Goal: Obtain resource: Download file/media

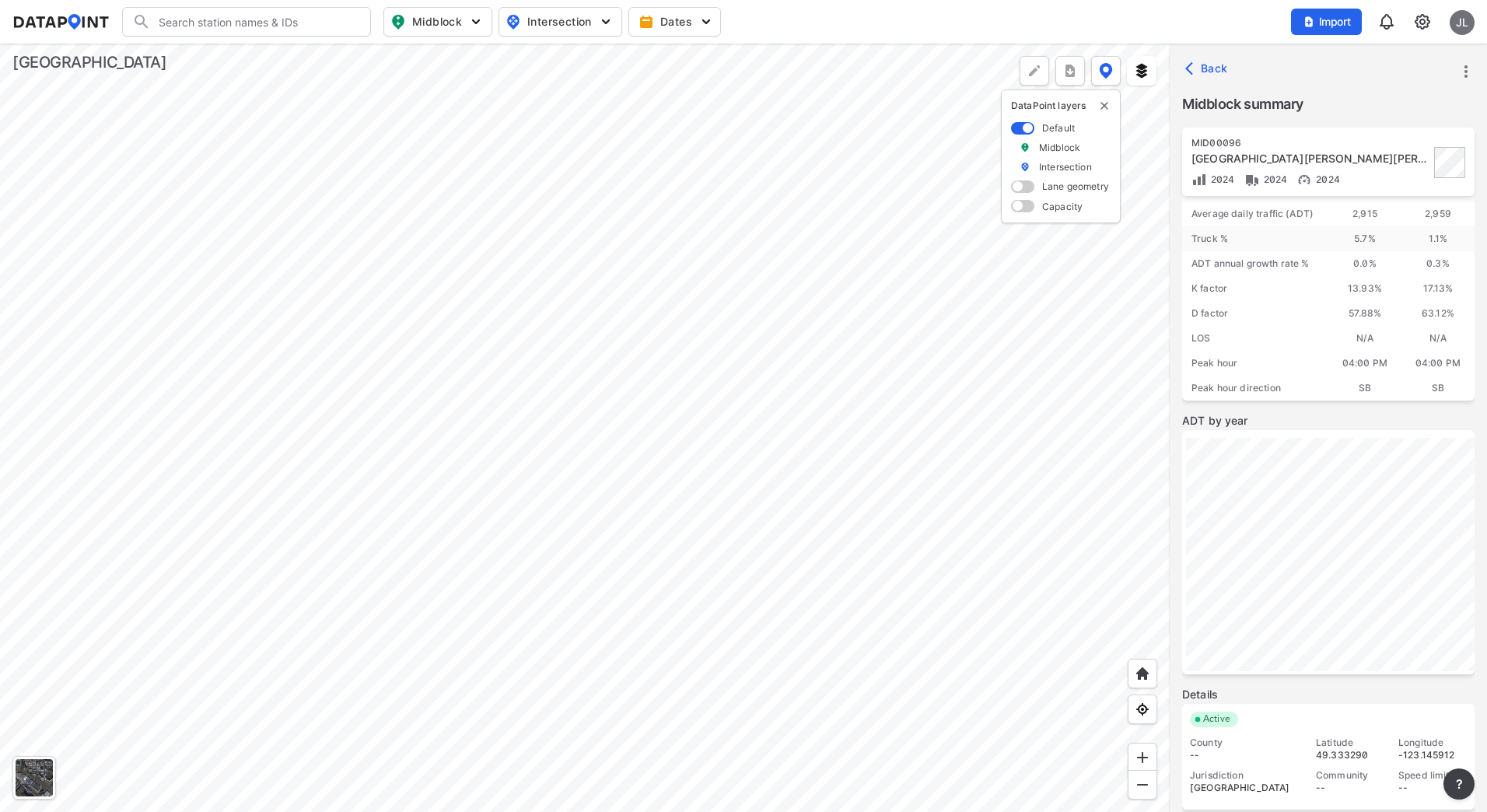
scroll to position [119, 0]
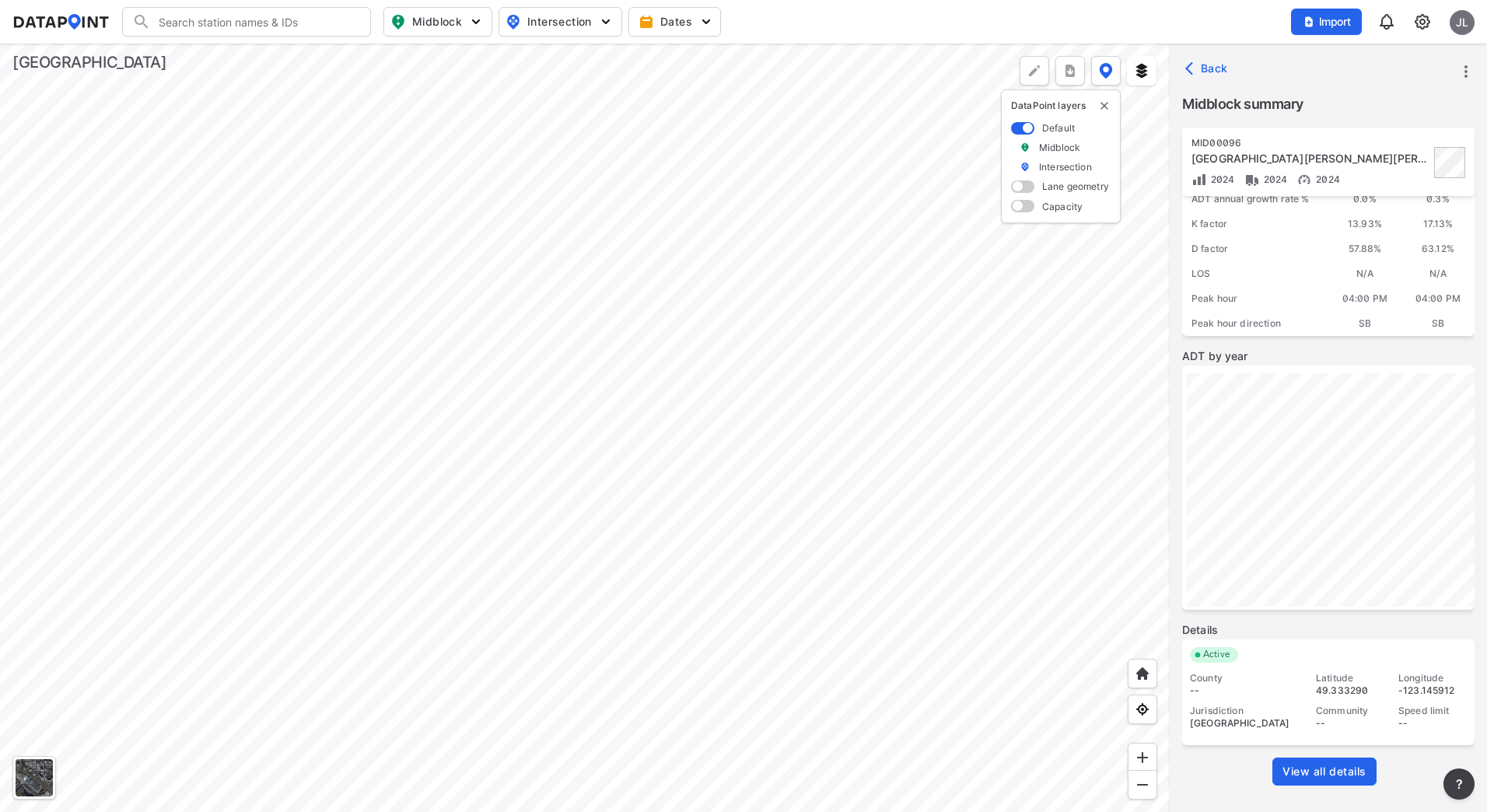
click at [1354, 766] on span "View all details" at bounding box center [1325, 772] width 84 height 15
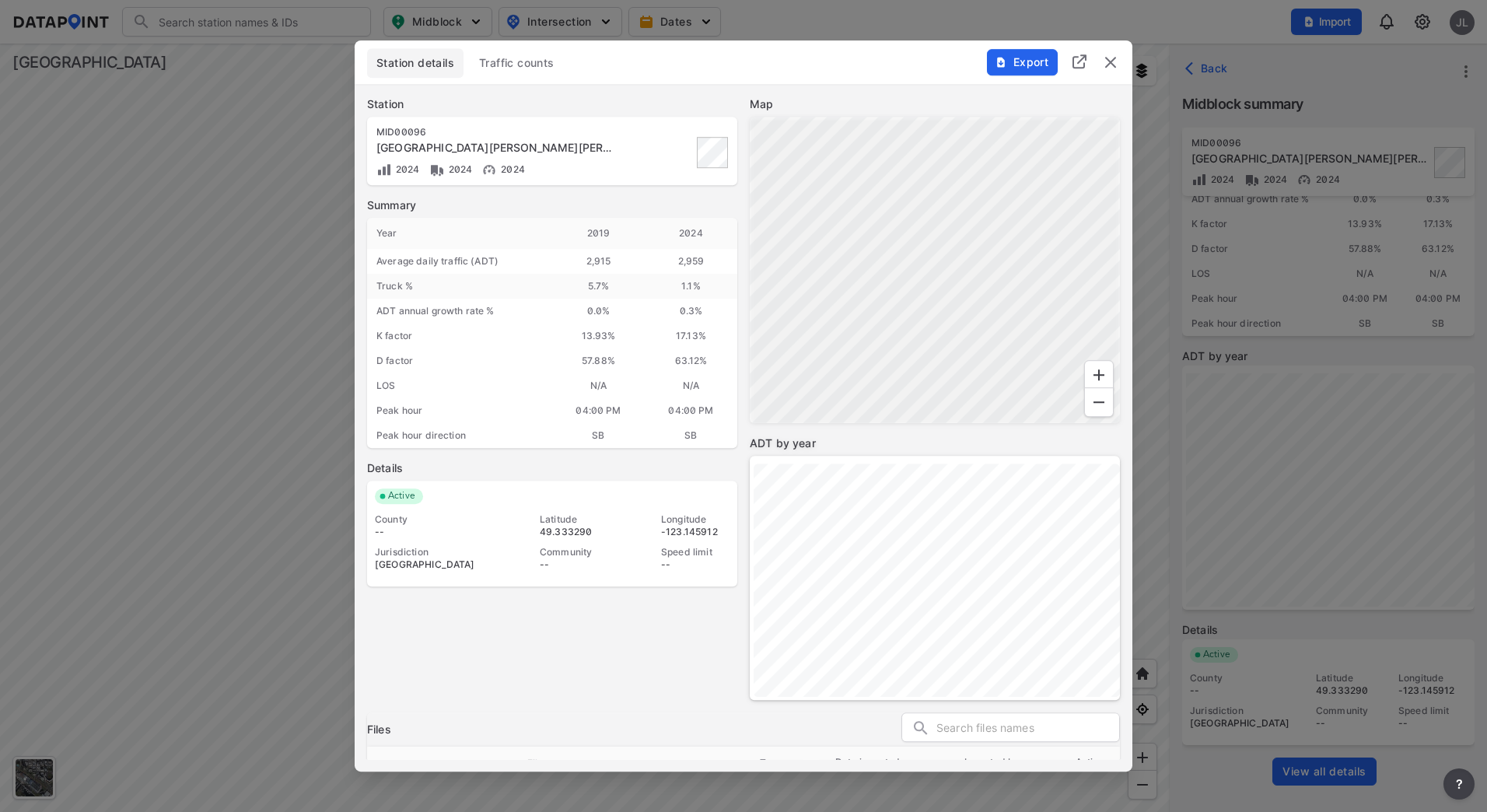
click at [510, 62] on span "Traffic counts" at bounding box center [517, 63] width 76 height 15
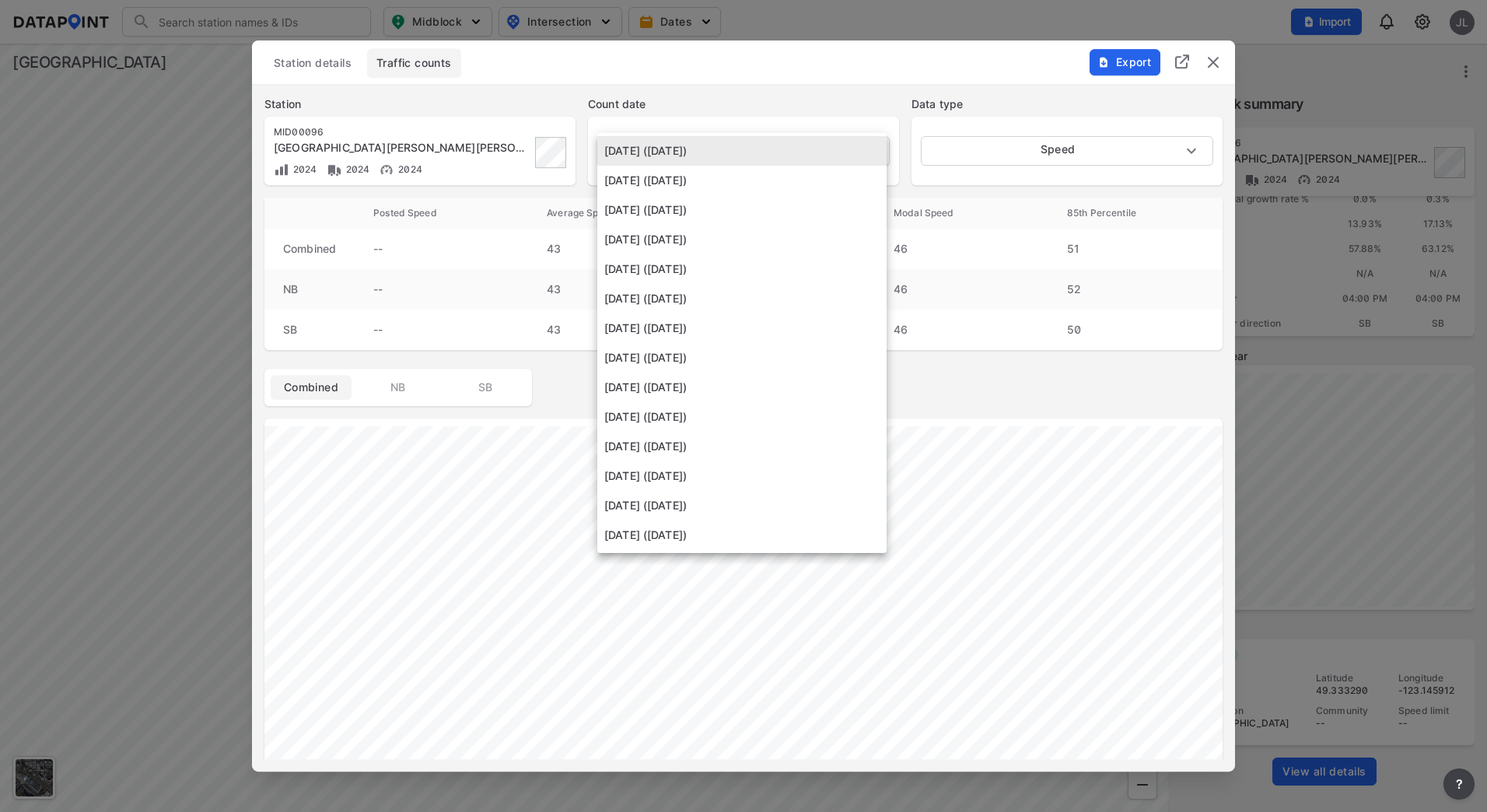
click at [812, 137] on body "Search Please enter a search term. Midblock Intersection Dates Import JL Import…" at bounding box center [744, 406] width 1487 height 812
click at [742, 234] on li "[DATE] ([DATE])" at bounding box center [742, 240] width 290 height 29
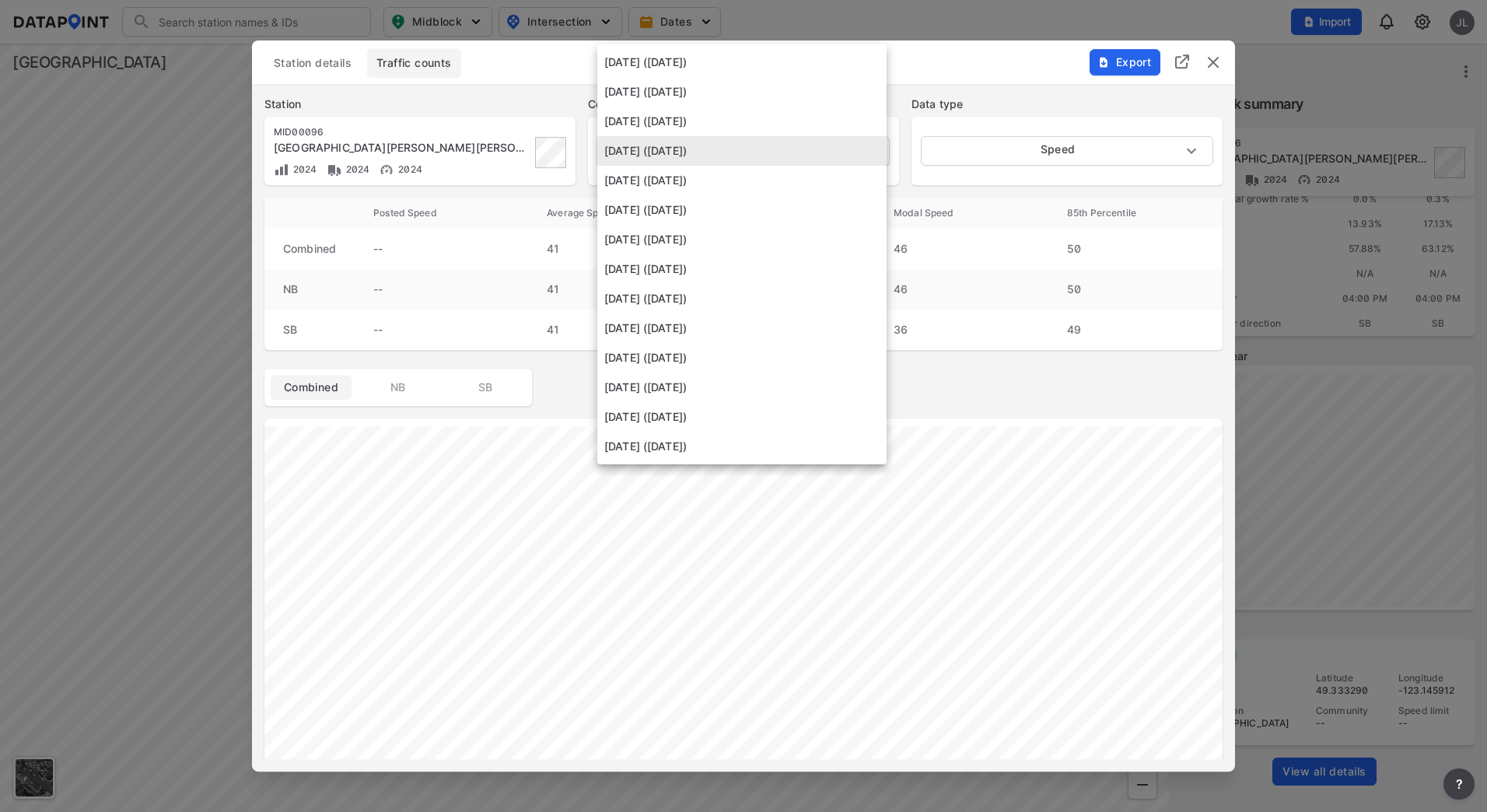
click at [745, 146] on body "Search Please enter a search term. Midblock Intersection Dates Import JL Import…" at bounding box center [744, 406] width 1487 height 812
click at [726, 184] on li "[DATE] ([DATE])" at bounding box center [742, 180] width 290 height 29
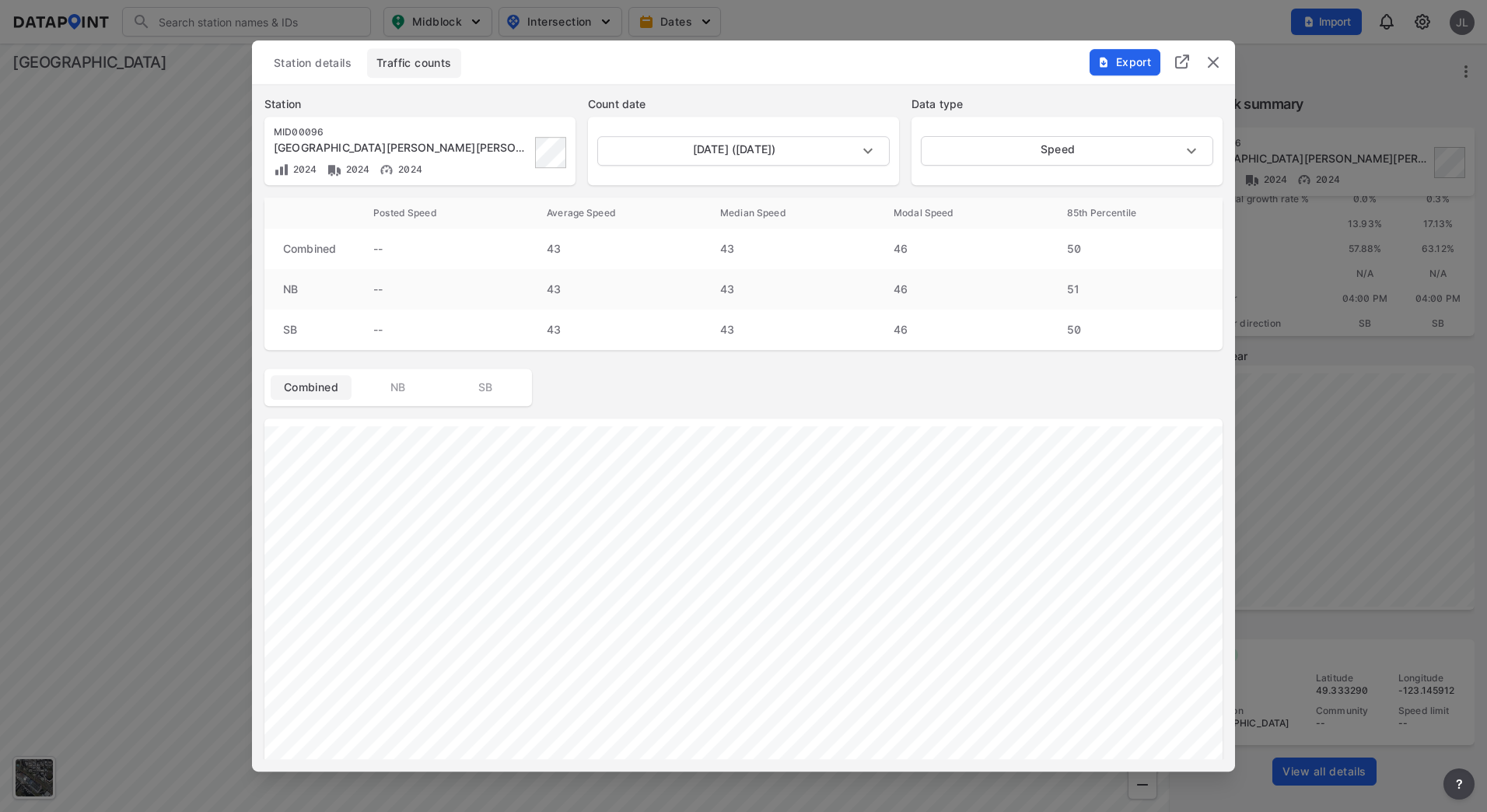
click at [747, 135] on div "[DATE] ([DATE]) [DATE]" at bounding box center [744, 151] width 311 height 69
click at [725, 137] on body "Search Please enter a search term. Midblock Intersection Dates Import JL Import…" at bounding box center [744, 406] width 1487 height 812
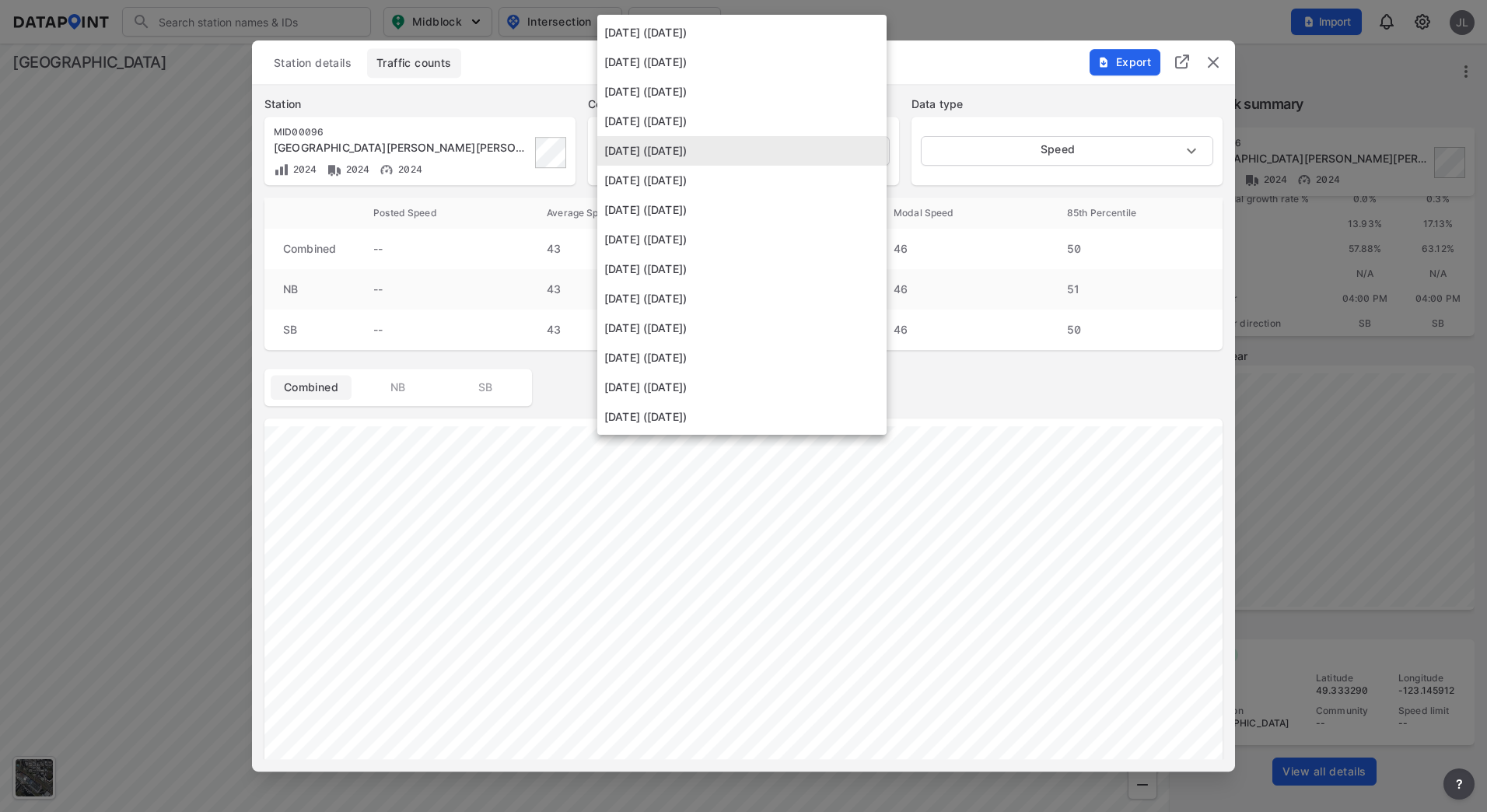
click at [720, 196] on li "[DATE] ([DATE])" at bounding box center [742, 210] width 290 height 29
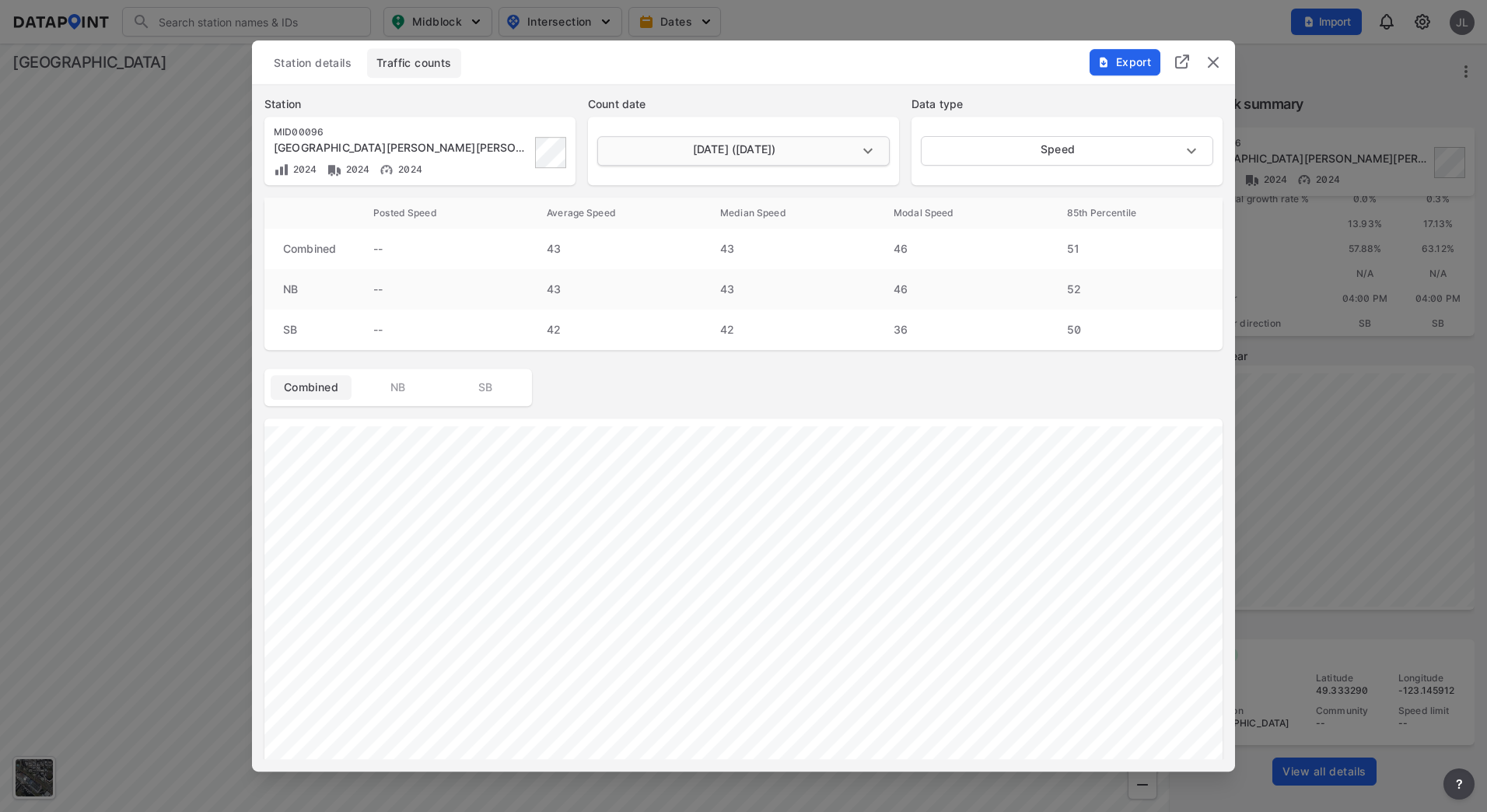
click at [748, 163] on body "Search Please enter a search term. Midblock Intersection Dates Import JL Import…" at bounding box center [744, 406] width 1487 height 812
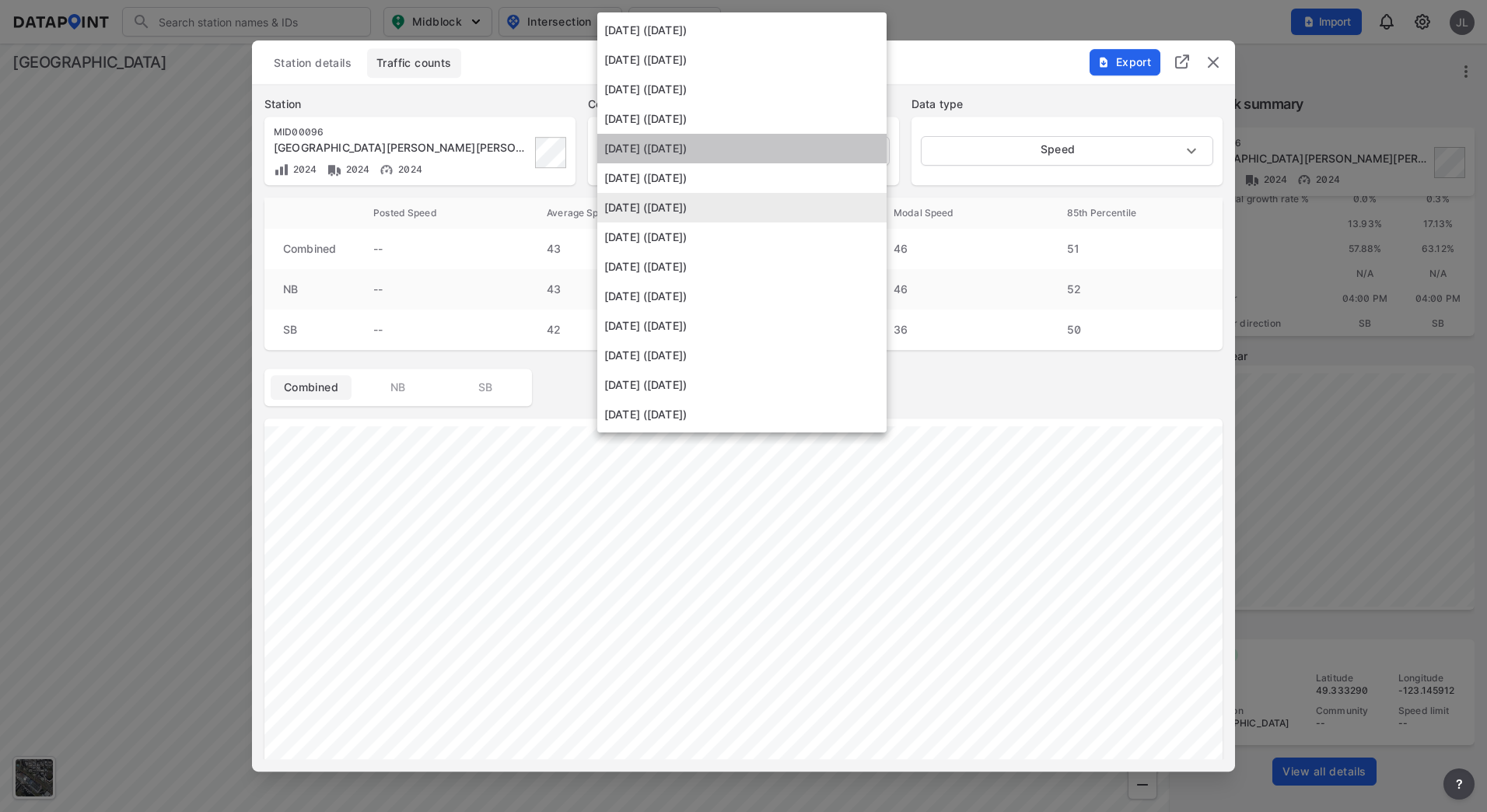
click at [724, 159] on li "[DATE] ([DATE])" at bounding box center [742, 149] width 290 height 29
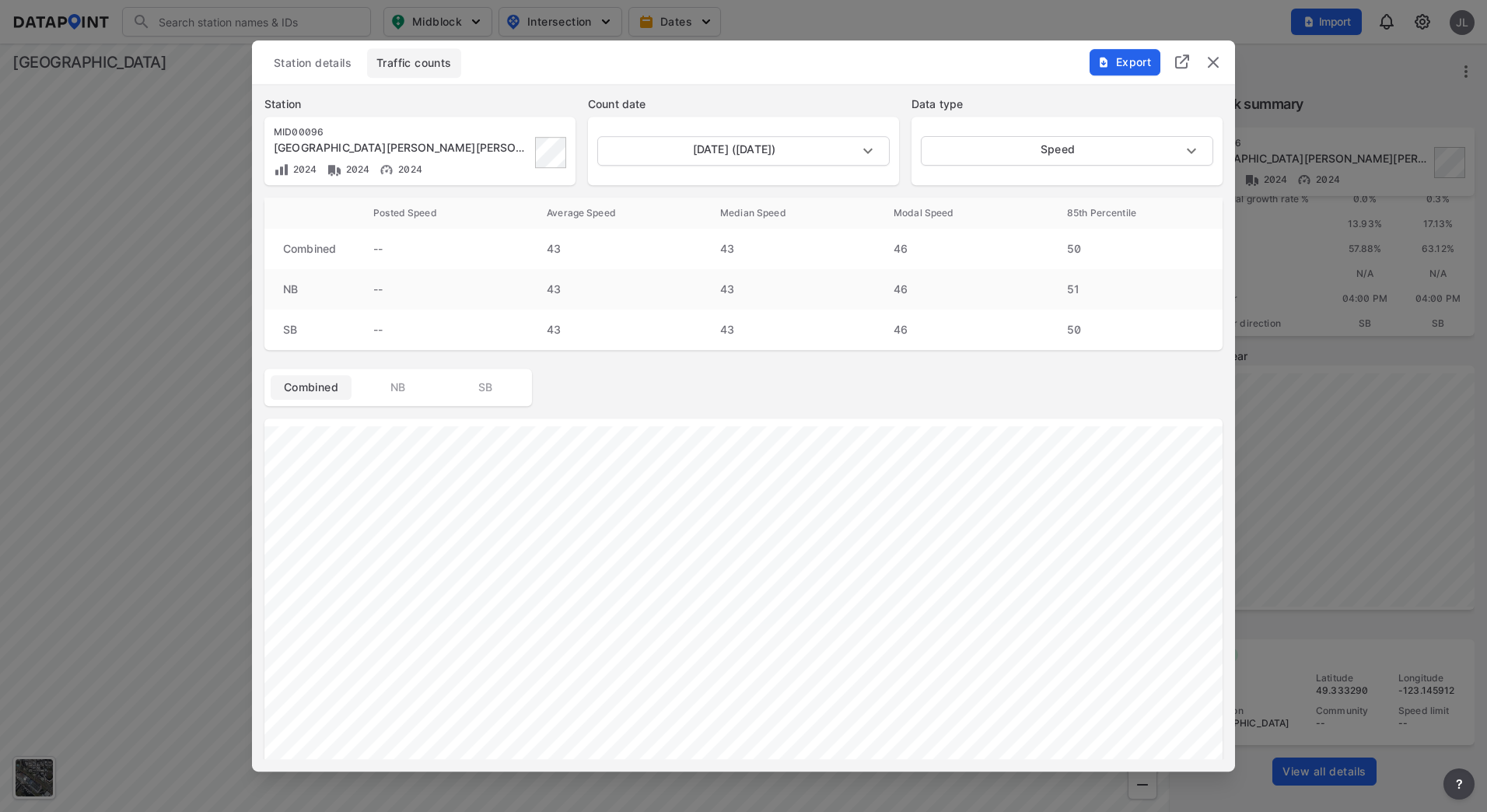
click at [763, 168] on div "[DATE] ([DATE]) [DATE]" at bounding box center [744, 151] width 311 height 69
click at [745, 150] on body "Search Please enter a search term. Midblock Intersection Dates Import JL Import…" at bounding box center [744, 406] width 1487 height 812
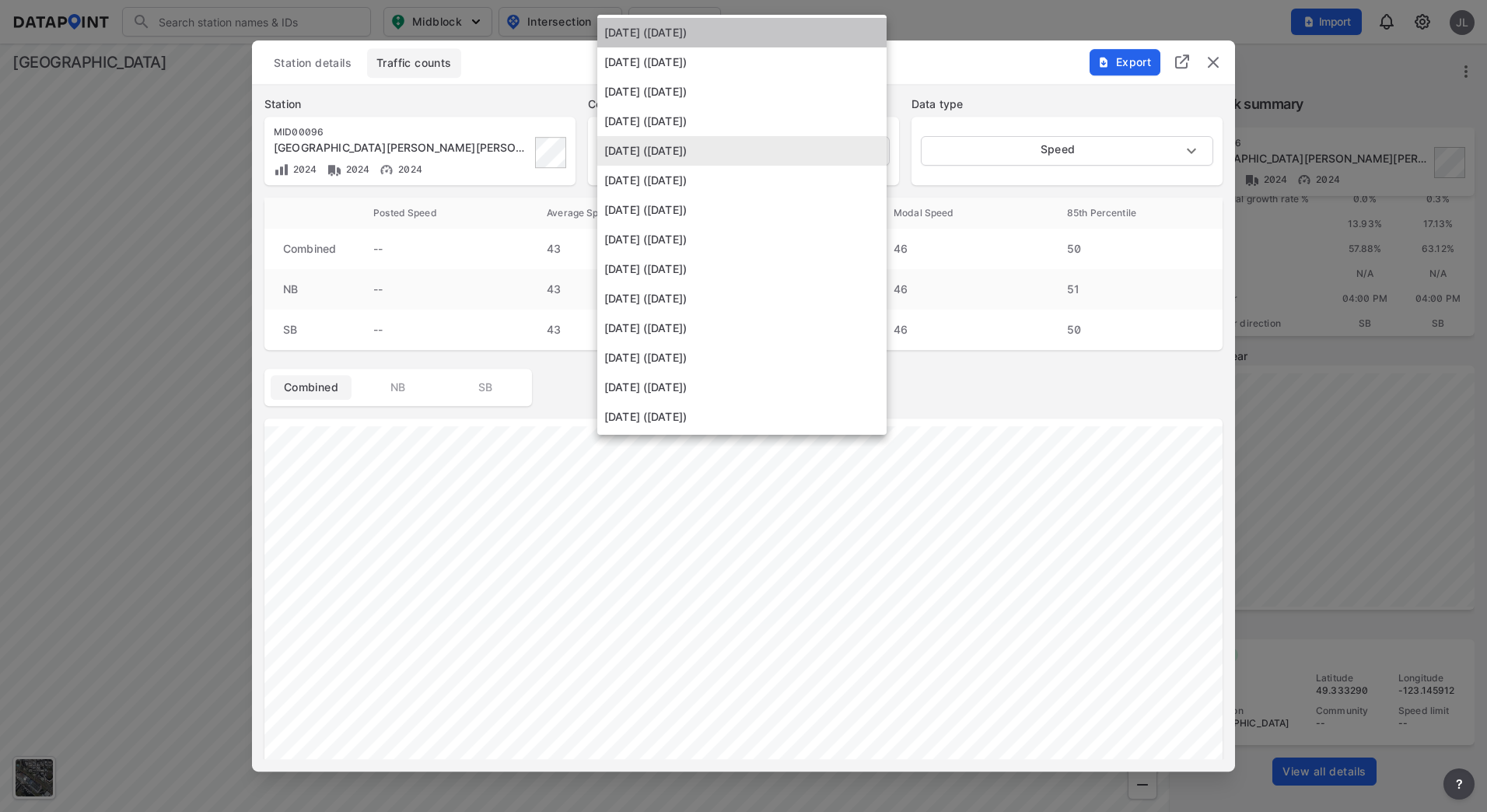
click at [768, 33] on li "[DATE] ([DATE])" at bounding box center [742, 33] width 290 height 29
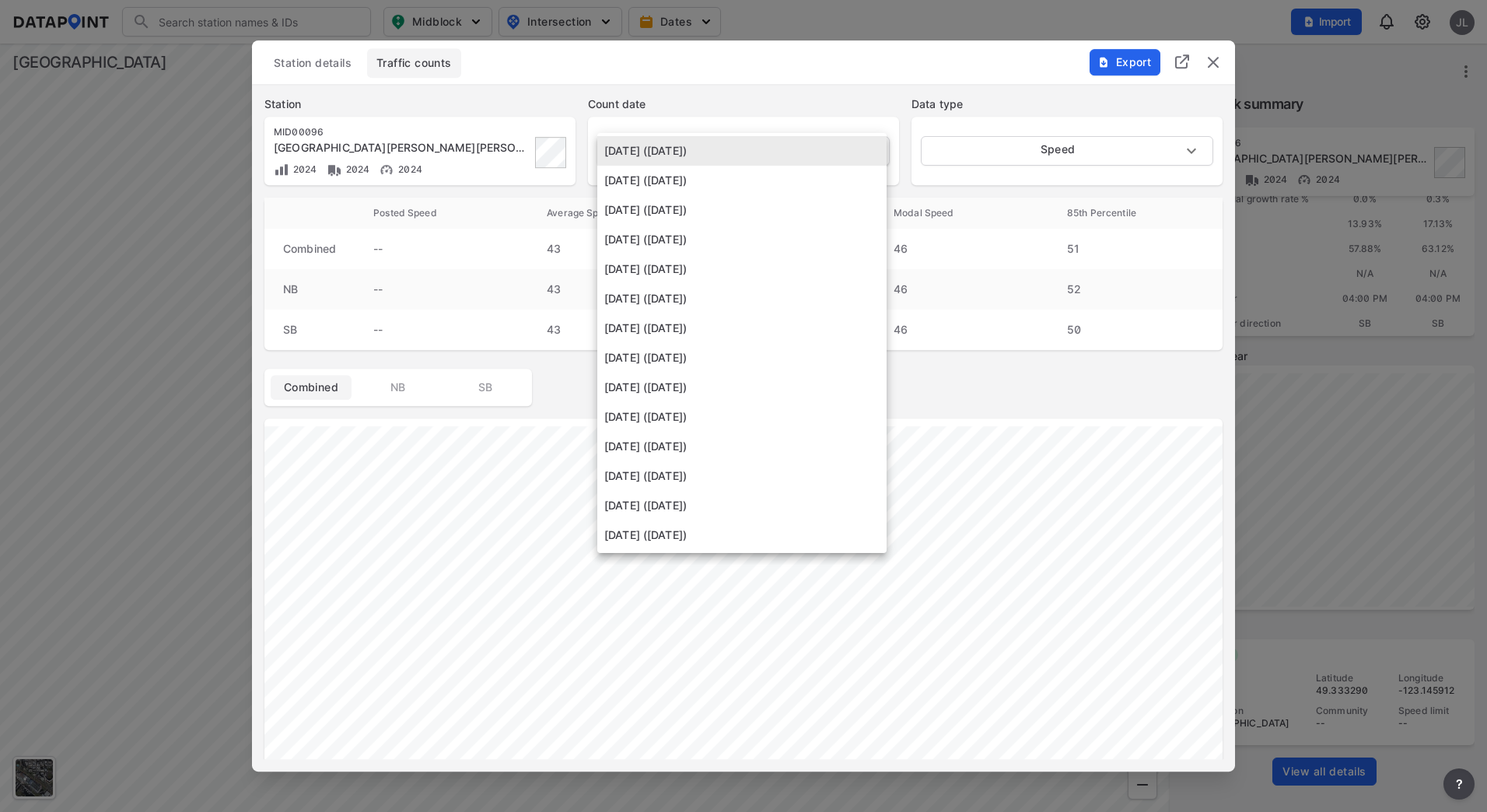
click at [774, 145] on body "Search Please enter a search term. Midblock Intersection Dates Import JL Import…" at bounding box center [744, 406] width 1487 height 812
click at [750, 177] on li "[DATE] ([DATE])" at bounding box center [742, 180] width 290 height 29
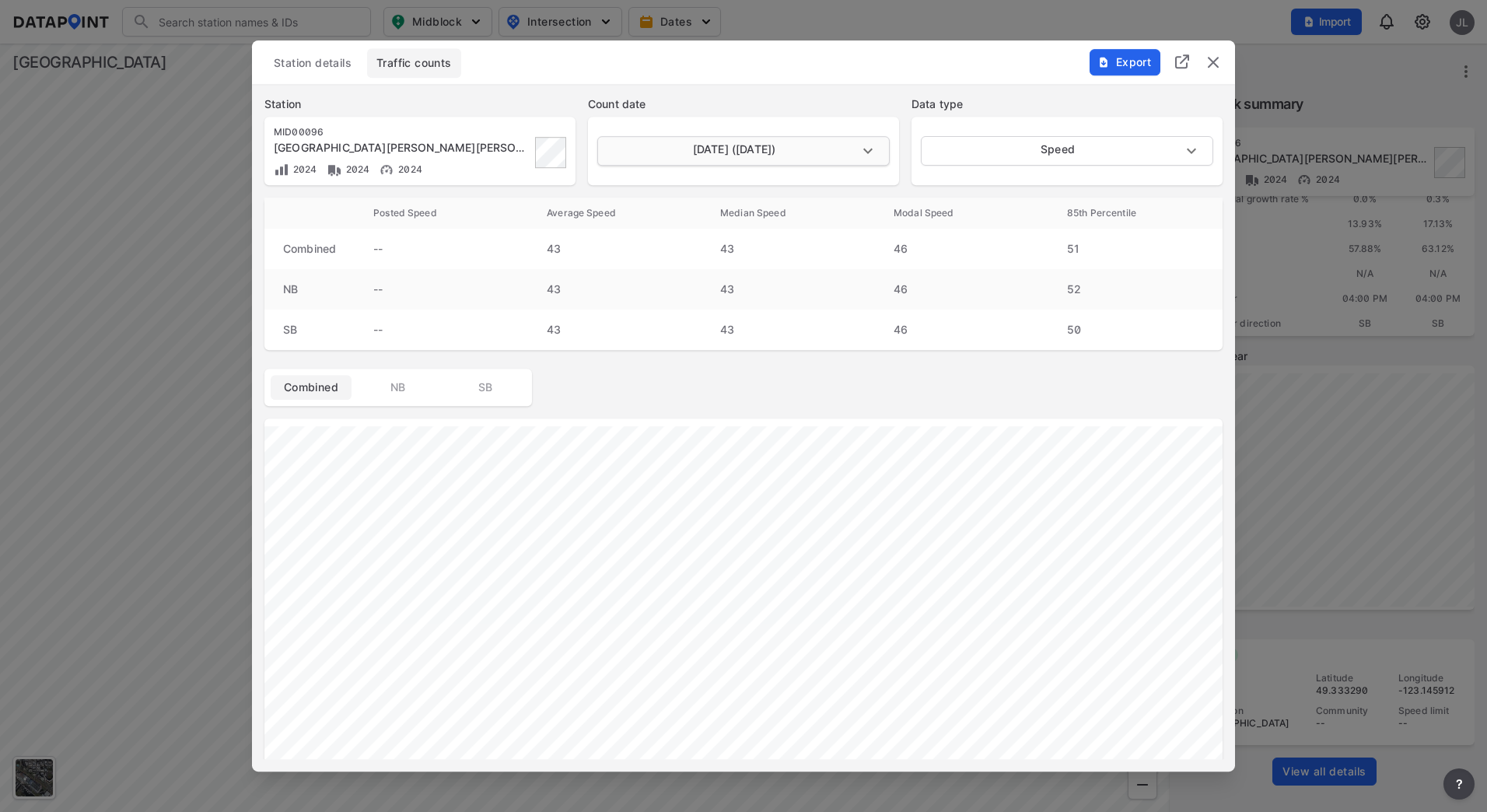
click at [753, 139] on body "Search Please enter a search term. Midblock Intersection Dates Import JL Import…" at bounding box center [744, 406] width 1487 height 812
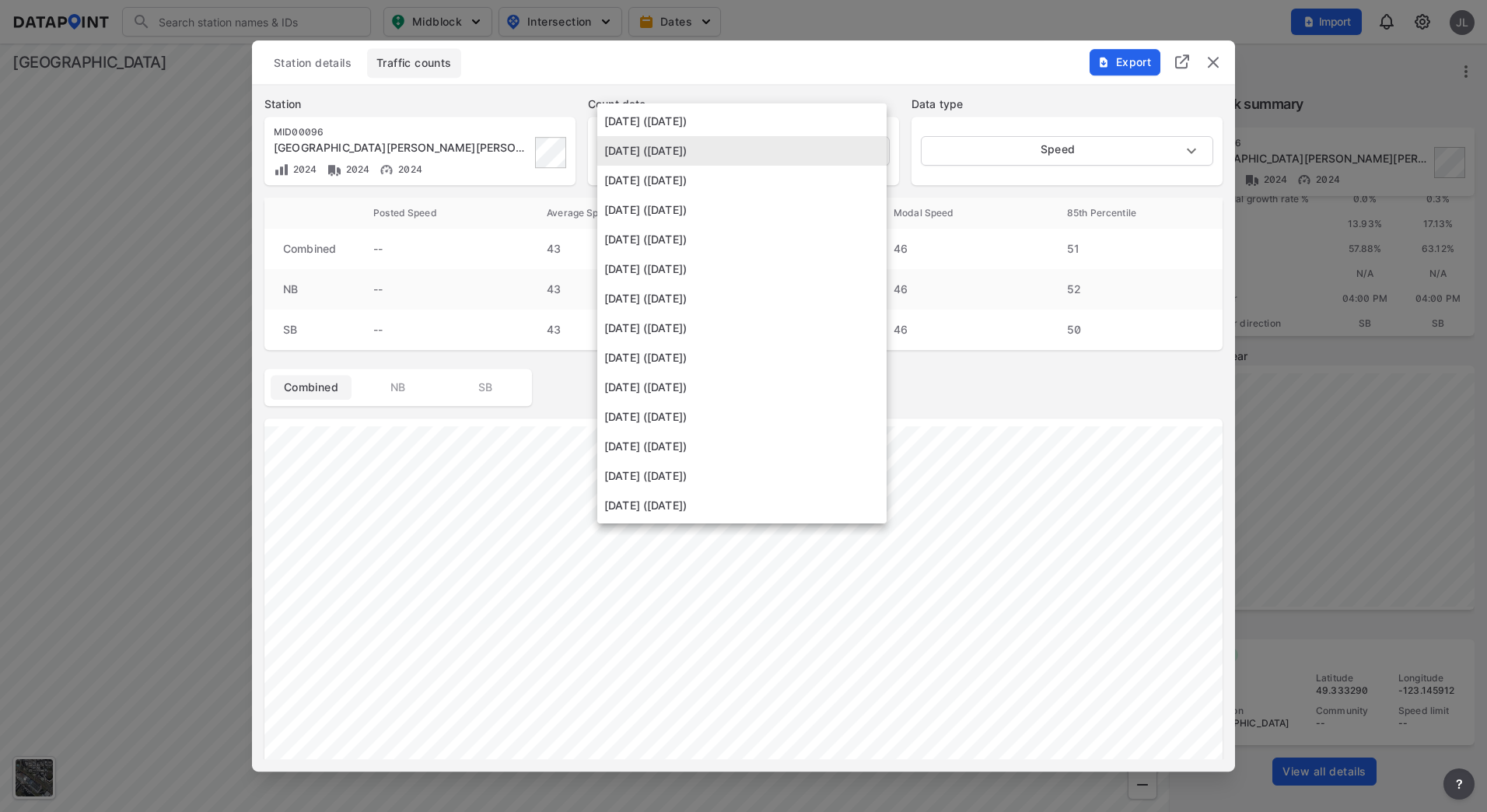
click at [988, 427] on div at bounding box center [744, 406] width 1487 height 812
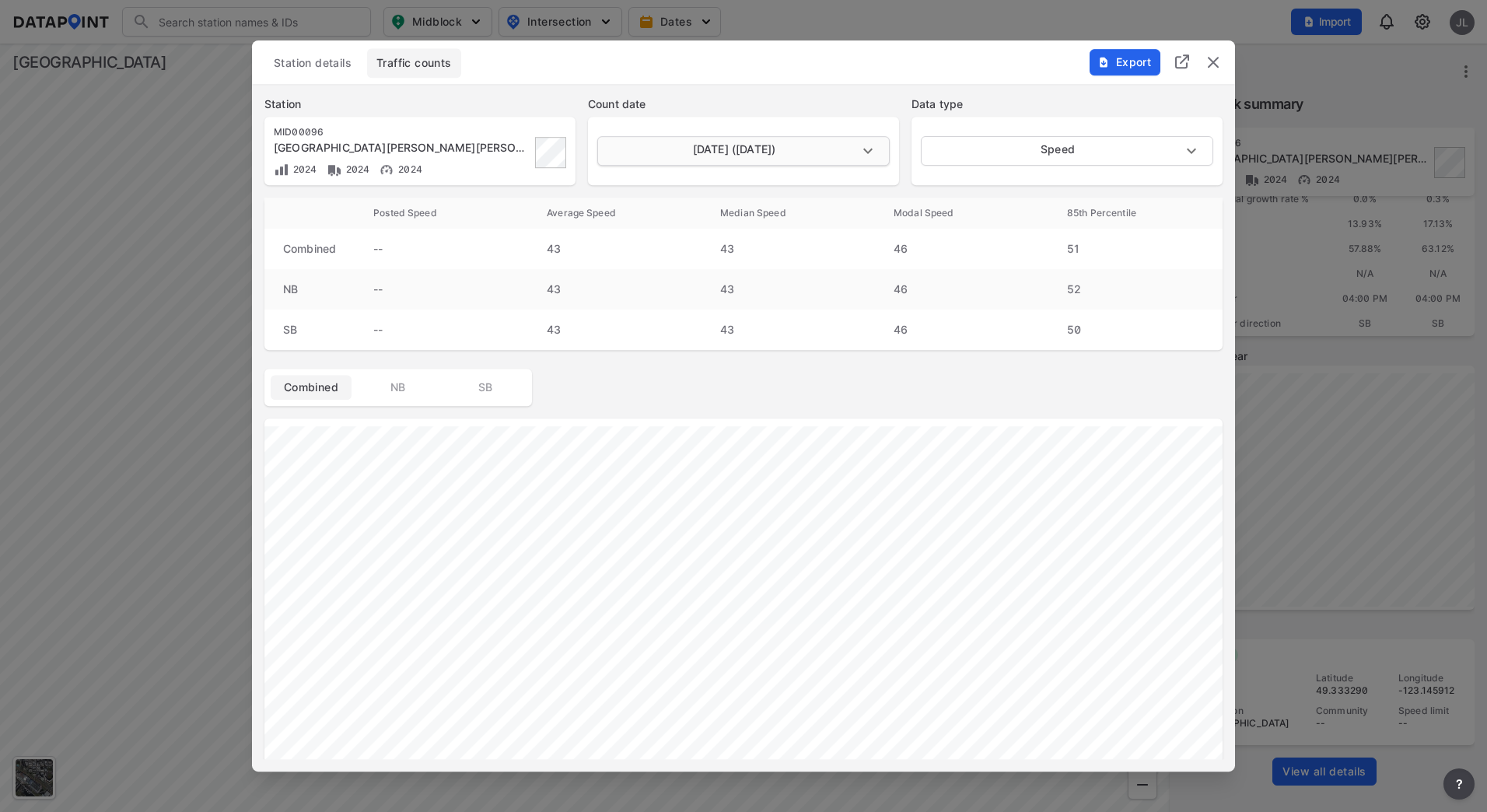
click at [805, 153] on body "Search Please enter a search term. Midblock Intersection Dates Import JL Import…" at bounding box center [744, 406] width 1487 height 812
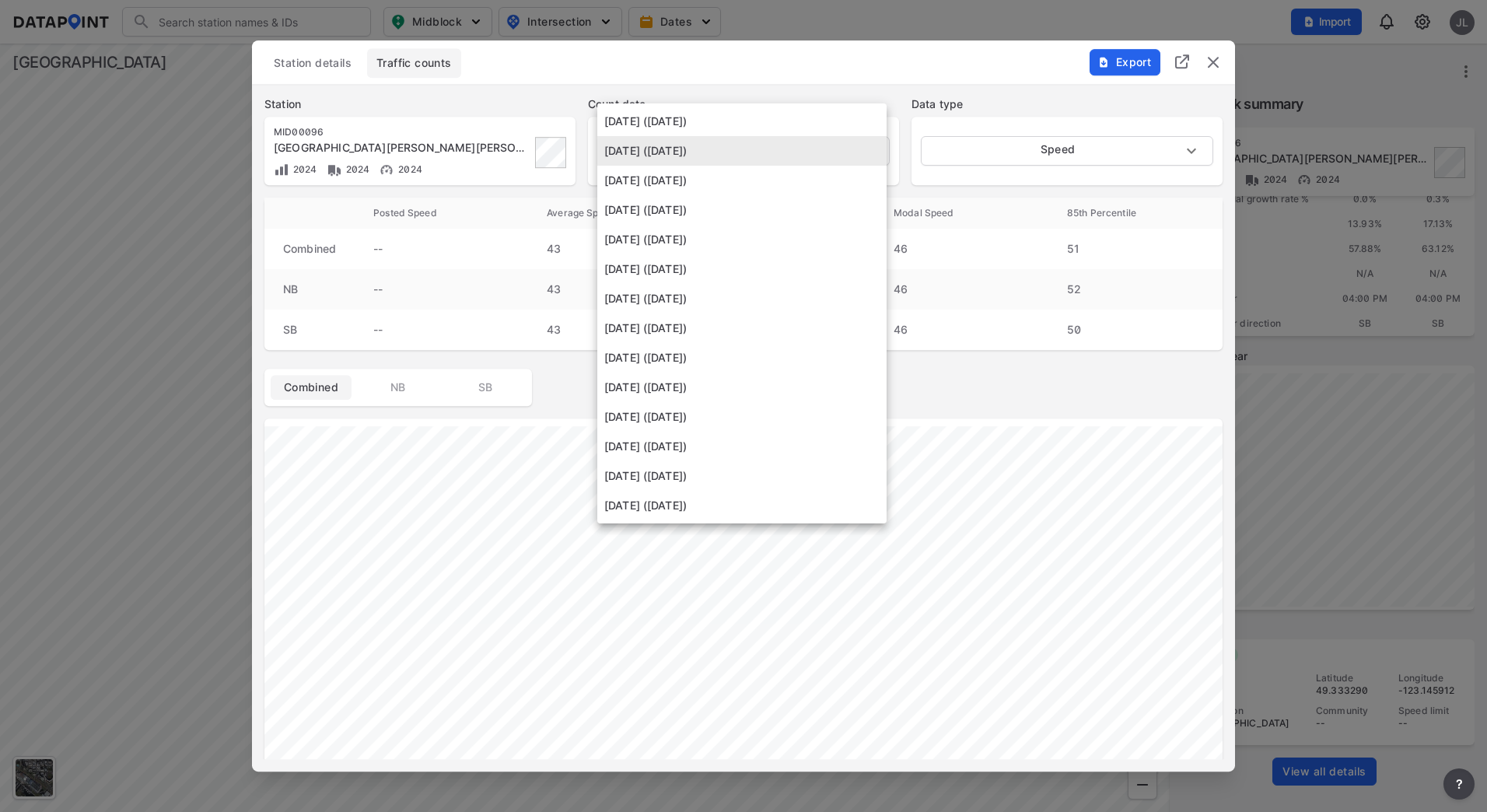
click at [762, 180] on li "[DATE] ([DATE])" at bounding box center [742, 180] width 290 height 29
type input "[DATE]"
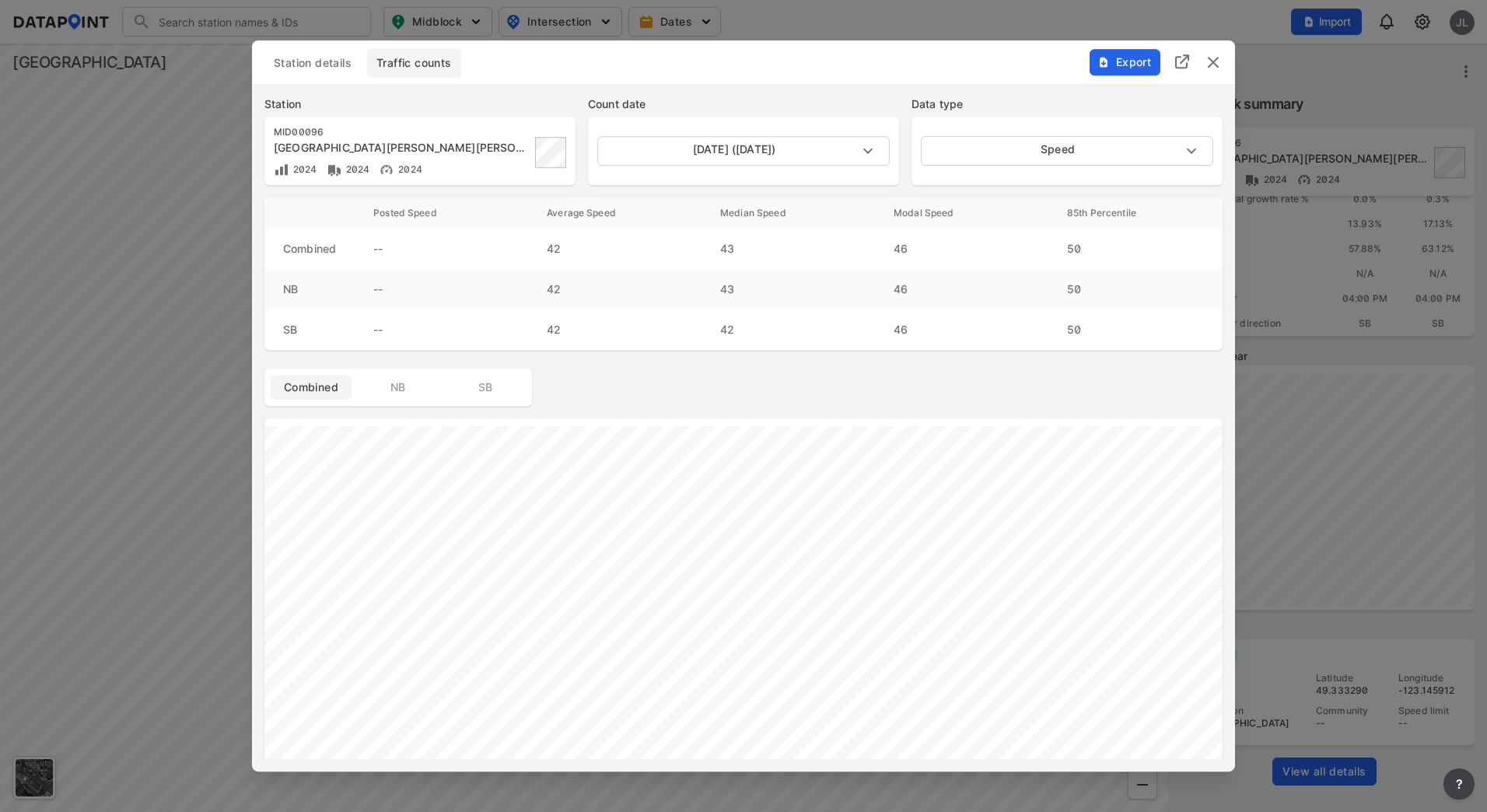
click at [1219, 61] on img "delete" at bounding box center [1214, 63] width 19 height 19
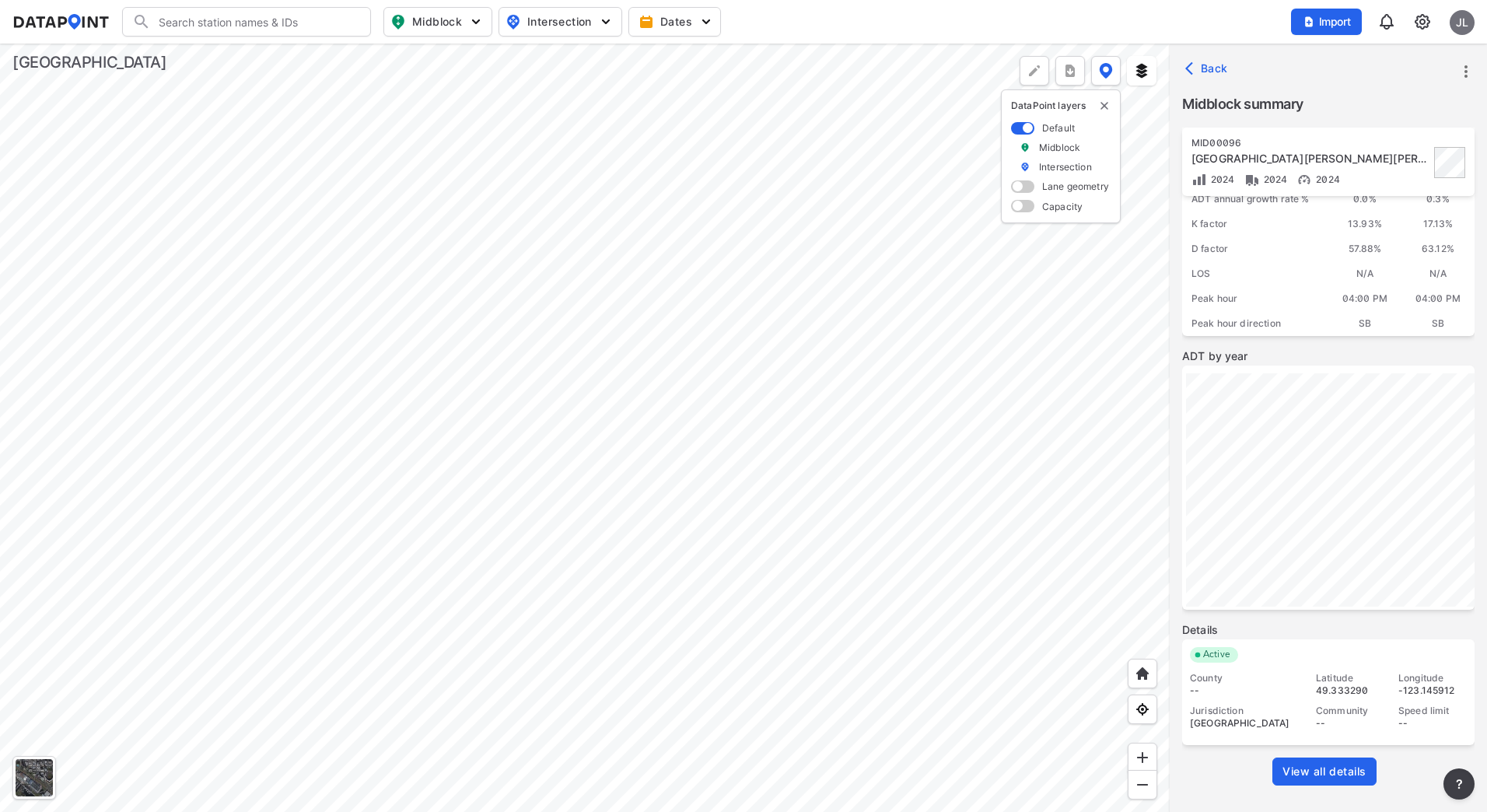
click at [486, 582] on div at bounding box center [584, 428] width 1170 height 768
click at [1309, 766] on span "View all details" at bounding box center [1325, 772] width 84 height 15
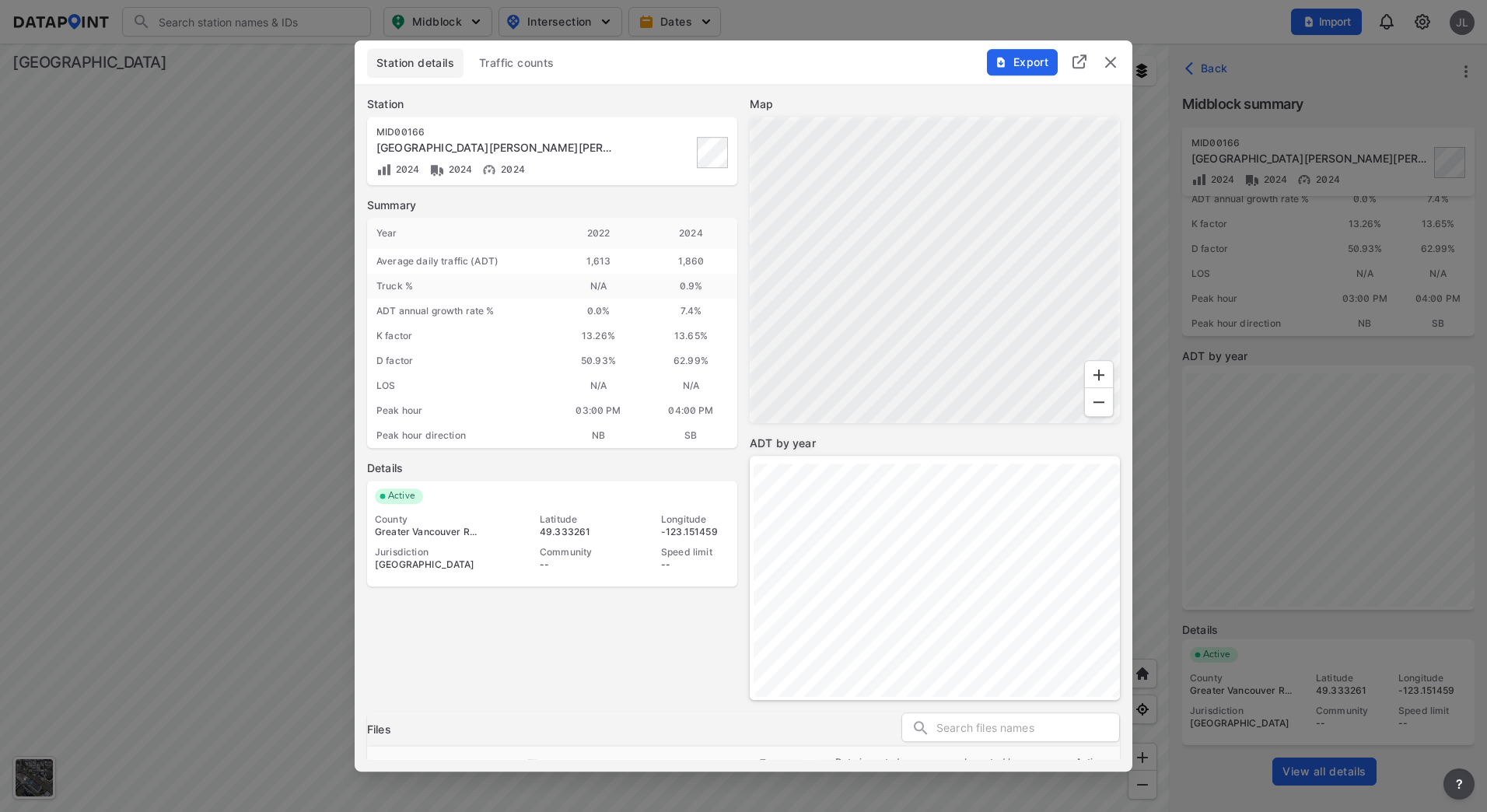
click at [542, 60] on span "Traffic counts" at bounding box center [517, 63] width 76 height 15
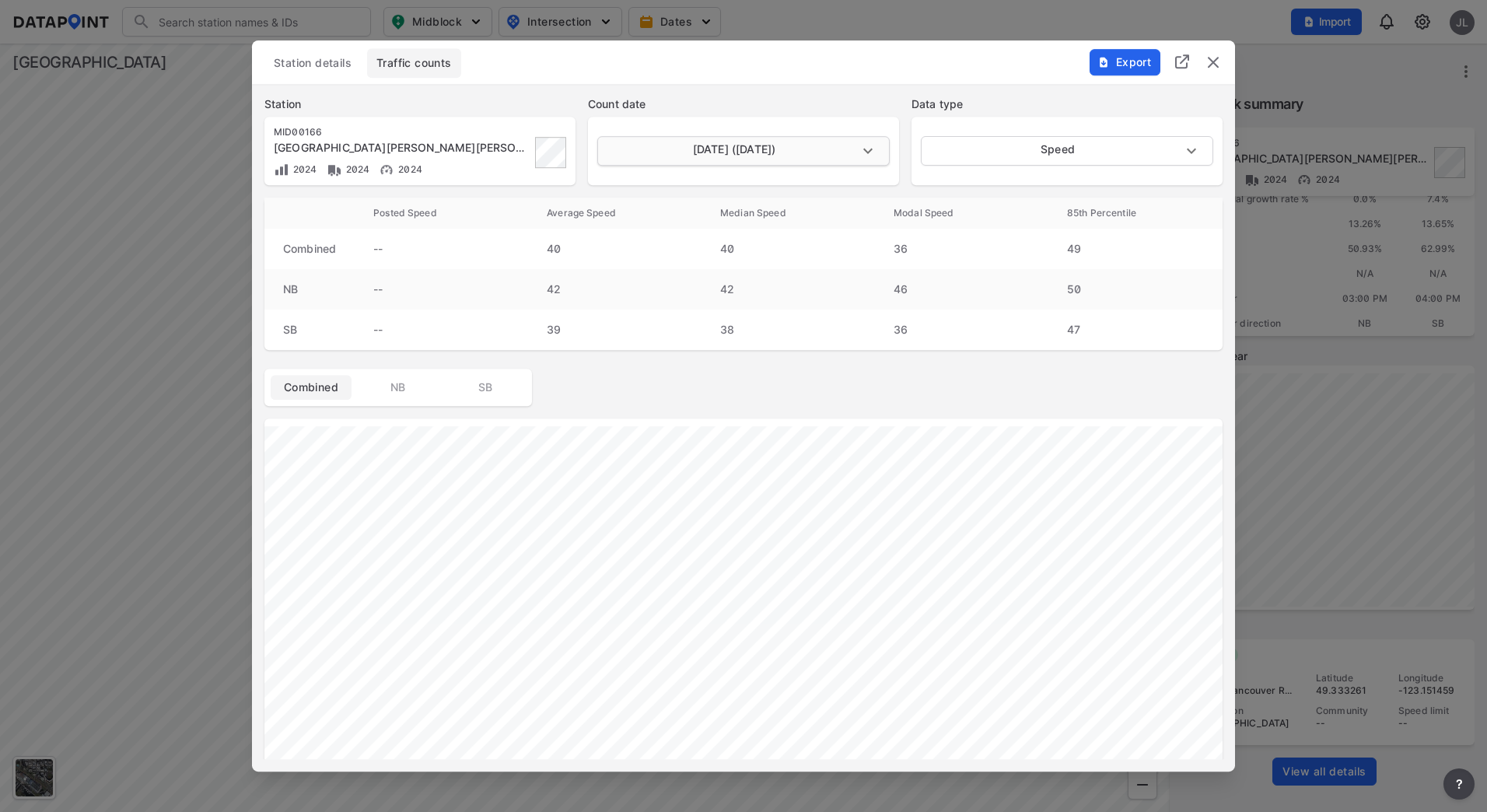
click at [864, 150] on body "Search Please enter a search term. Midblock Intersection Dates Import JL Import…" at bounding box center [744, 406] width 1487 height 812
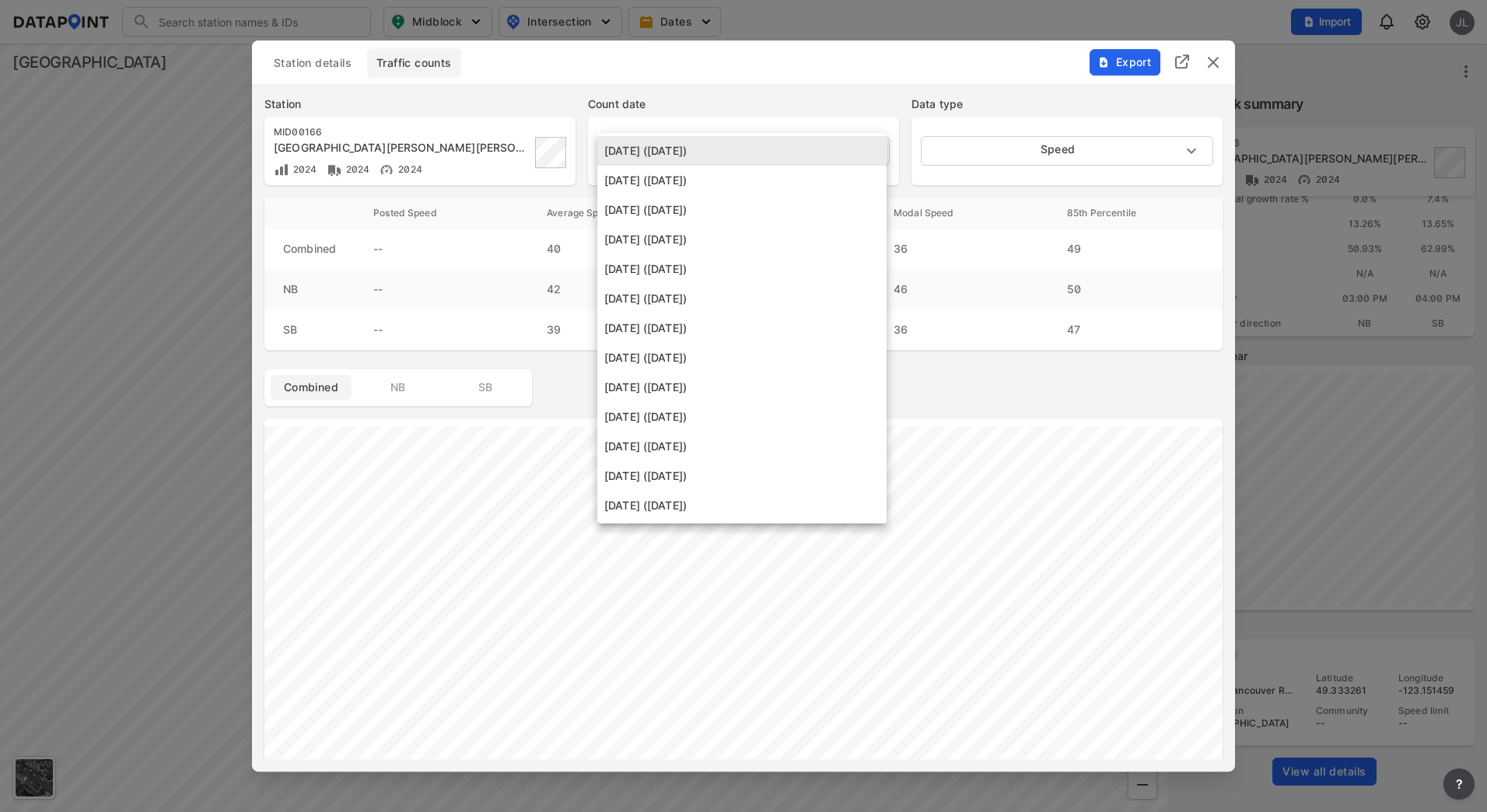
click at [787, 183] on li "[DATE] ([DATE])" at bounding box center [742, 180] width 290 height 29
click at [778, 148] on body "Search Please enter a search term. Midblock Intersection Dates Import JL Import…" at bounding box center [744, 406] width 1487 height 812
click at [754, 182] on li "[DATE] ([DATE])" at bounding box center [742, 180] width 290 height 29
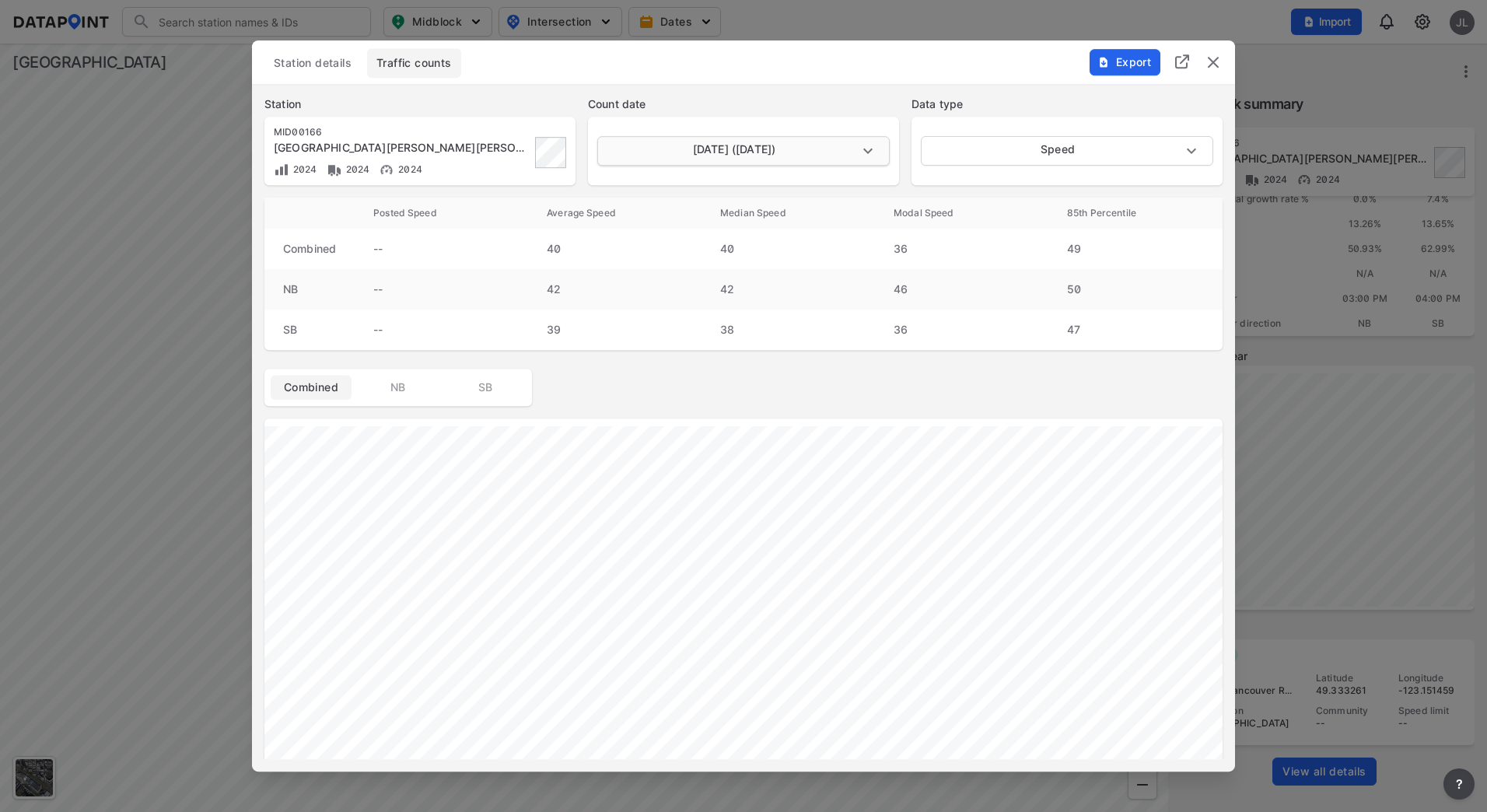
click at [773, 141] on body "Search Please enter a search term. Midblock Intersection Dates Import JL Import…" at bounding box center [744, 406] width 1487 height 812
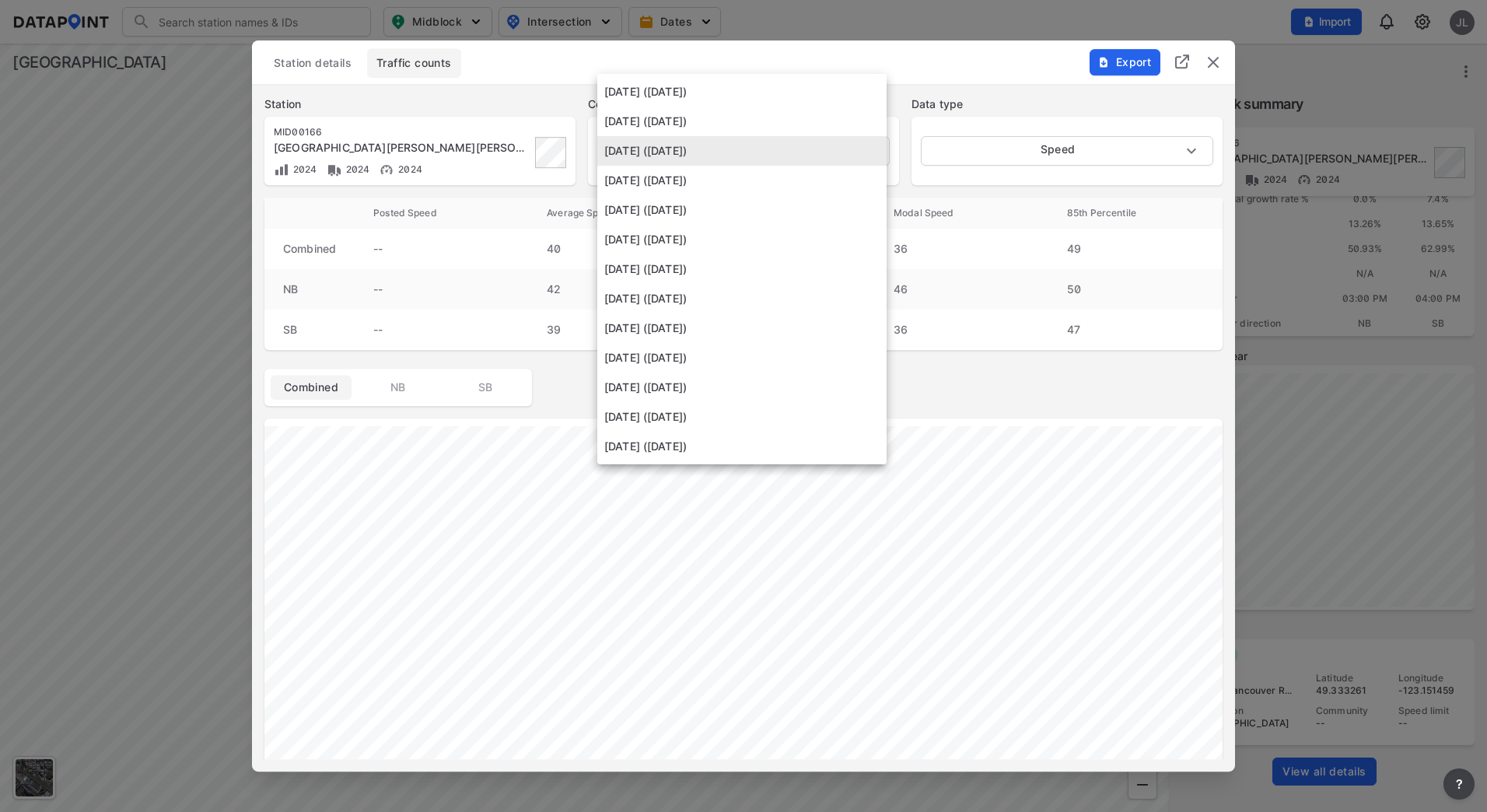
click at [755, 185] on li "[DATE] ([DATE])" at bounding box center [742, 180] width 290 height 29
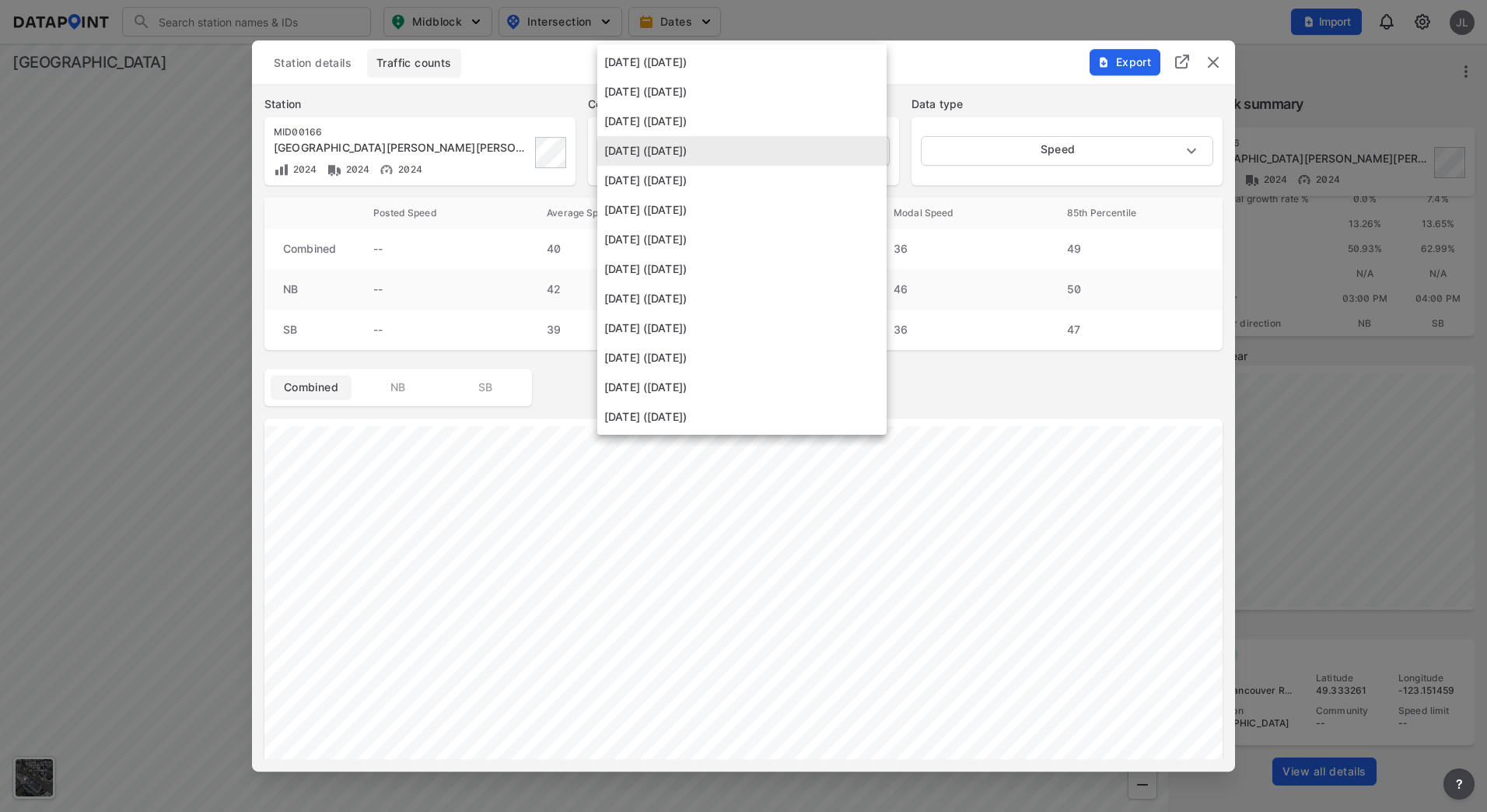
click at [782, 140] on body "Search Please enter a search term. Midblock Intersection Dates Import JL Import…" at bounding box center [744, 406] width 1487 height 812
click at [766, 178] on li "[DATE] ([DATE])" at bounding box center [742, 180] width 290 height 29
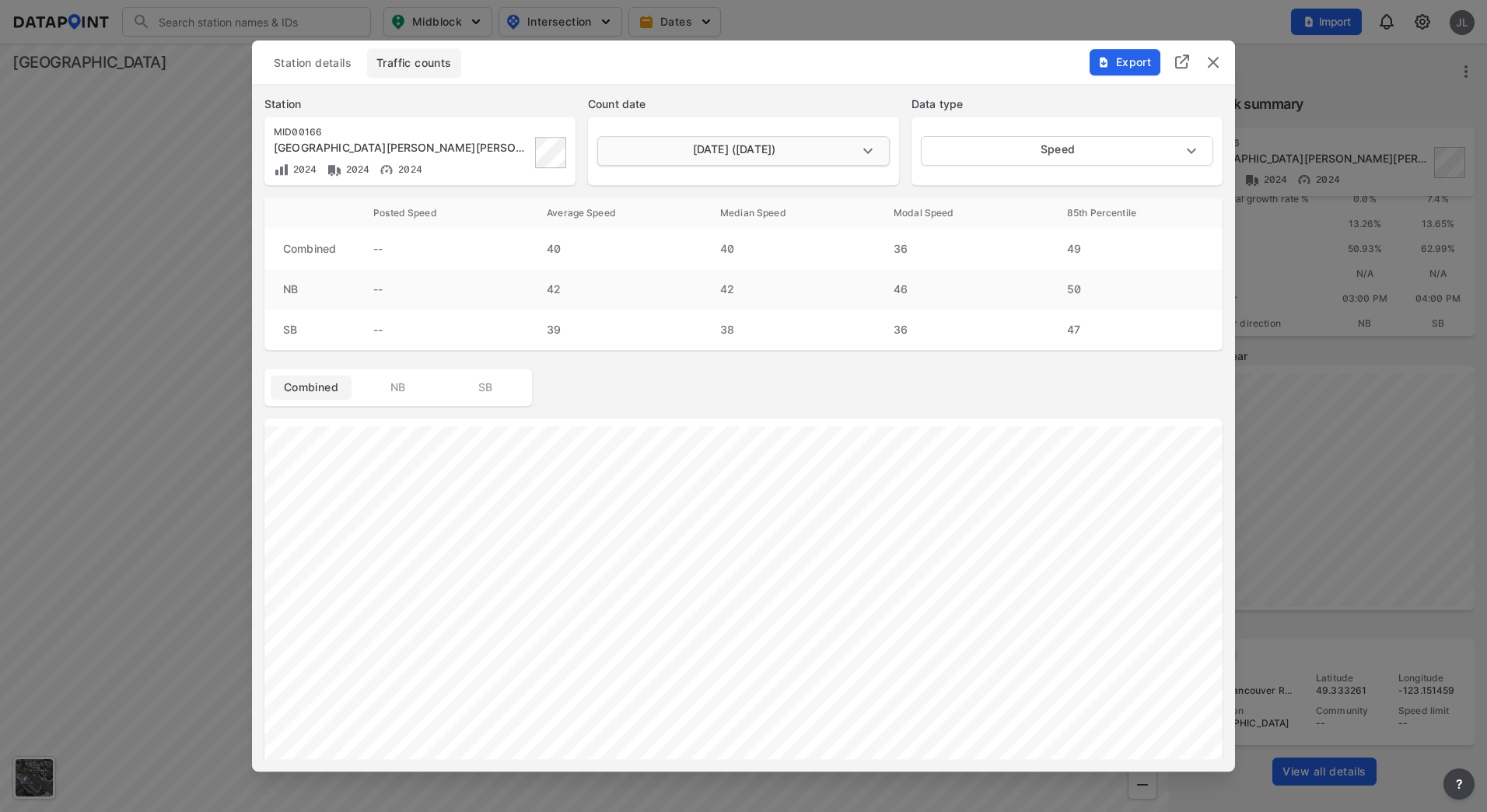
click at [774, 139] on body "Search Please enter a search term. Midblock Intersection Dates Import JL Import…" at bounding box center [744, 406] width 1487 height 812
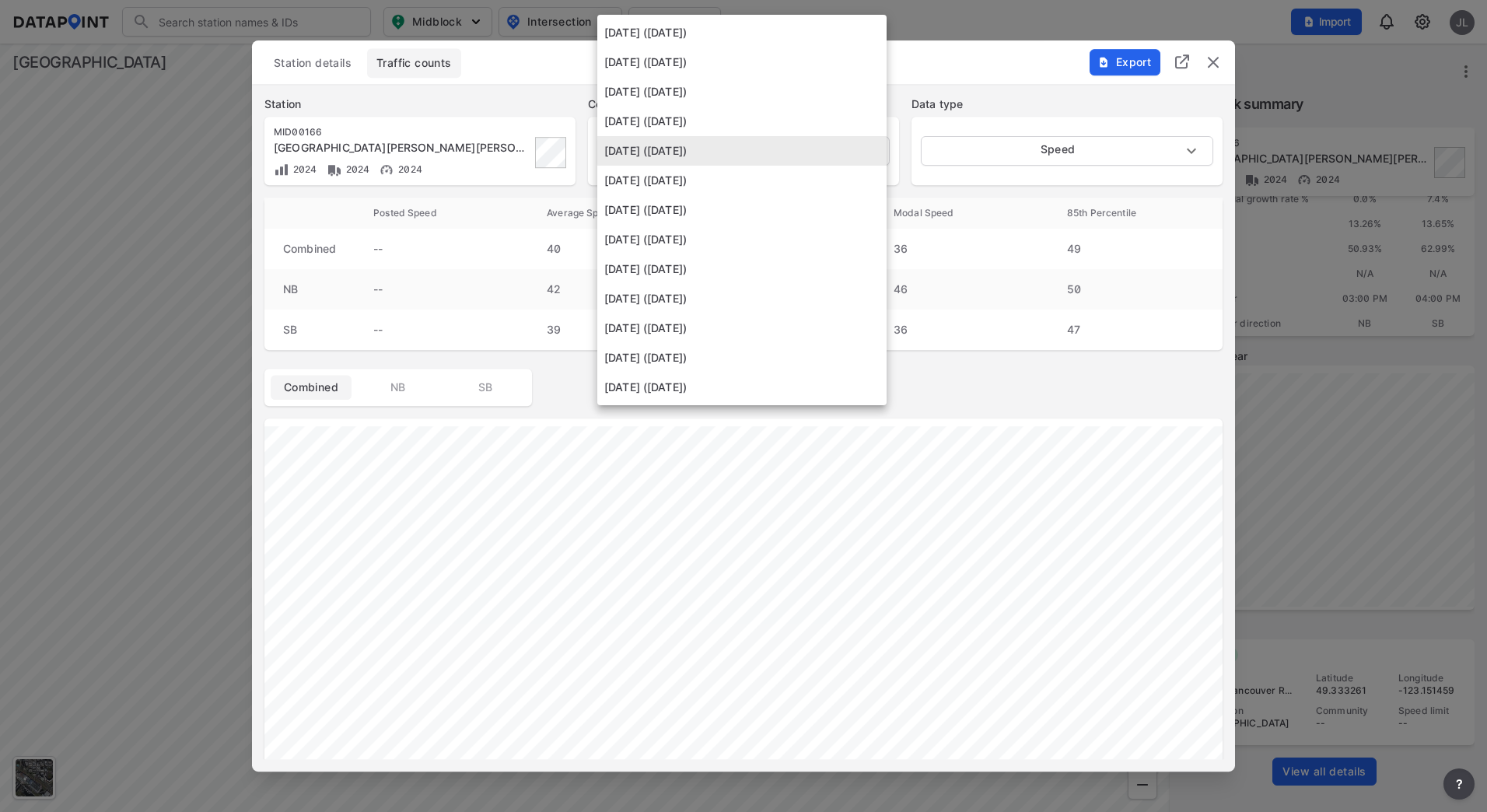
click at [752, 191] on li "[DATE] ([DATE])" at bounding box center [742, 180] width 290 height 29
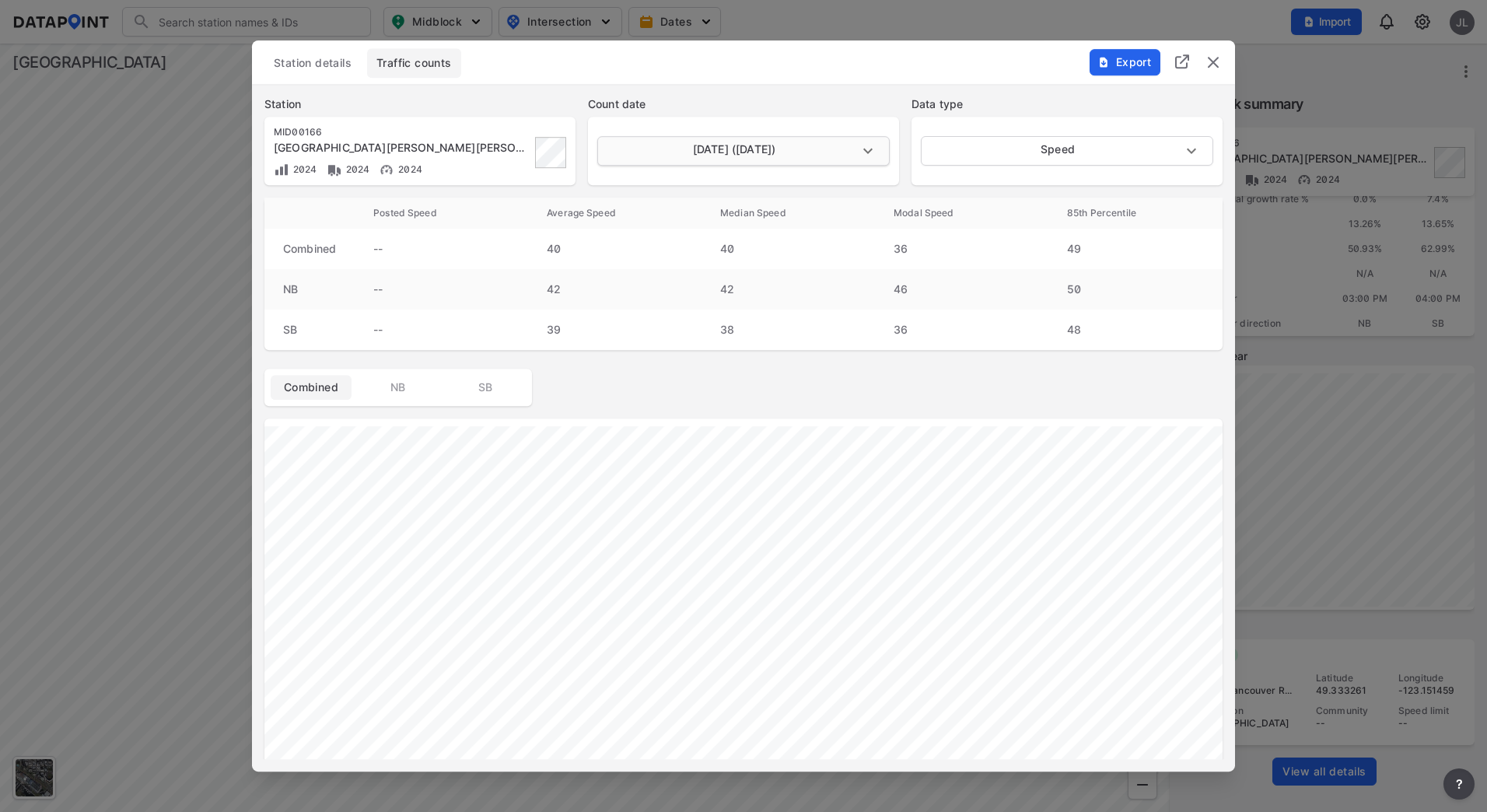
click at [771, 160] on body "Search Please enter a search term. Midblock Intersection Dates Import JL Import…" at bounding box center [744, 406] width 1487 height 812
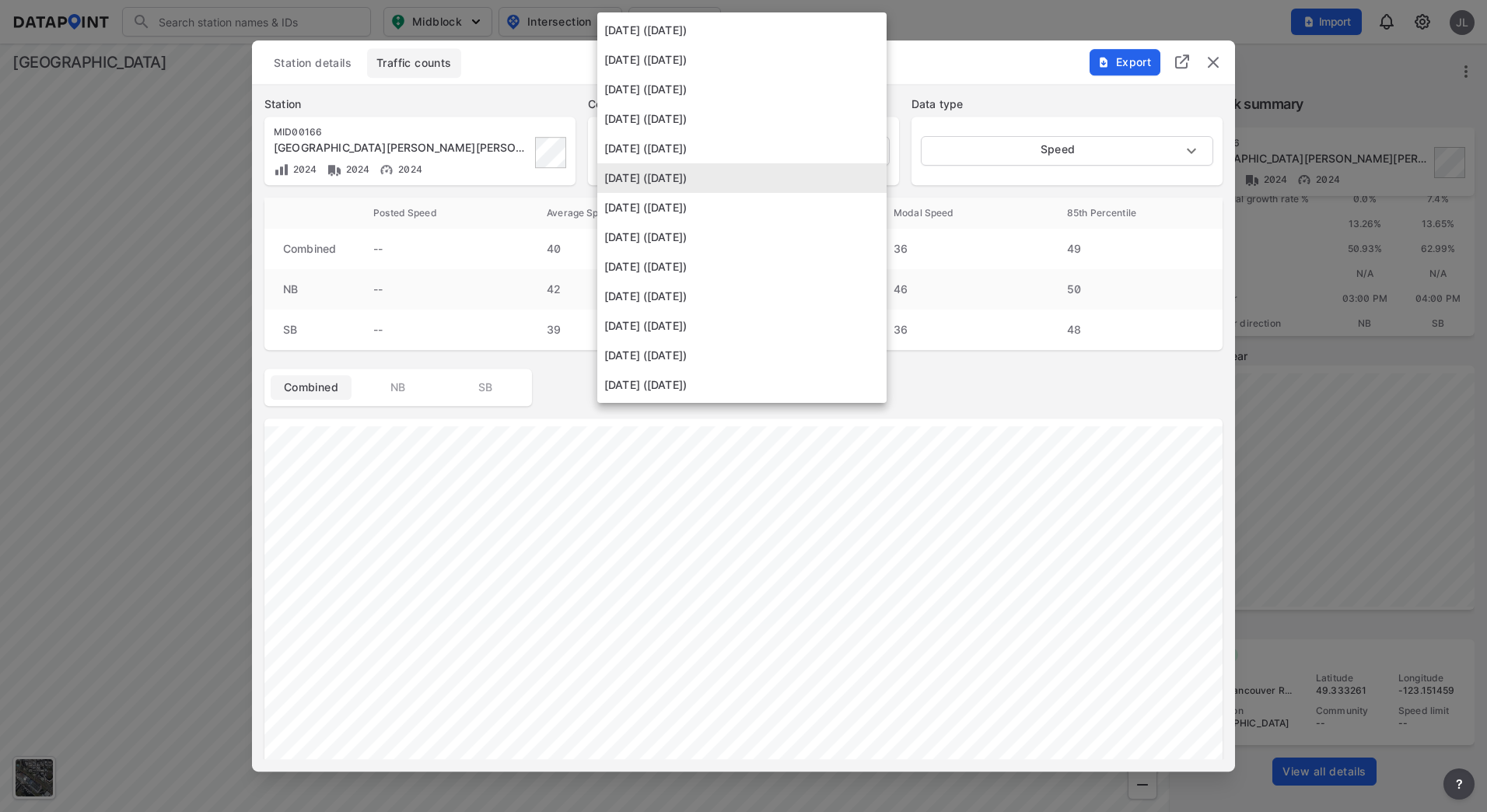
click at [756, 148] on li "[DATE] ([DATE])" at bounding box center [742, 149] width 290 height 29
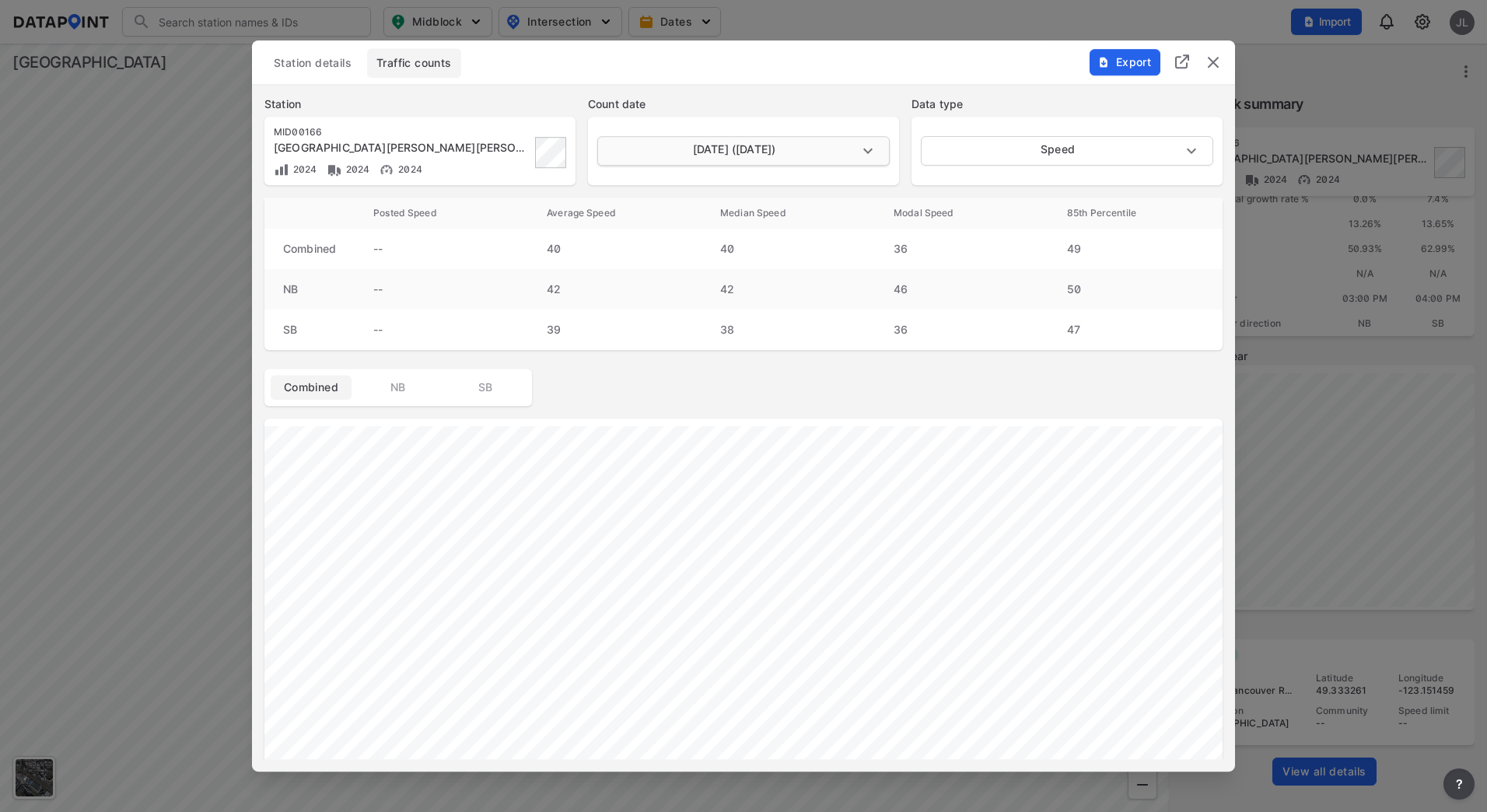
click at [752, 157] on body "Search Please enter a search term. Midblock Intersection Dates Import JL Import…" at bounding box center [744, 406] width 1487 height 812
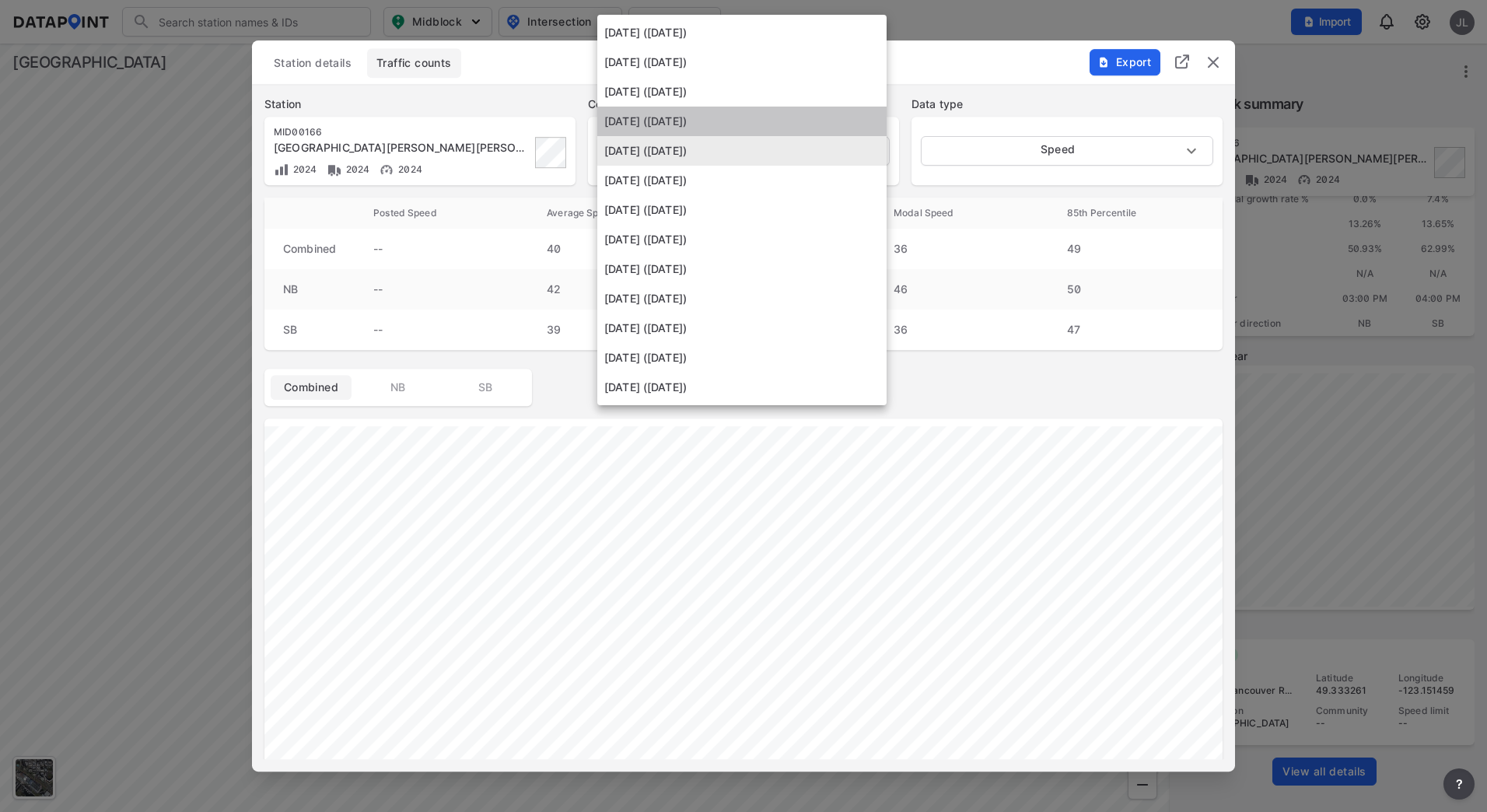
click at [750, 122] on li "[DATE] ([DATE])" at bounding box center [742, 121] width 290 height 29
type input "[DATE]"
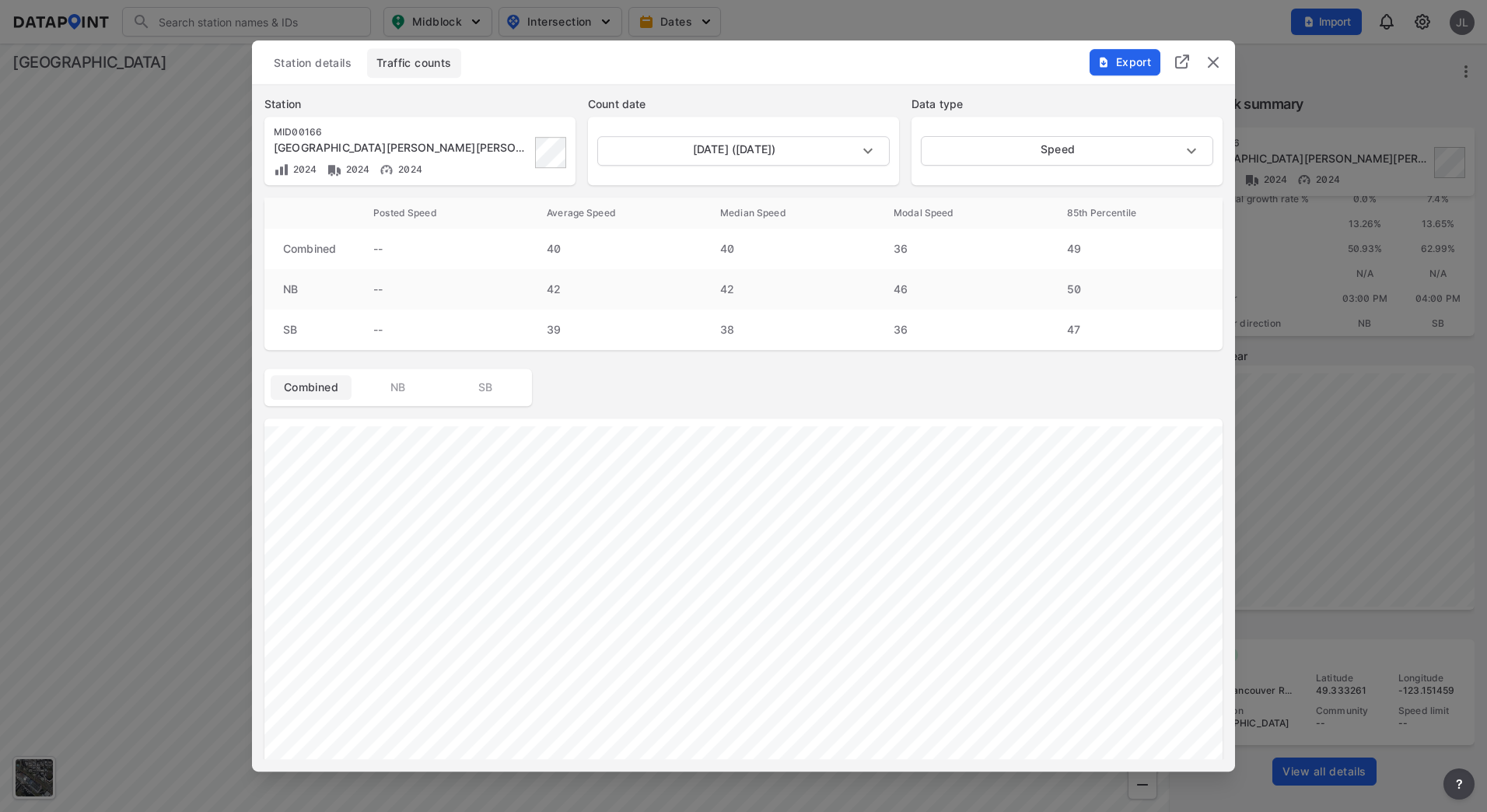
drag, startPoint x: 1216, startPoint y: 62, endPoint x: 1016, endPoint y: 200, distance: 243.0
click at [1216, 62] on img "delete" at bounding box center [1214, 63] width 19 height 19
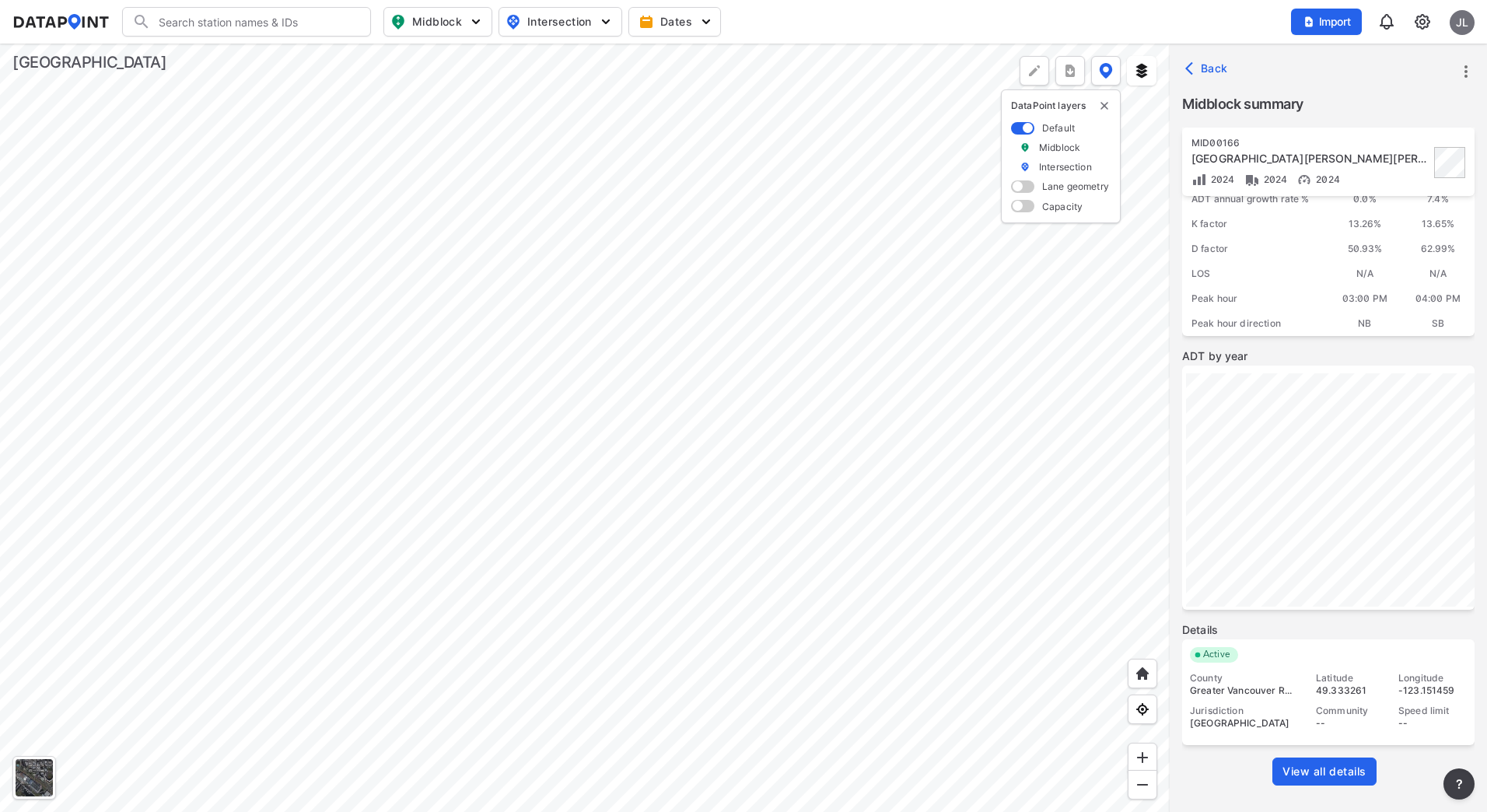
click at [835, 455] on div at bounding box center [584, 428] width 1170 height 768
click at [520, 365] on div at bounding box center [584, 428] width 1170 height 768
click at [444, 319] on div at bounding box center [584, 428] width 1170 height 768
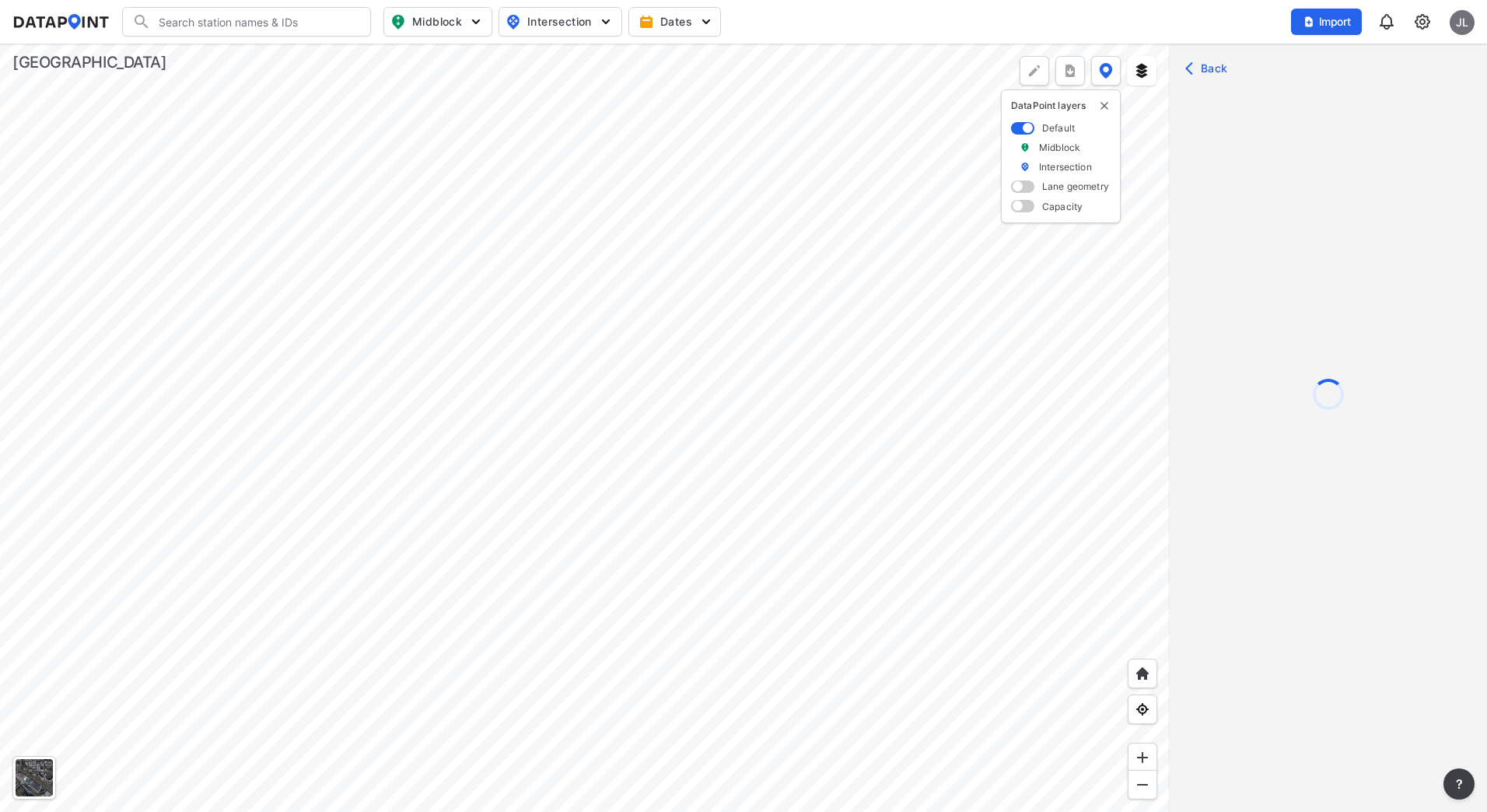
scroll to position [0, 0]
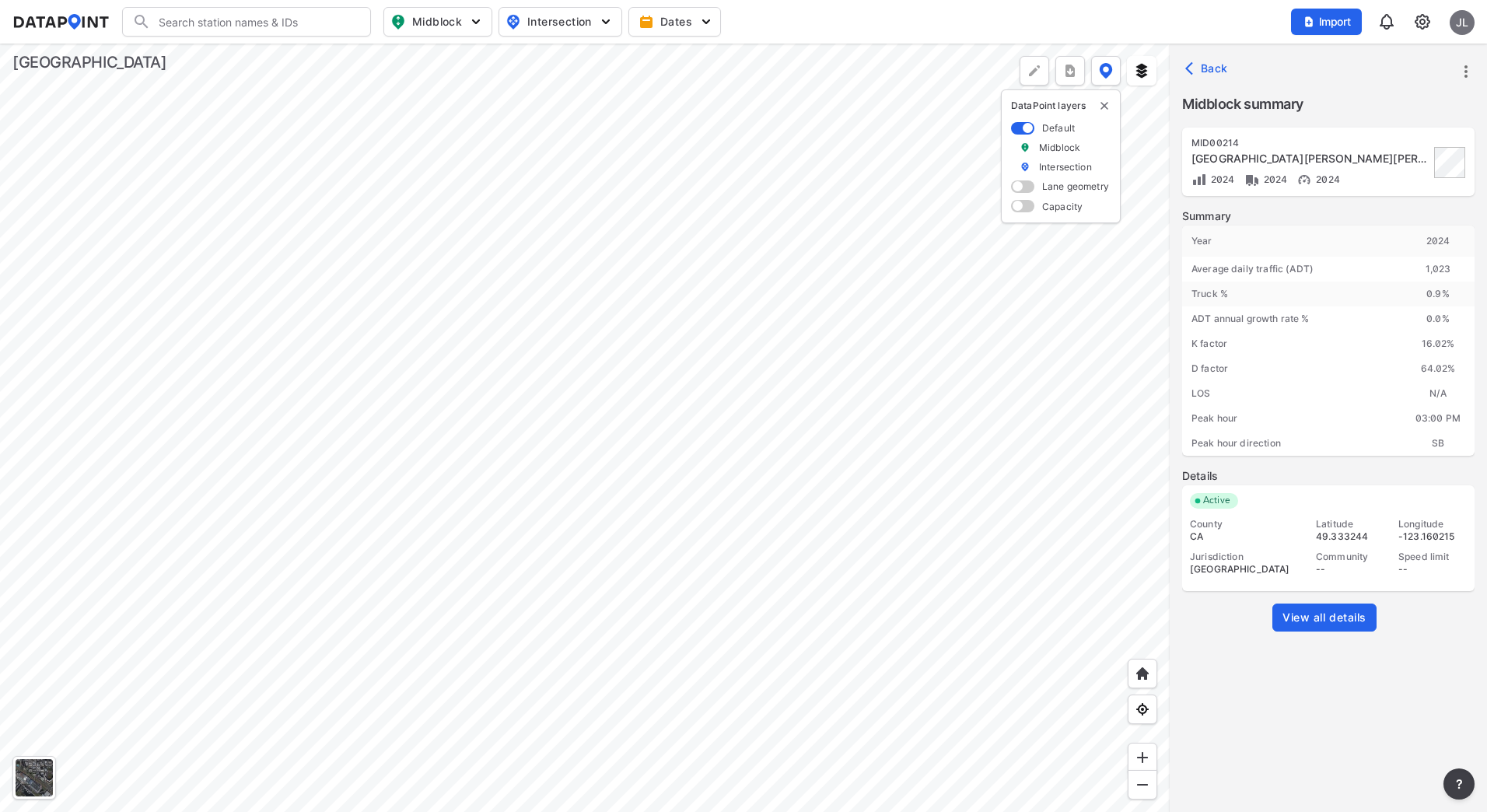
click at [1345, 605] on link "View all details" at bounding box center [1325, 617] width 104 height 28
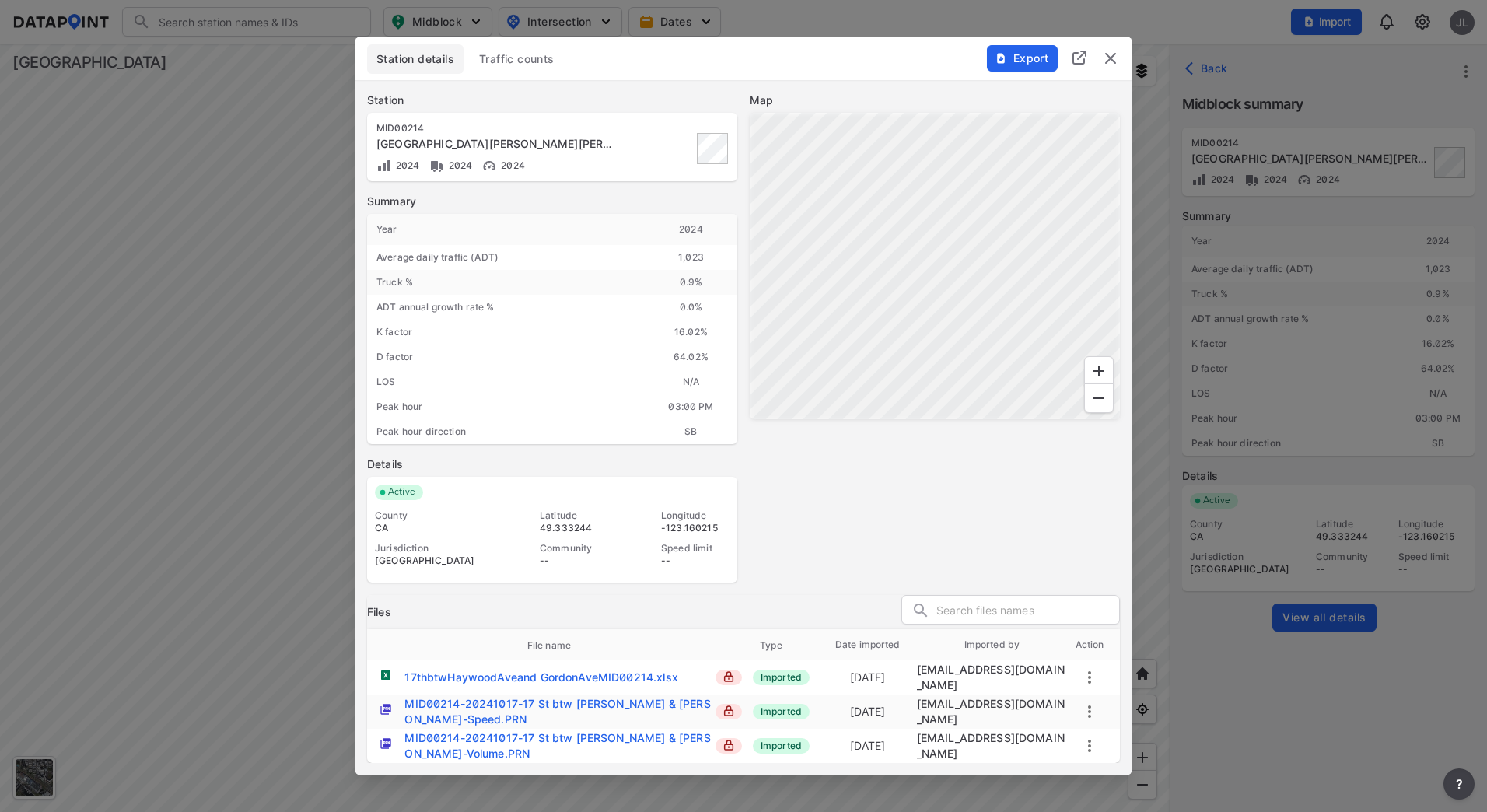
click at [526, 70] on button "Traffic counts" at bounding box center [517, 59] width 95 height 29
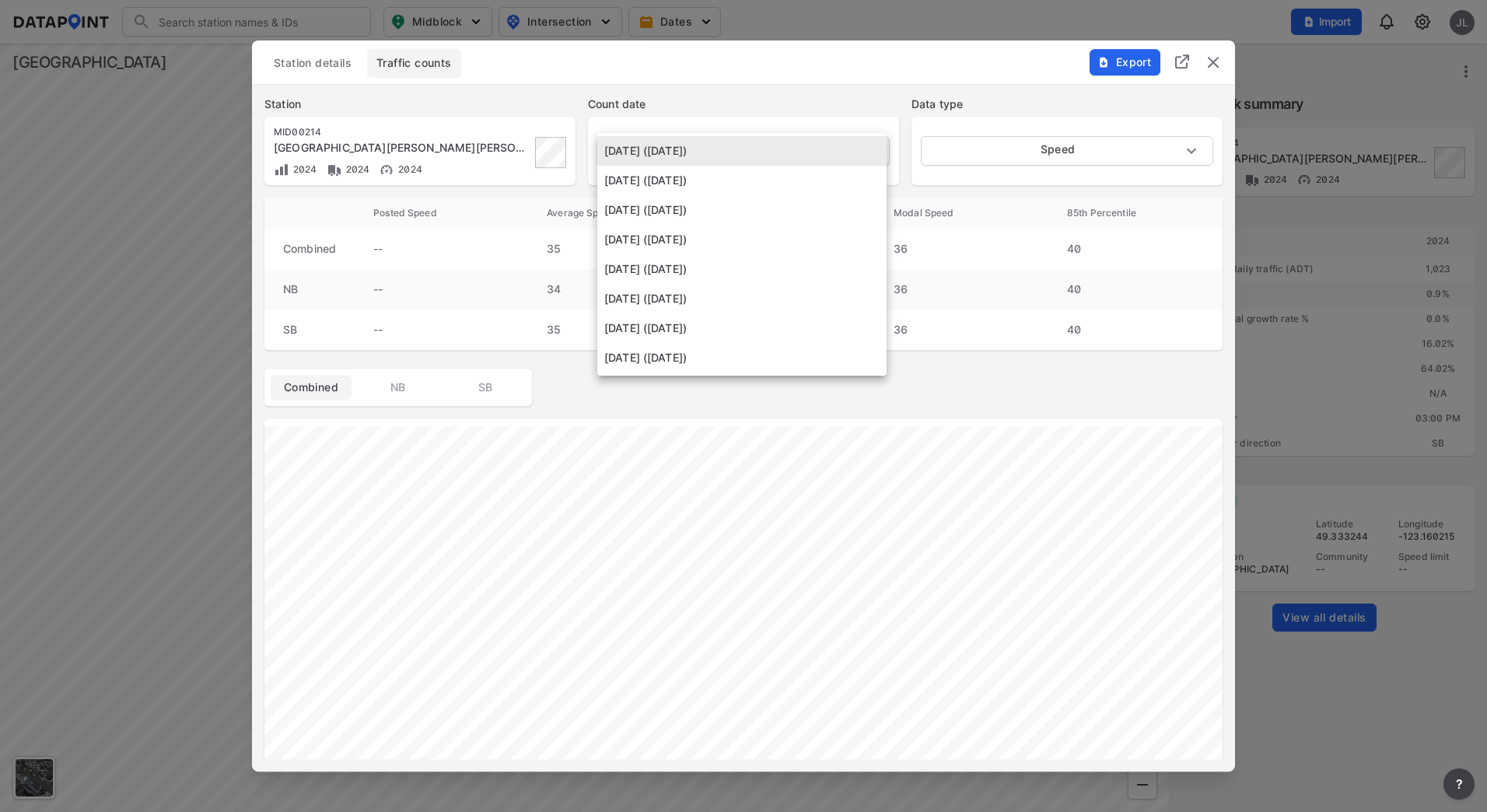
click at [768, 150] on body "Search Please enter a search term. Midblock Intersection Dates Import JL Import…" at bounding box center [744, 406] width 1487 height 812
click at [745, 241] on li "[DATE] ([DATE])" at bounding box center [742, 240] width 290 height 29
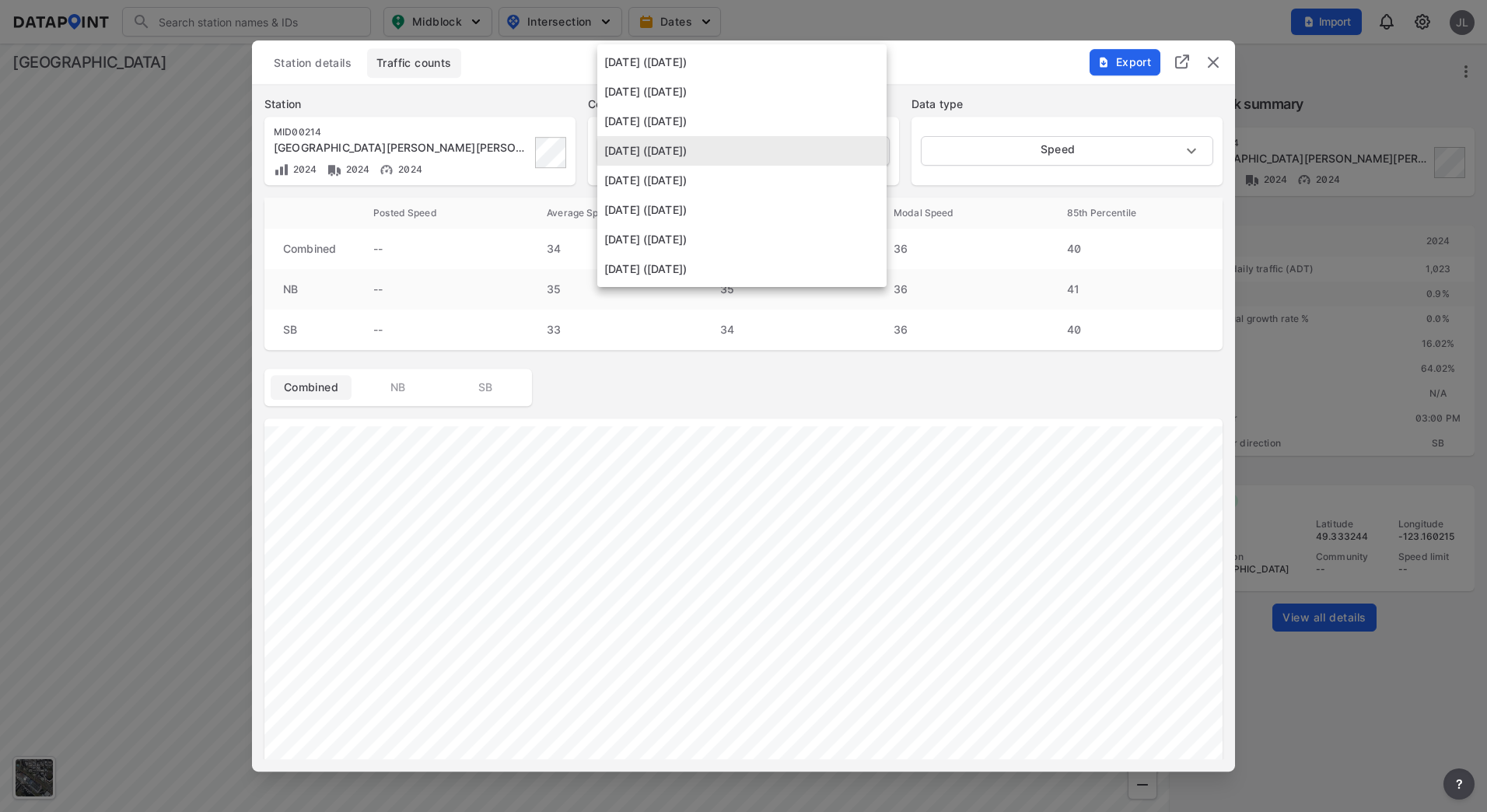
click at [743, 166] on body "Search Please enter a search term. Midblock Intersection Dates Import JL Import…" at bounding box center [744, 406] width 1487 height 812
click at [725, 260] on li "[DATE] ([DATE])" at bounding box center [742, 269] width 290 height 29
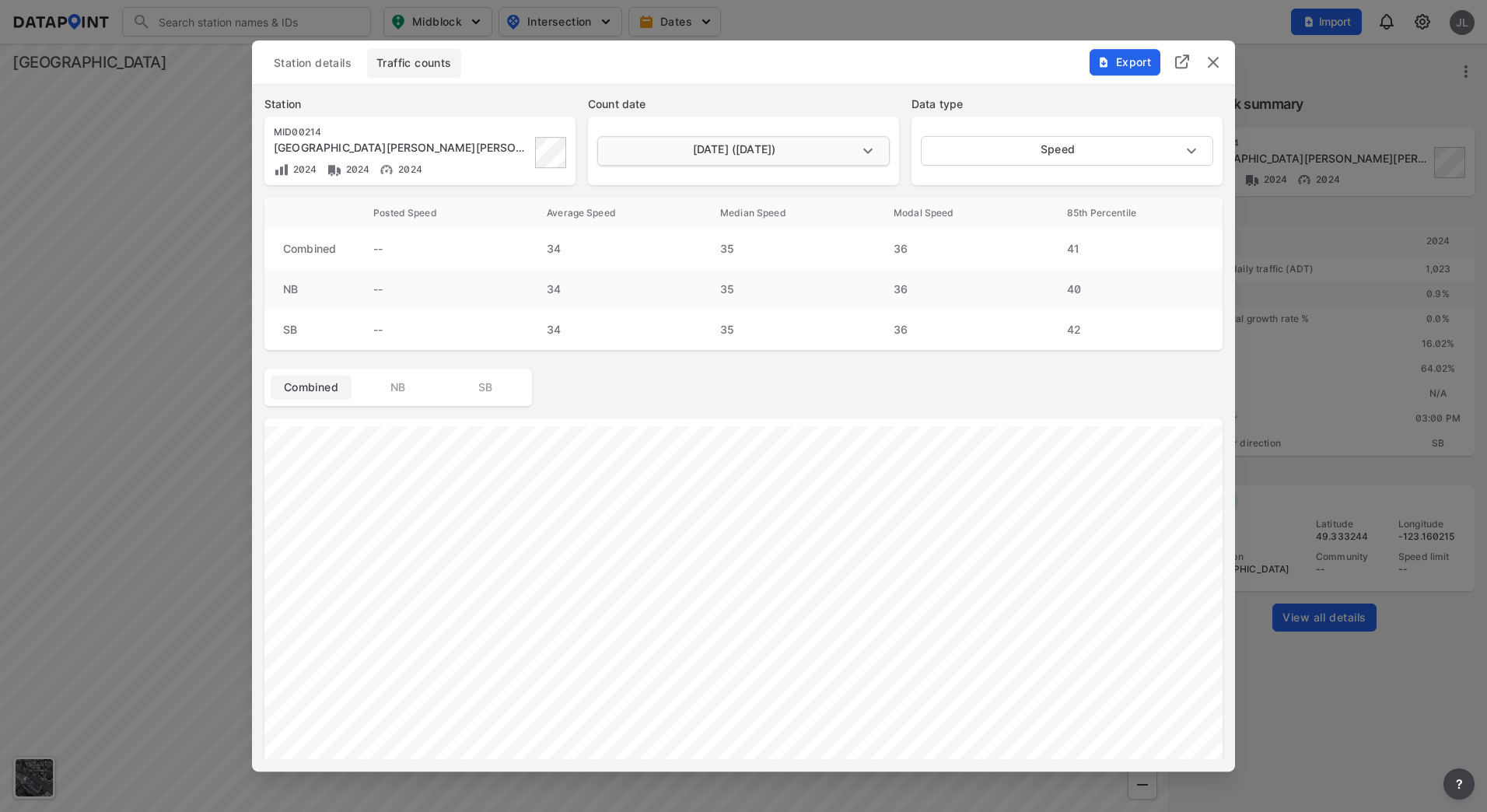
click at [715, 162] on body "Search Please enter a search term. Midblock Intersection Dates Import JL Import…" at bounding box center [744, 406] width 1487 height 812
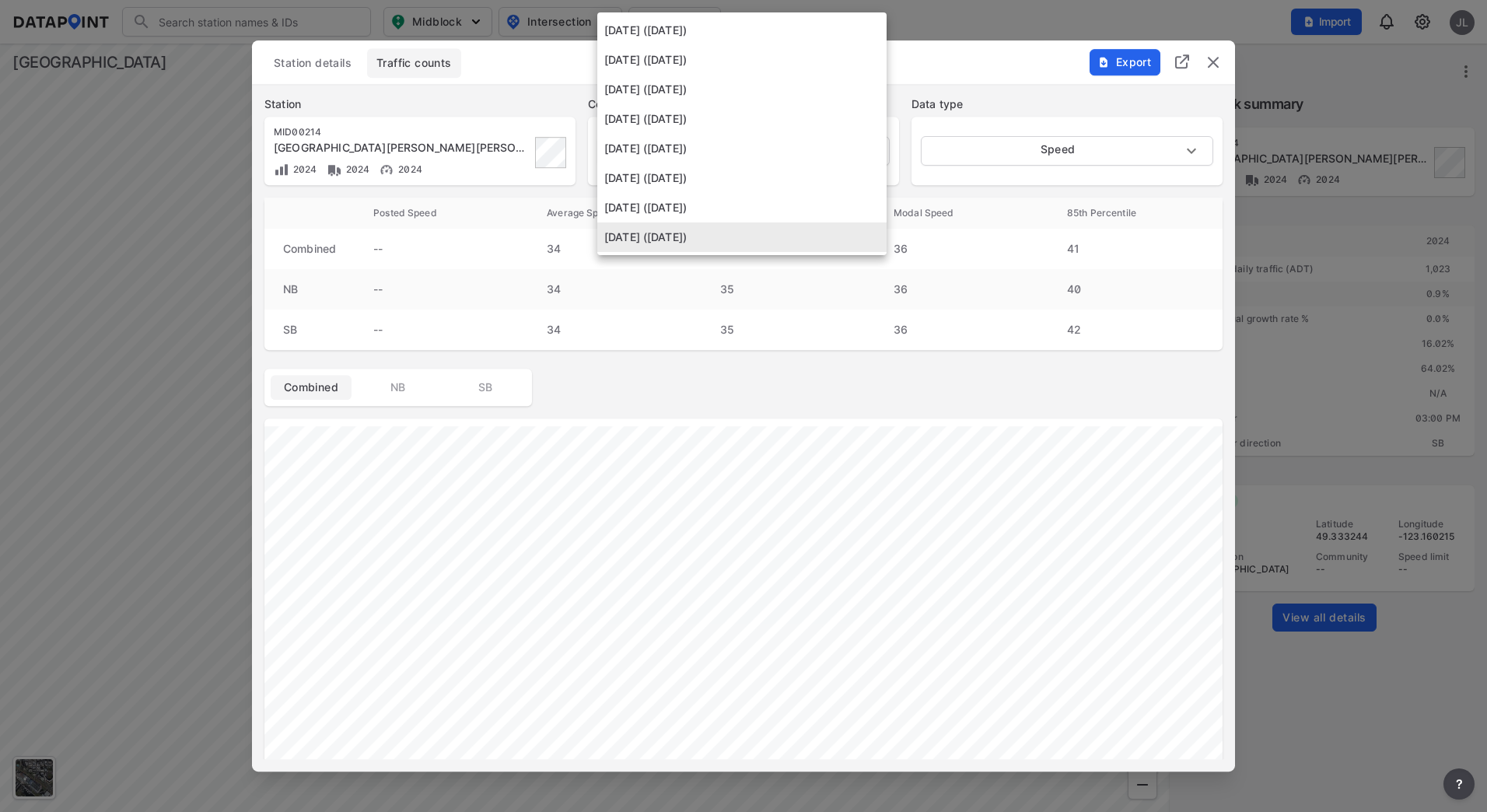
click at [692, 211] on li "[DATE] ([DATE])" at bounding box center [742, 207] width 290 height 29
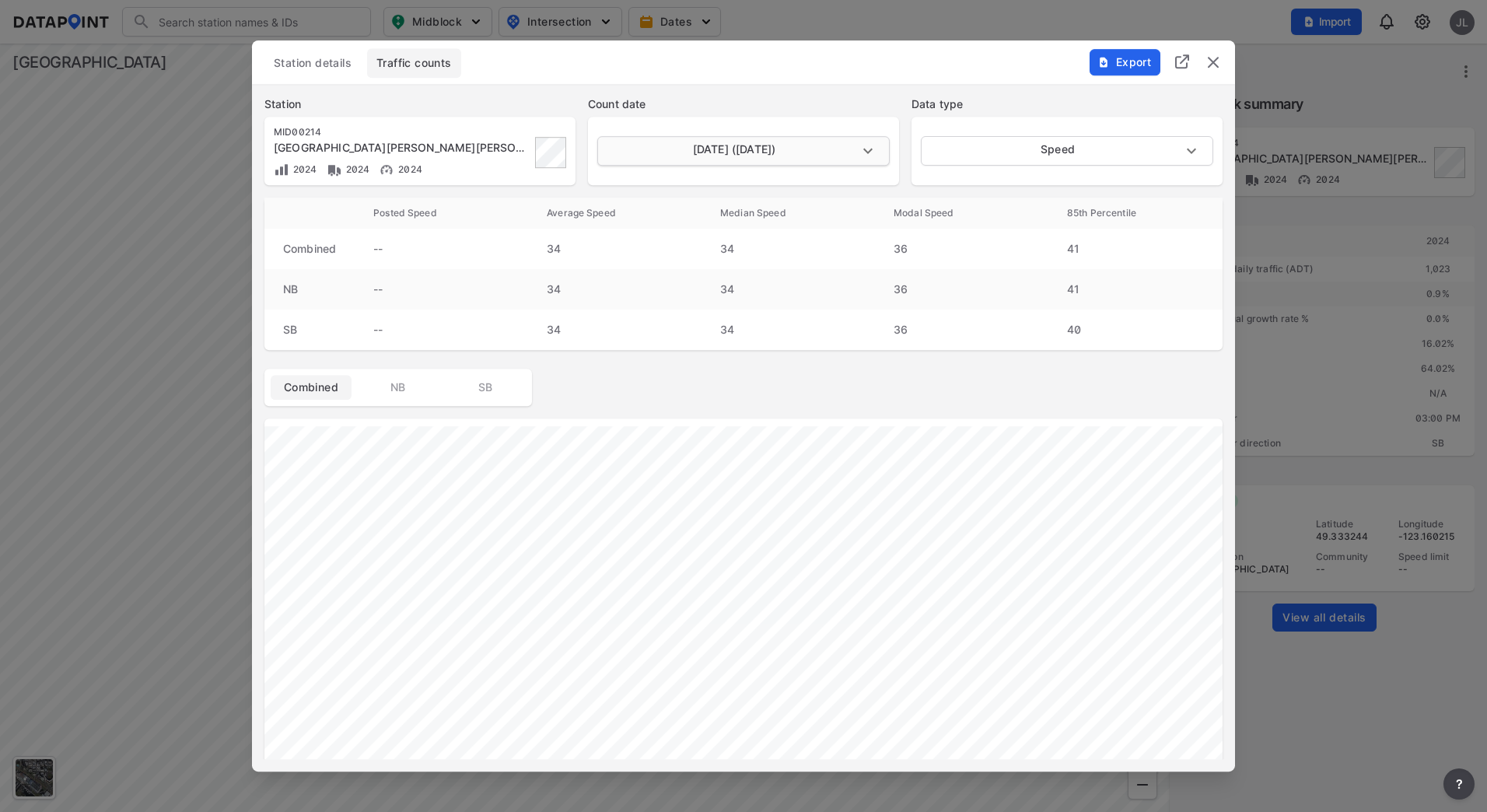
click at [717, 157] on body "Search Please enter a search term. Midblock Intersection Dates Import JL Import…" at bounding box center [744, 406] width 1487 height 812
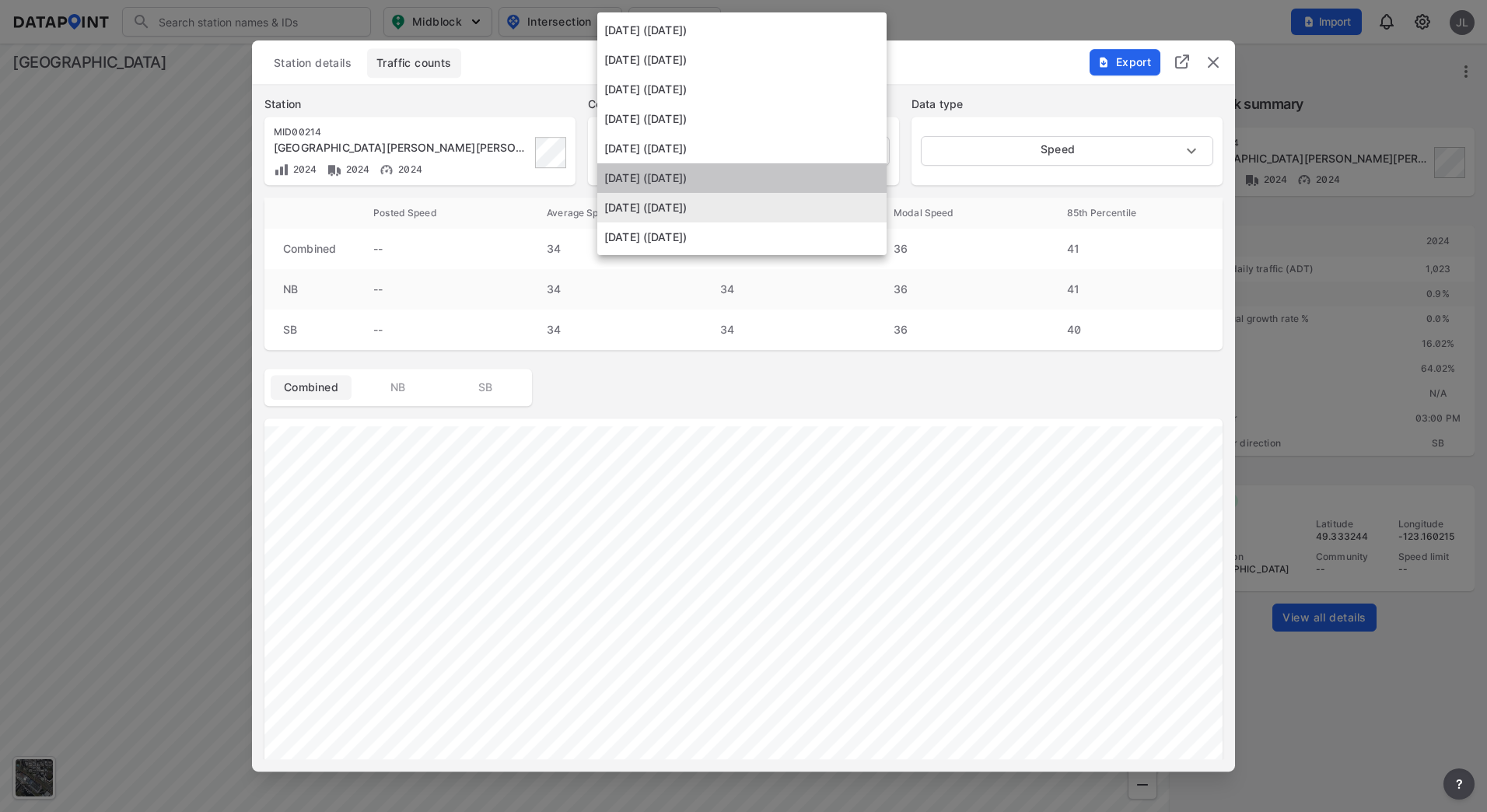
click at [717, 168] on li "[DATE] ([DATE])" at bounding box center [742, 178] width 290 height 29
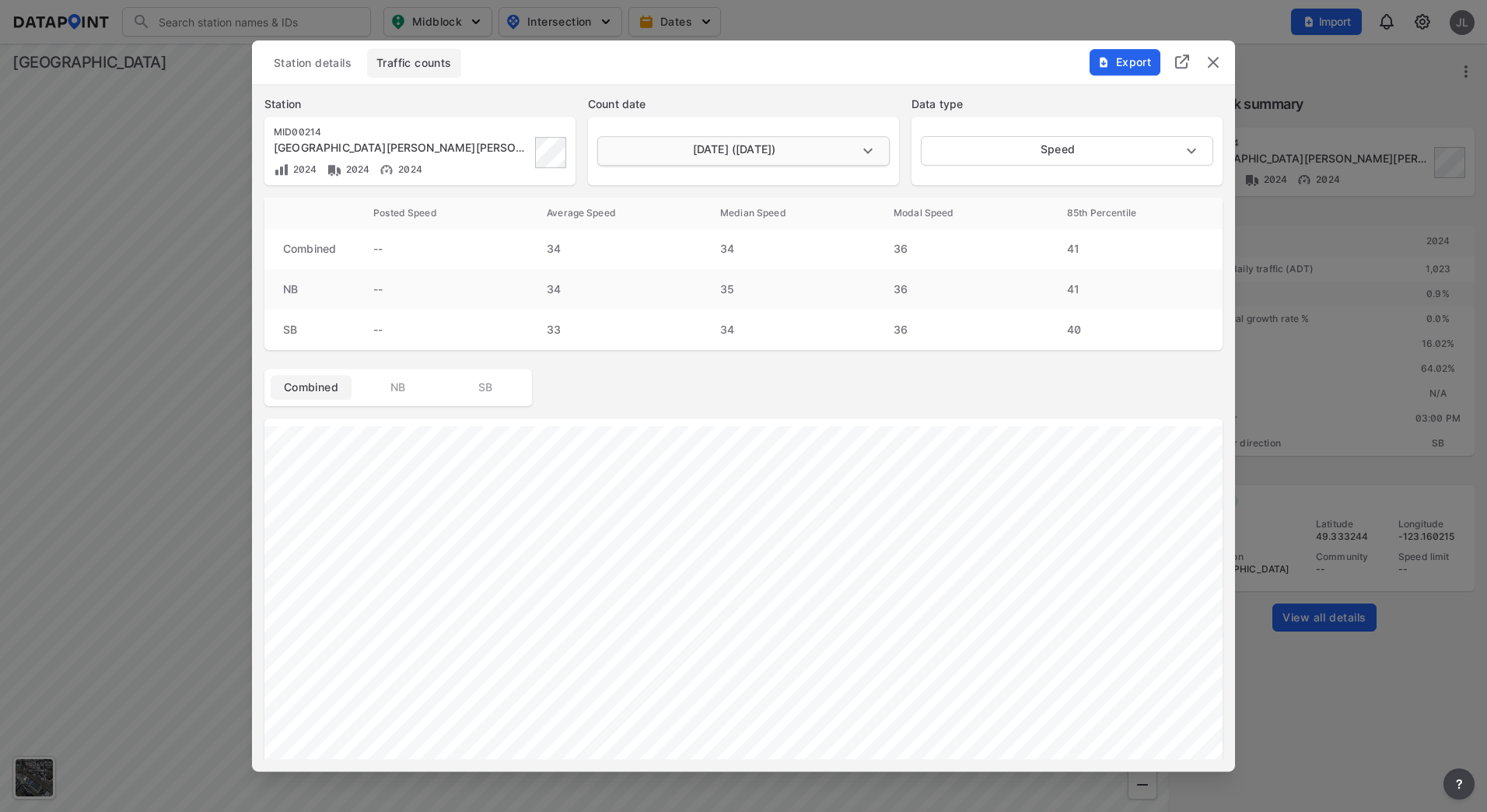
click at [744, 160] on body "Search Please enter a search term. Midblock Intersection Dates Import JL Import…" at bounding box center [744, 406] width 1487 height 812
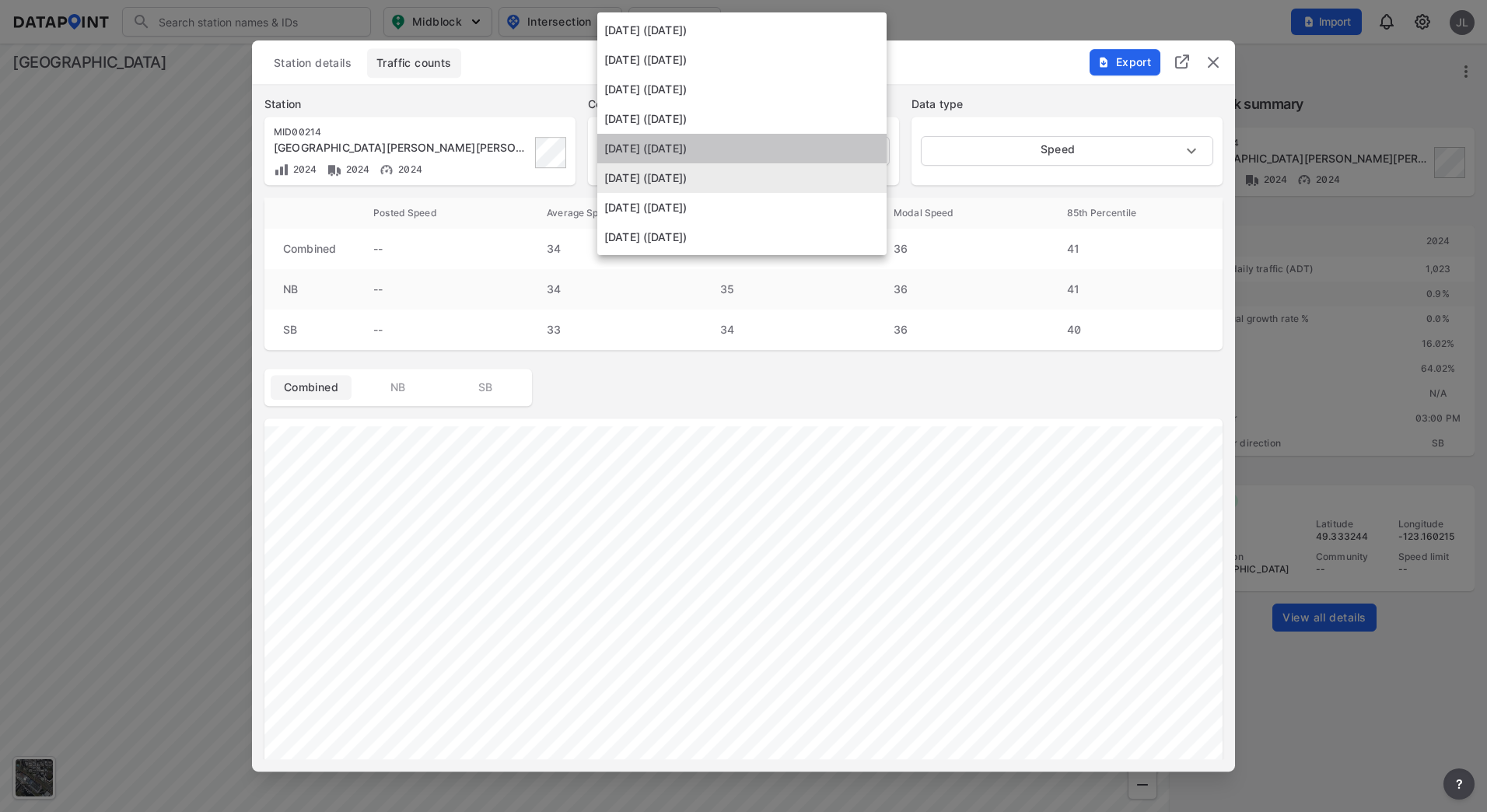
click at [731, 151] on li "[DATE] ([DATE])" at bounding box center [742, 149] width 290 height 29
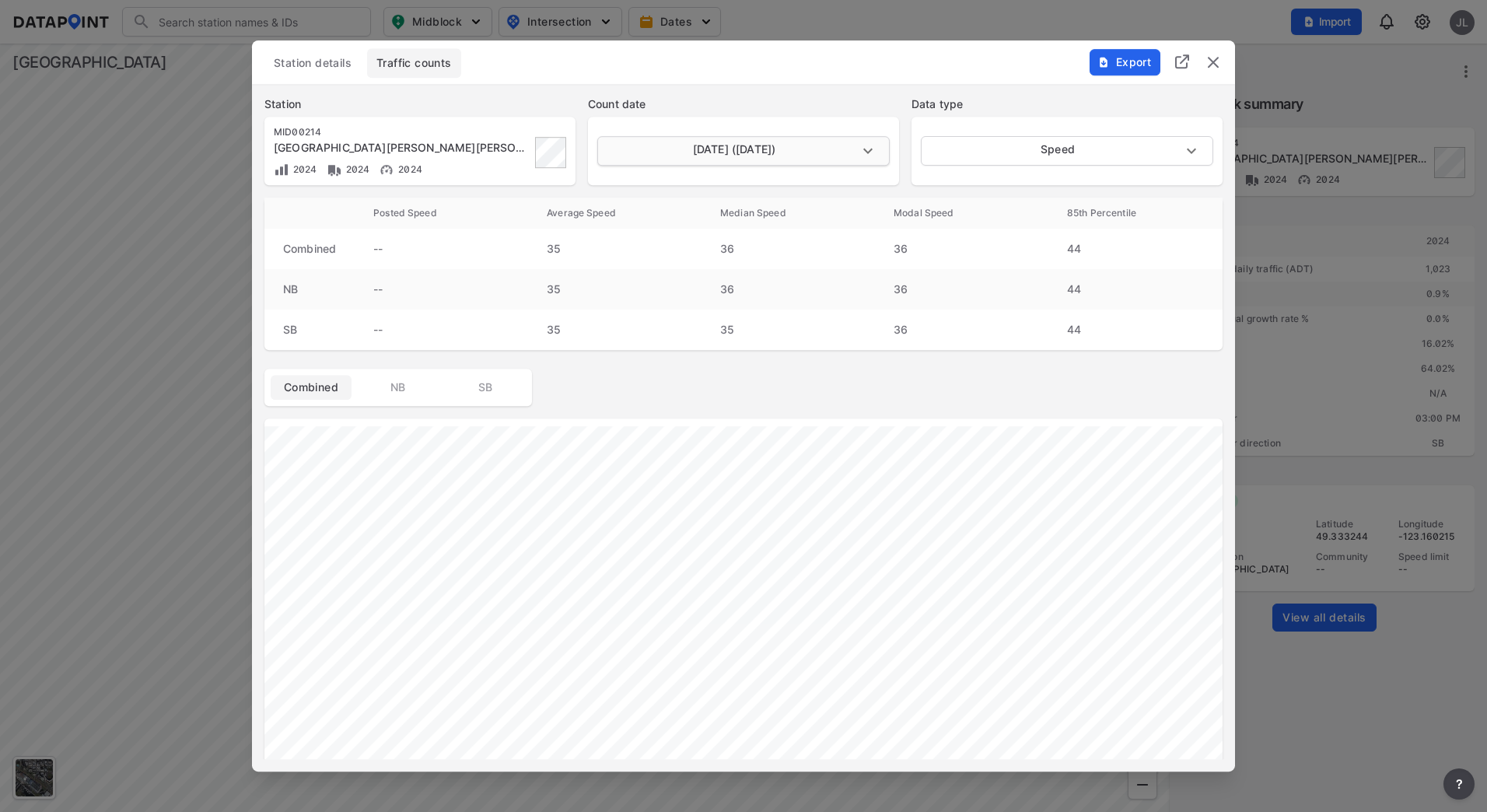
click at [734, 153] on body "Search Please enter a search term. Midblock Intersection Dates Import JL Import…" at bounding box center [744, 406] width 1487 height 812
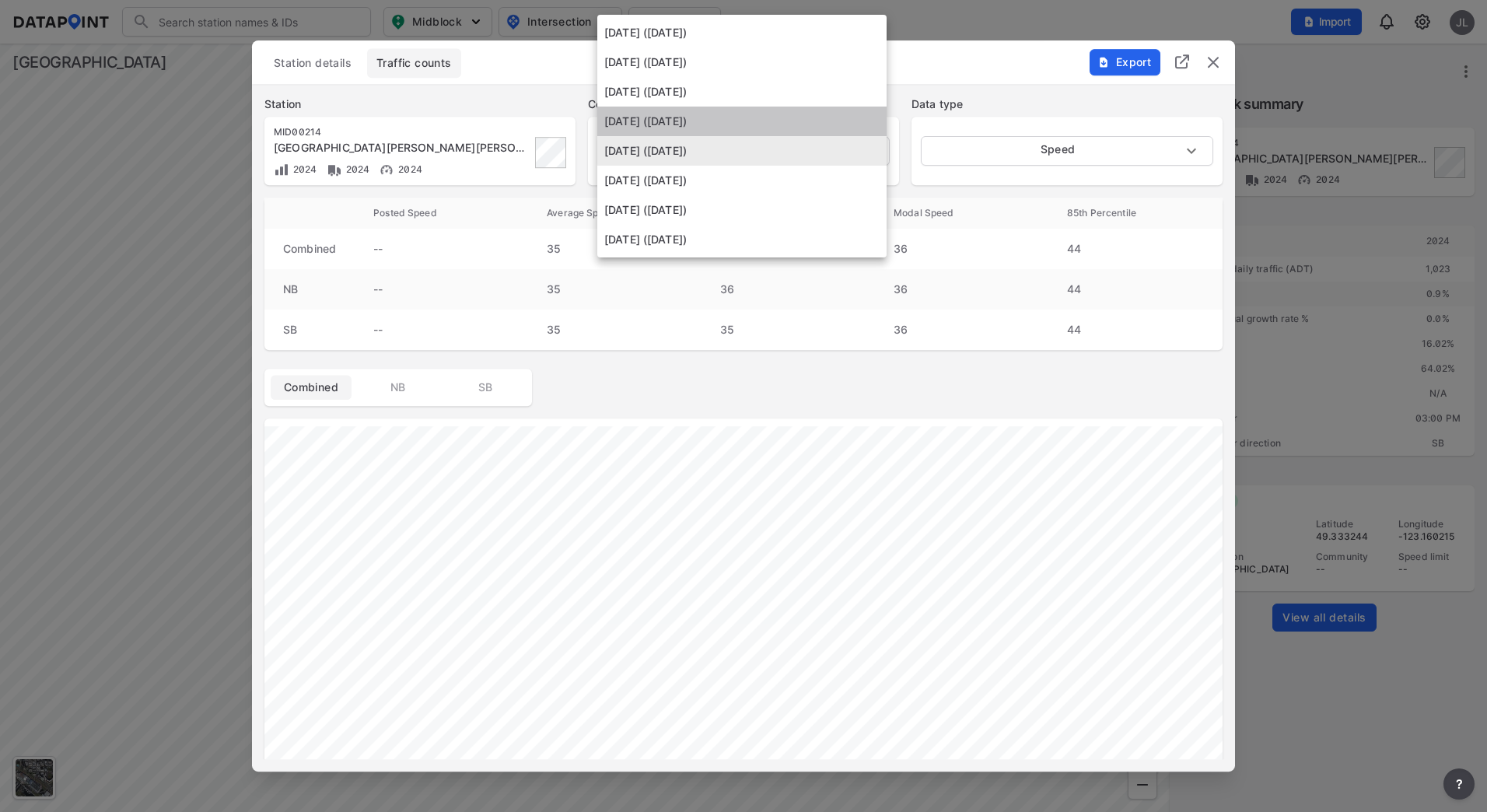
click at [733, 124] on li "[DATE] ([DATE])" at bounding box center [742, 121] width 290 height 29
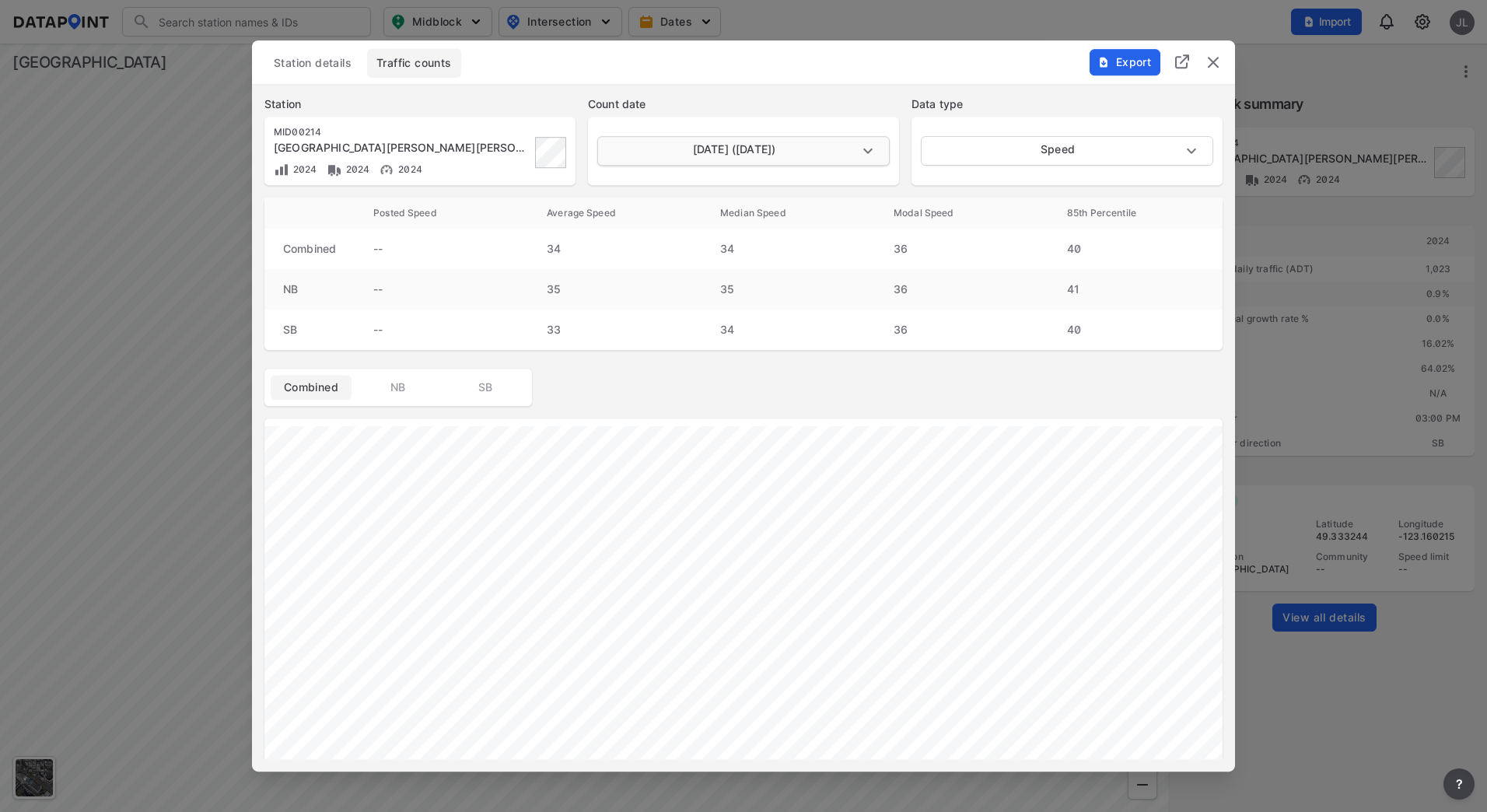
click at [744, 150] on body "Search Please enter a search term. Midblock Intersection Dates Import JL Import…" at bounding box center [744, 406] width 1487 height 812
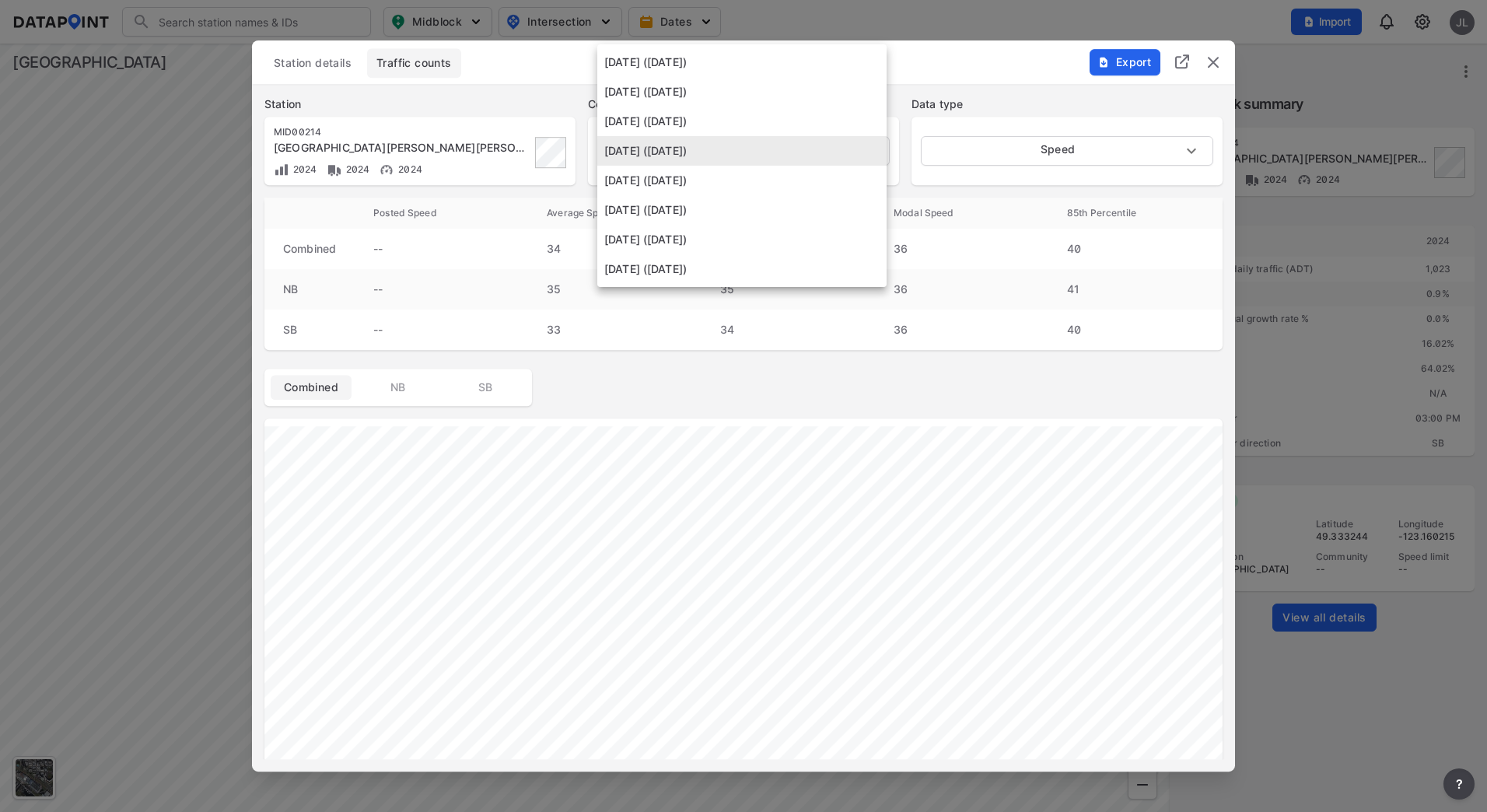
click at [731, 107] on li "[DATE] ([DATE])" at bounding box center [742, 121] width 290 height 29
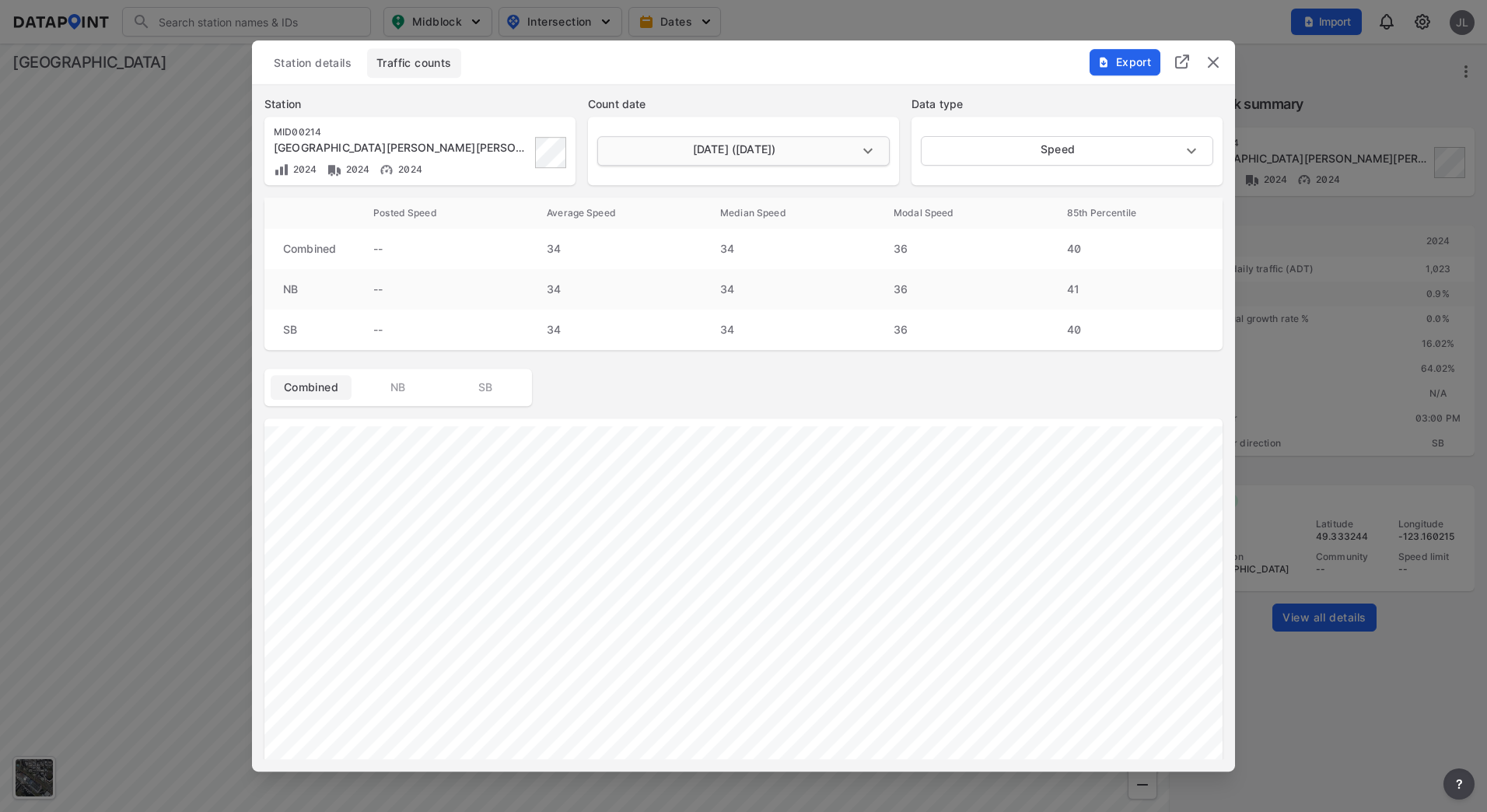
click at [747, 147] on body "Search Please enter a search term. Midblock Intersection Dates Import JL Import…" at bounding box center [744, 406] width 1487 height 812
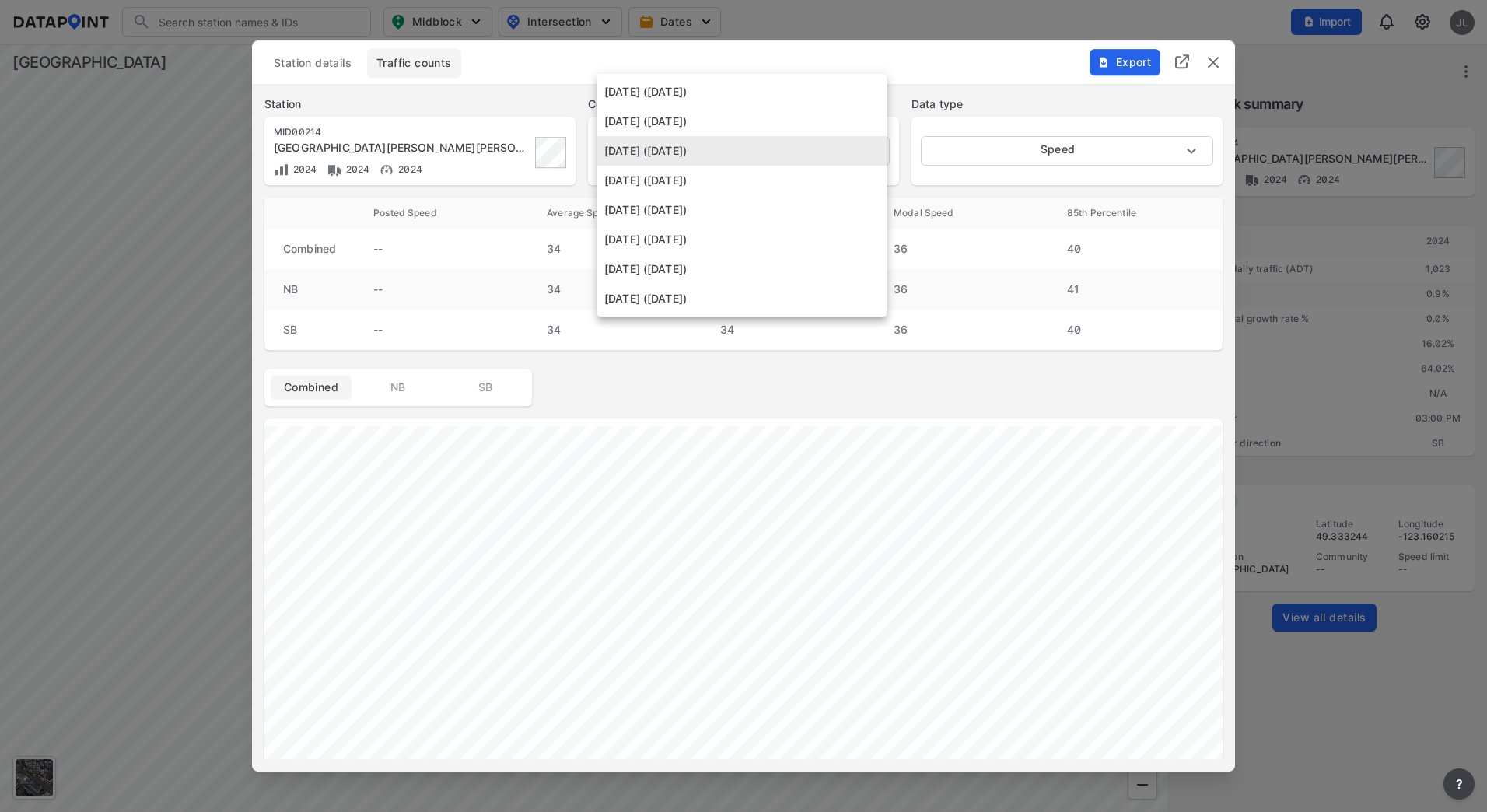
click at [742, 114] on li "[DATE] ([DATE])" at bounding box center [742, 121] width 290 height 29
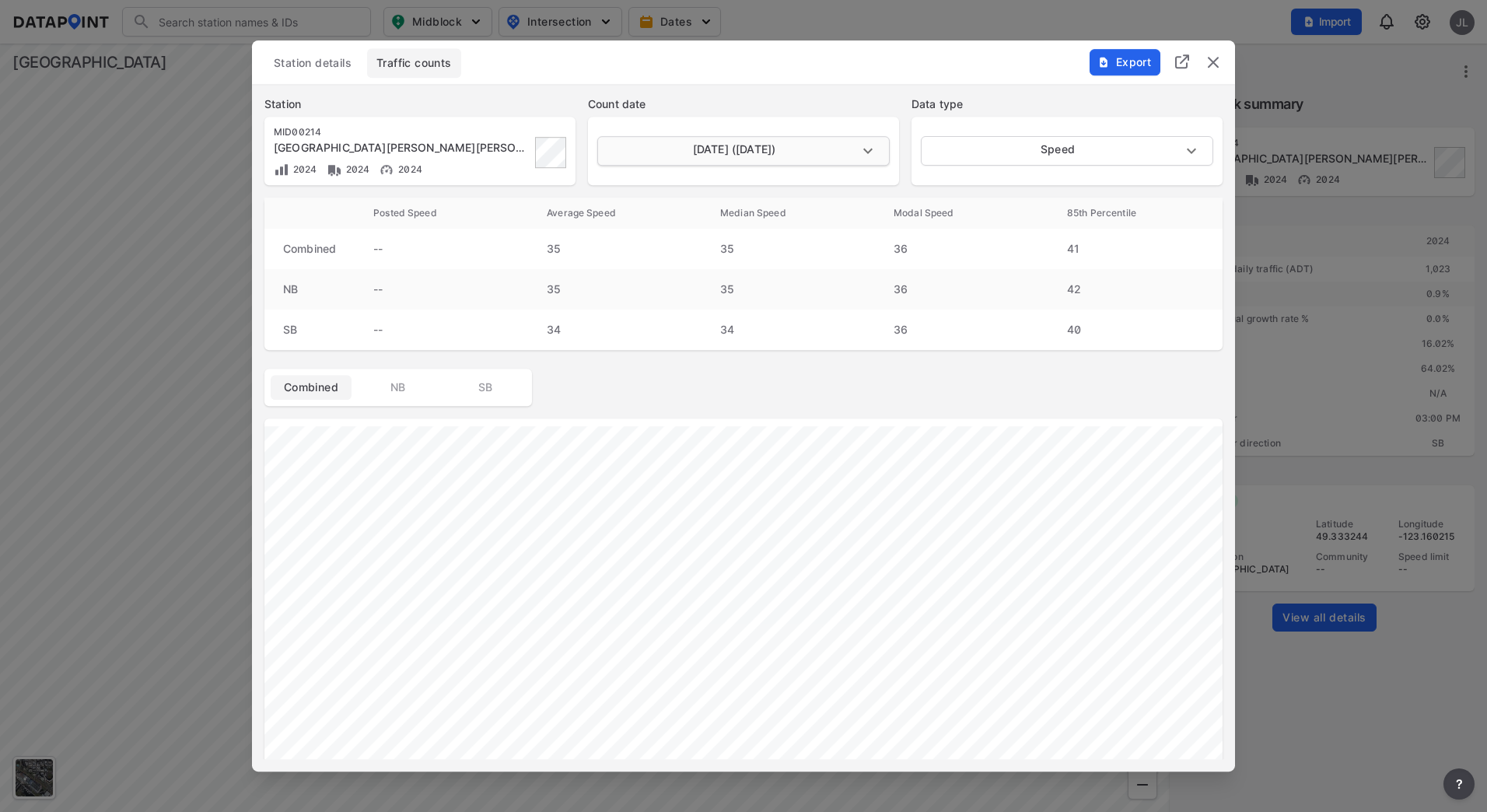
click at [754, 156] on body "Search Please enter a search term. Midblock Intersection Dates Import JL Import…" at bounding box center [744, 406] width 1487 height 812
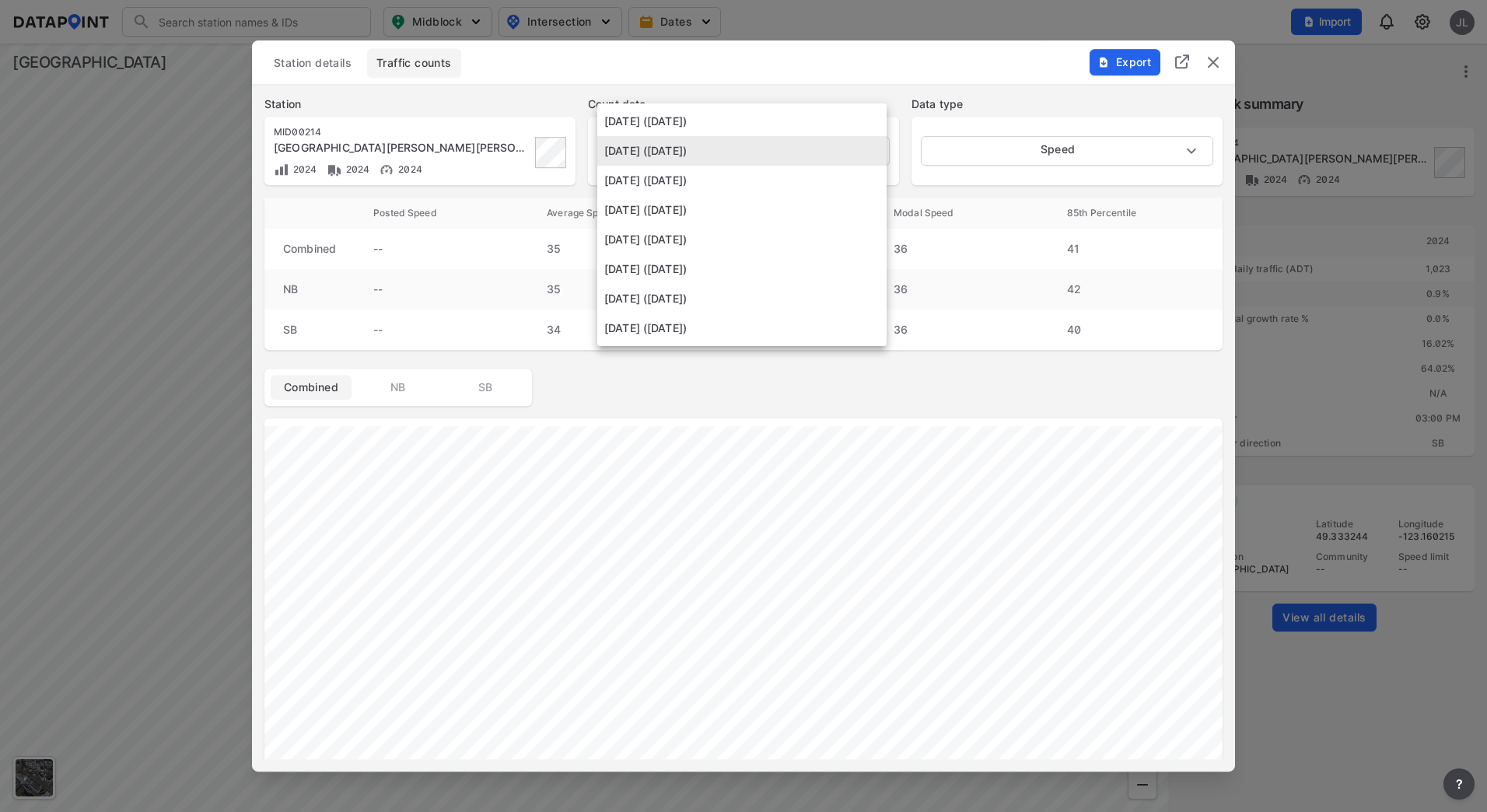
click at [751, 119] on li "[DATE] ([DATE])" at bounding box center [742, 121] width 290 height 29
type input "[DATE]"
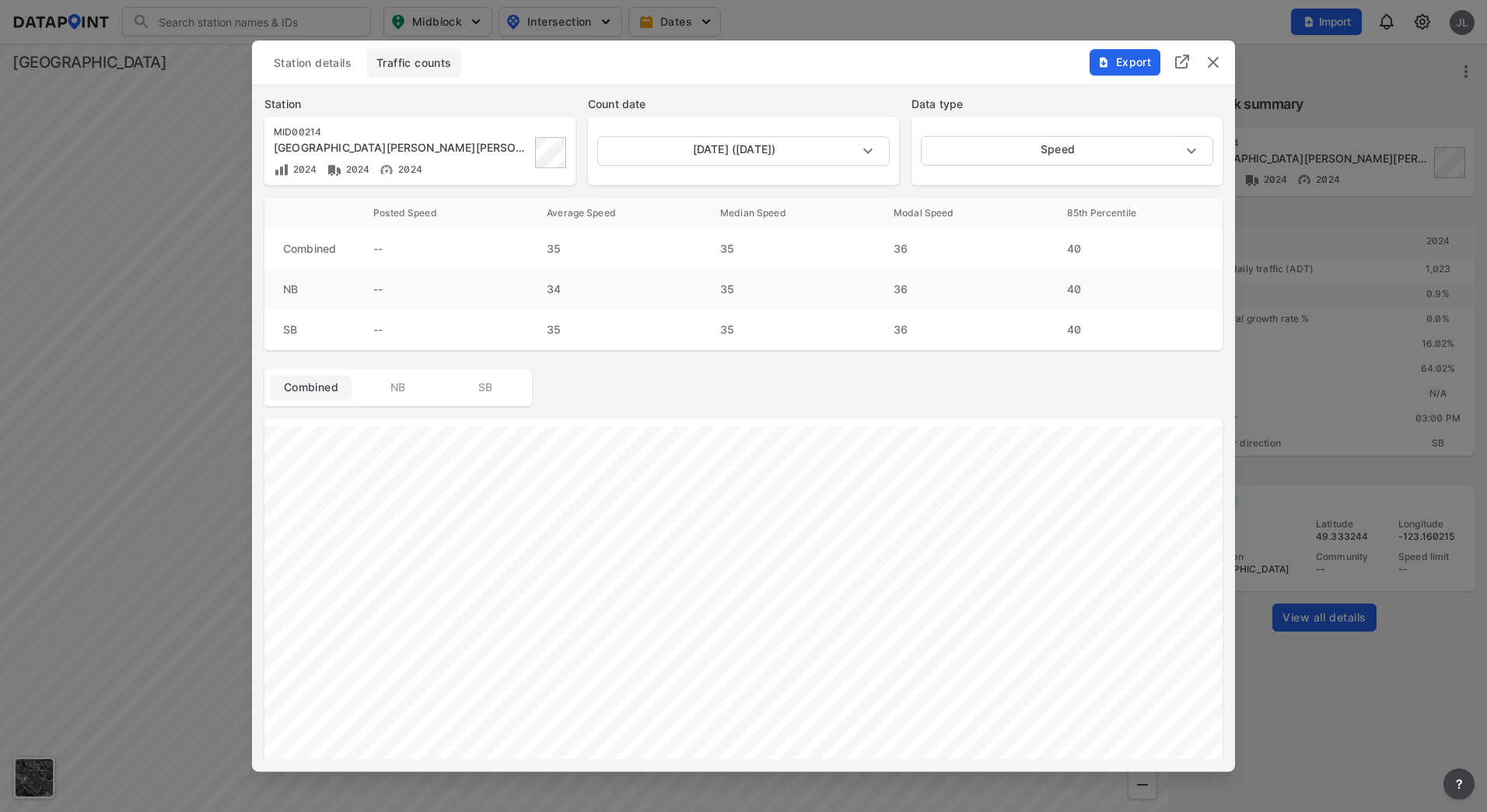
click at [155, 462] on div at bounding box center [744, 406] width 1487 height 812
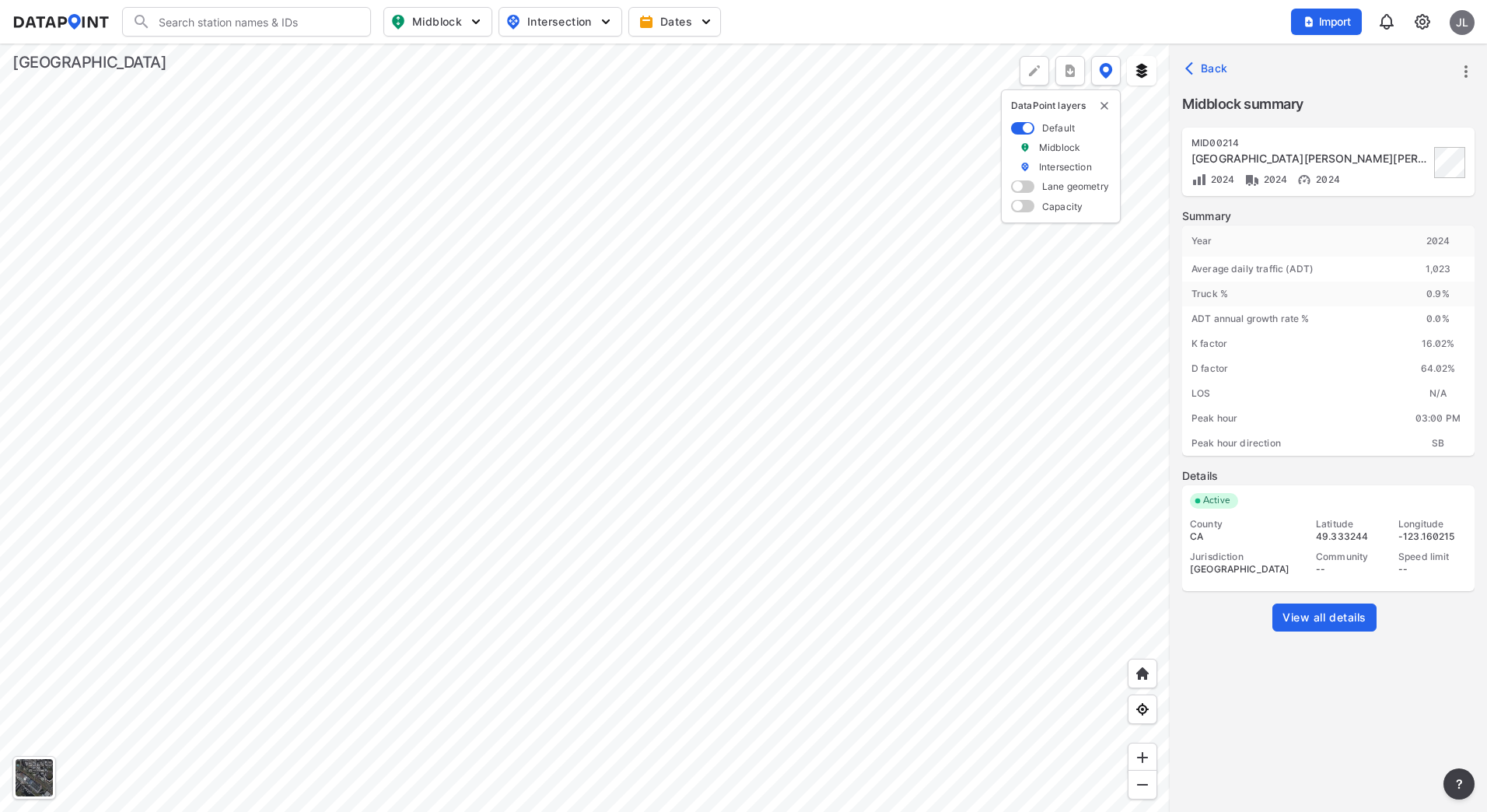
click at [597, 525] on div at bounding box center [584, 428] width 1170 height 768
click at [725, 490] on div at bounding box center [584, 428] width 1170 height 768
click at [511, 370] on div at bounding box center [584, 428] width 1170 height 768
click at [1365, 615] on span "View all details" at bounding box center [1325, 618] width 84 height 15
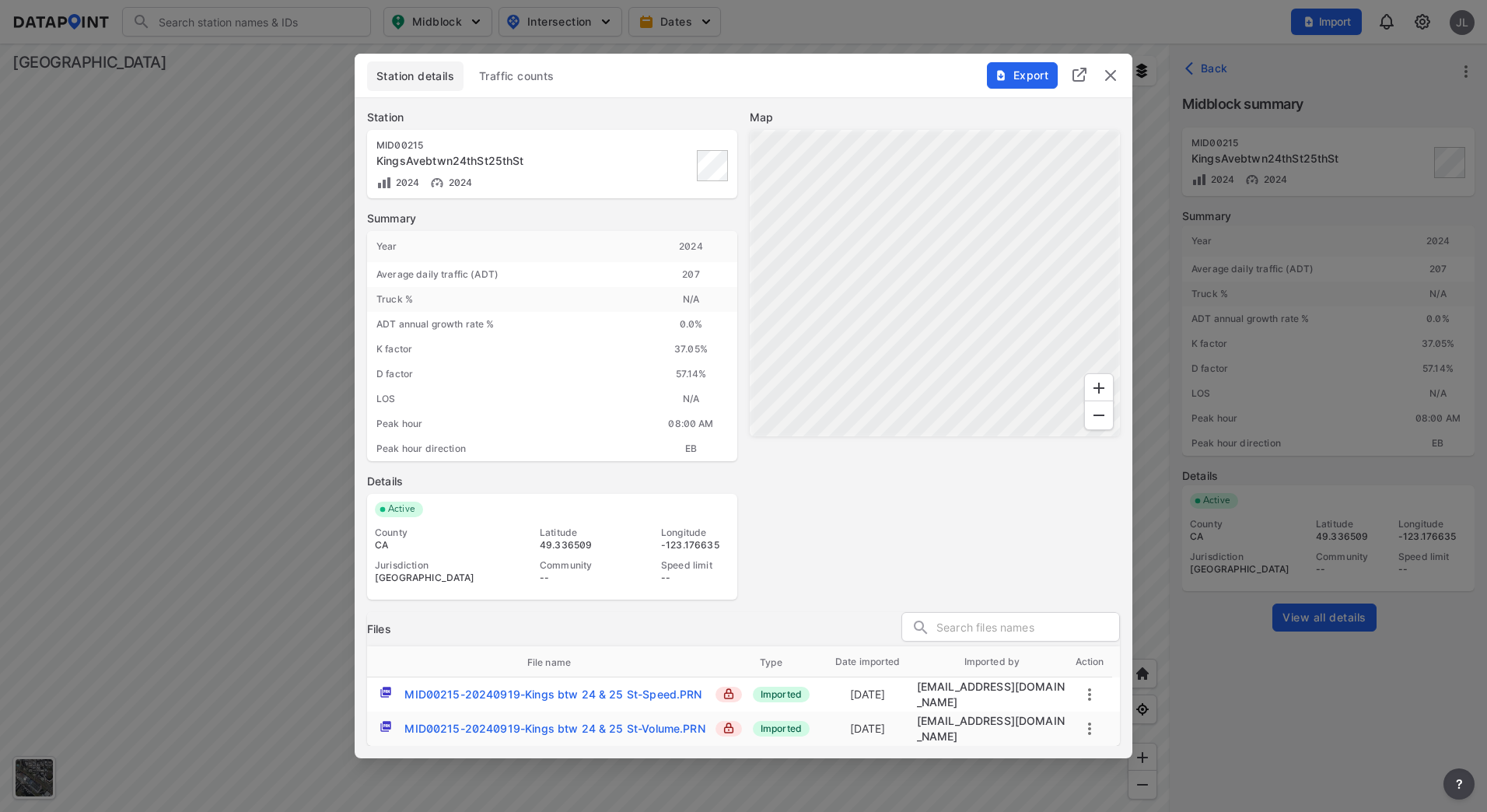
click at [516, 93] on div "Station details Traffic counts" at bounding box center [744, 79] width 753 height 37
click at [520, 78] on span "Traffic counts" at bounding box center [517, 76] width 76 height 15
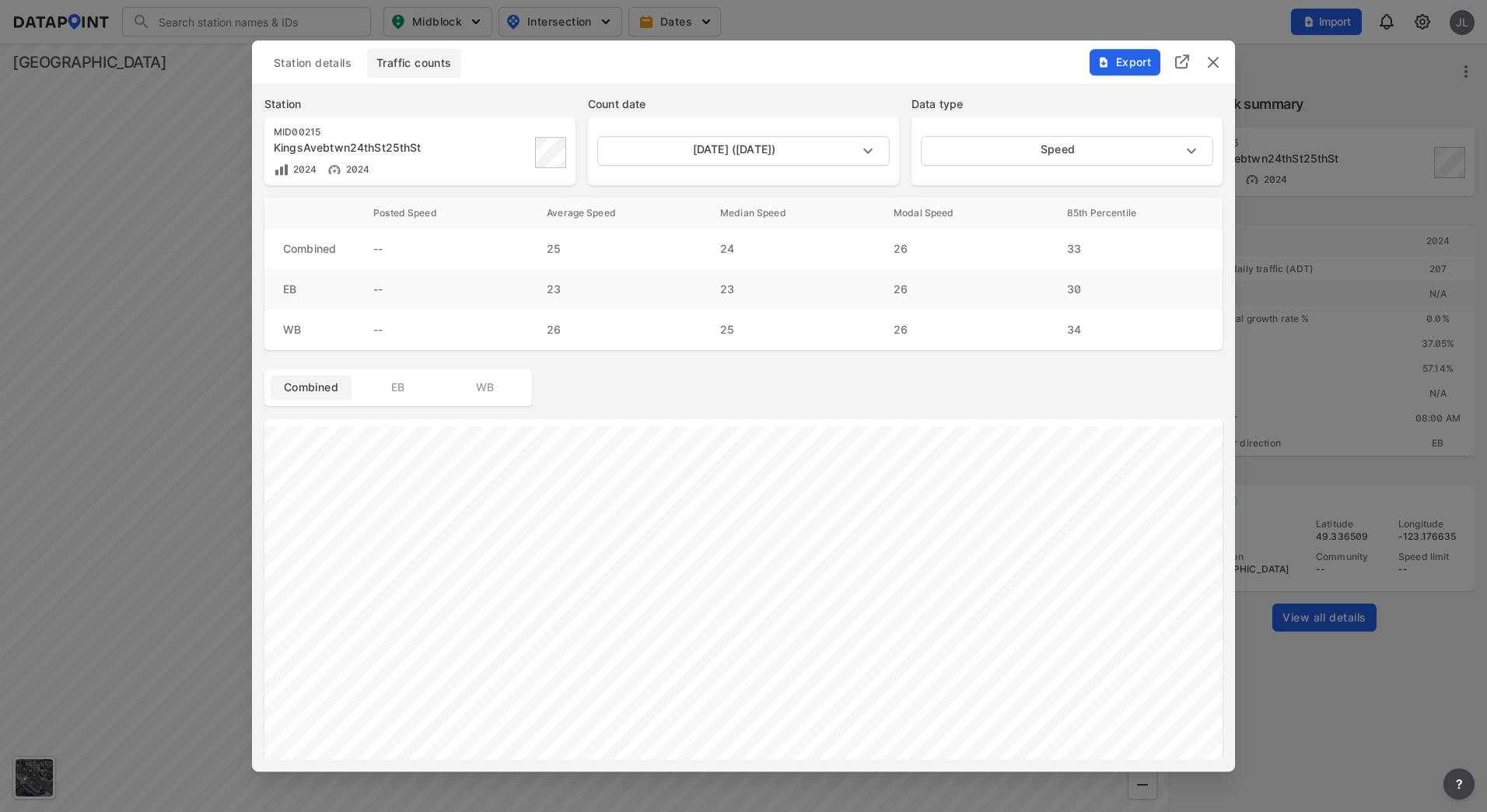
click at [1215, 58] on img "delete" at bounding box center [1214, 63] width 19 height 19
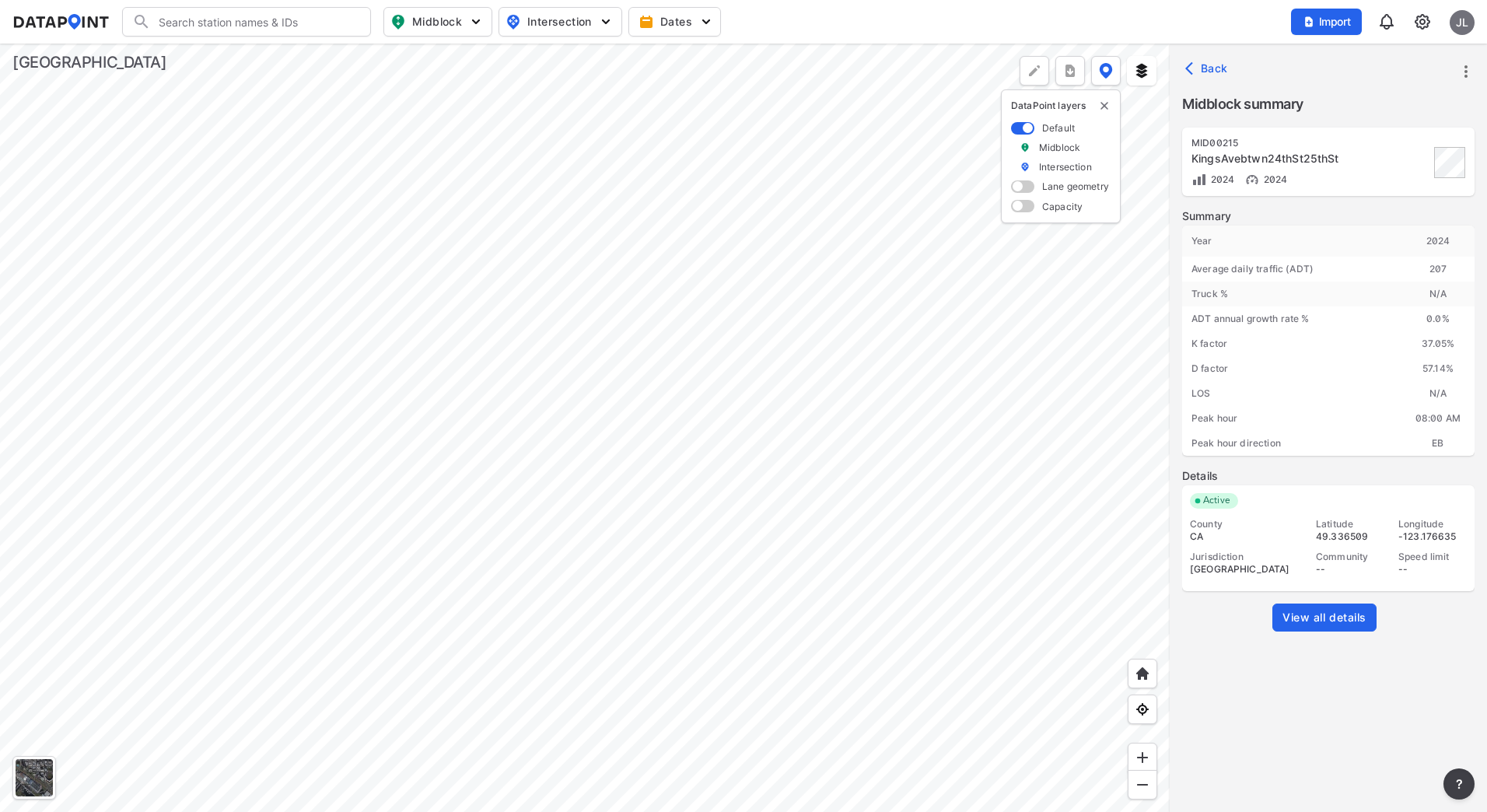
click at [744, 369] on div at bounding box center [584, 428] width 1170 height 768
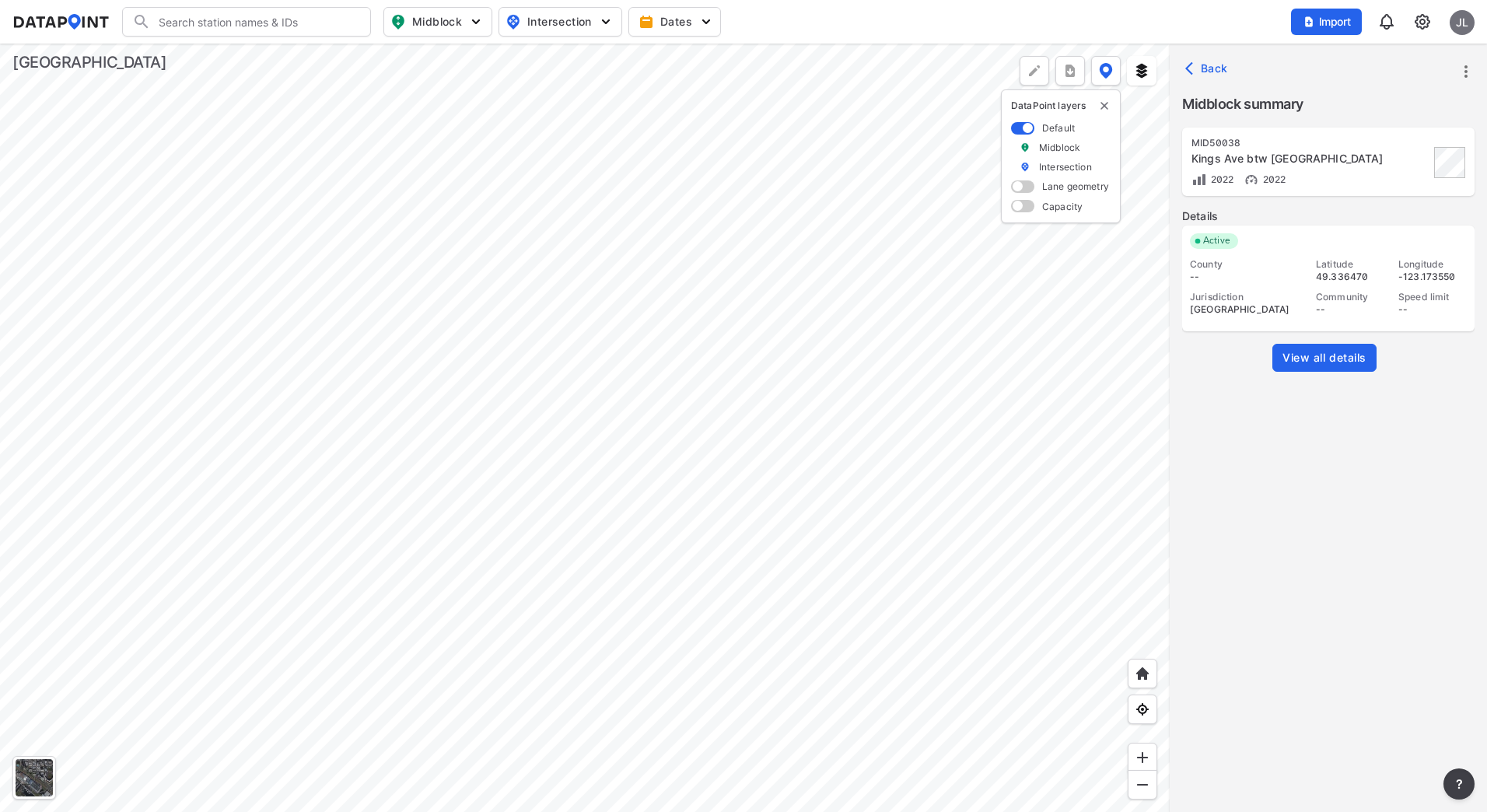
click at [529, 364] on div at bounding box center [584, 428] width 1170 height 768
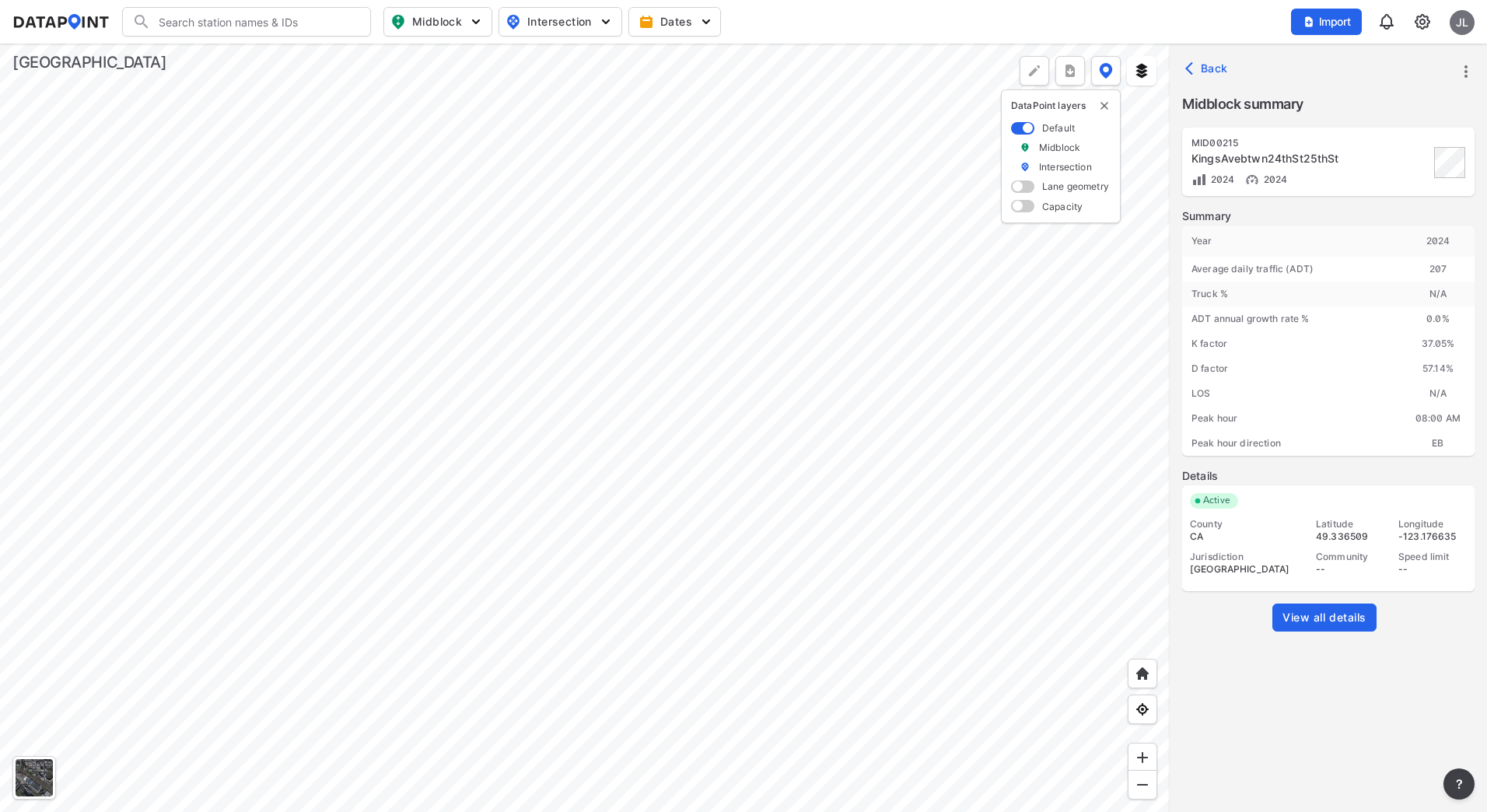
click at [1336, 614] on span "View all details" at bounding box center [1325, 618] width 84 height 15
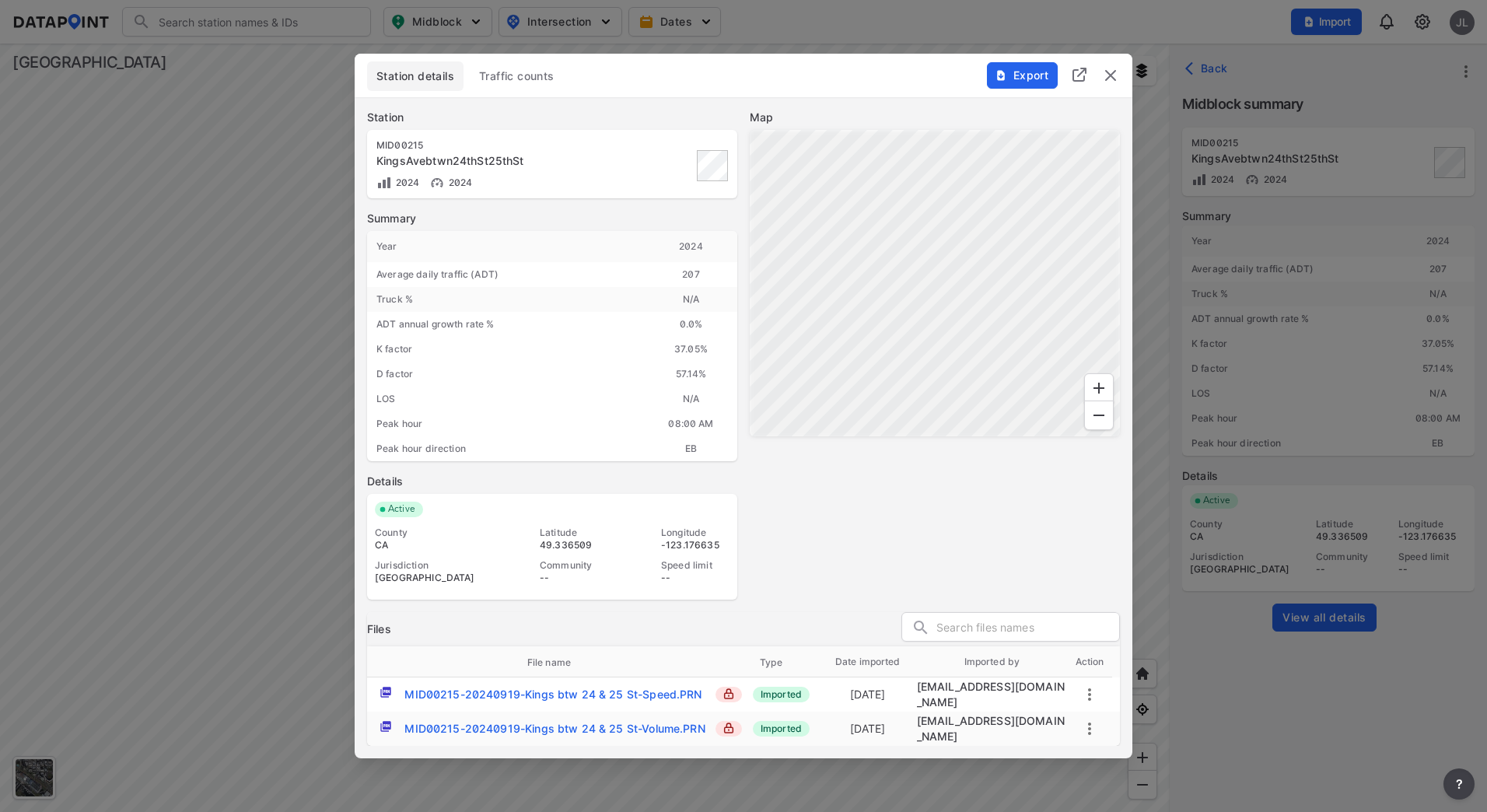
click at [1116, 83] on img "delete" at bounding box center [1111, 76] width 19 height 19
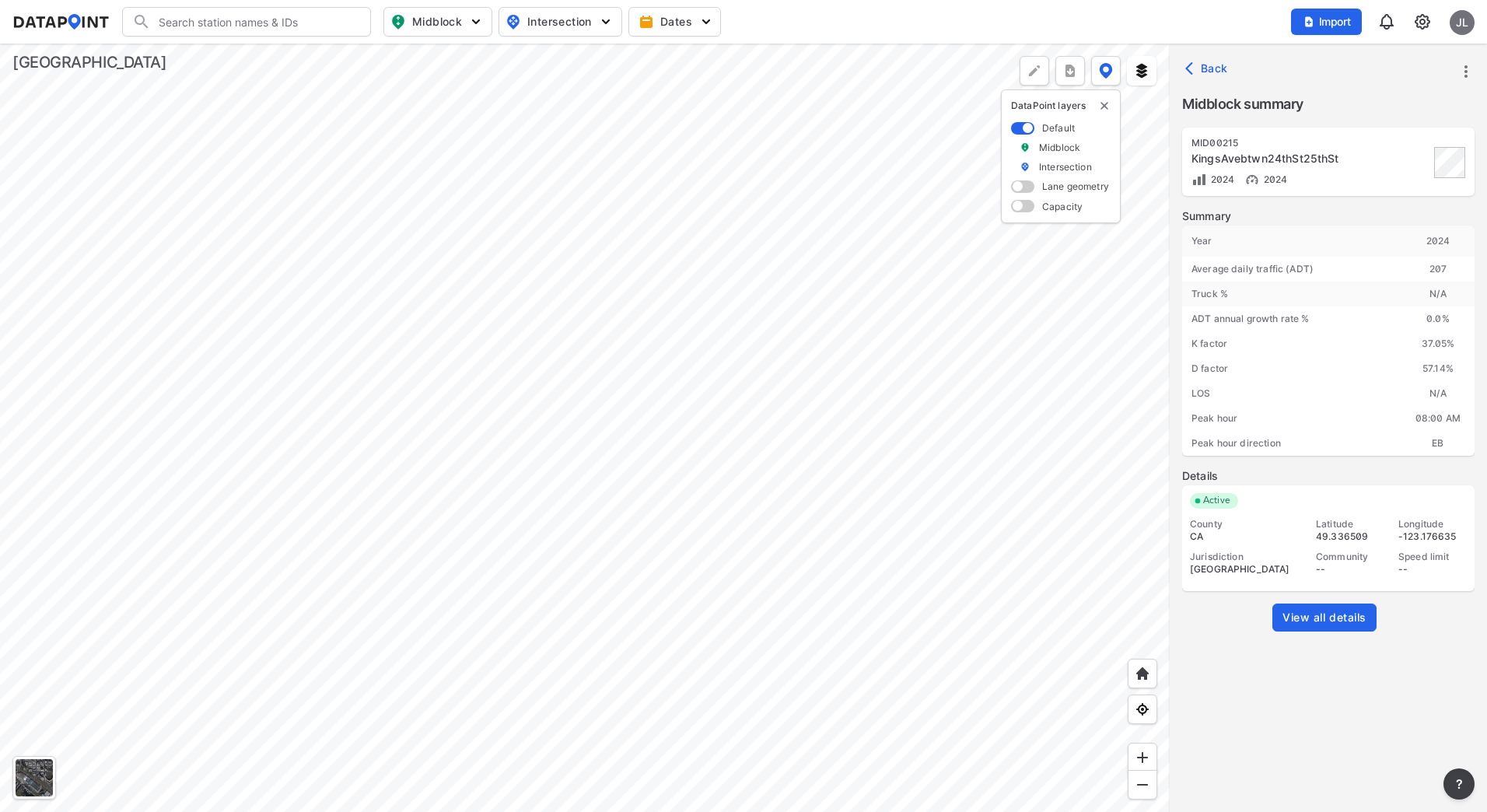
click at [1340, 615] on span "View all details" at bounding box center [1325, 618] width 84 height 15
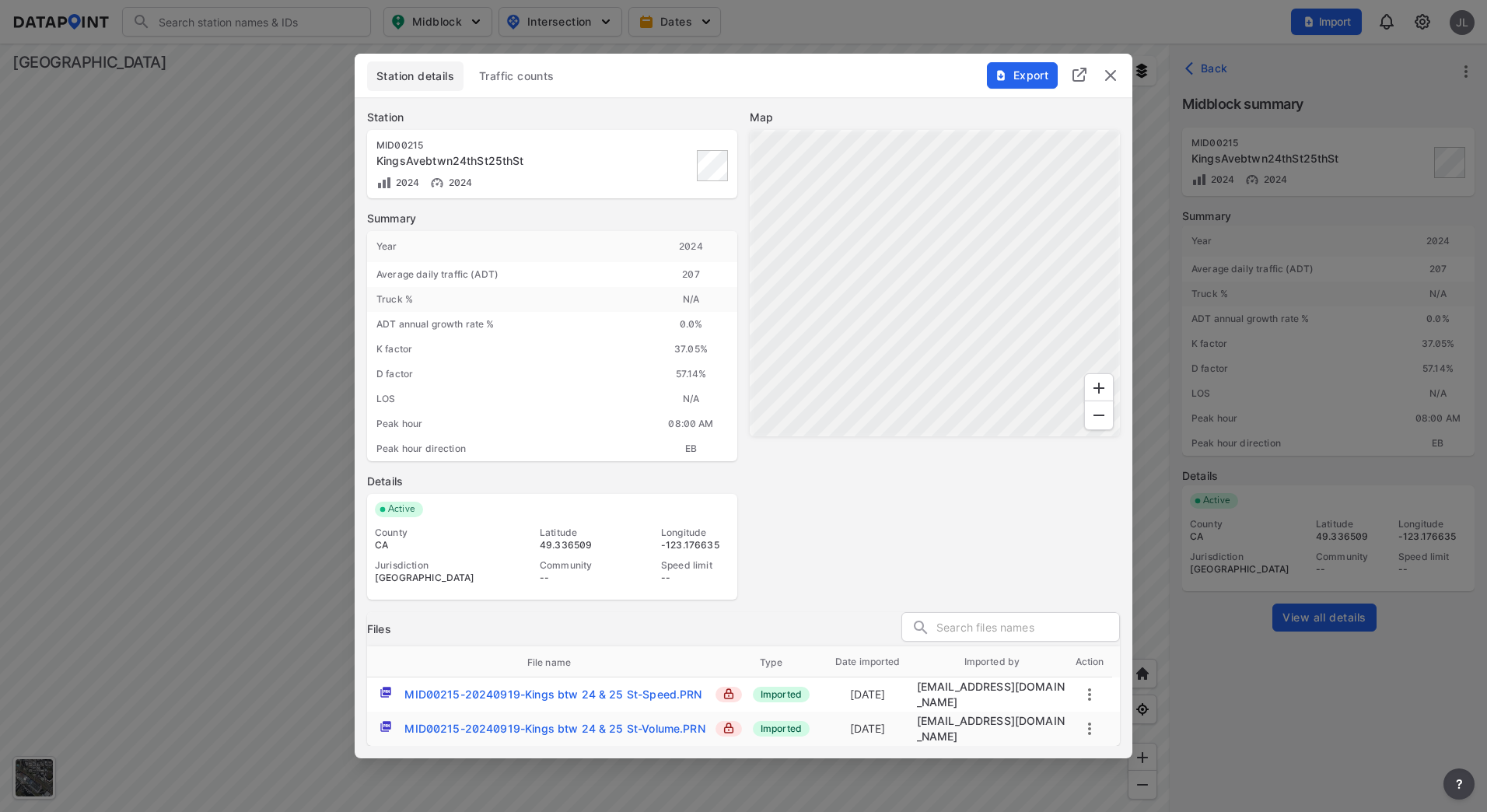
click at [536, 76] on span "Traffic counts" at bounding box center [517, 76] width 76 height 15
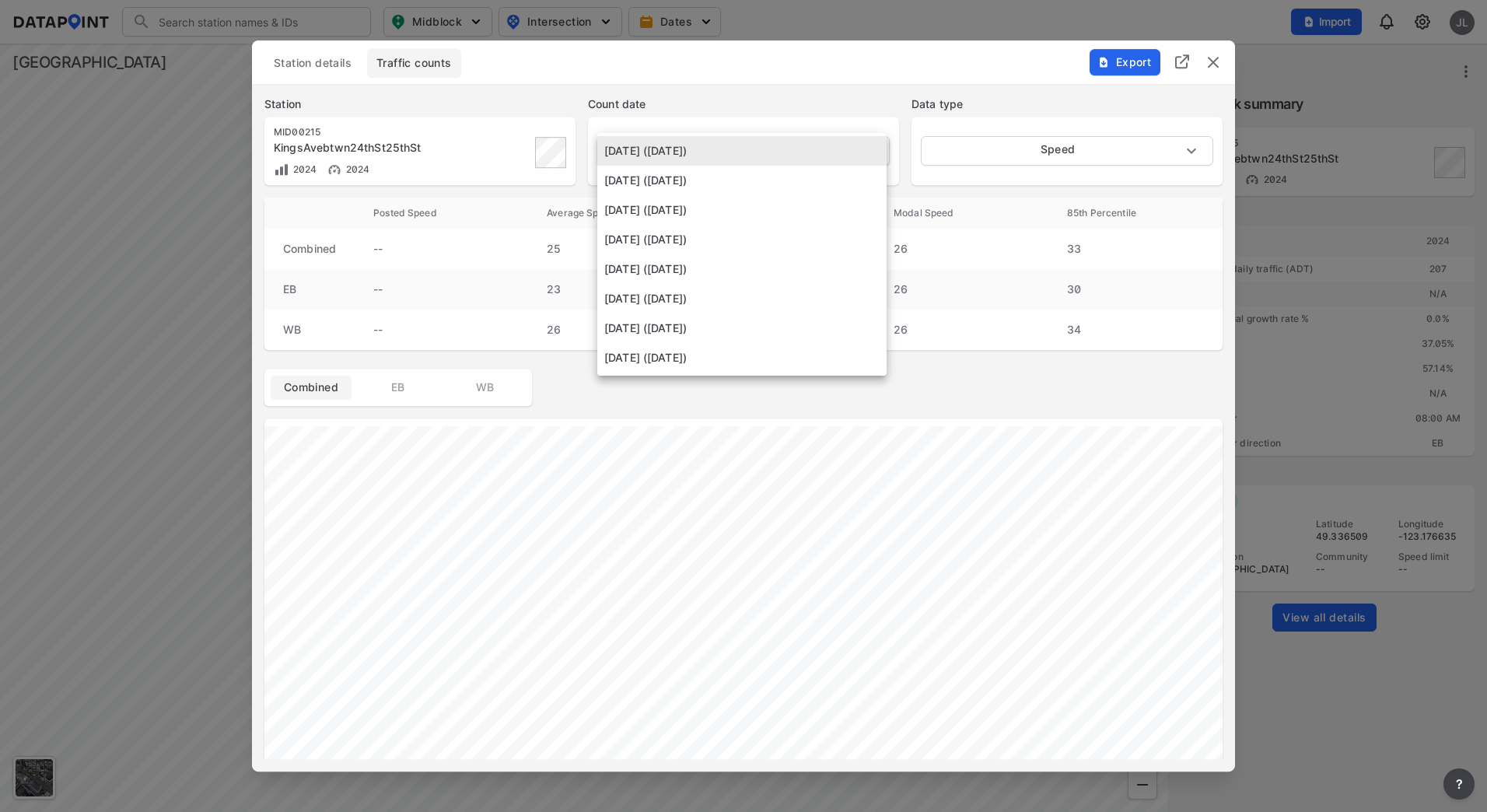
click at [799, 148] on body "Search Please enter a search term. Midblock Intersection Dates Import JL Import…" at bounding box center [744, 406] width 1487 height 812
click at [737, 179] on li "[DATE] ([DATE])" at bounding box center [742, 180] width 290 height 29
click at [743, 151] on body "Search Please enter a search term. Midblock Intersection Dates Import JL Import…" at bounding box center [744, 406] width 1487 height 812
click at [732, 182] on li "[DATE] ([DATE])" at bounding box center [742, 180] width 290 height 29
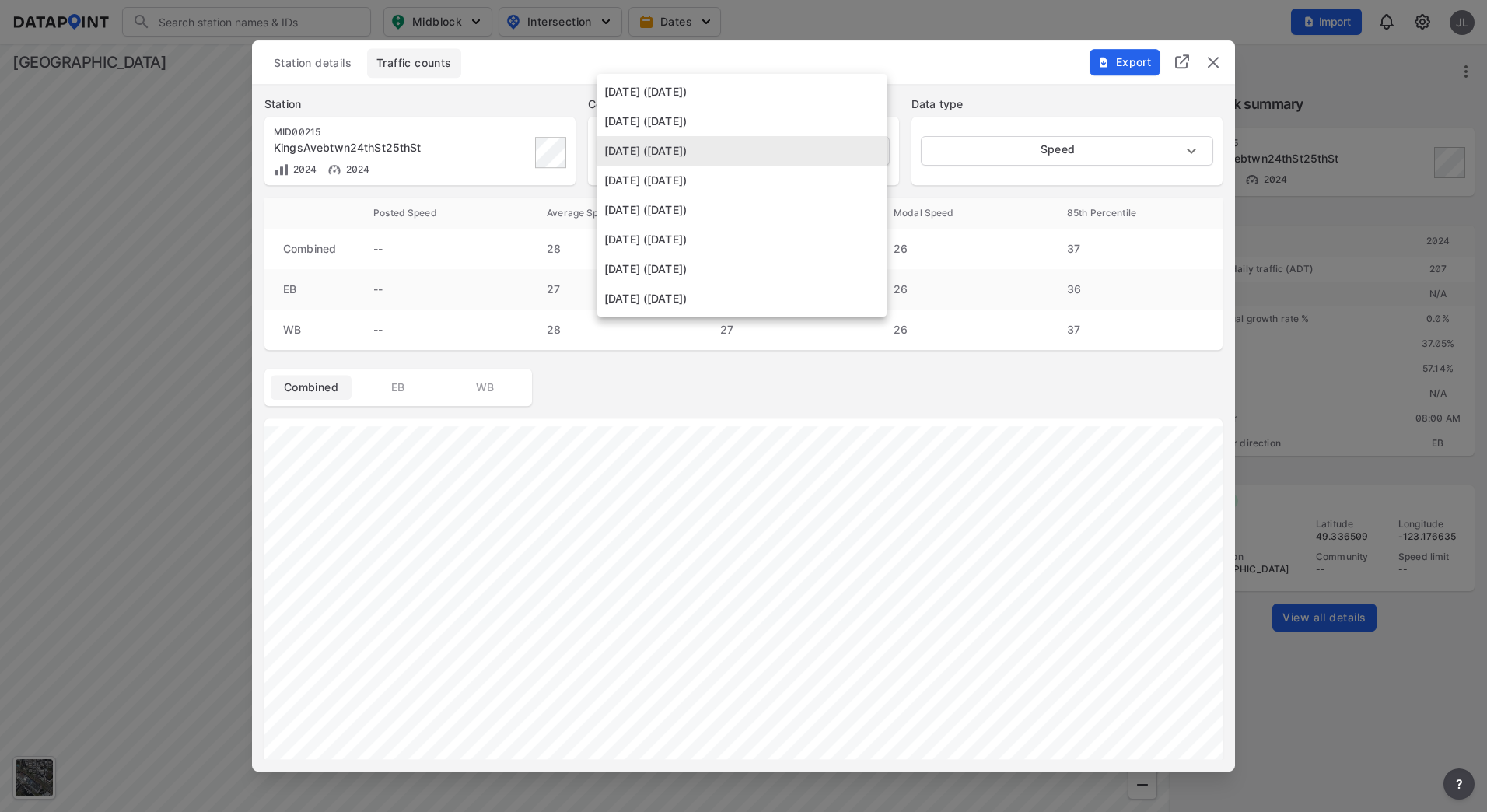
click at [740, 150] on body "Search Please enter a search term. Midblock Intersection Dates Import JL Import…" at bounding box center [744, 406] width 1487 height 812
click at [730, 186] on li "[DATE] ([DATE])" at bounding box center [742, 180] width 290 height 29
click at [740, 151] on body "Search Please enter a search term. Midblock Intersection Dates Import JL Import…" at bounding box center [744, 406] width 1487 height 812
click at [750, 196] on li "[DATE] ([DATE])" at bounding box center [742, 210] width 290 height 29
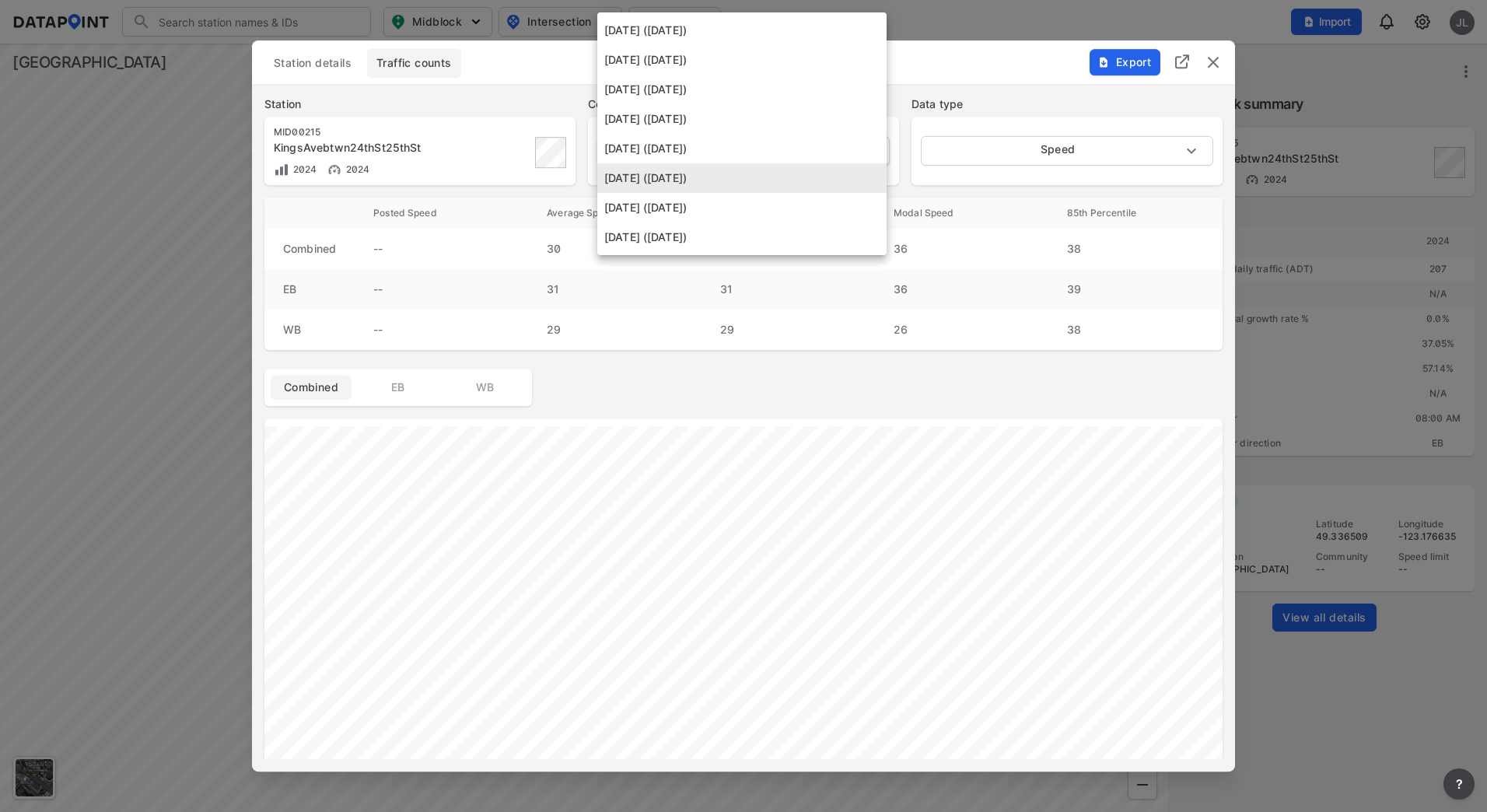
click at [743, 157] on body "Search Please enter a search term. Midblock Intersection Dates Import JL Import…" at bounding box center [744, 406] width 1487 height 812
click at [741, 208] on li "[DATE] ([DATE])" at bounding box center [742, 207] width 290 height 29
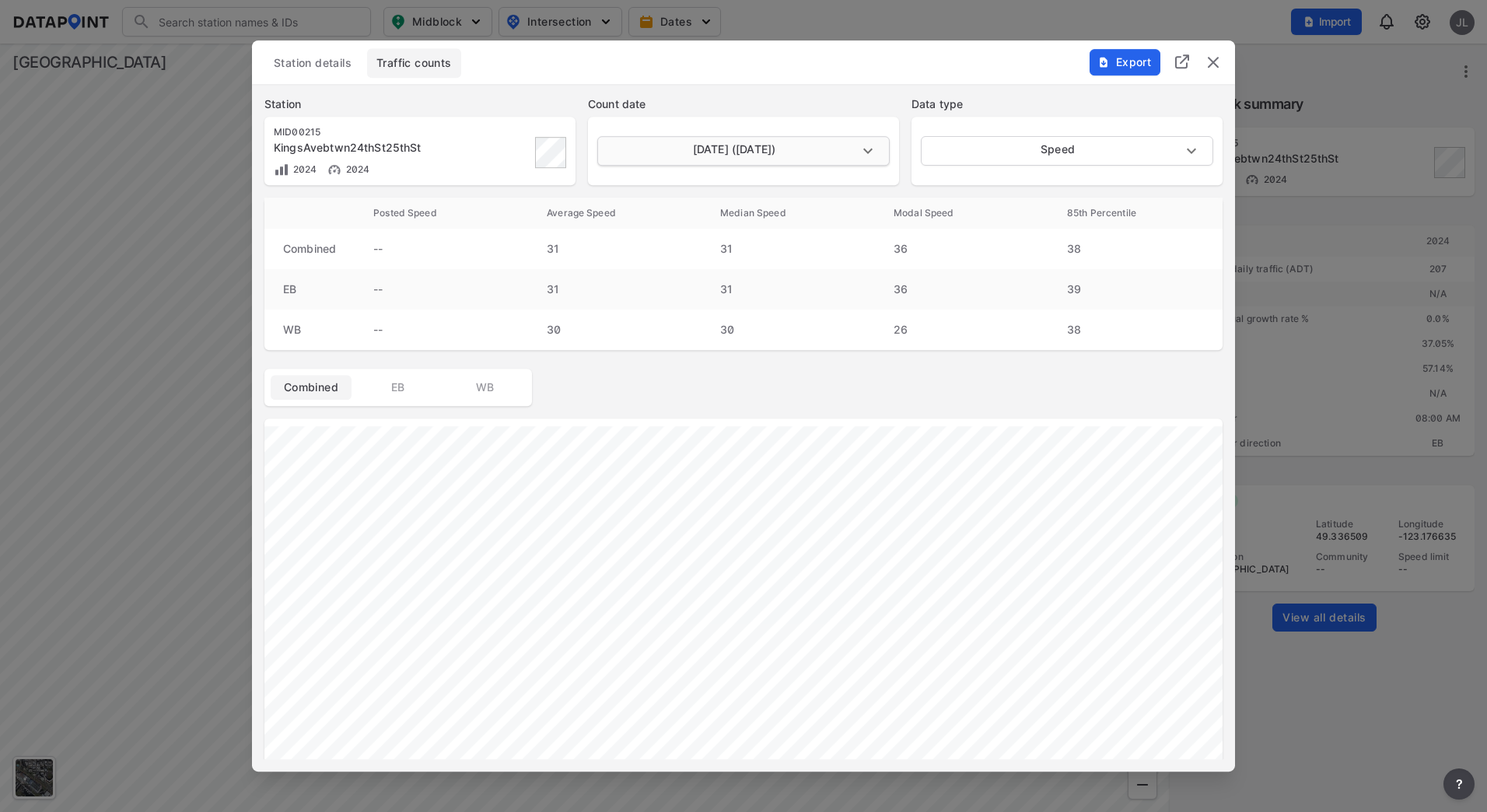
click at [740, 160] on body "Search Please enter a search term. Midblock Intersection Dates Import JL Import…" at bounding box center [744, 406] width 1487 height 812
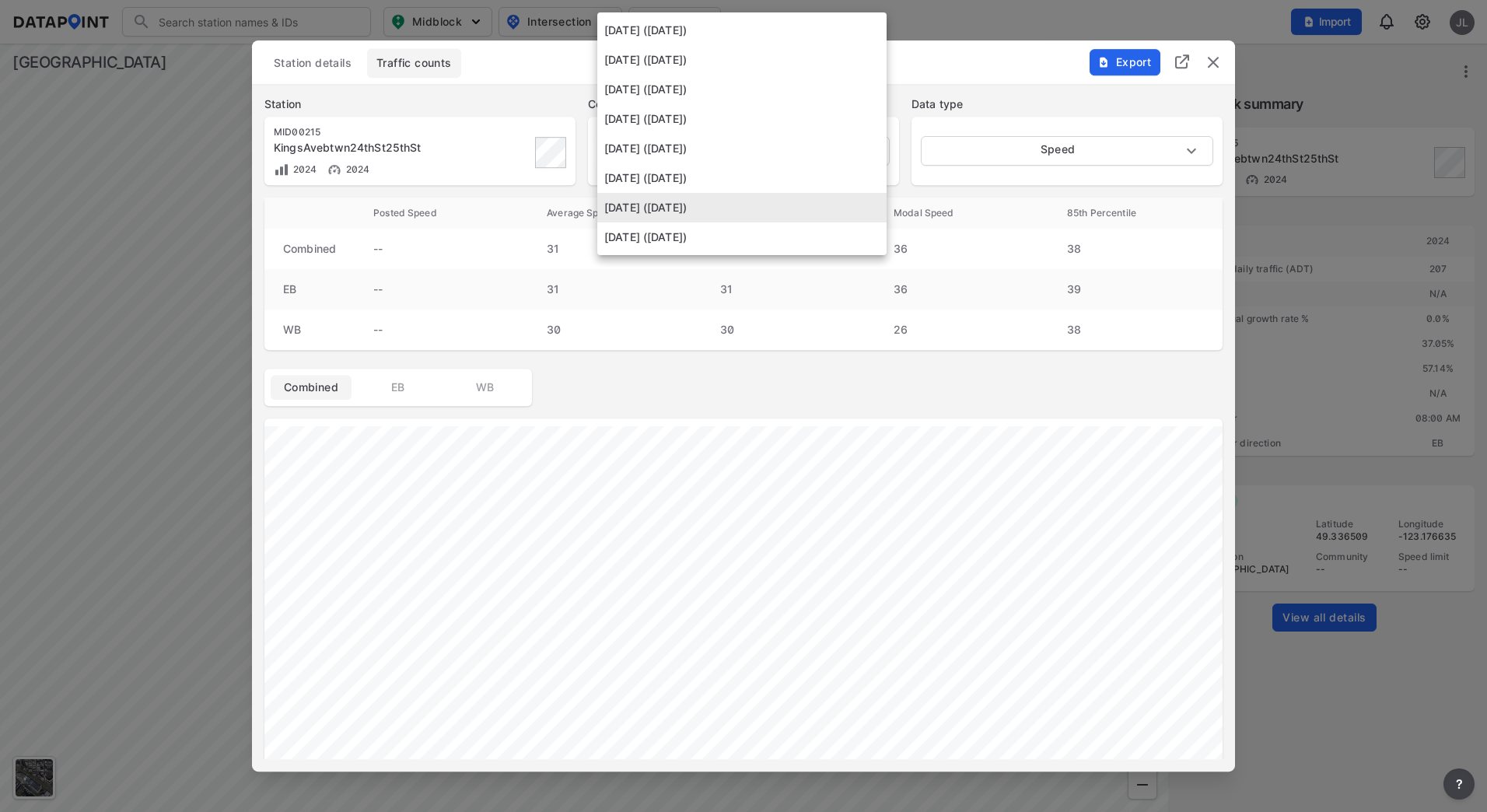
click at [733, 233] on li "[DATE] ([DATE])" at bounding box center [742, 237] width 290 height 29
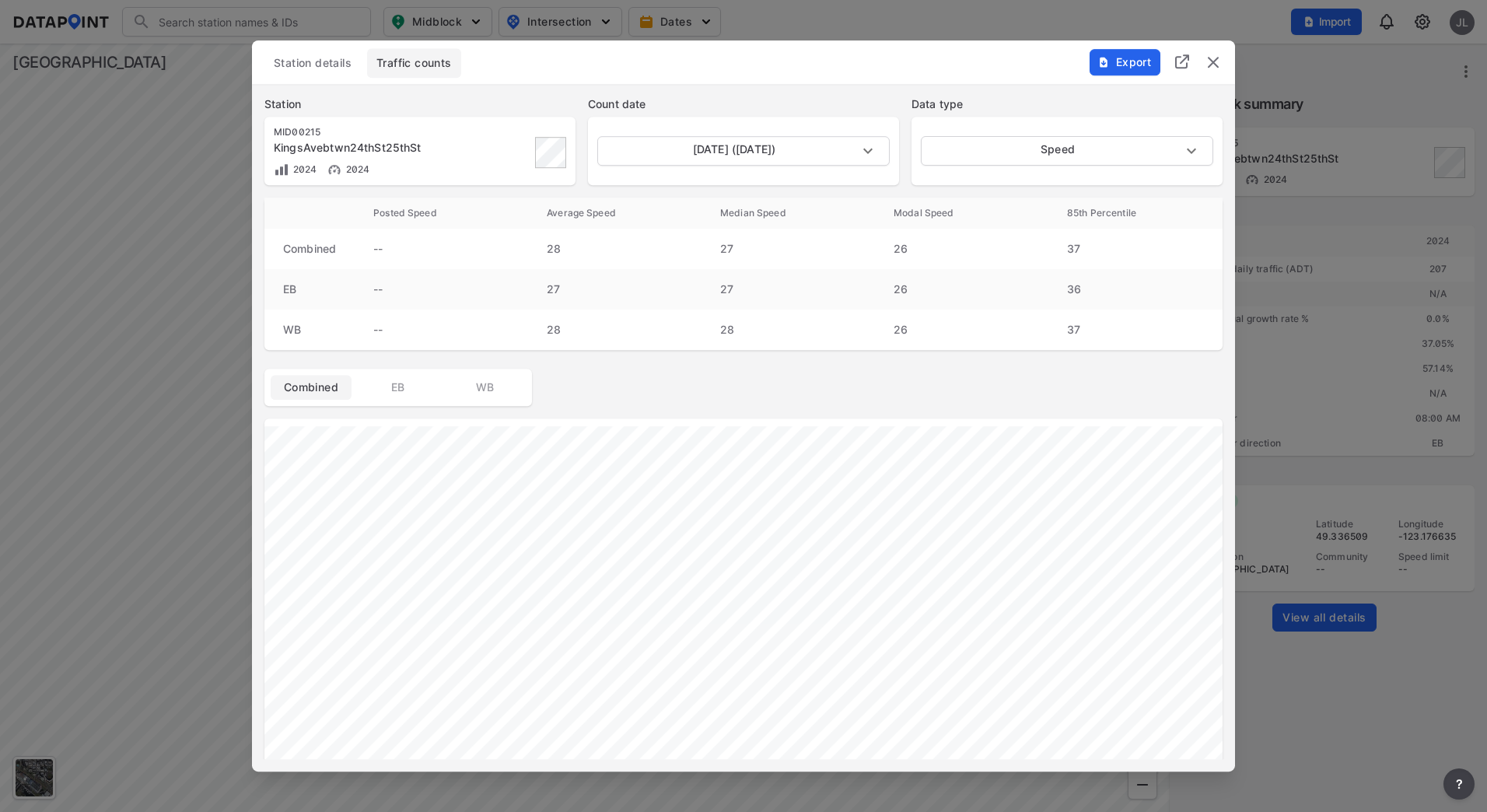
click at [741, 169] on div "[DATE] ([DATE]) [DATE]" at bounding box center [744, 151] width 311 height 69
click at [749, 153] on body "Search Please enter a search term. Midblock Intersection Dates Import JL Import…" at bounding box center [744, 406] width 1487 height 812
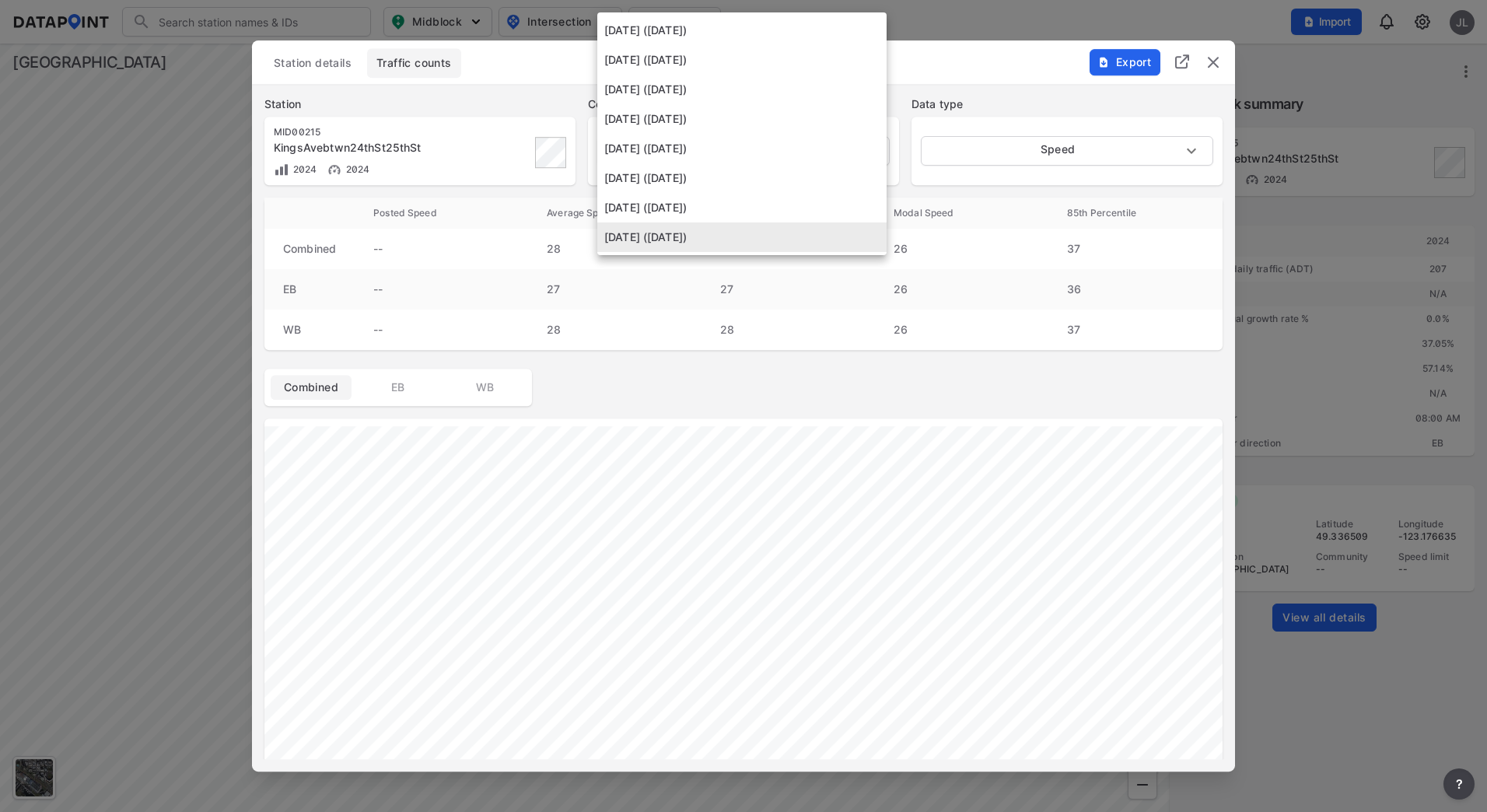
click at [739, 166] on li "[DATE] ([DATE])" at bounding box center [742, 178] width 290 height 29
click at [750, 154] on body "Search Please enter a search term. Midblock Intersection Dates Import JL Import…" at bounding box center [744, 406] width 1487 height 812
click at [751, 144] on li "[DATE] ([DATE])" at bounding box center [742, 149] width 290 height 29
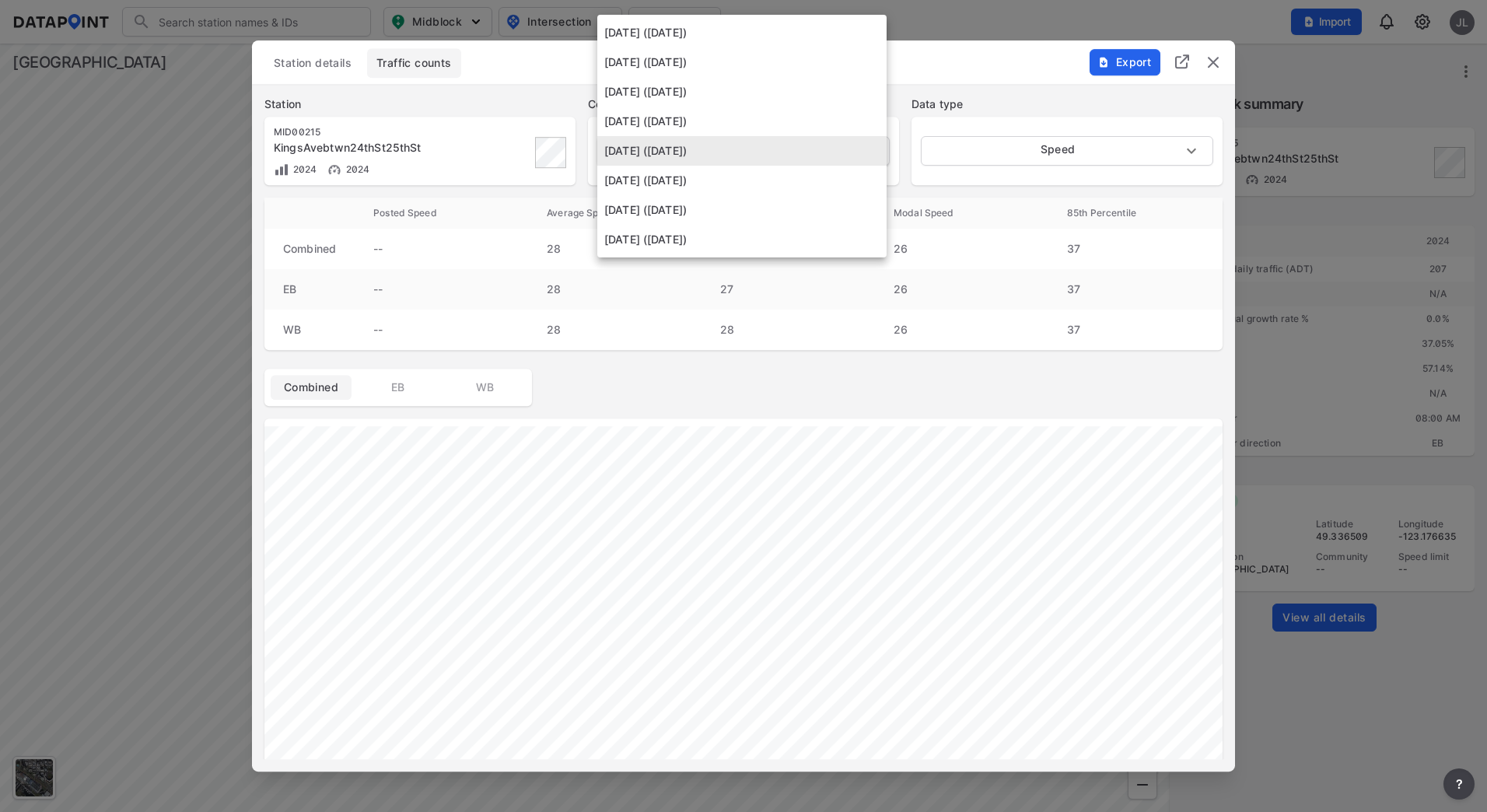
click at [751, 151] on body "Search Please enter a search term. Midblock Intersection Dates Import JL Import…" at bounding box center [744, 406] width 1487 height 812
click at [746, 128] on li "[DATE] ([DATE])" at bounding box center [742, 121] width 290 height 29
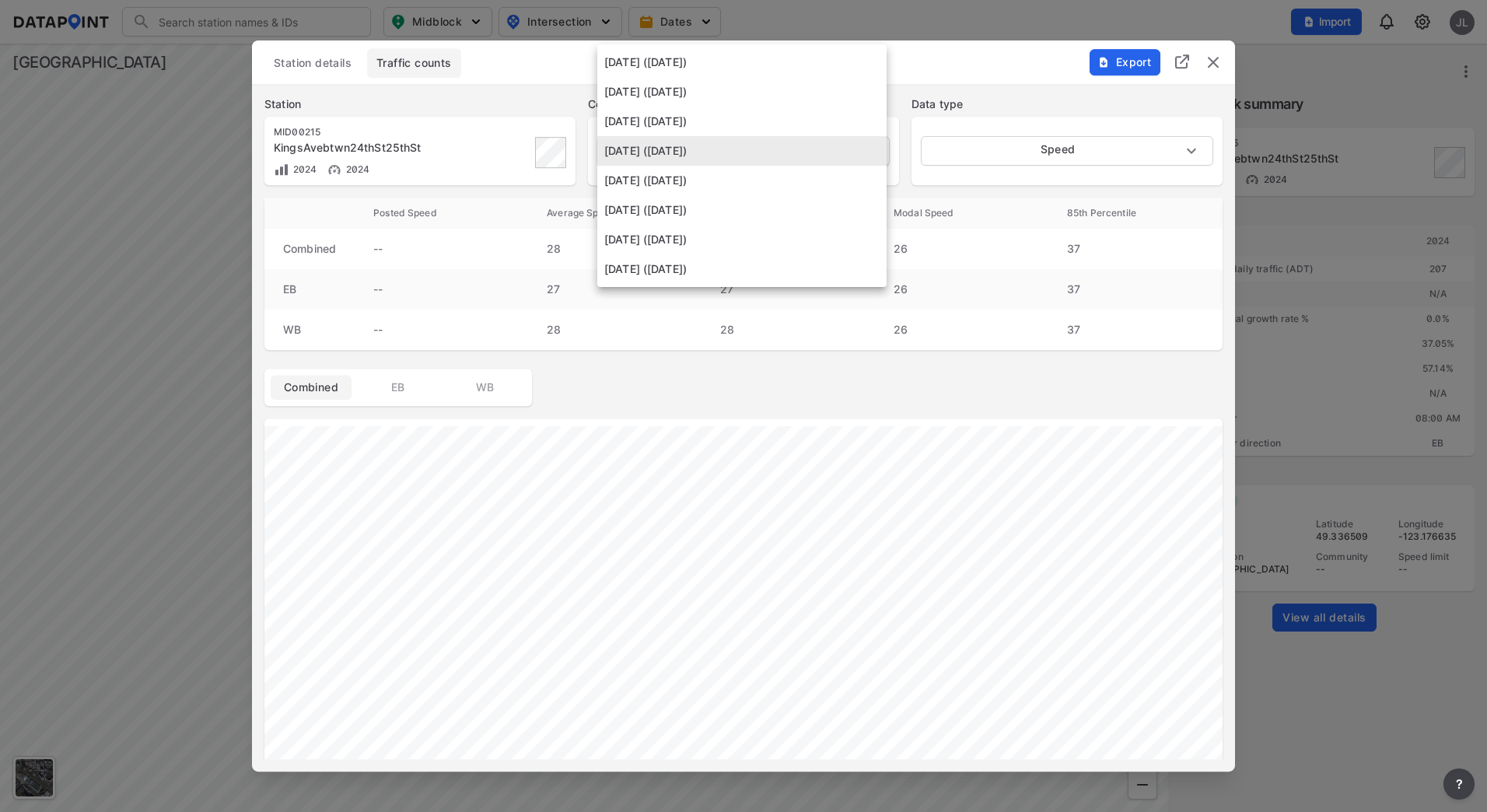
click at [750, 160] on body "Search Please enter a search term. Midblock Intersection Dates Import JL Import…" at bounding box center [744, 406] width 1487 height 812
click at [733, 117] on li "[DATE] ([DATE])" at bounding box center [742, 121] width 290 height 29
type input "[DATE]"
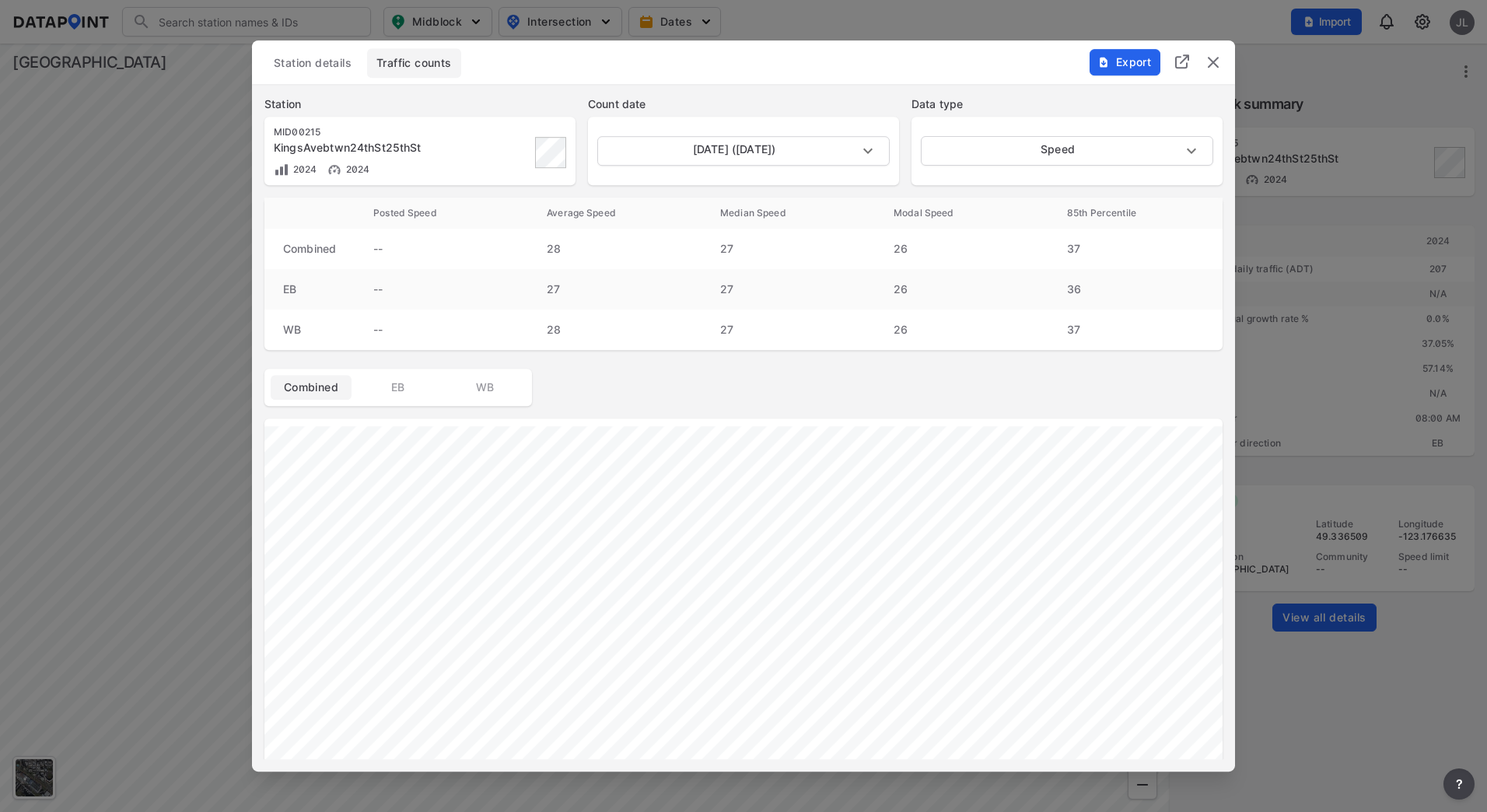
click at [1126, 61] on span "Export" at bounding box center [1124, 62] width 52 height 15
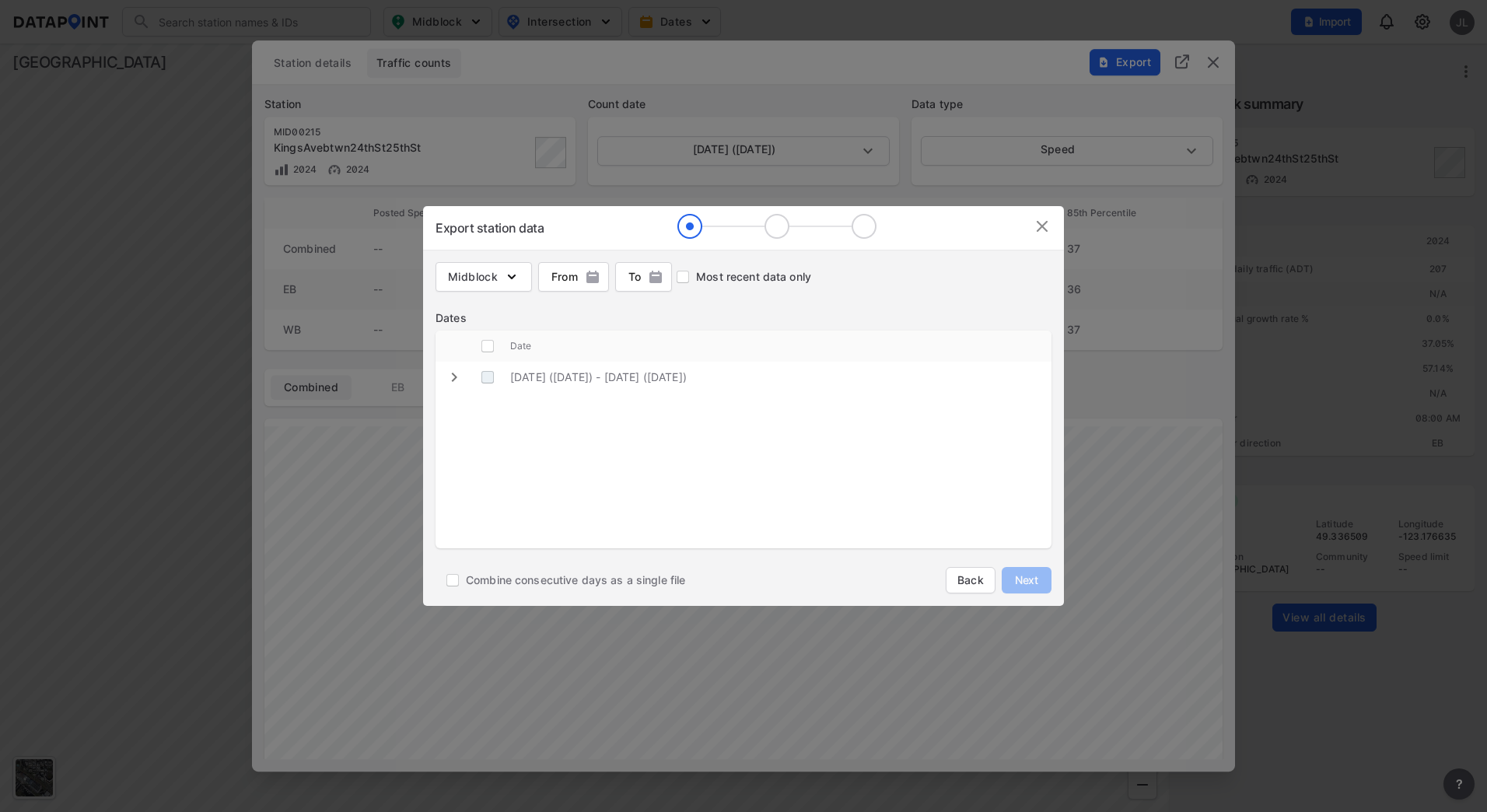
click at [493, 378] on \(Thursday\) "decorative checkbox" at bounding box center [487, 377] width 29 height 29
checkbox \(Thursday\) "true"
checkbox input "true"
click at [1030, 577] on span "Next" at bounding box center [1027, 580] width 31 height 15
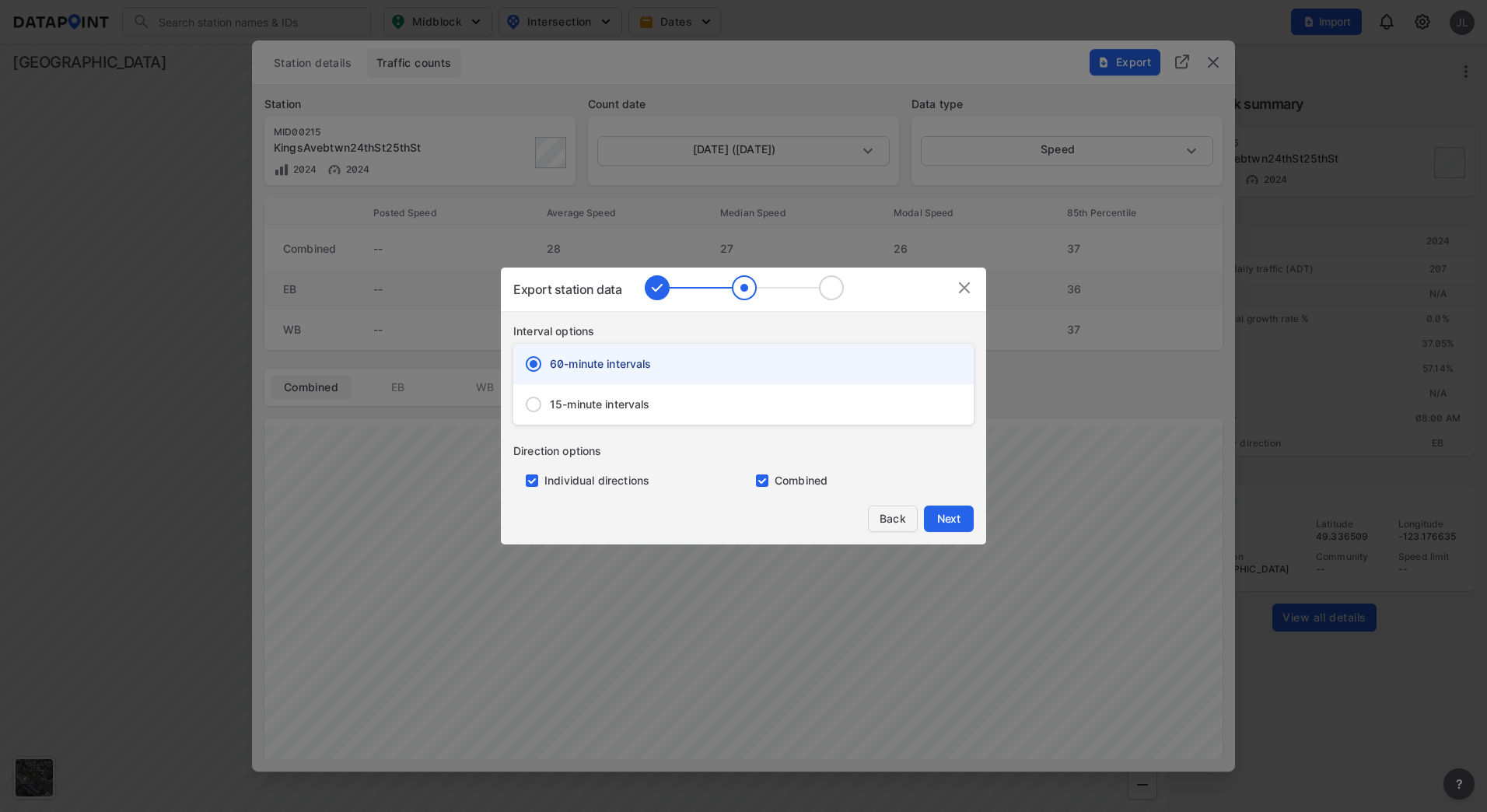
click at [880, 519] on span "Back" at bounding box center [893, 519] width 29 height 15
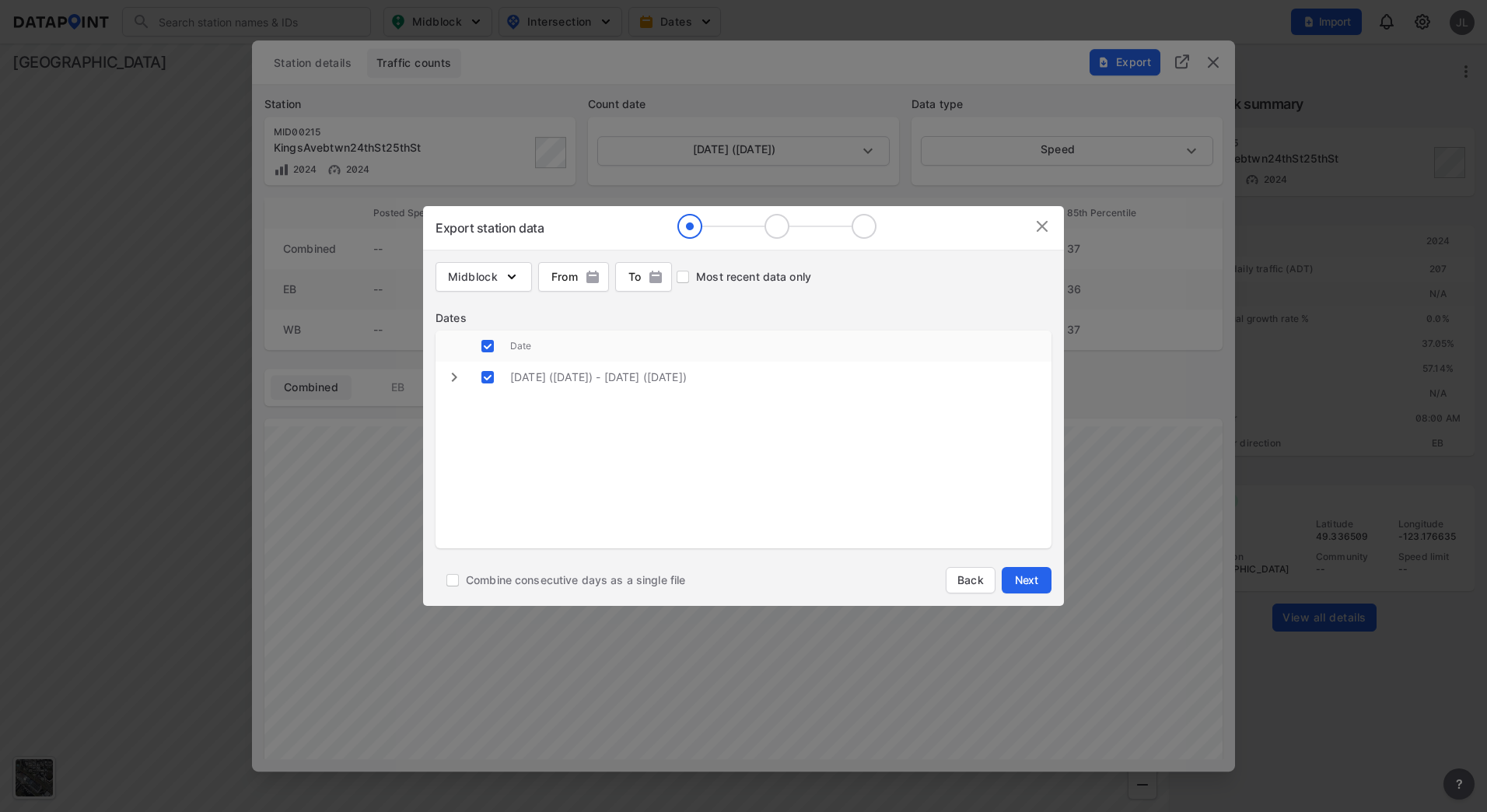
click at [638, 571] on label "Combine consecutive days as a single file" at bounding box center [556, 580] width 258 height 27
click at [466, 571] on input "Combine consecutive days as a single file" at bounding box center [452, 580] width 27 height 27
checkbox input "true"
click at [1039, 581] on span "Next" at bounding box center [1027, 580] width 31 height 15
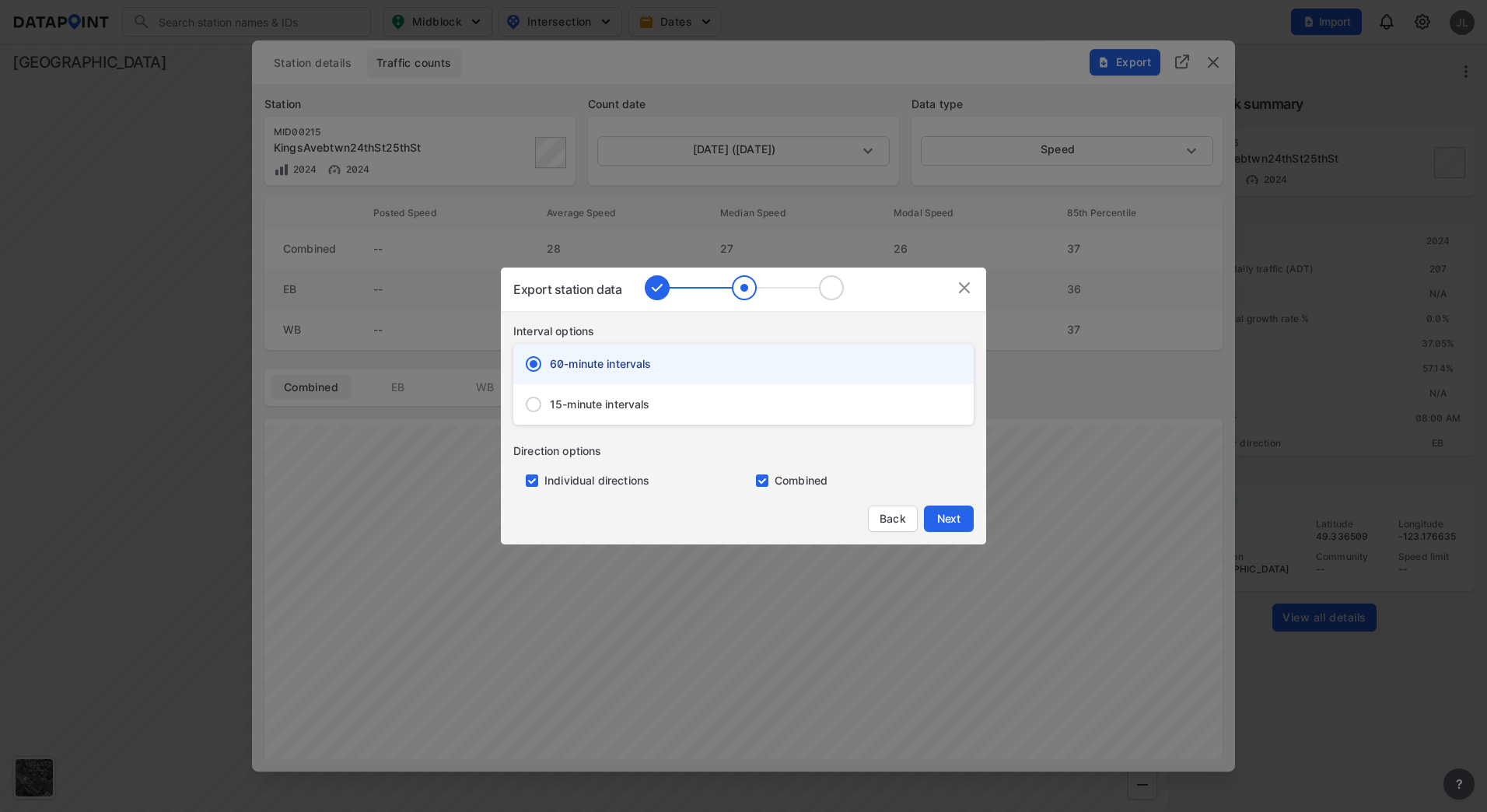
click at [560, 479] on label "Individual directions" at bounding box center [597, 480] width 105 height 15
click at [525, 477] on input "primary checkbox" at bounding box center [529, 480] width 31 height 12
checkbox input "false"
click at [944, 522] on span "Next" at bounding box center [949, 519] width 31 height 15
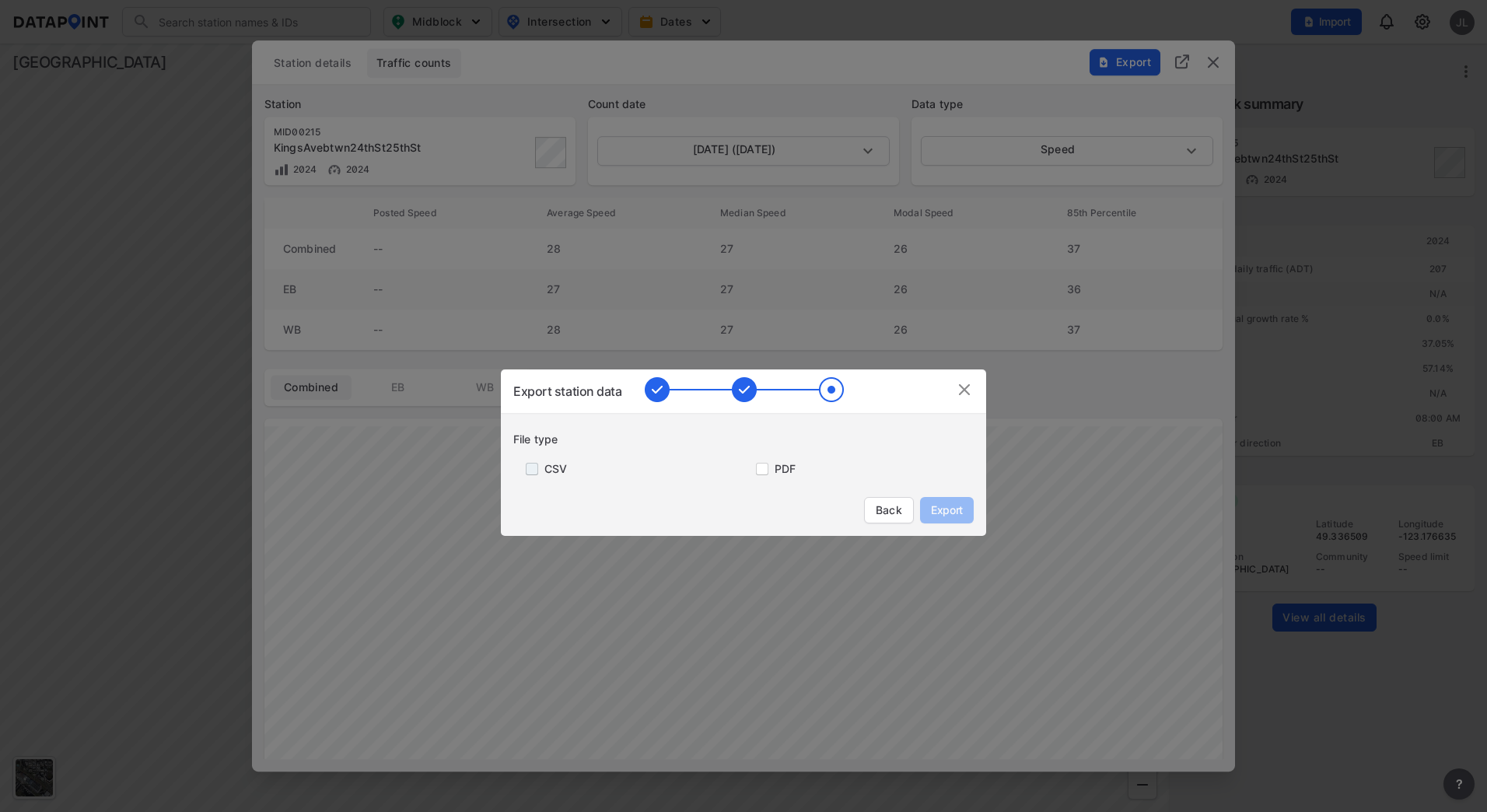
click at [541, 467] on input "primary checkbox" at bounding box center [529, 468] width 31 height 12
checkbox input "true"
click at [954, 511] on span "Export" at bounding box center [946, 510] width 35 height 15
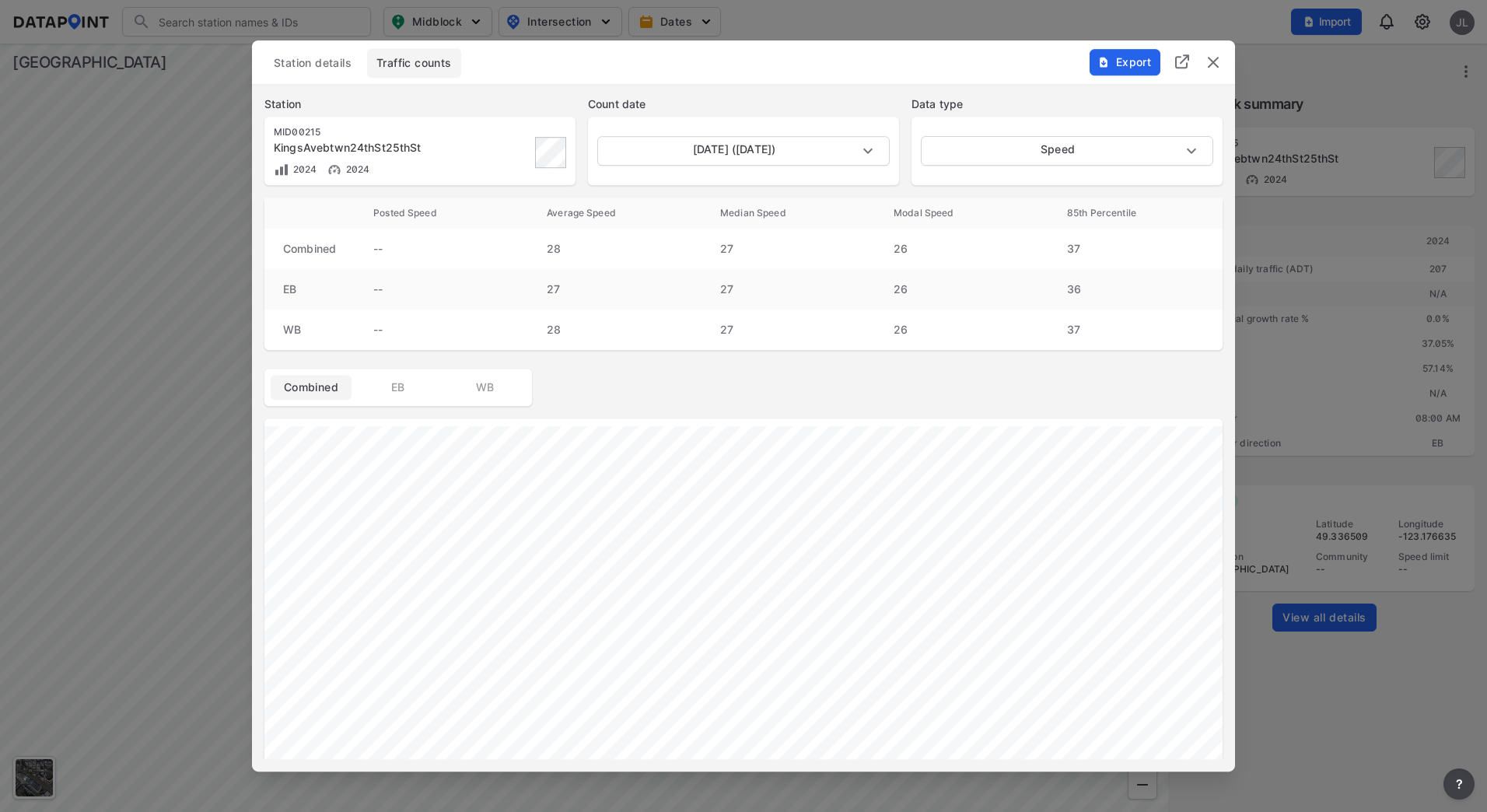
drag, startPoint x: 1368, startPoint y: 511, endPoint x: 1191, endPoint y: 504, distance: 177.1
click at [1368, 511] on div at bounding box center [744, 406] width 1487 height 812
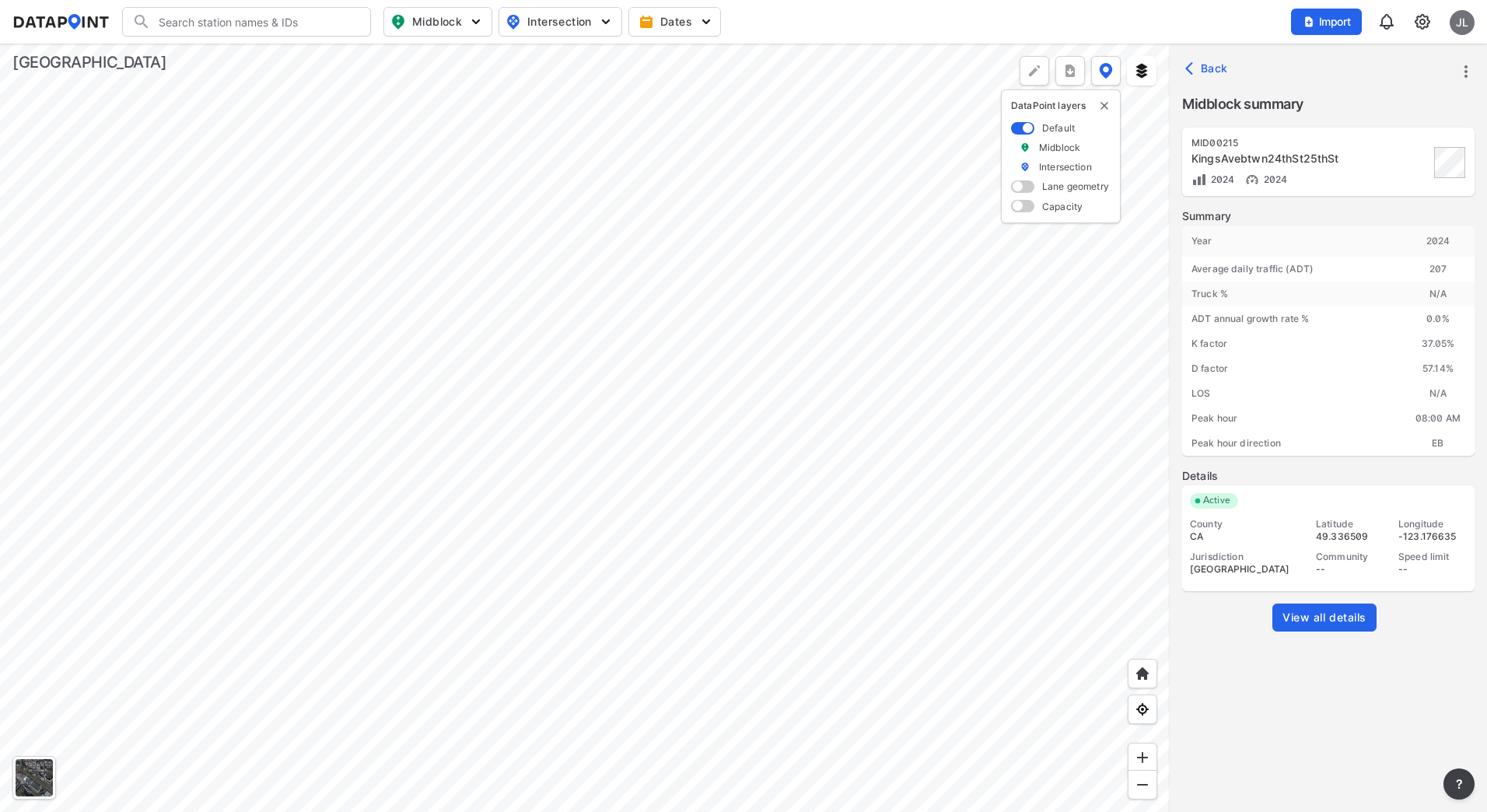
click at [1136, 522] on div at bounding box center [584, 428] width 1170 height 768
click at [683, 541] on div at bounding box center [584, 428] width 1170 height 768
click at [513, 473] on div at bounding box center [584, 428] width 1170 height 768
click at [372, 250] on div at bounding box center [584, 428] width 1170 height 768
click at [1336, 619] on span "View all details" at bounding box center [1325, 618] width 84 height 15
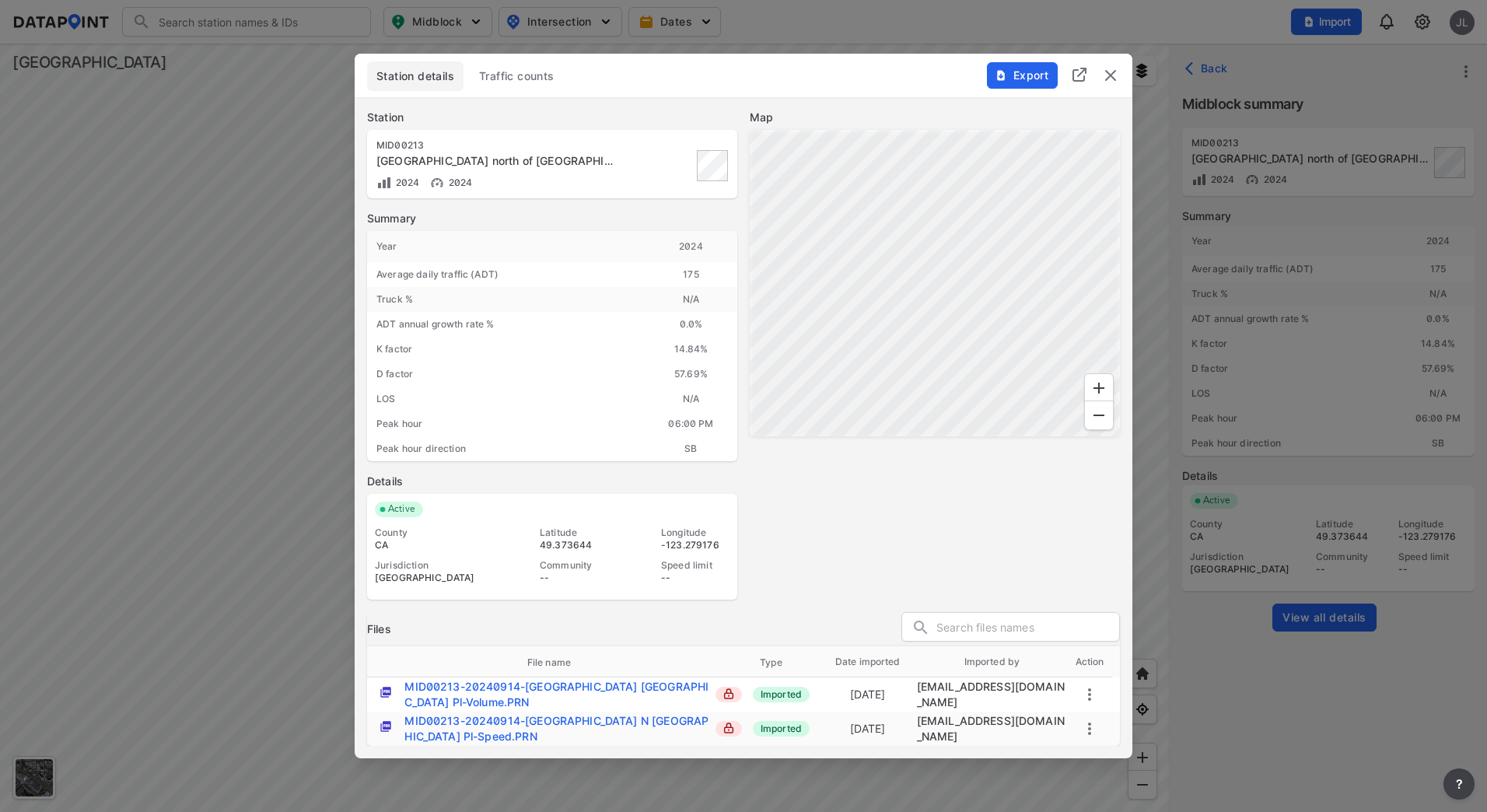
click at [511, 78] on span "Traffic counts" at bounding box center [517, 76] width 76 height 15
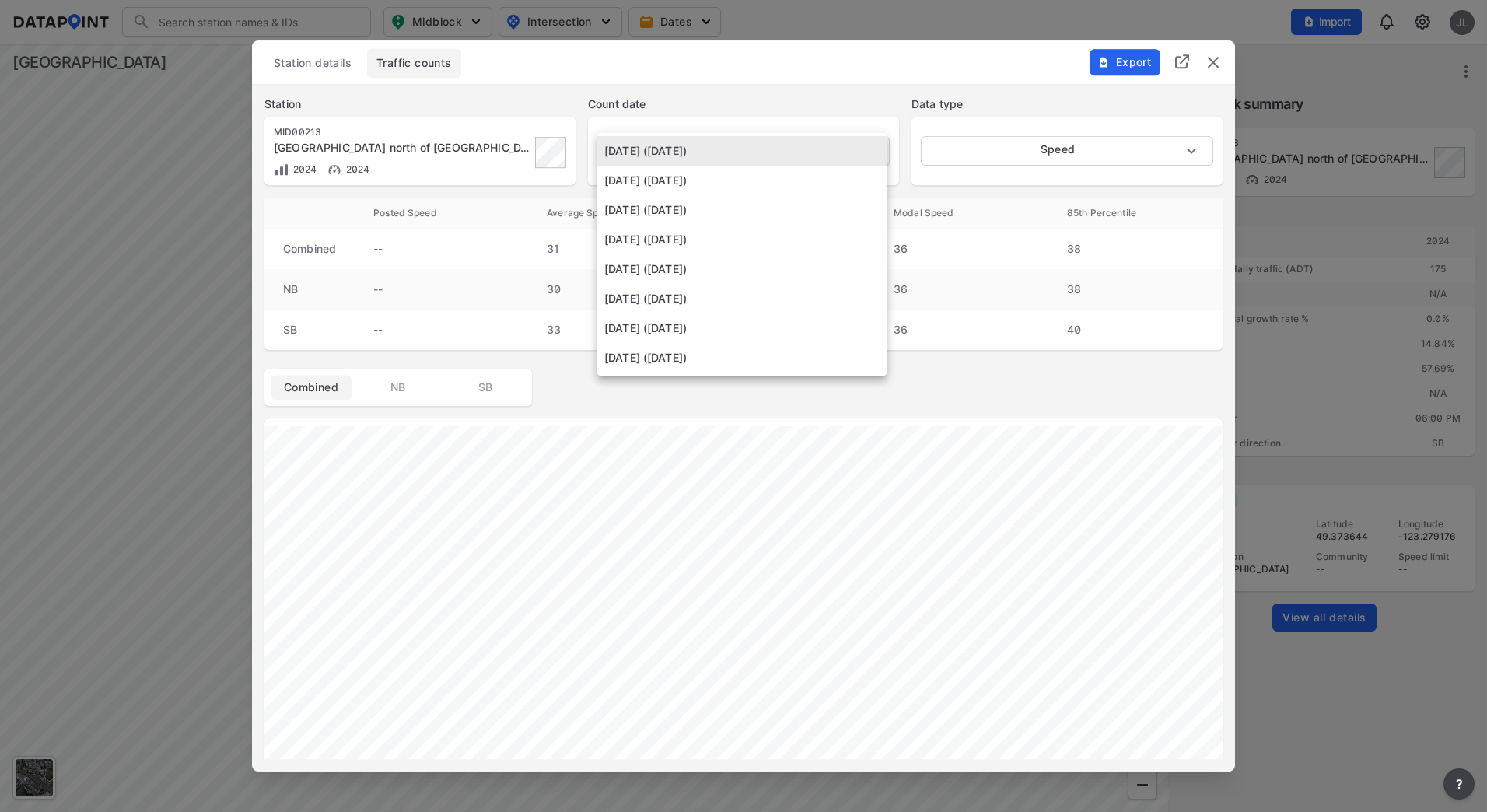
click at [854, 142] on body "Search Please enter a search term. Midblock Intersection Dates Import JL Import…" at bounding box center [744, 406] width 1487 height 812
click at [765, 200] on li "[DATE] ([DATE])" at bounding box center [742, 210] width 290 height 29
type input "[DATE]"
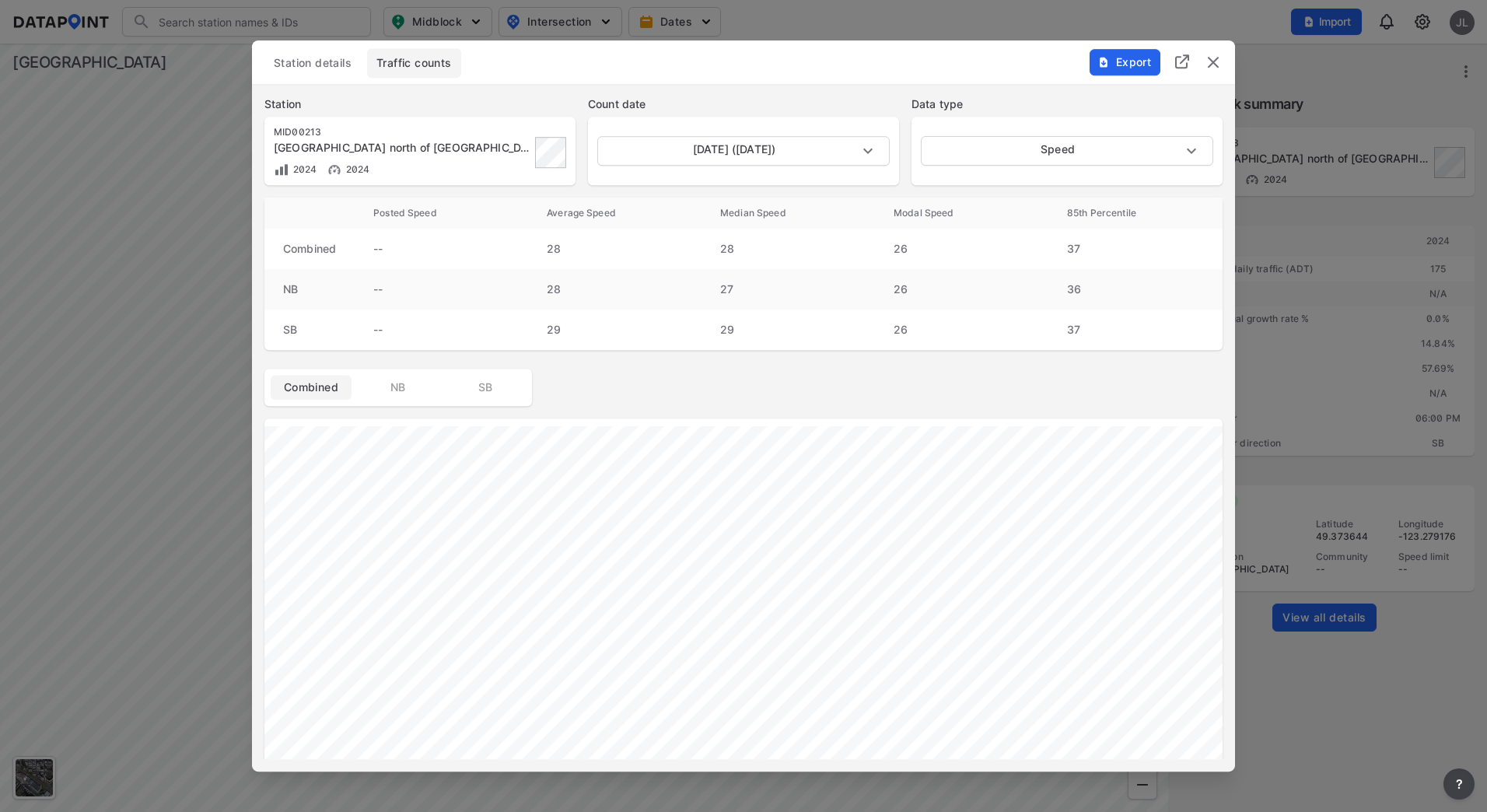
click at [1100, 58] on img "button" at bounding box center [1104, 62] width 12 height 12
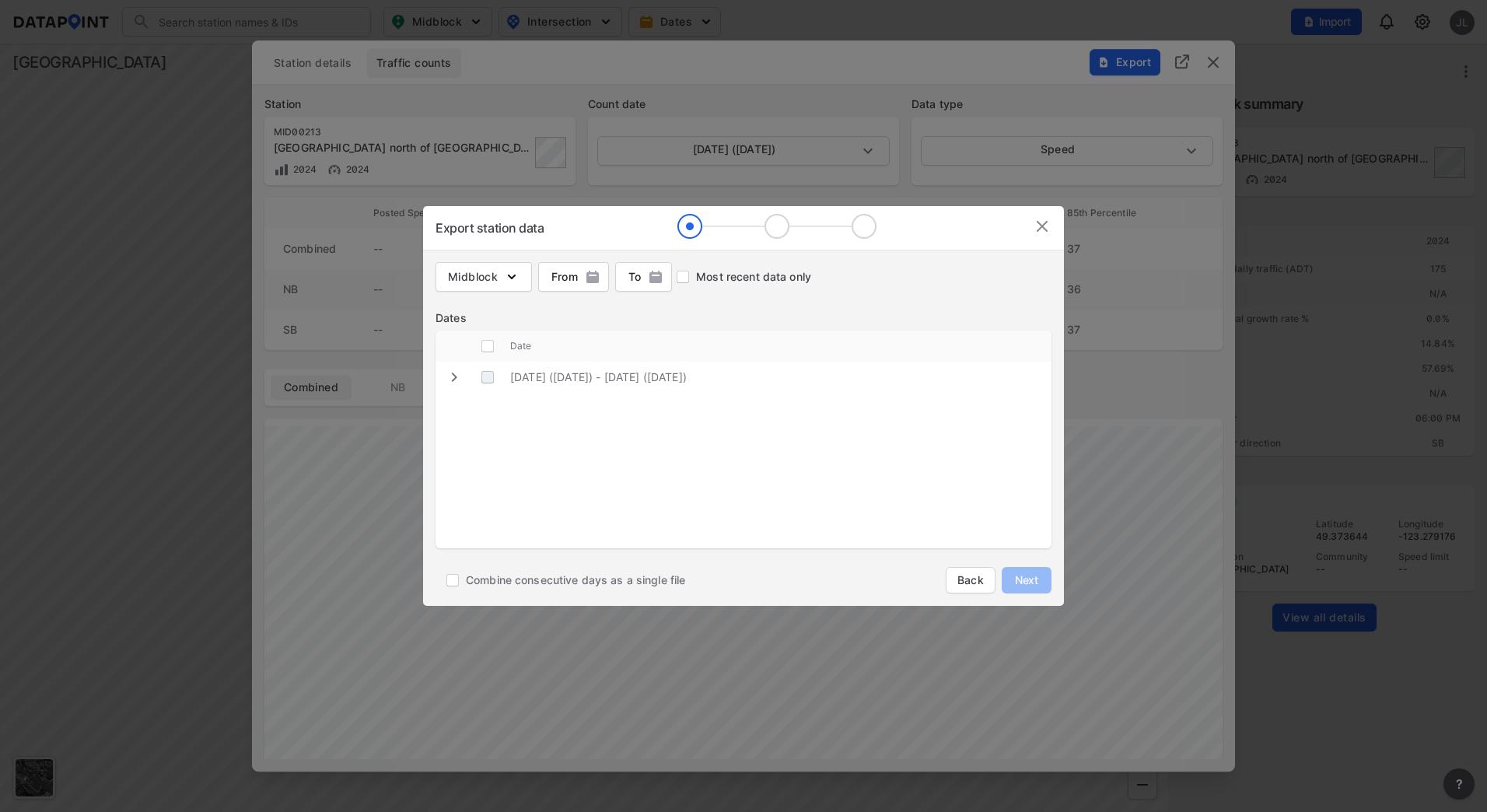
click at [492, 376] on \(Saturday\) "decorative checkbox" at bounding box center [487, 377] width 29 height 29
checkbox \(Saturday\) "true"
checkbox input "true"
click at [595, 583] on span "Combine consecutive days as a single file" at bounding box center [575, 580] width 219 height 15
click at [466, 583] on input "Combine consecutive days as a single file" at bounding box center [452, 580] width 27 height 27
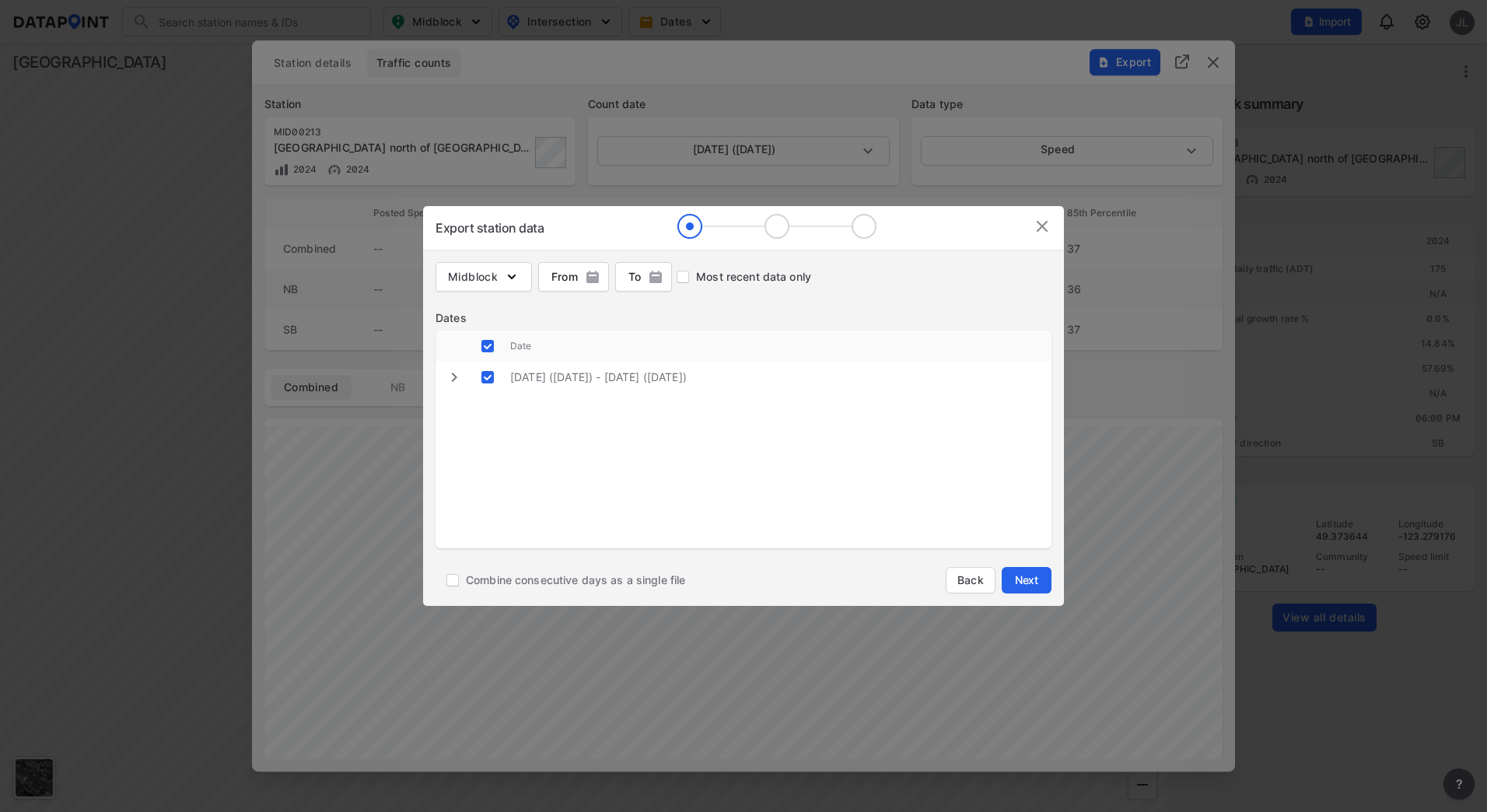
checkbox input "true"
click at [1039, 582] on span "Next" at bounding box center [1027, 580] width 31 height 15
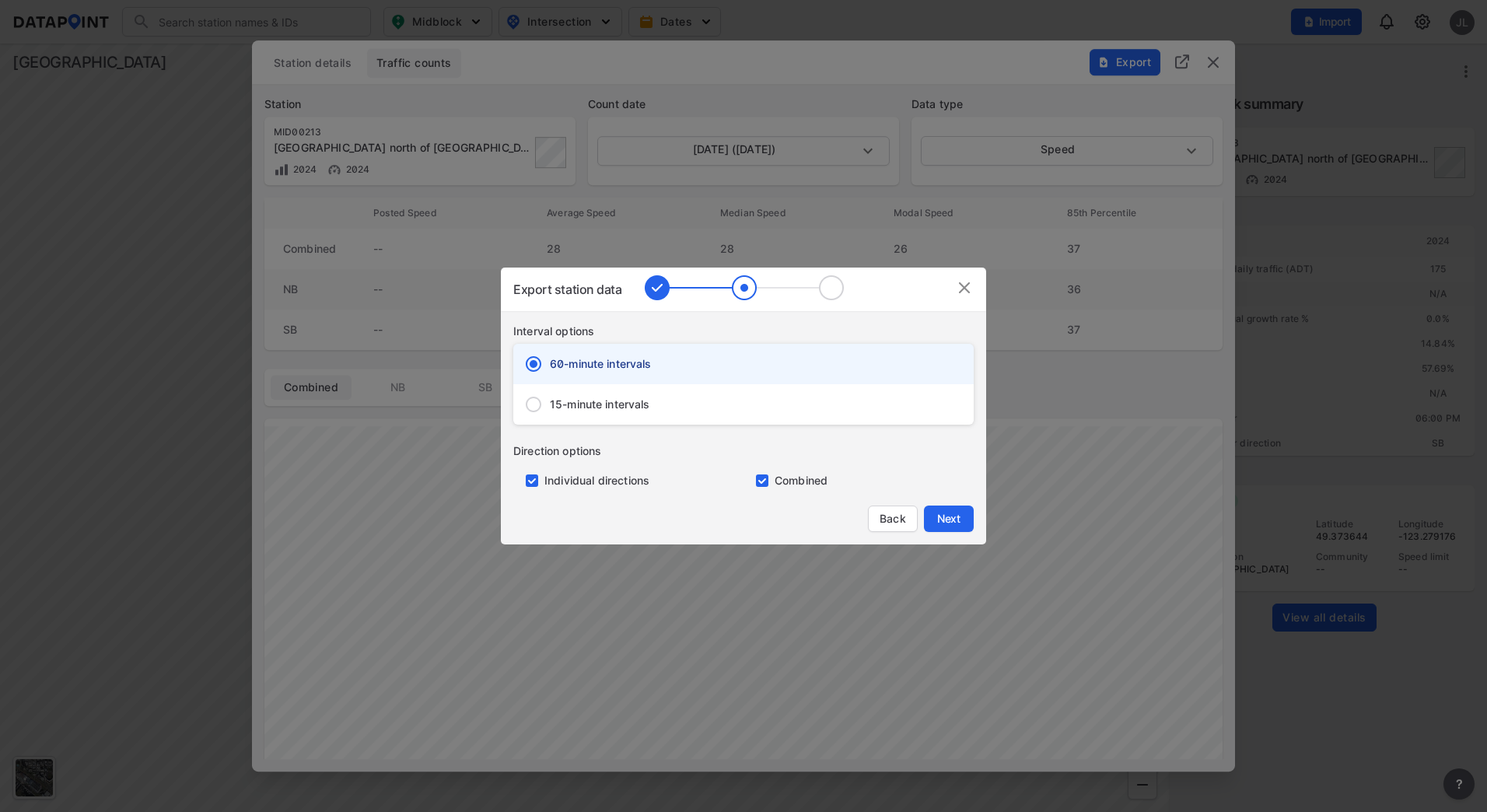
drag, startPoint x: 659, startPoint y: 487, endPoint x: 624, endPoint y: 480, distance: 35.7
click at [656, 486] on div "Individual directions" at bounding box center [628, 473] width 230 height 29
click at [623, 479] on label "Individual directions" at bounding box center [597, 480] width 105 height 15
click at [526, 478] on input "primary checkbox" at bounding box center [529, 480] width 31 height 12
checkbox input "false"
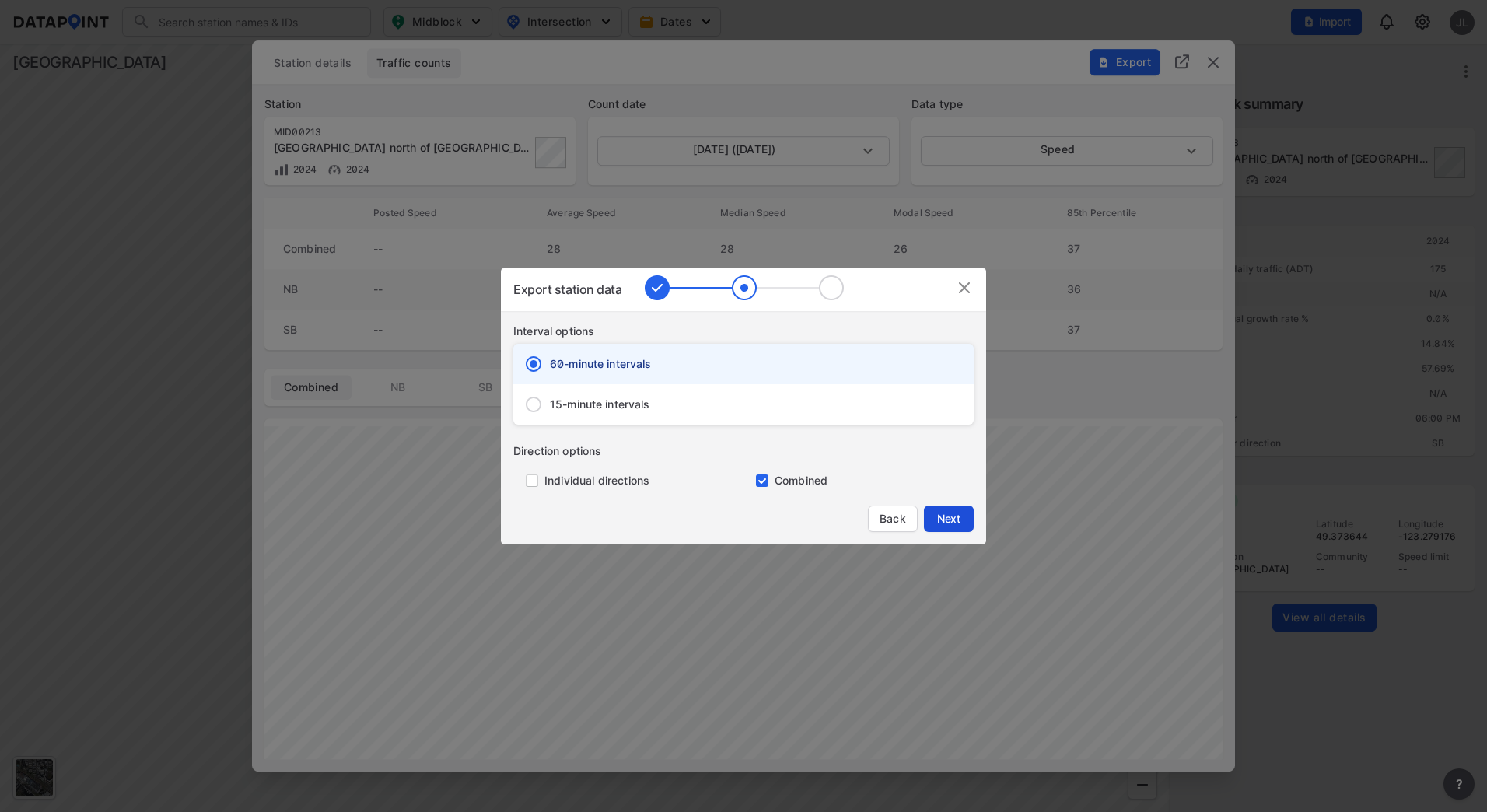
click at [956, 527] on button "Next" at bounding box center [949, 518] width 50 height 27
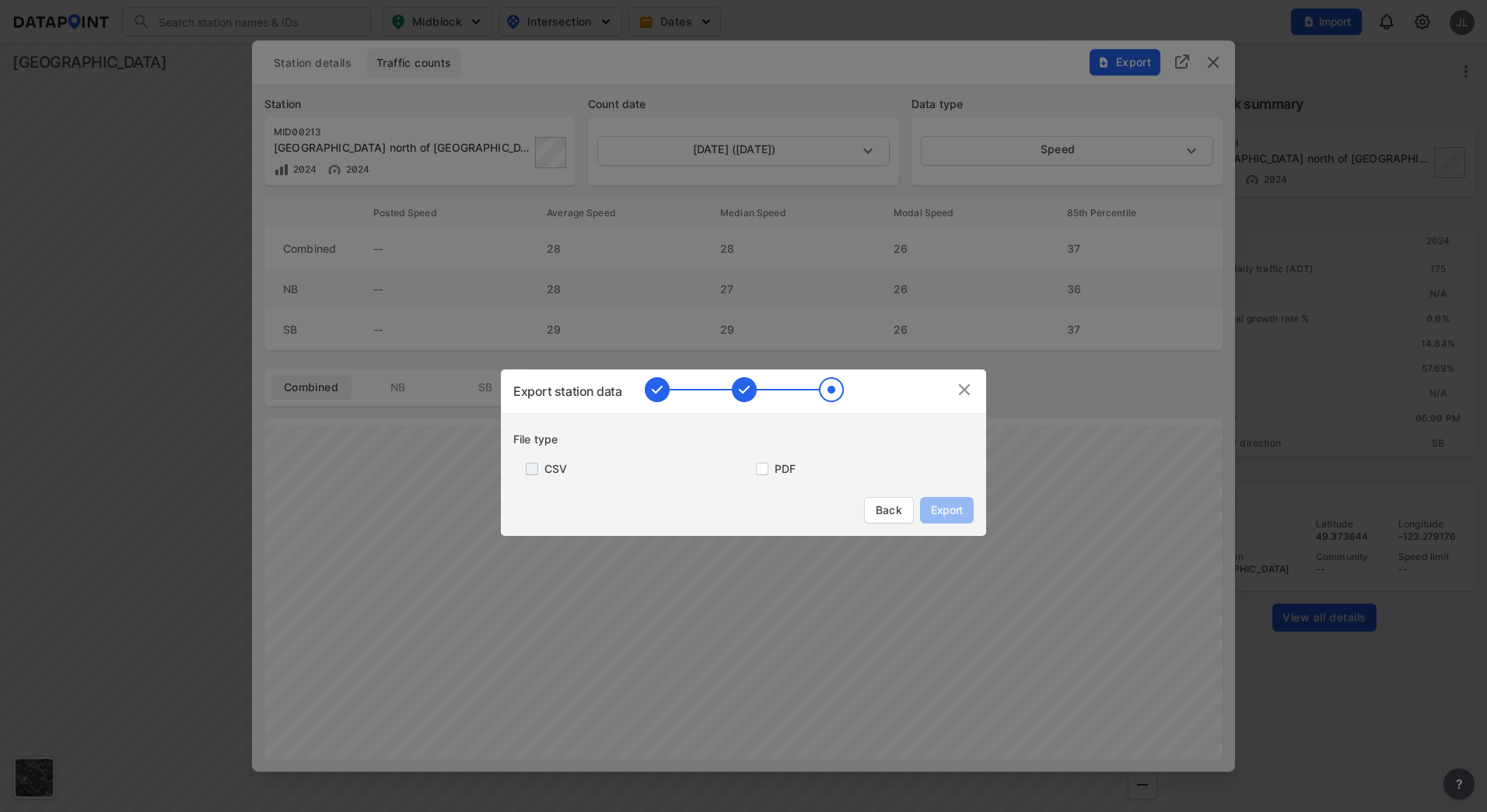
click at [542, 467] on input "primary checkbox" at bounding box center [529, 468] width 31 height 12
checkbox input "true"
click at [966, 511] on button "Export" at bounding box center [947, 510] width 53 height 27
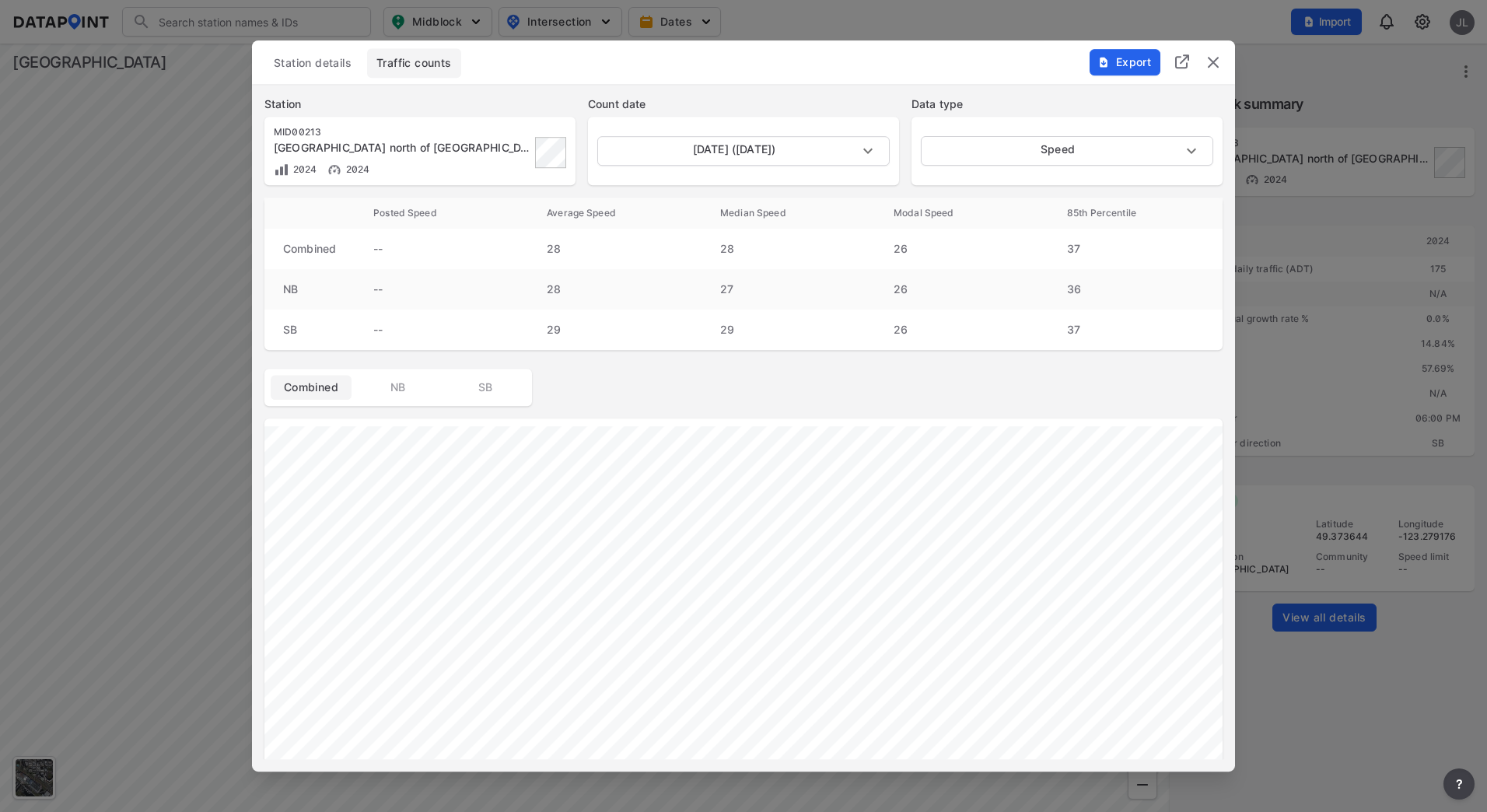
click at [167, 370] on div at bounding box center [744, 406] width 1487 height 812
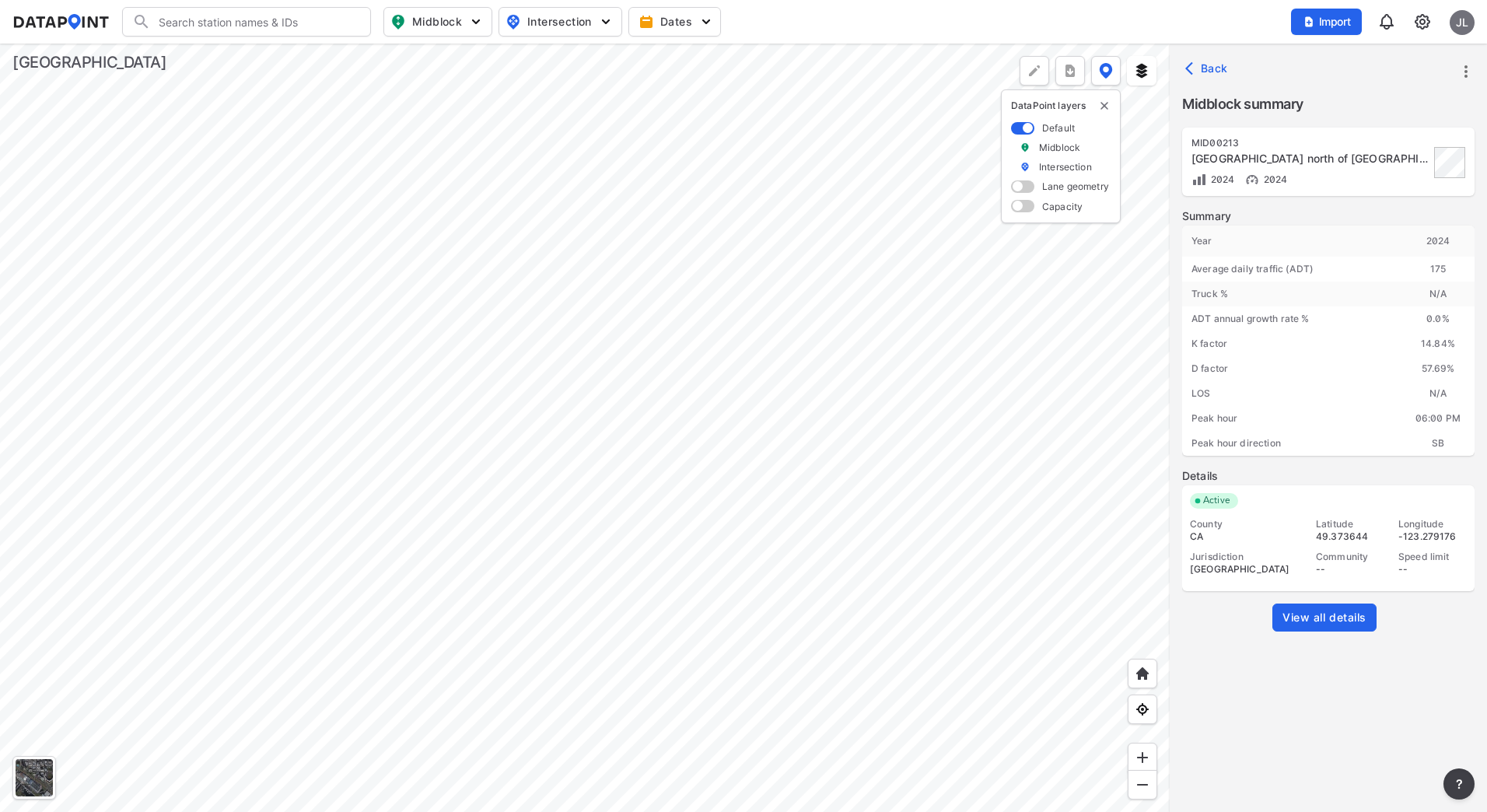
click at [524, 144] on div at bounding box center [584, 428] width 1170 height 768
click at [559, 120] on div at bounding box center [584, 428] width 1170 height 768
click at [360, 410] on div at bounding box center [584, 428] width 1170 height 768
click at [633, 389] on div at bounding box center [584, 428] width 1170 height 768
click at [642, 426] on div at bounding box center [584, 428] width 1170 height 768
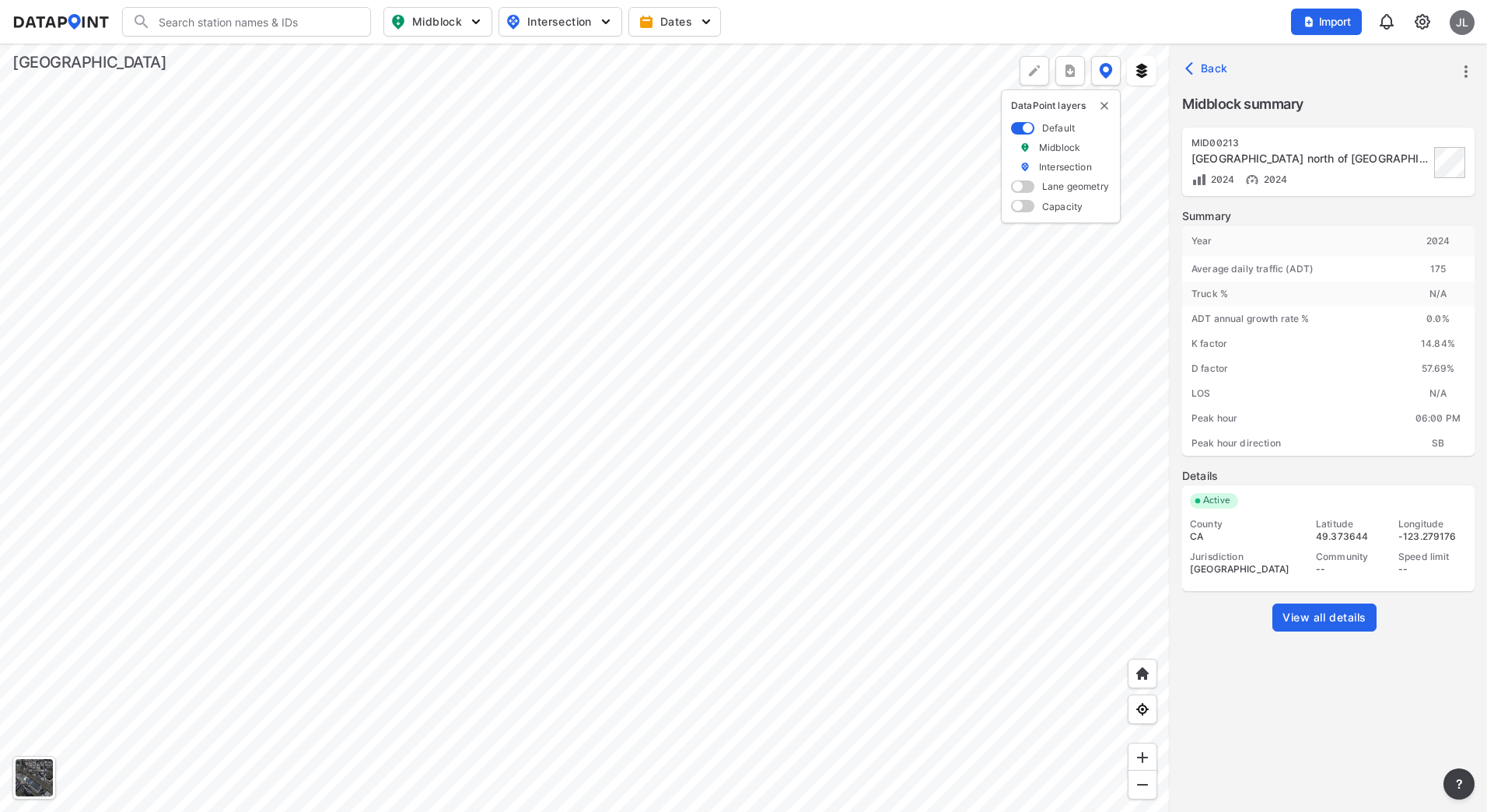
click at [733, 223] on div at bounding box center [584, 428] width 1170 height 768
click at [805, 429] on div at bounding box center [584, 428] width 1170 height 768
click at [724, 371] on div at bounding box center [584, 428] width 1170 height 768
click at [678, 348] on div at bounding box center [584, 428] width 1170 height 768
click at [662, 734] on div at bounding box center [584, 428] width 1170 height 768
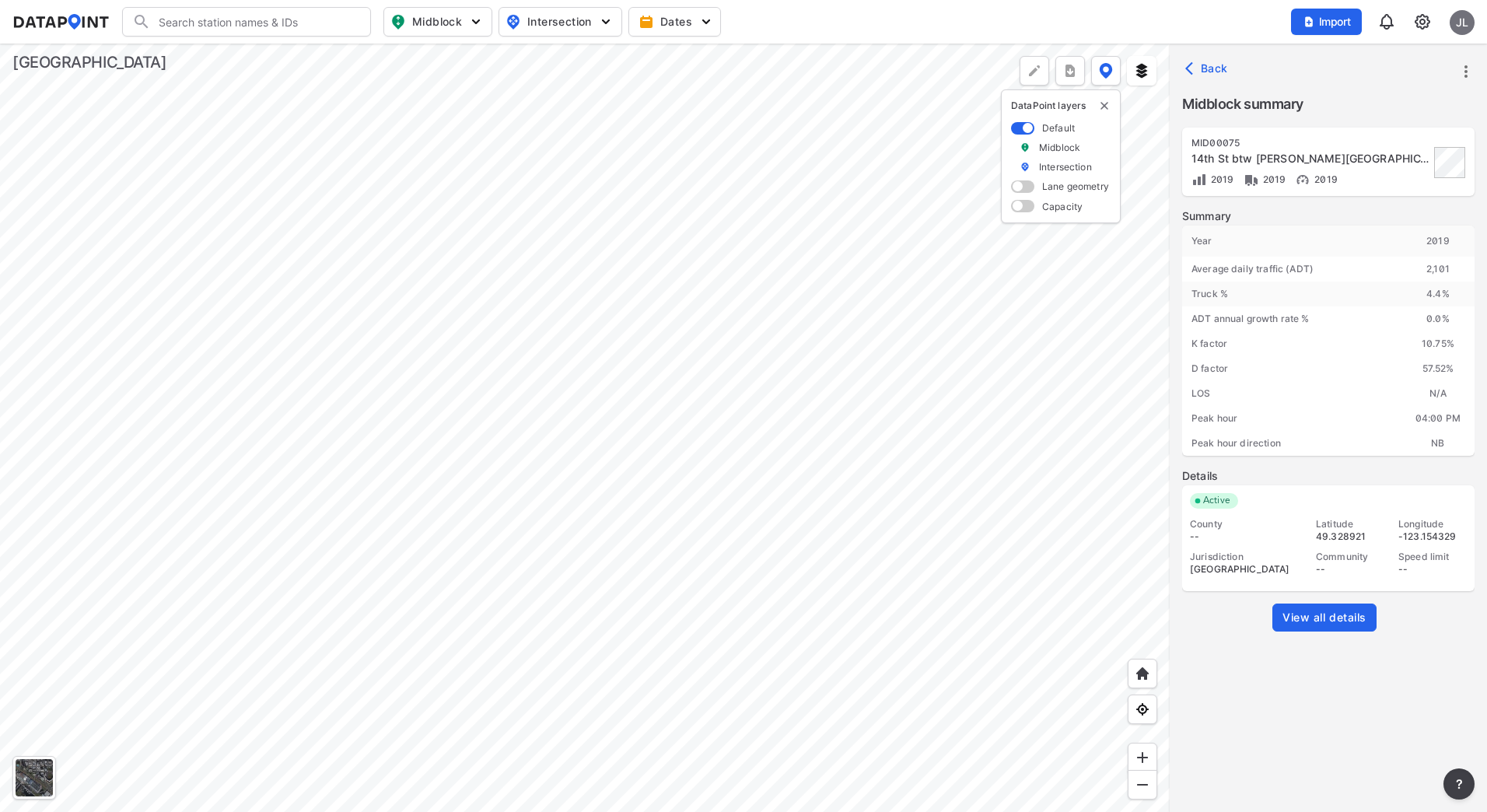
click at [680, 352] on div at bounding box center [584, 428] width 1170 height 768
click at [1331, 620] on span "View all details" at bounding box center [1325, 618] width 84 height 15
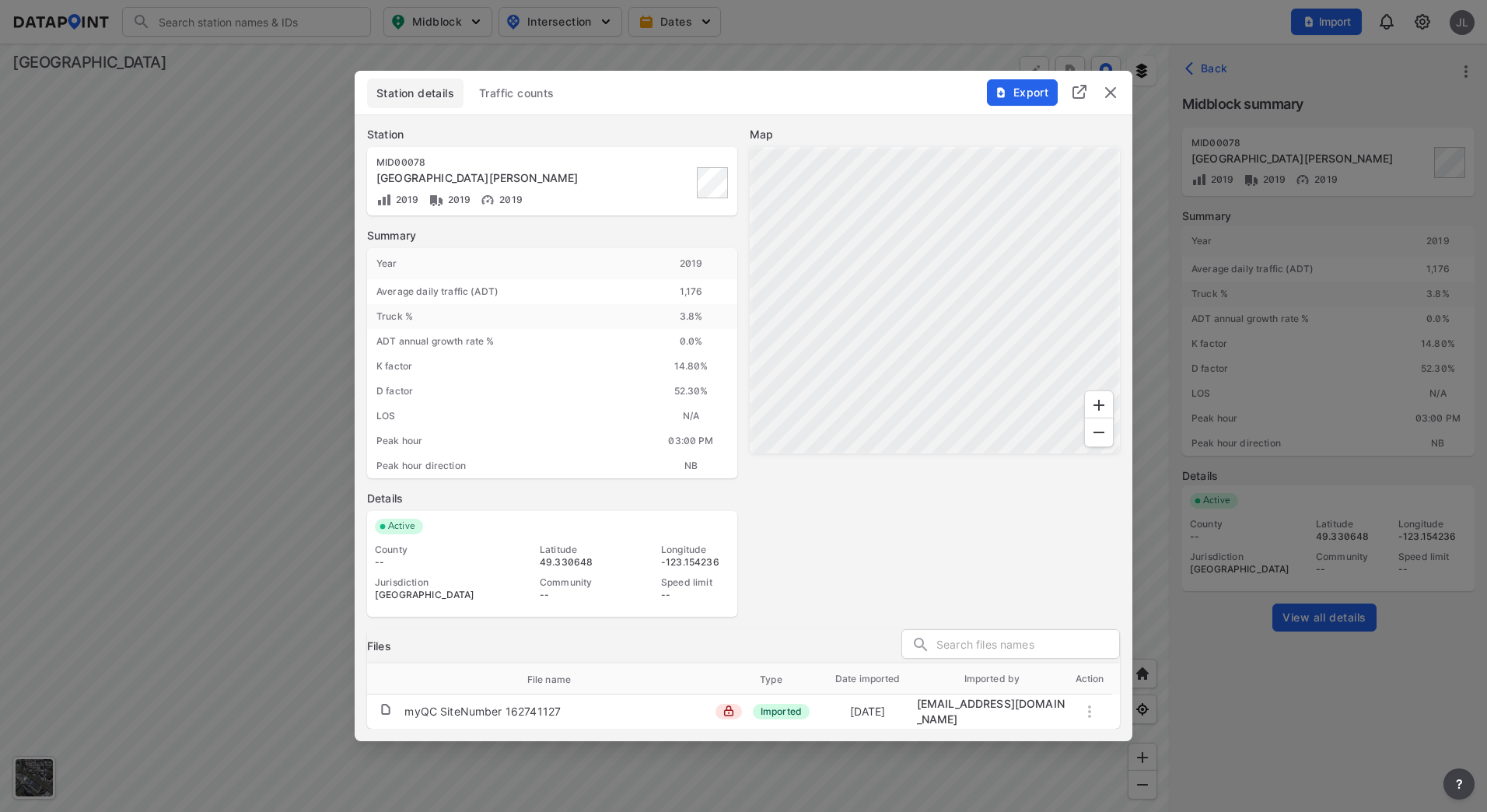
click at [514, 78] on div "Station details Traffic counts Export" at bounding box center [744, 92] width 778 height 44
click at [515, 90] on span "Traffic counts" at bounding box center [517, 94] width 76 height 15
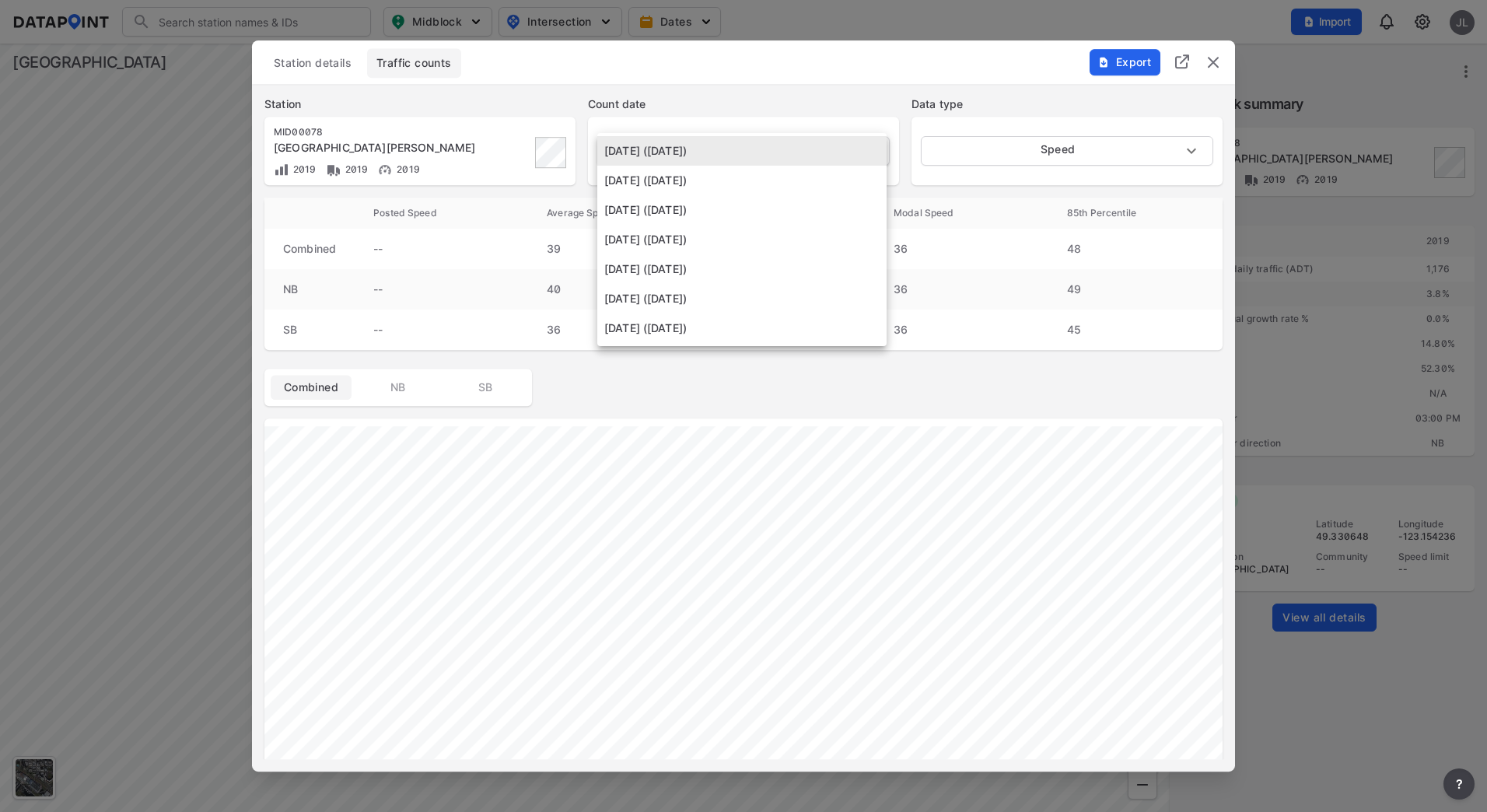
click at [766, 161] on body "Search Please enter a search term. Midblock Intersection Dates Import JL Import…" at bounding box center [744, 406] width 1487 height 812
click at [732, 180] on li "[DATE] ([DATE])" at bounding box center [742, 180] width 290 height 29
click at [756, 151] on body "Search Please enter a search term. Midblock Intersection Dates Import JL Import…" at bounding box center [744, 406] width 1487 height 812
click at [744, 186] on li "[DATE] ([DATE])" at bounding box center [742, 180] width 290 height 29
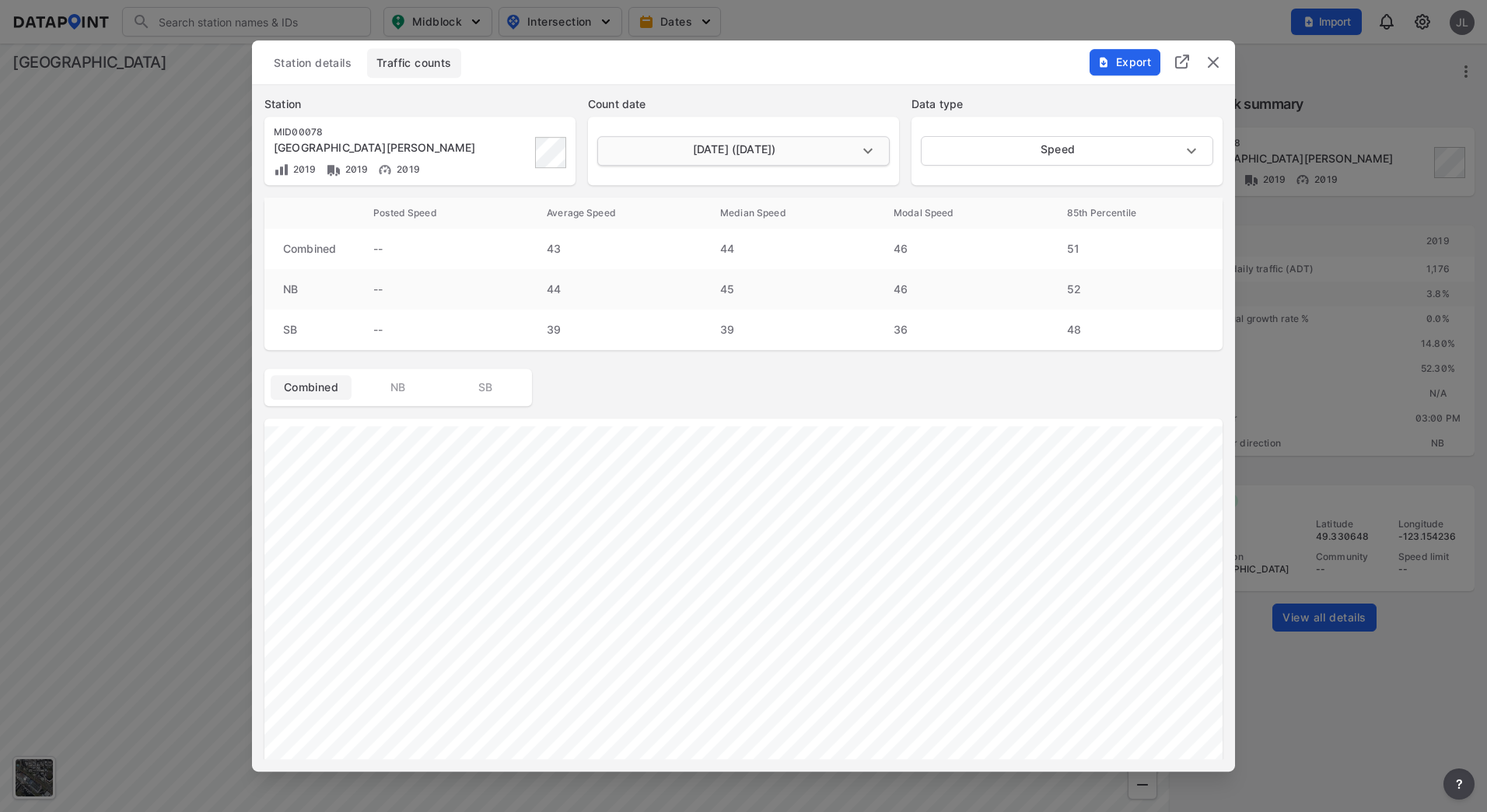
click at [782, 151] on body "Search Please enter a search term. Midblock Intersection Dates Import JL Import…" at bounding box center [744, 406] width 1487 height 812
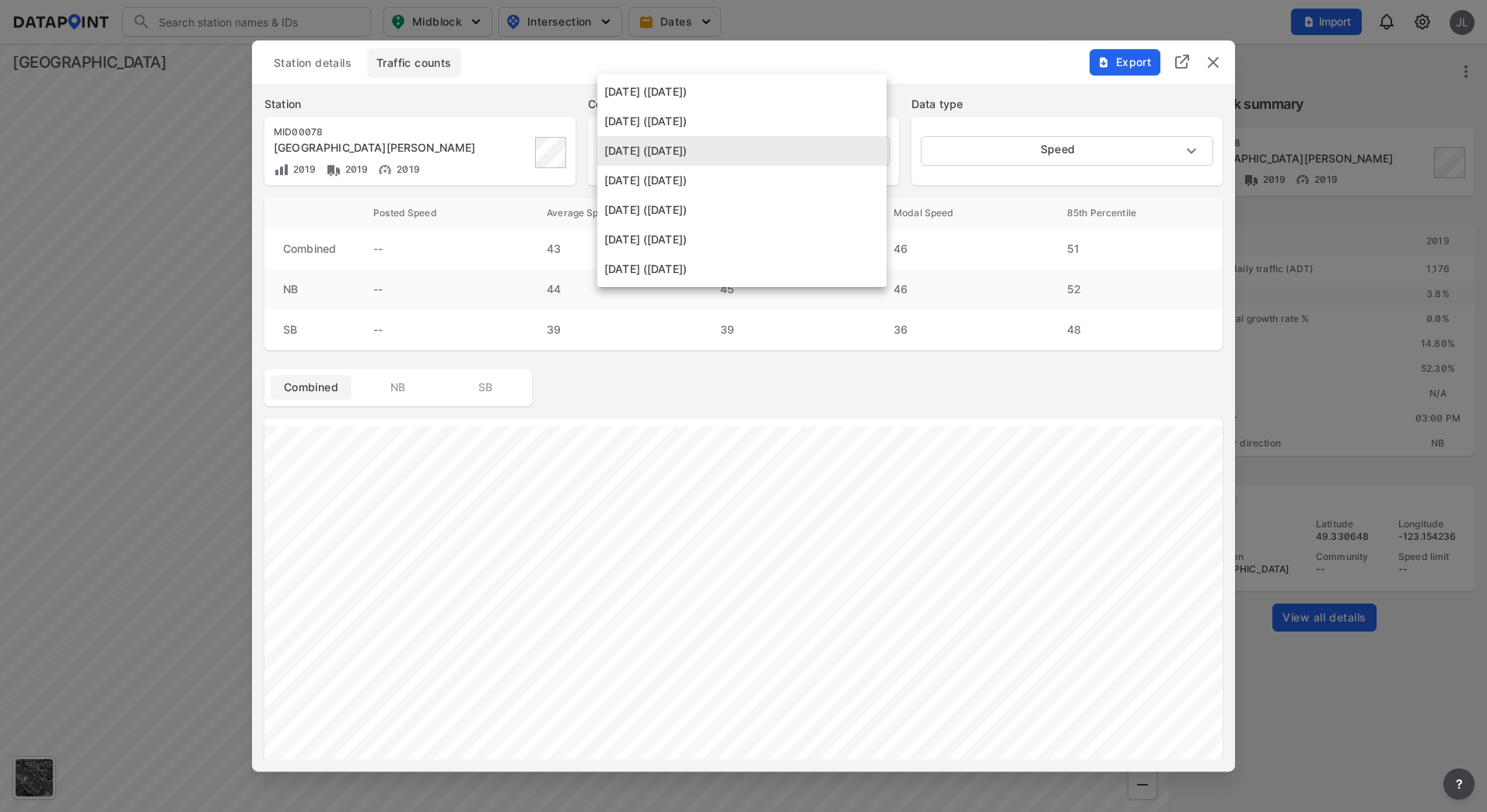
click at [751, 179] on li "[DATE] ([DATE])" at bounding box center [742, 180] width 290 height 29
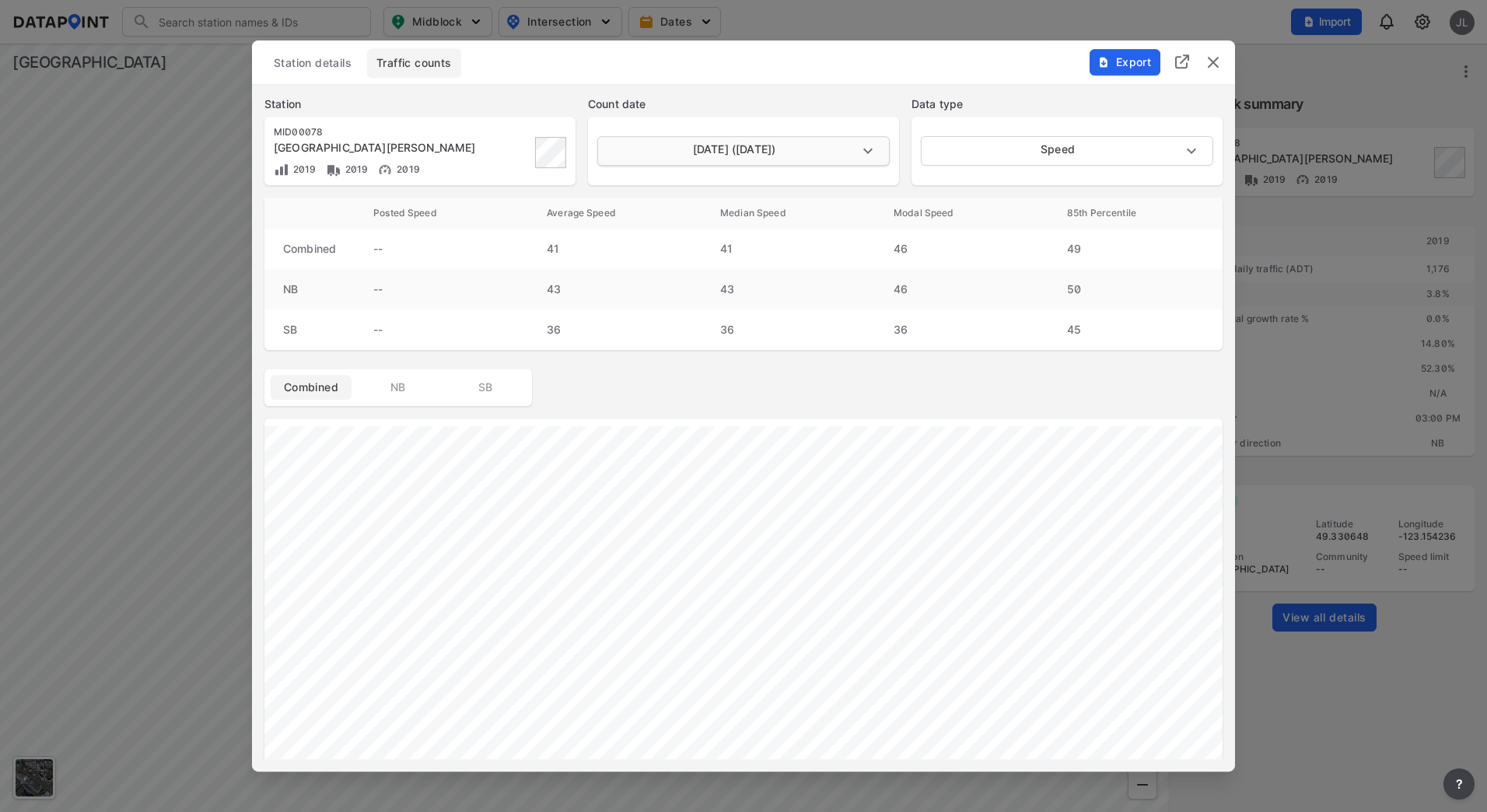
click at [770, 154] on body "Search Please enter a search term. Midblock Intersection Dates Import JL Import…" at bounding box center [744, 406] width 1487 height 812
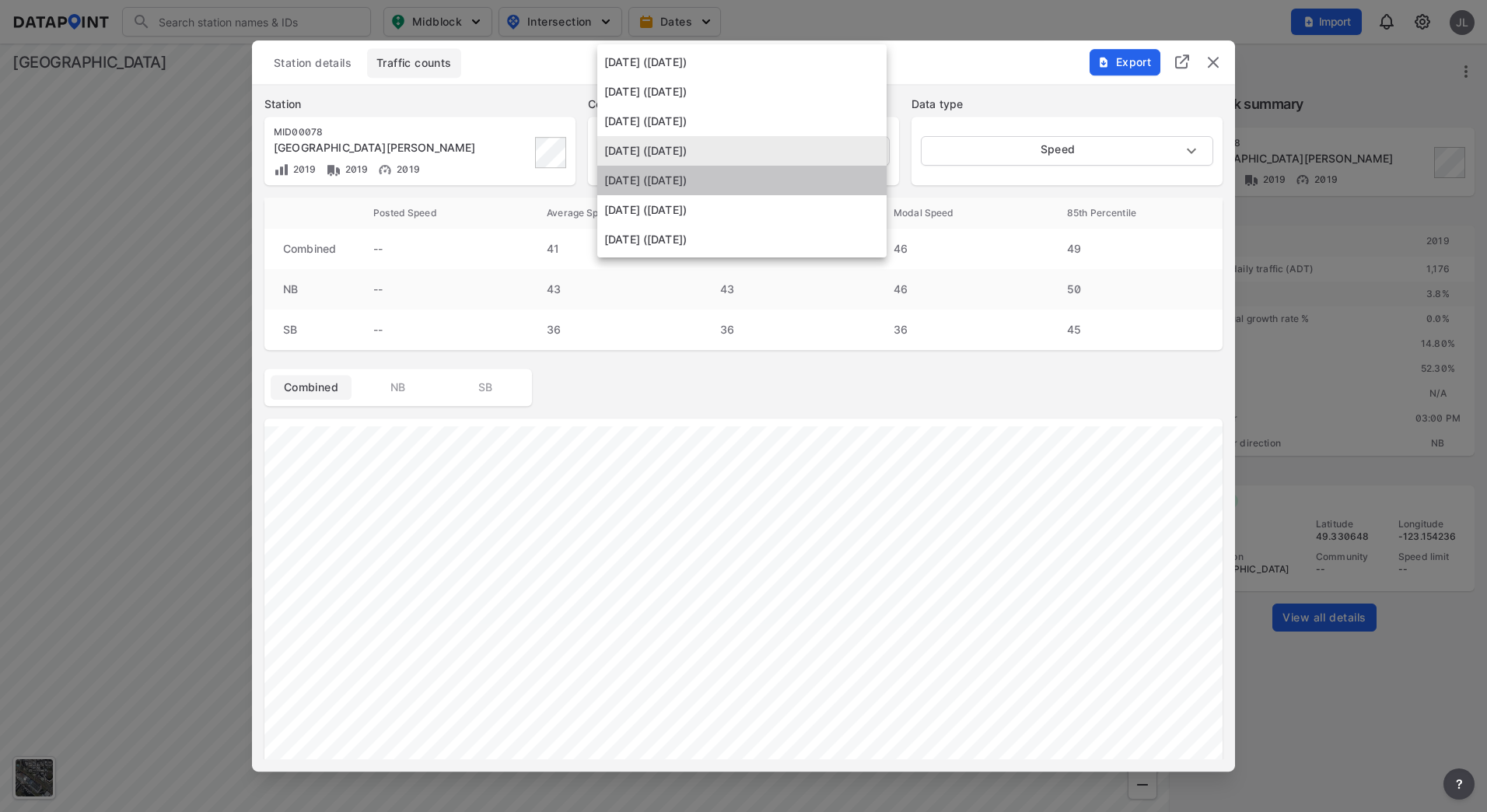
click at [764, 184] on li "[DATE] ([DATE])" at bounding box center [742, 180] width 290 height 29
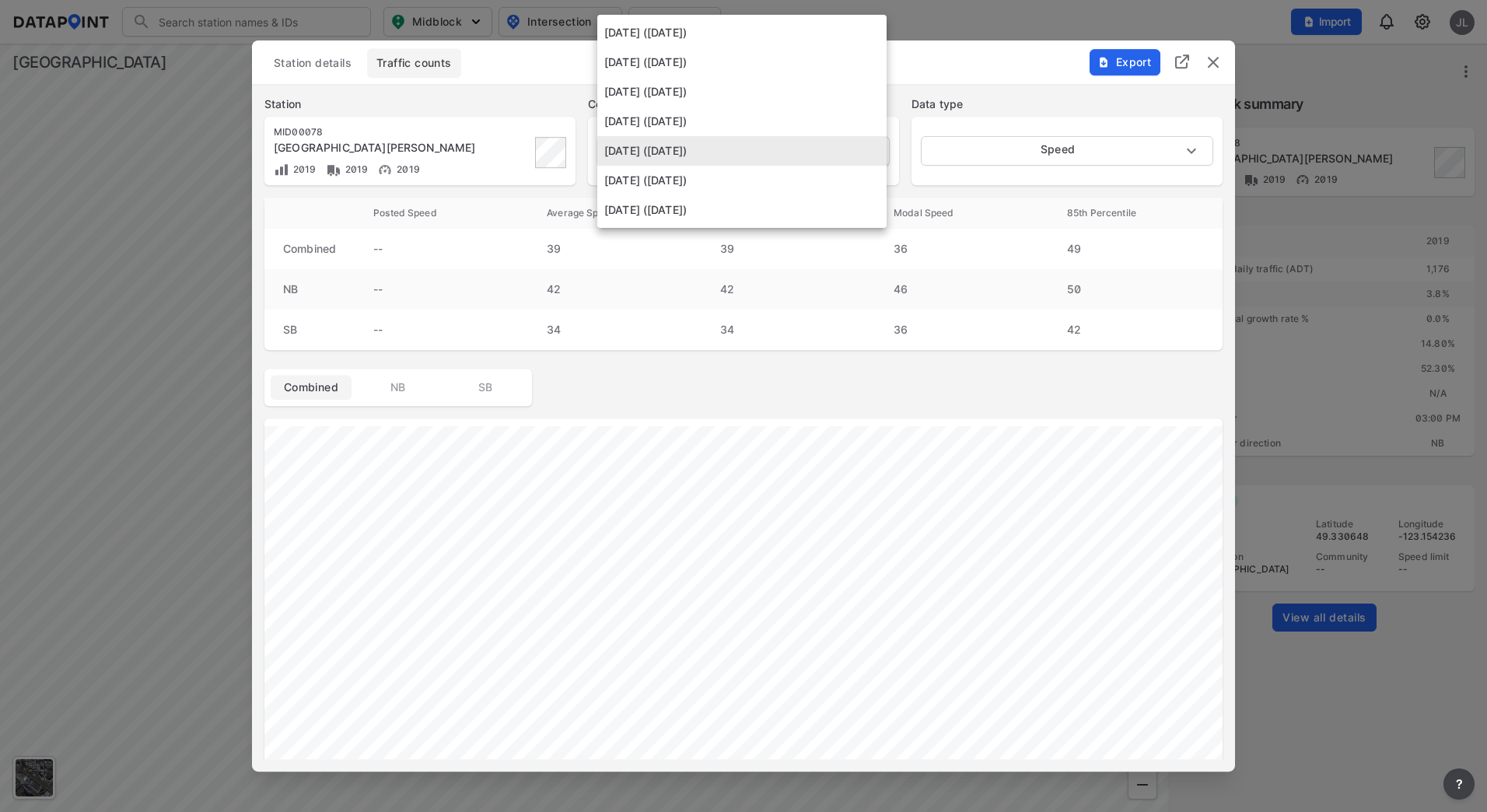
click at [768, 163] on body "Search Please enter a search term. Midblock Intersection Dates Import JL Import…" at bounding box center [744, 406] width 1487 height 812
click at [750, 185] on li "[DATE] ([DATE])" at bounding box center [742, 180] width 290 height 29
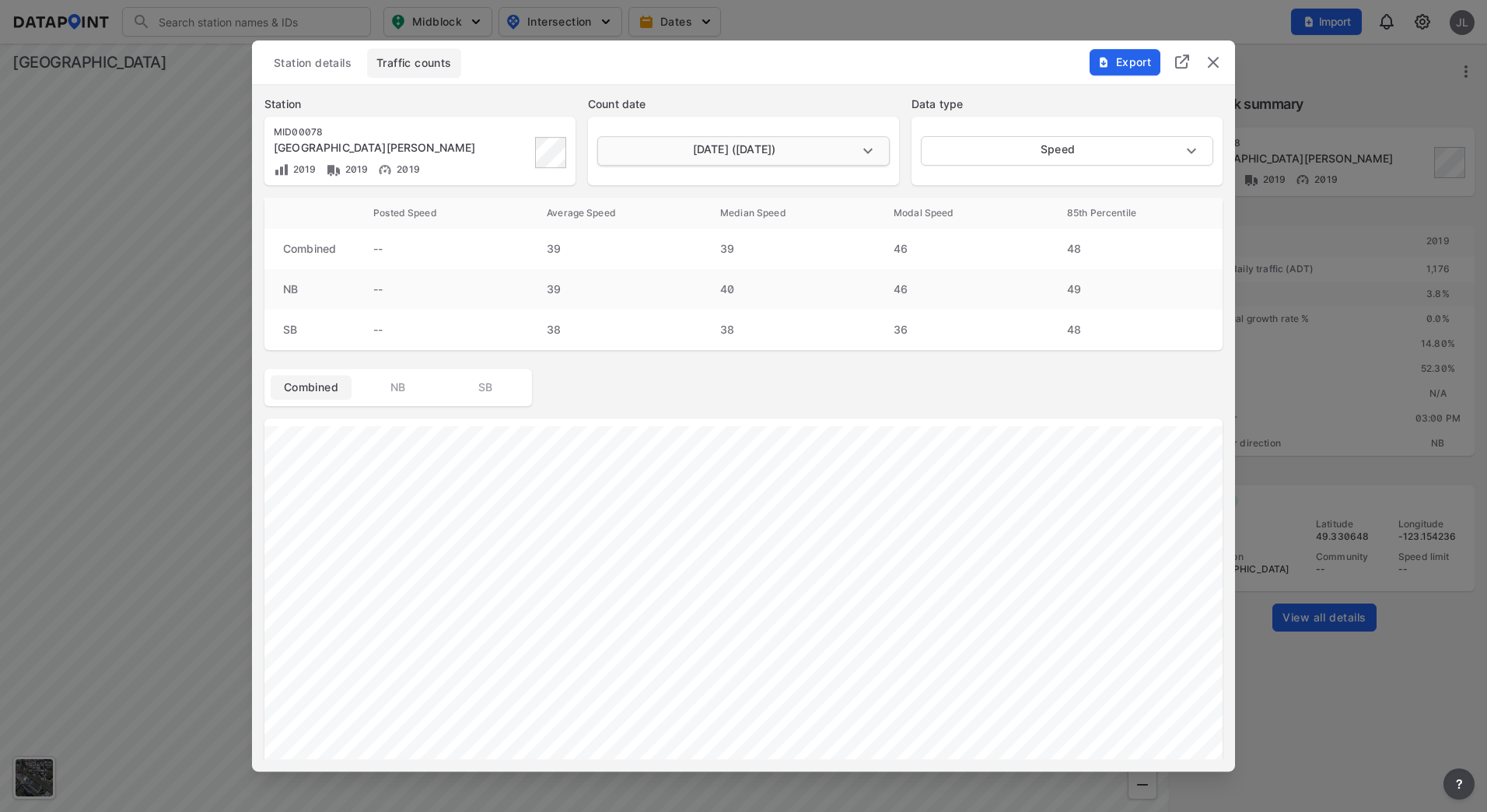
click at [766, 161] on body "Search Please enter a search term. Midblock Intersection Dates Import JL Import…" at bounding box center [744, 406] width 1487 height 812
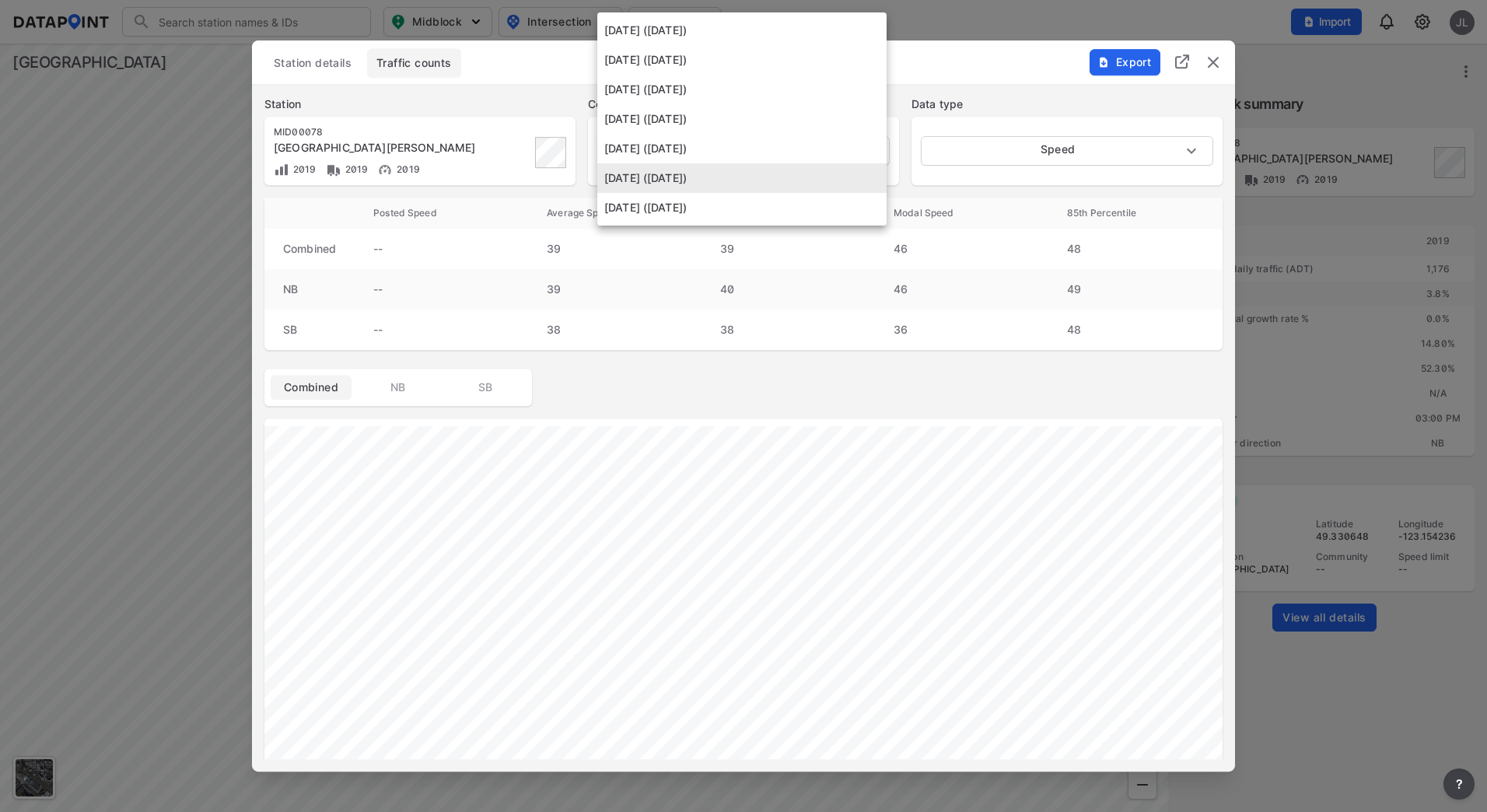
click at [757, 203] on li "[DATE] ([DATE])" at bounding box center [742, 207] width 290 height 29
type input "[DATE]"
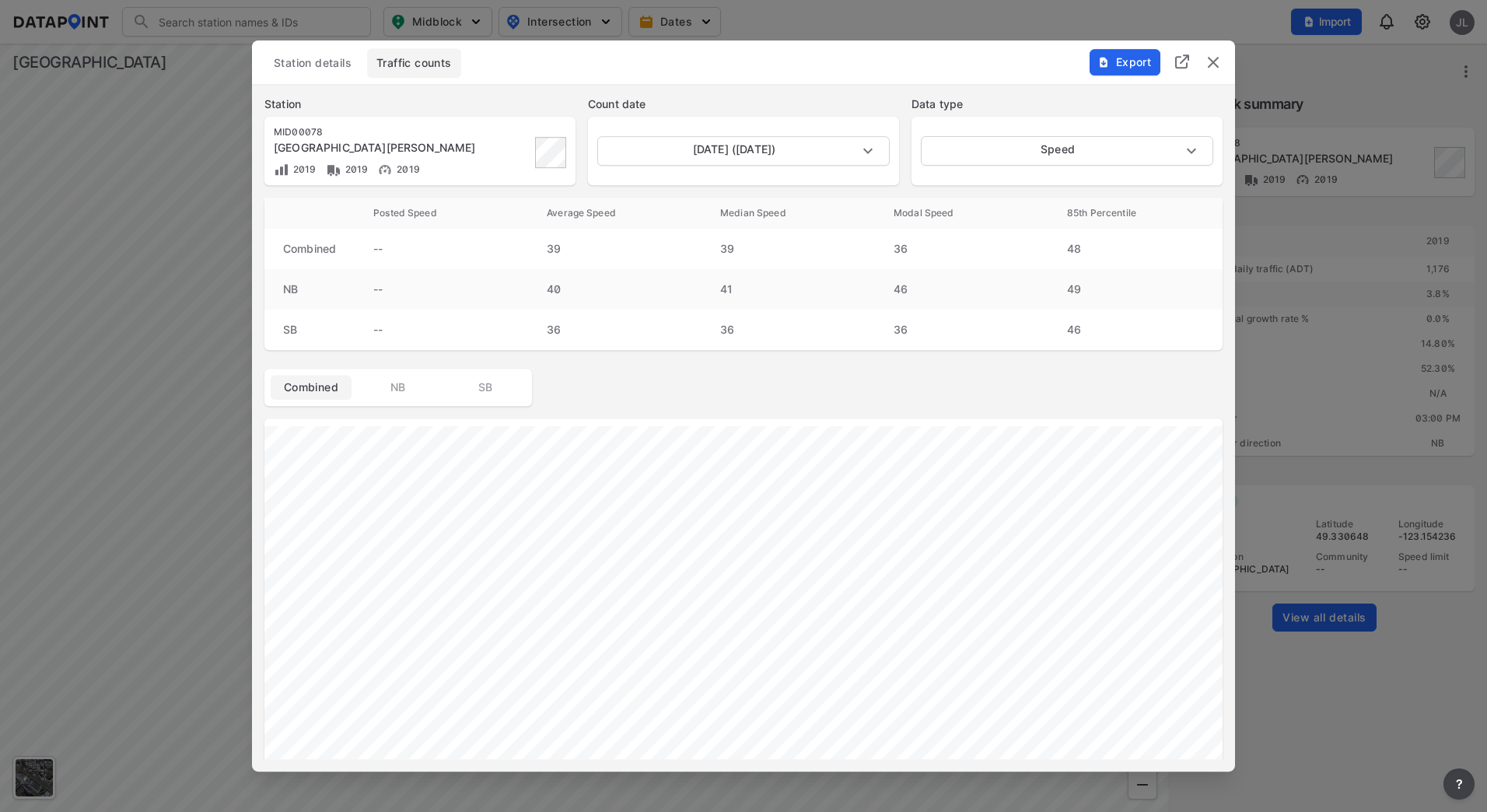
click at [330, 70] on span "Station details" at bounding box center [313, 63] width 78 height 15
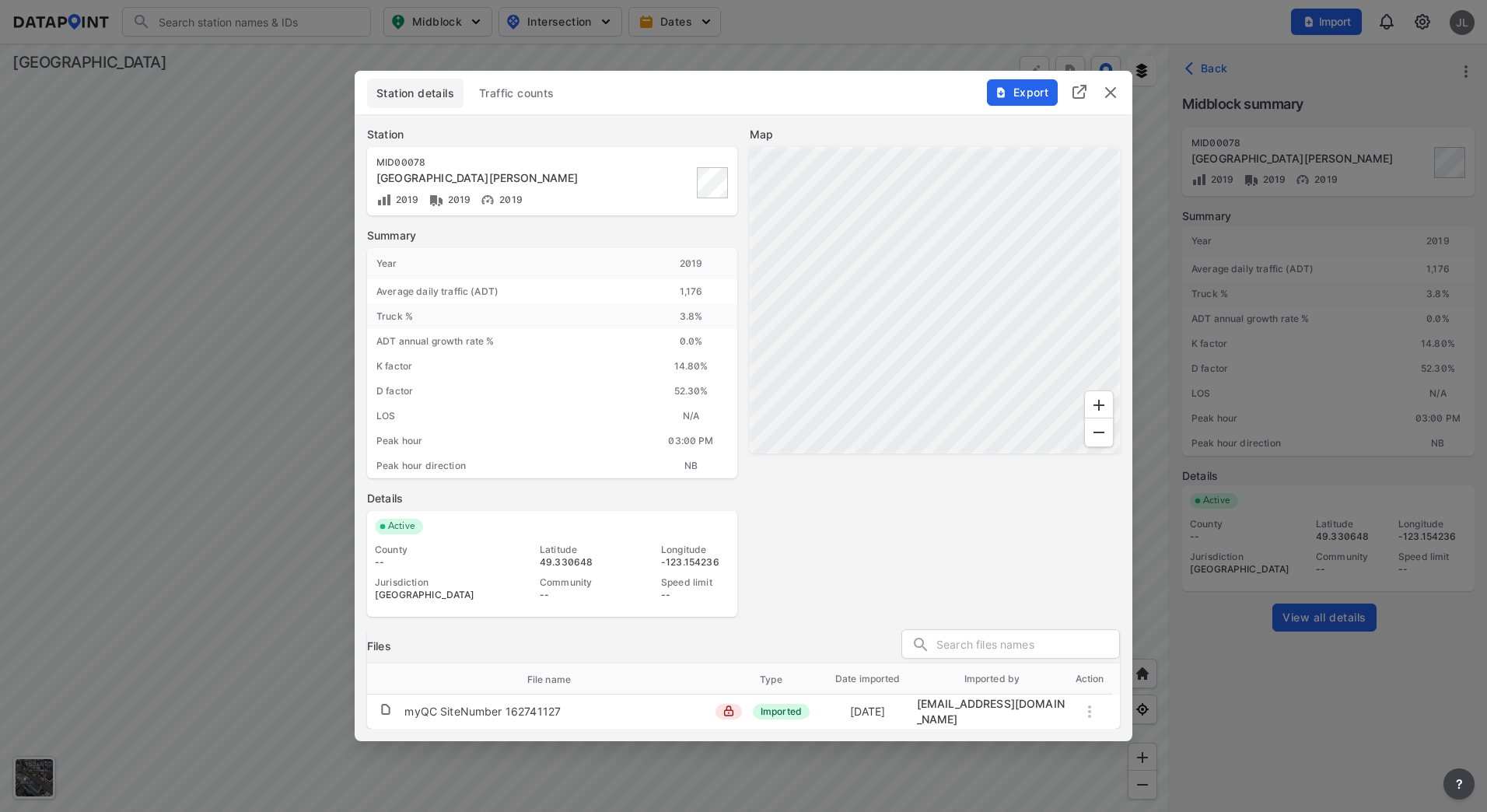
click at [515, 101] on span "Traffic counts" at bounding box center [517, 94] width 76 height 15
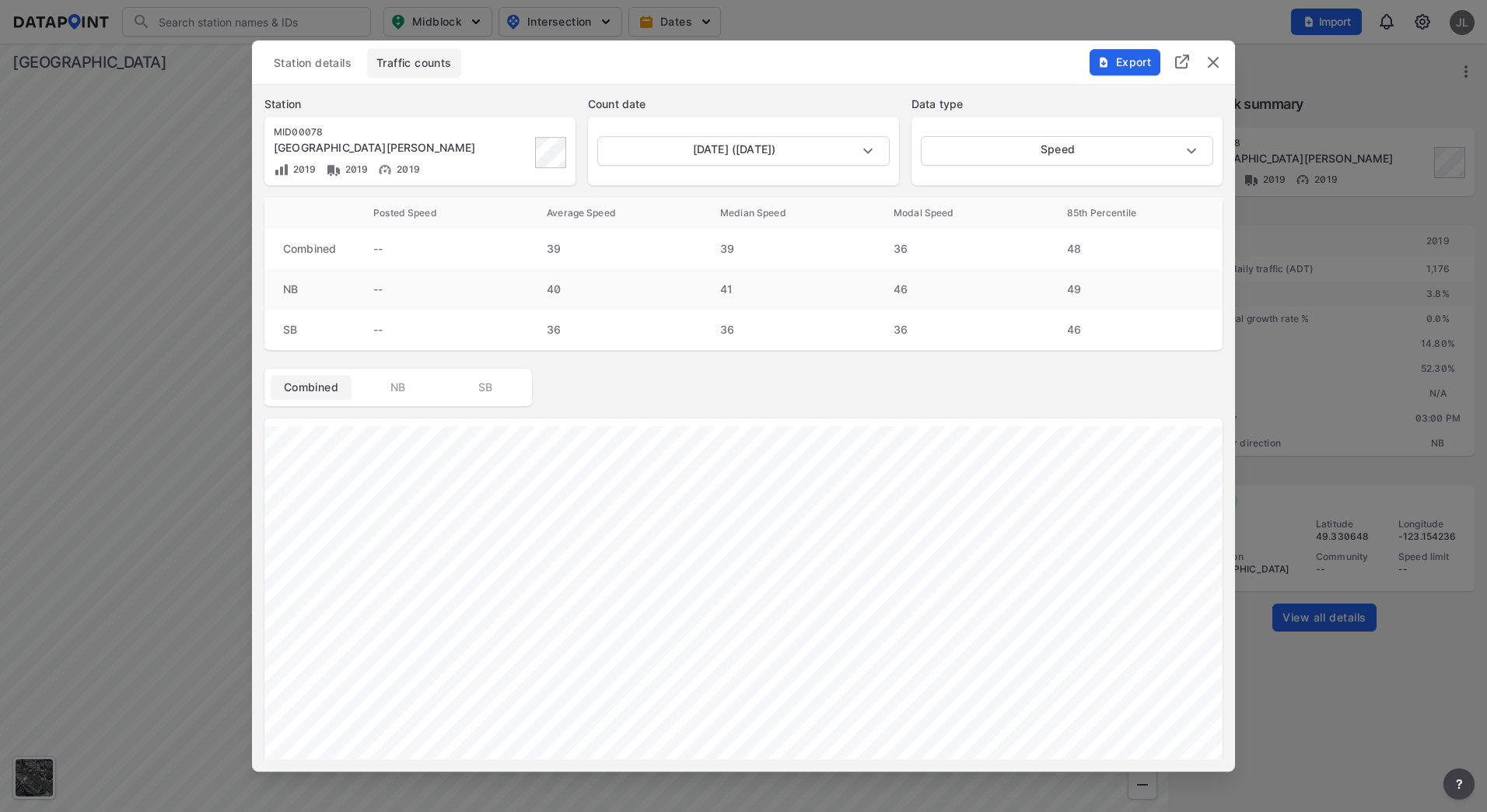
click at [1129, 67] on span "Export" at bounding box center [1124, 62] width 52 height 15
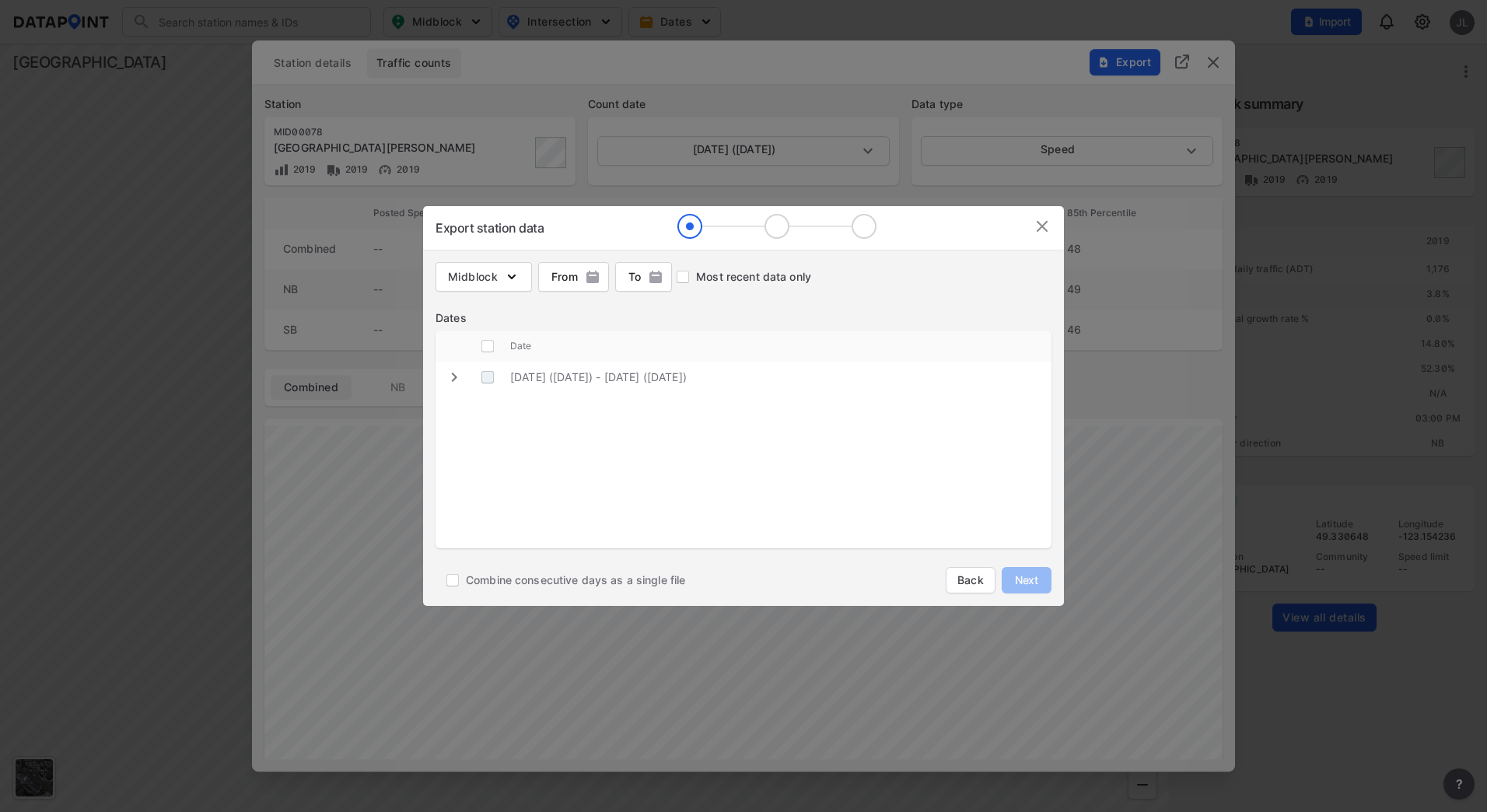
click at [501, 377] on \(Tuesday\) "decorative checkbox" at bounding box center [487, 377] width 29 height 29
checkbox \(Tuesday\) "true"
checkbox input "true"
click at [583, 586] on span "Combine consecutive days as a single file" at bounding box center [575, 580] width 219 height 15
click at [466, 586] on input "Combine consecutive days as a single file" at bounding box center [452, 580] width 27 height 27
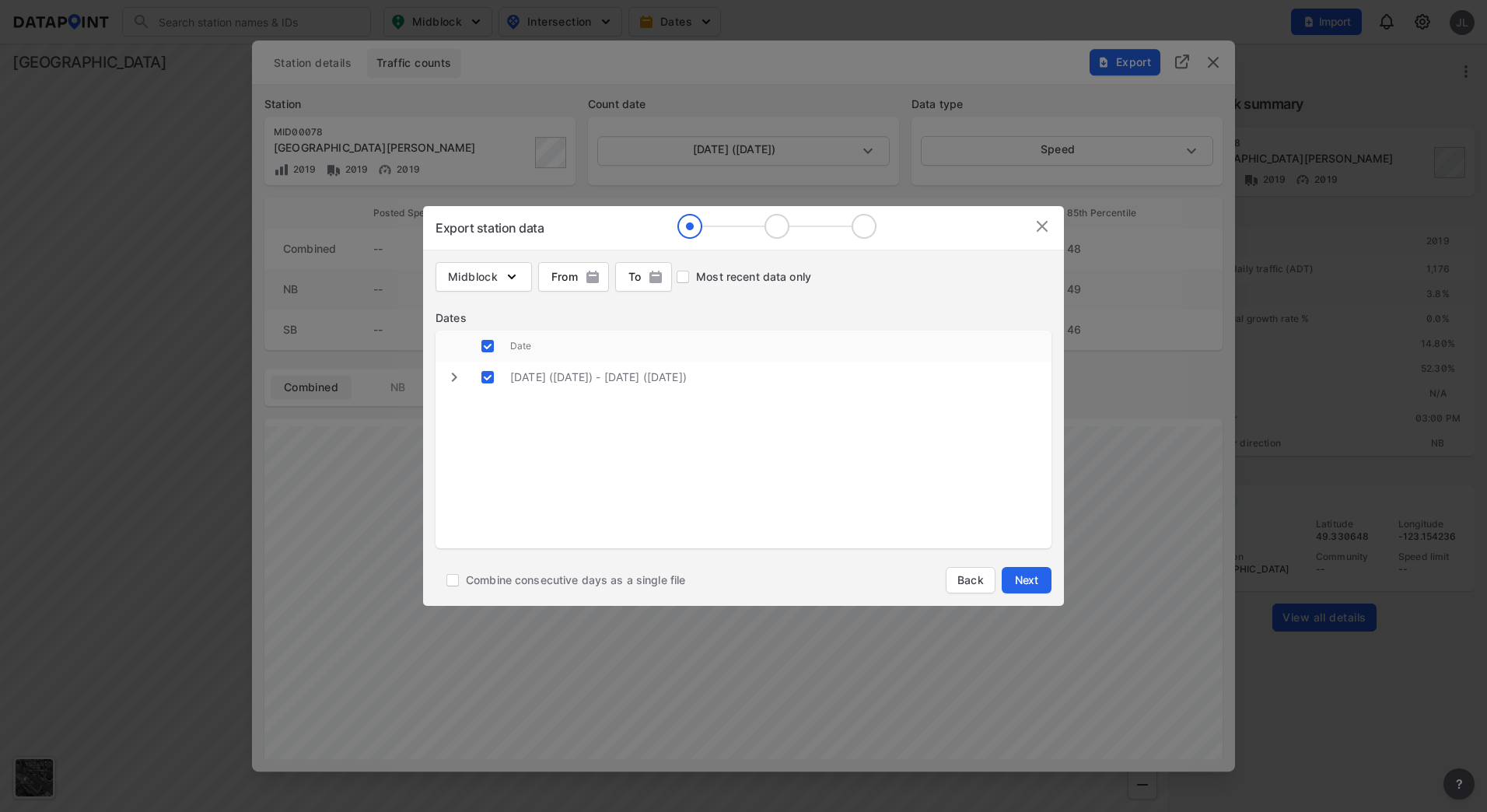
checkbox input "true"
click at [1020, 580] on span "Next" at bounding box center [1027, 580] width 31 height 15
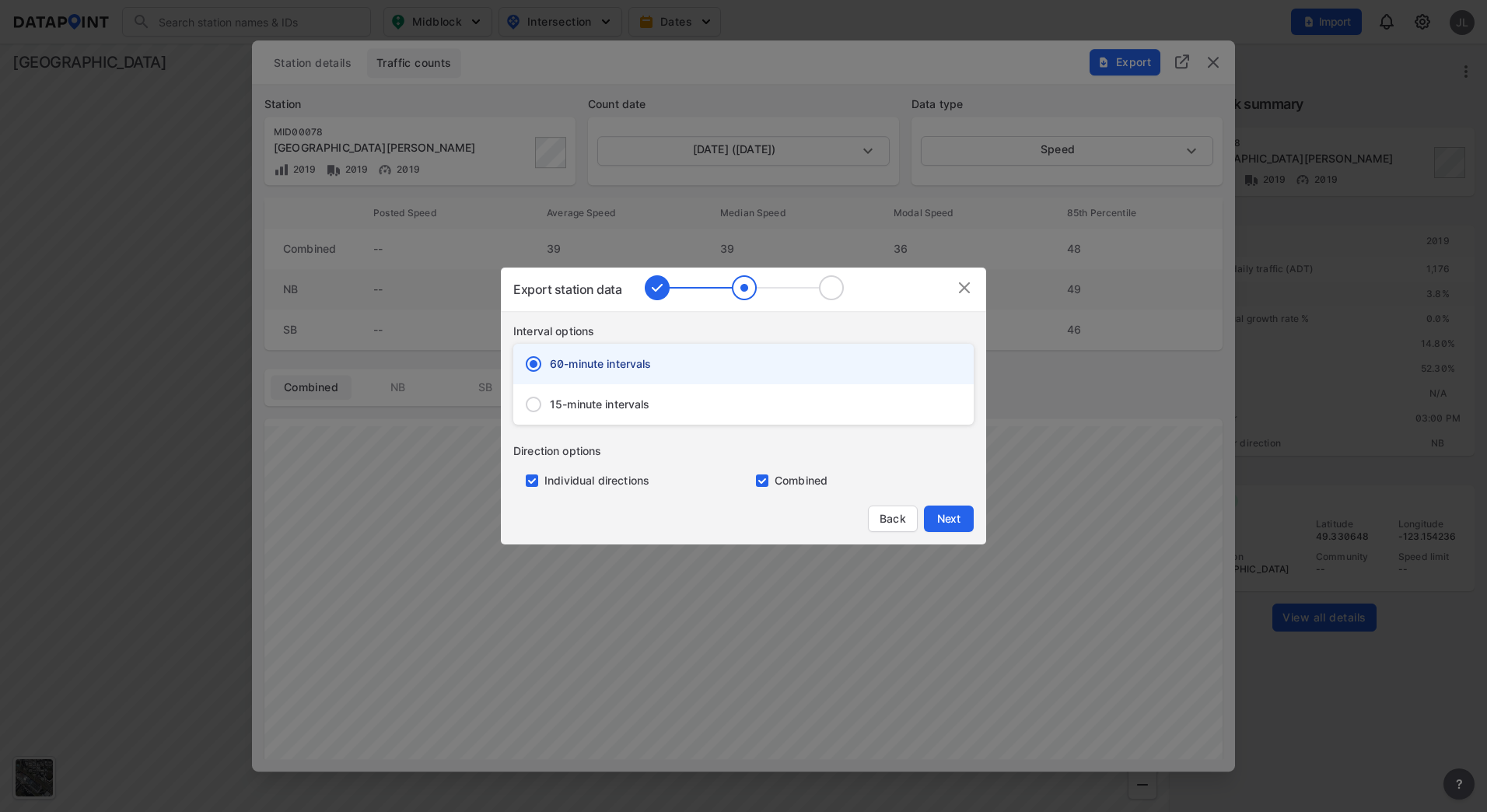
click at [602, 479] on label "Individual directions" at bounding box center [597, 480] width 105 height 15
click at [535, 479] on input "primary checkbox" at bounding box center [529, 480] width 31 height 12
checkbox input "false"
click at [970, 516] on button "Next" at bounding box center [949, 518] width 50 height 27
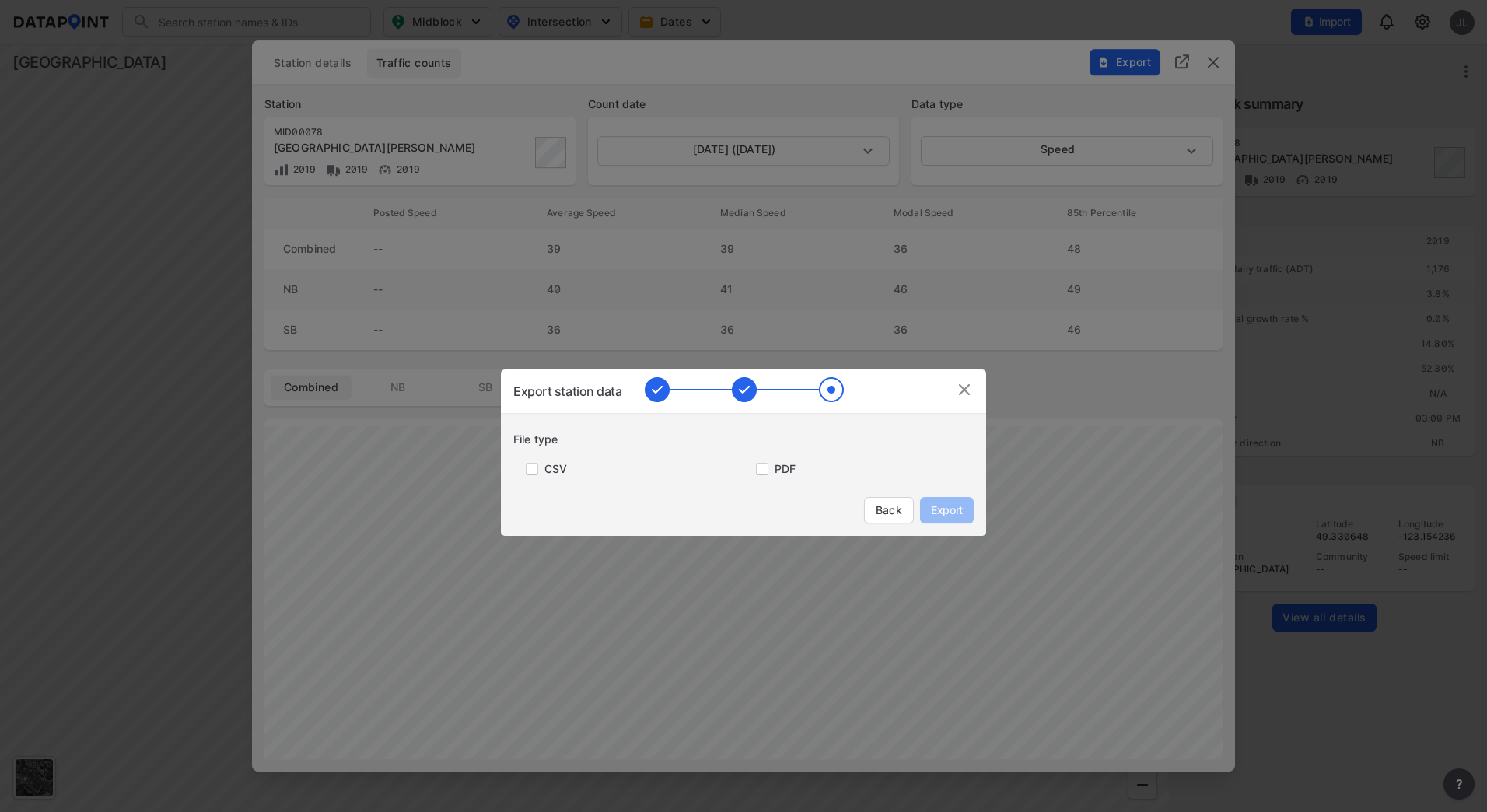
click at [556, 463] on label "CSV" at bounding box center [556, 469] width 22 height 15
click at [541, 467] on input "primary checkbox" at bounding box center [529, 468] width 31 height 12
checkbox input "true"
click at [954, 511] on span "Export" at bounding box center [946, 510] width 35 height 15
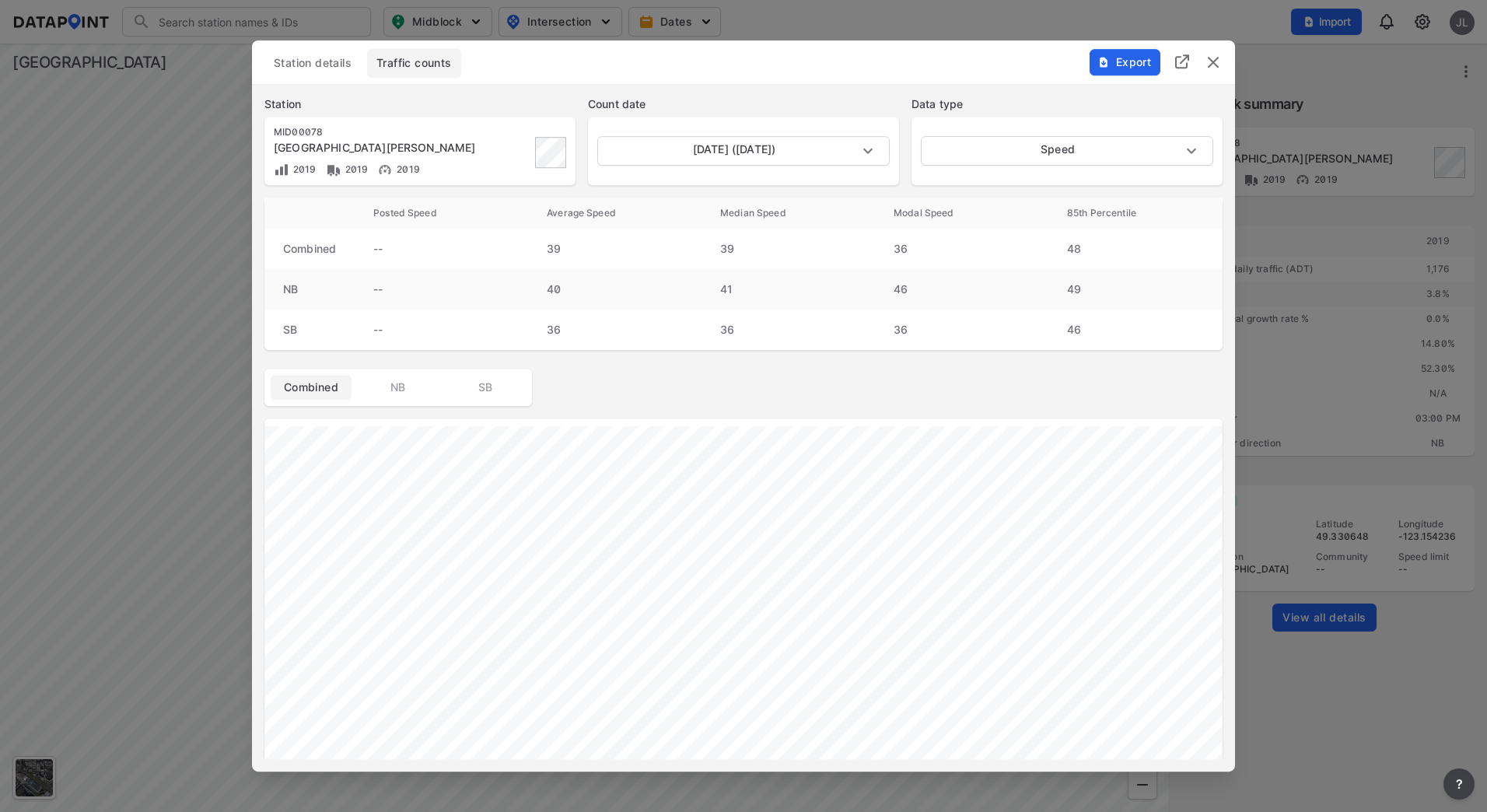
click at [1417, 639] on div at bounding box center [744, 406] width 1487 height 812
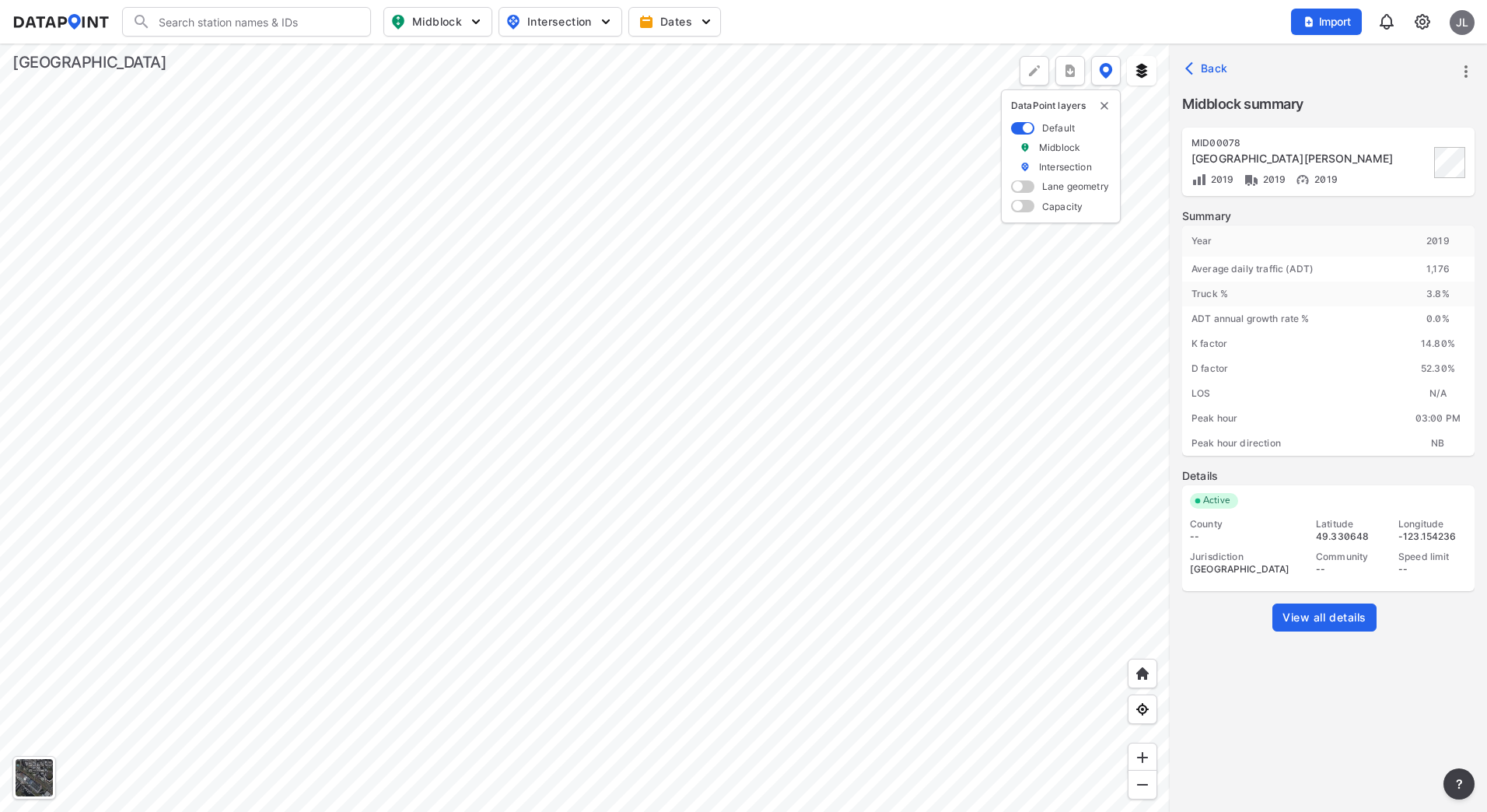
click at [988, 595] on div at bounding box center [584, 428] width 1170 height 768
click at [904, 667] on div at bounding box center [584, 428] width 1170 height 768
click at [707, 626] on div at bounding box center [584, 428] width 1170 height 768
click at [200, 326] on div at bounding box center [584, 428] width 1170 height 768
click at [1344, 642] on div "View all details" at bounding box center [1329, 629] width 292 height 52
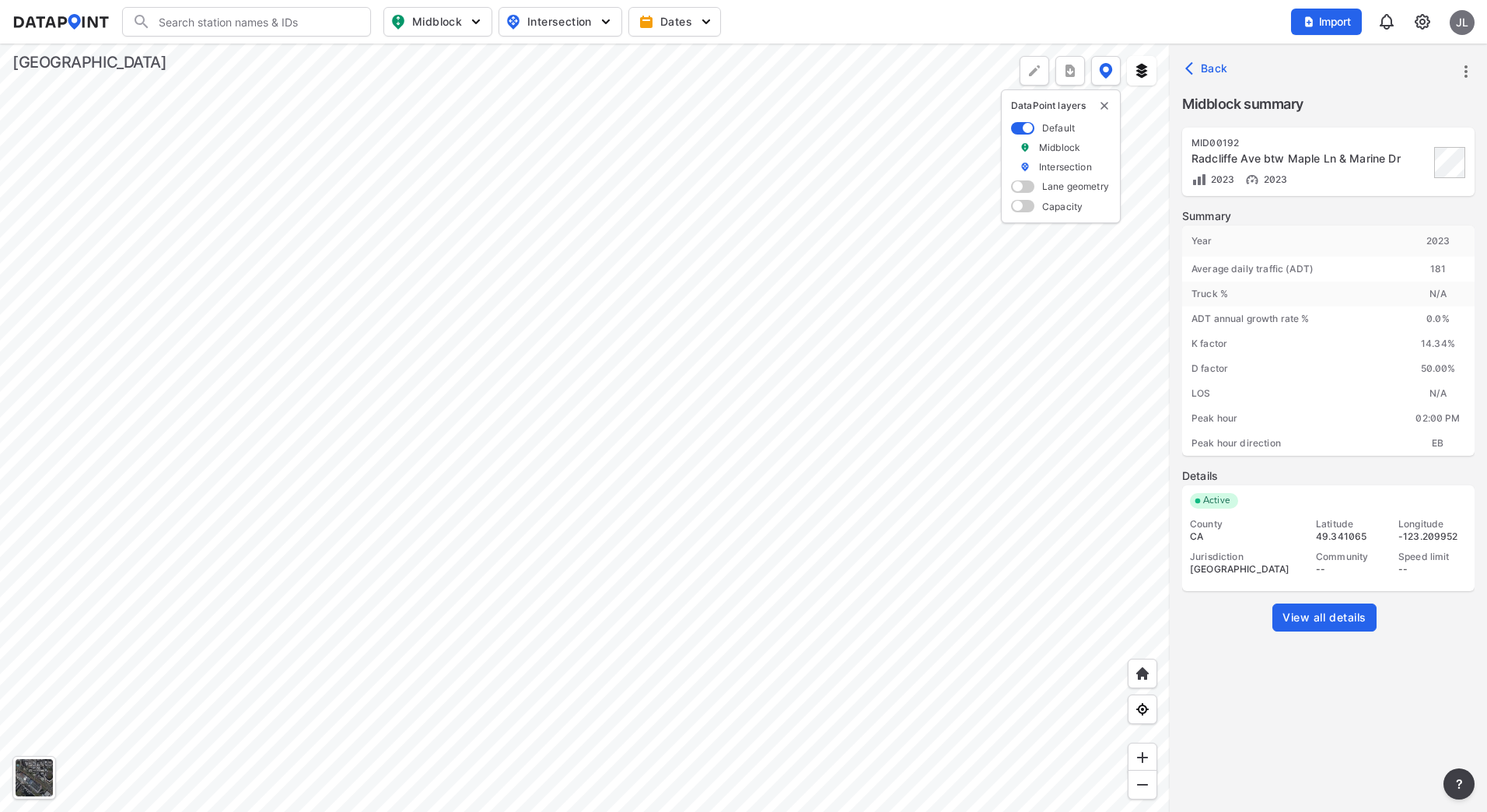
click at [1350, 614] on span "View all details" at bounding box center [1325, 618] width 84 height 15
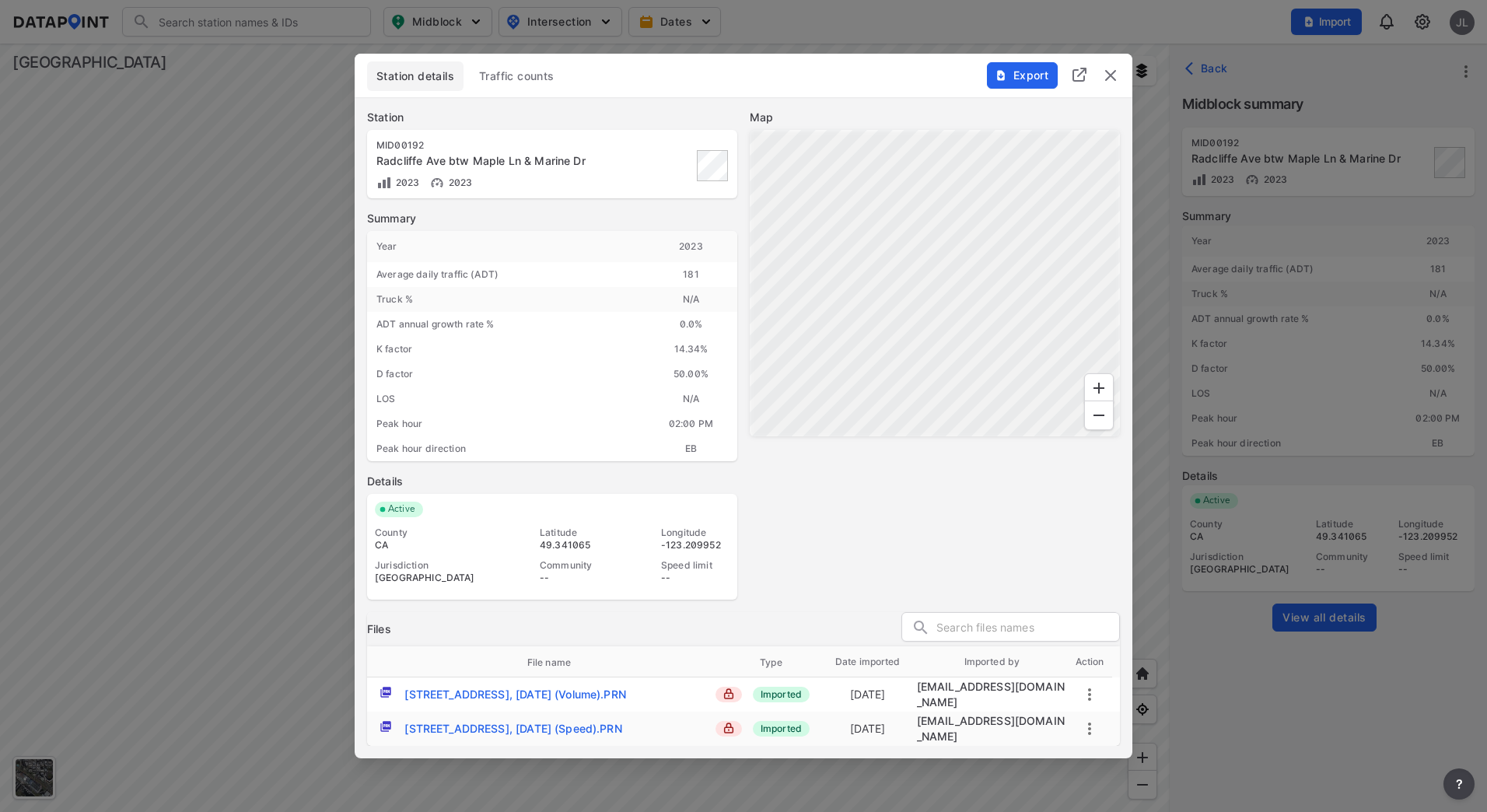
click at [525, 79] on span "Traffic counts" at bounding box center [517, 76] width 76 height 15
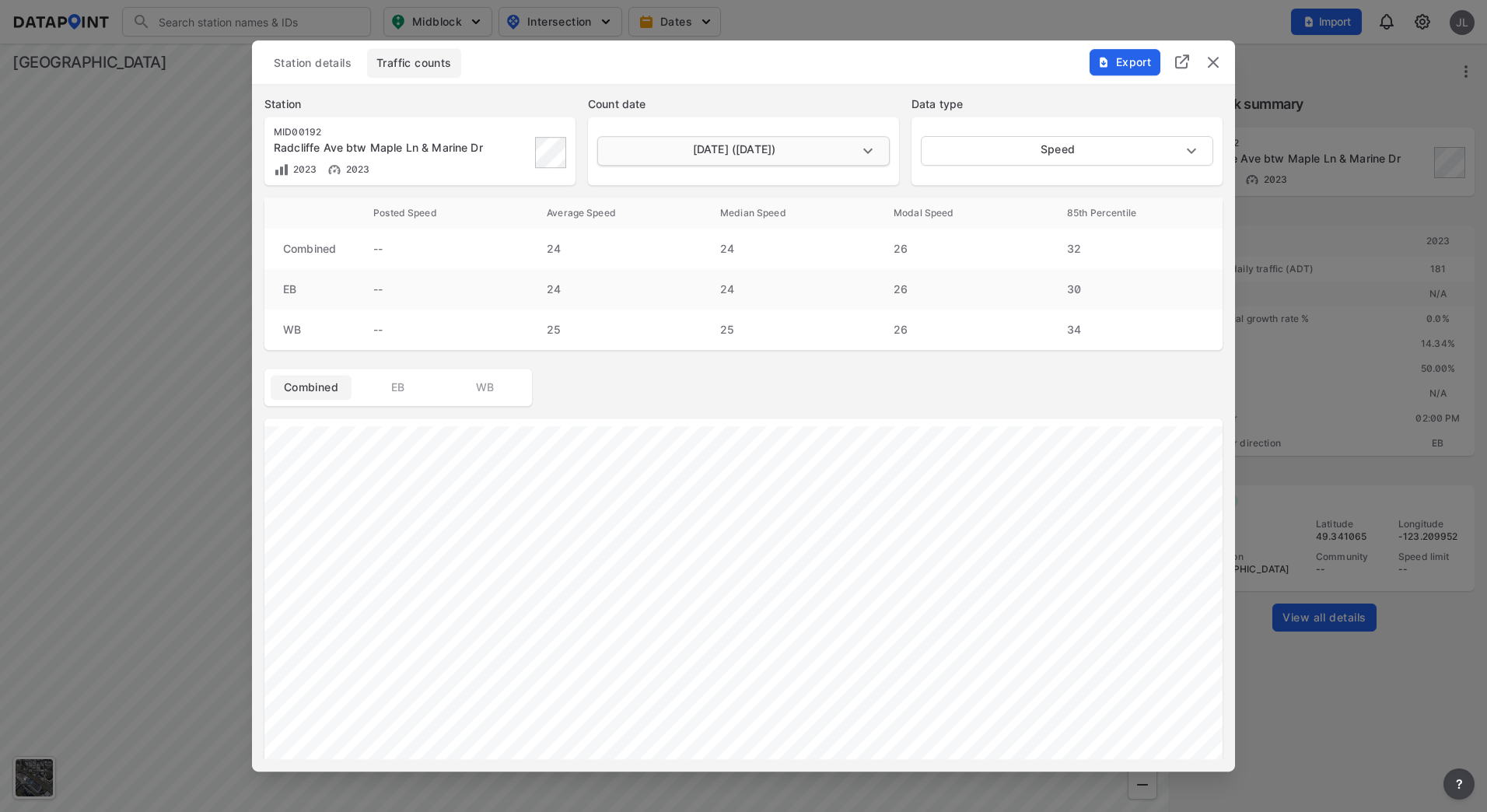
click at [818, 145] on body "Search Please enter a search term. Midblock Intersection Dates Import JL Import…" at bounding box center [744, 406] width 1487 height 812
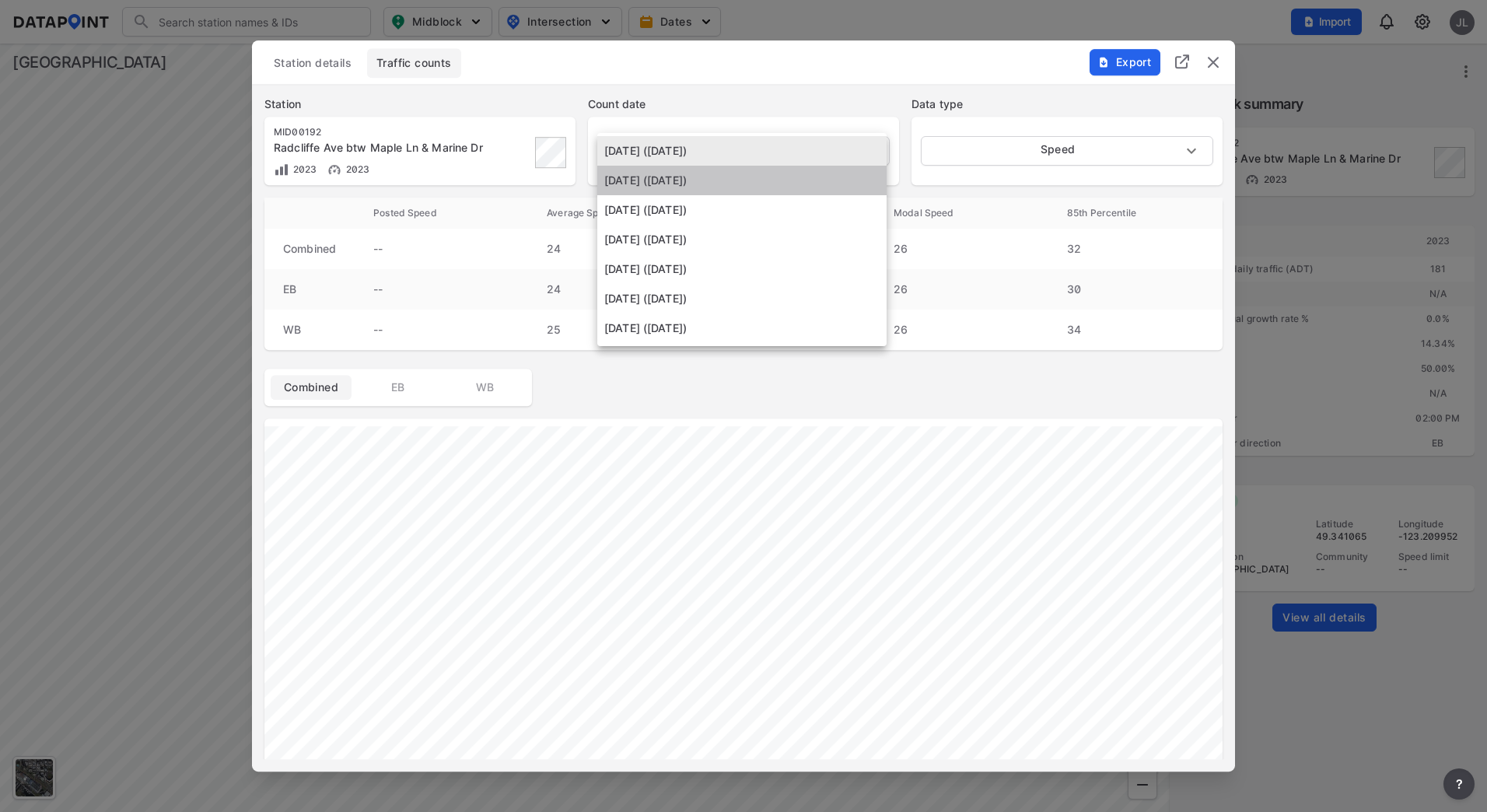
click at [765, 175] on li "[DATE] ([DATE])" at bounding box center [742, 180] width 290 height 29
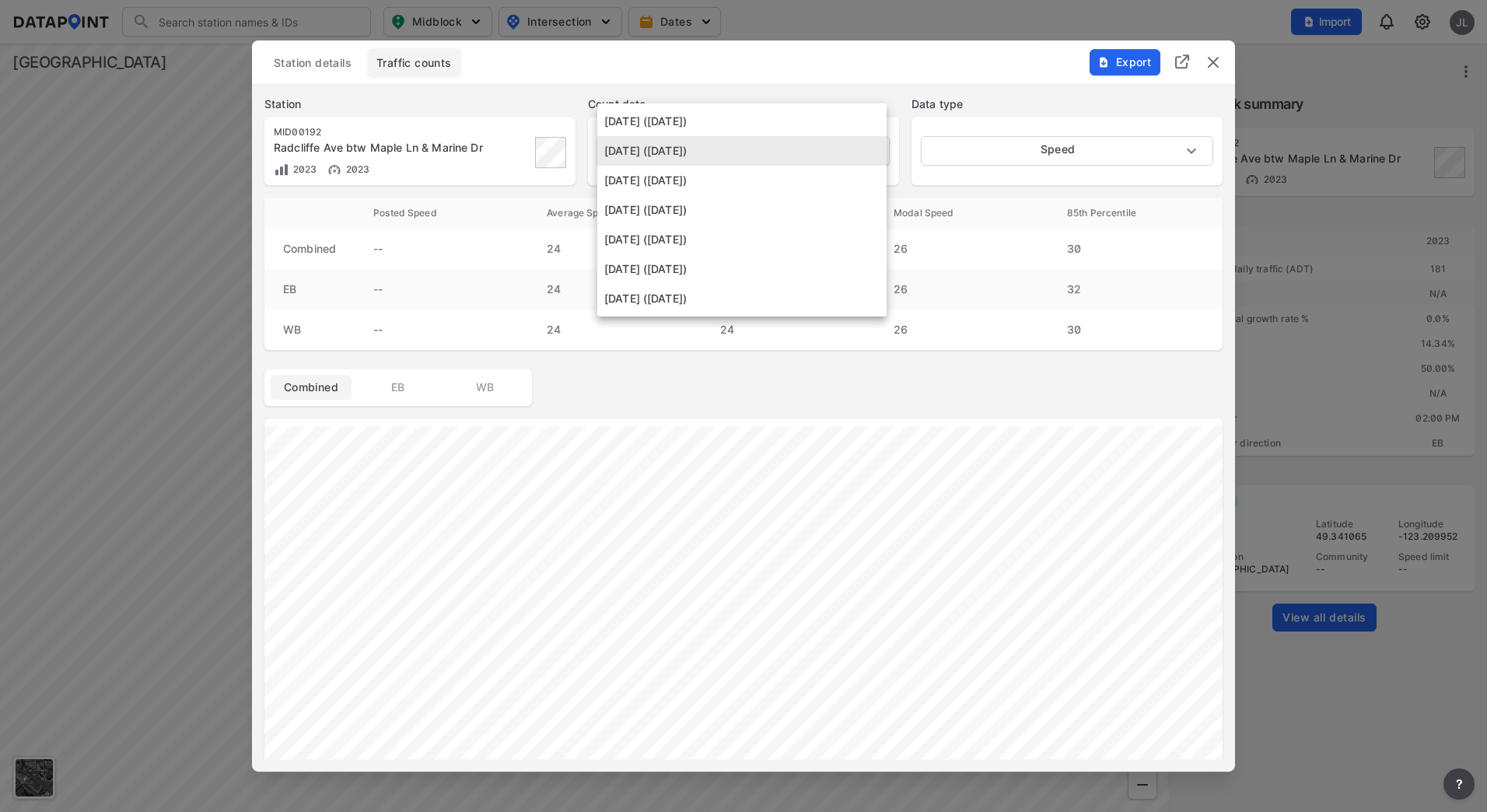
click at [775, 154] on body "Search Please enter a search term. Midblock Intersection Dates Import JL Import…" at bounding box center [744, 406] width 1487 height 812
click at [762, 199] on li "[DATE] ([DATE])" at bounding box center [742, 210] width 290 height 29
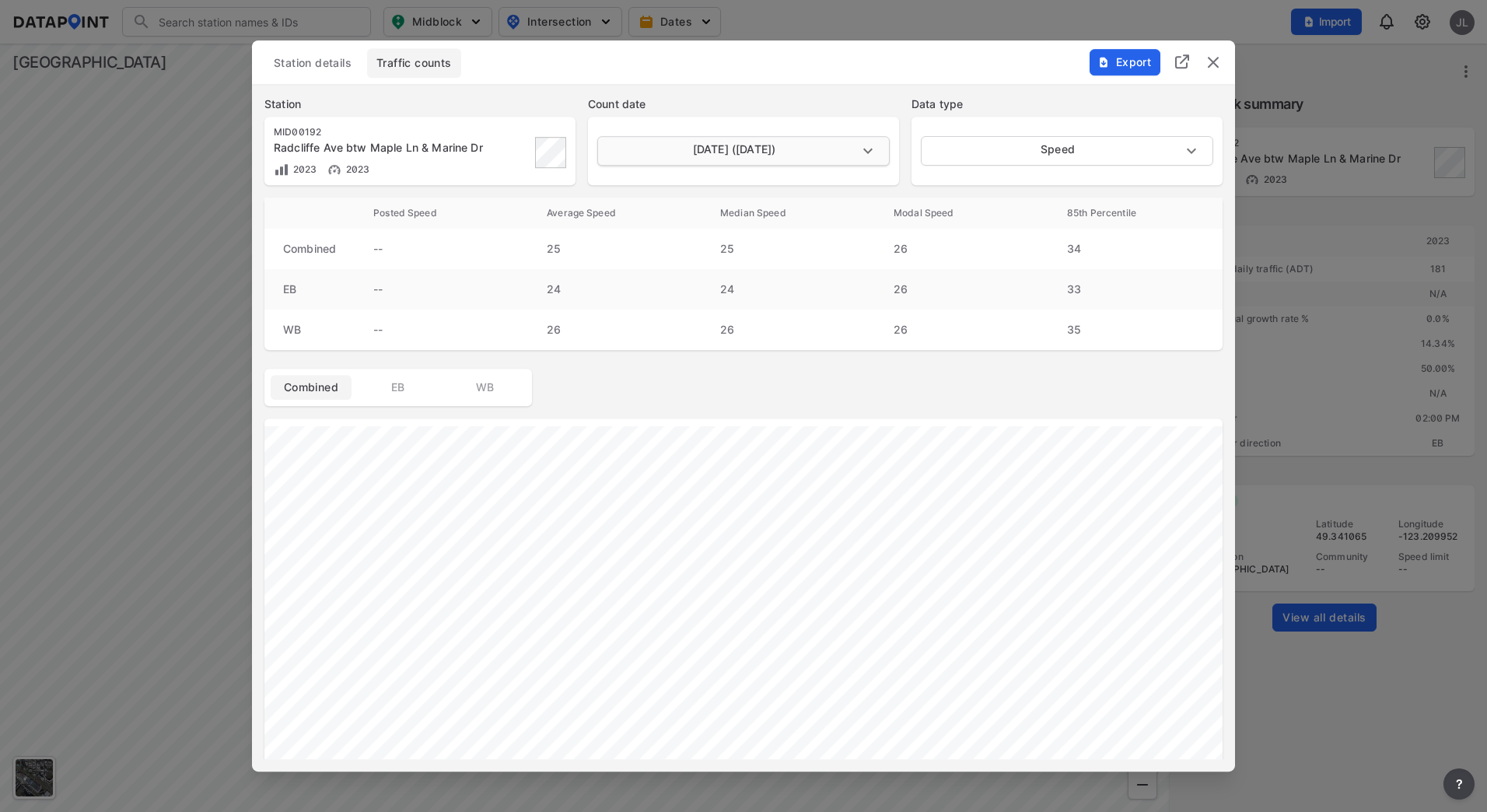
click at [777, 159] on body "Search Please enter a search term. Midblock Intersection Dates Import JL Import…" at bounding box center [744, 406] width 1487 height 812
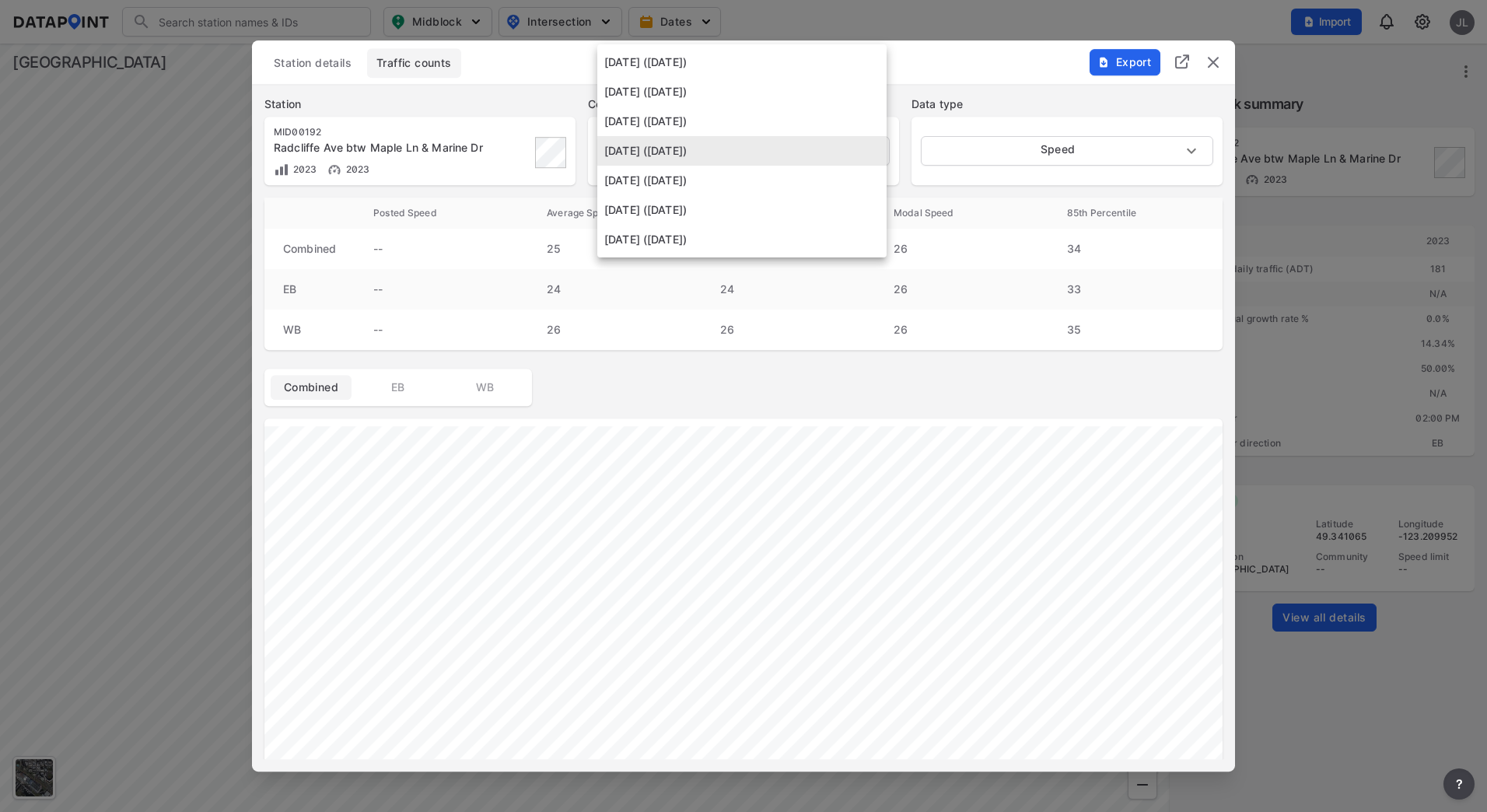
click at [765, 205] on li "[DATE] ([DATE])" at bounding box center [742, 210] width 290 height 29
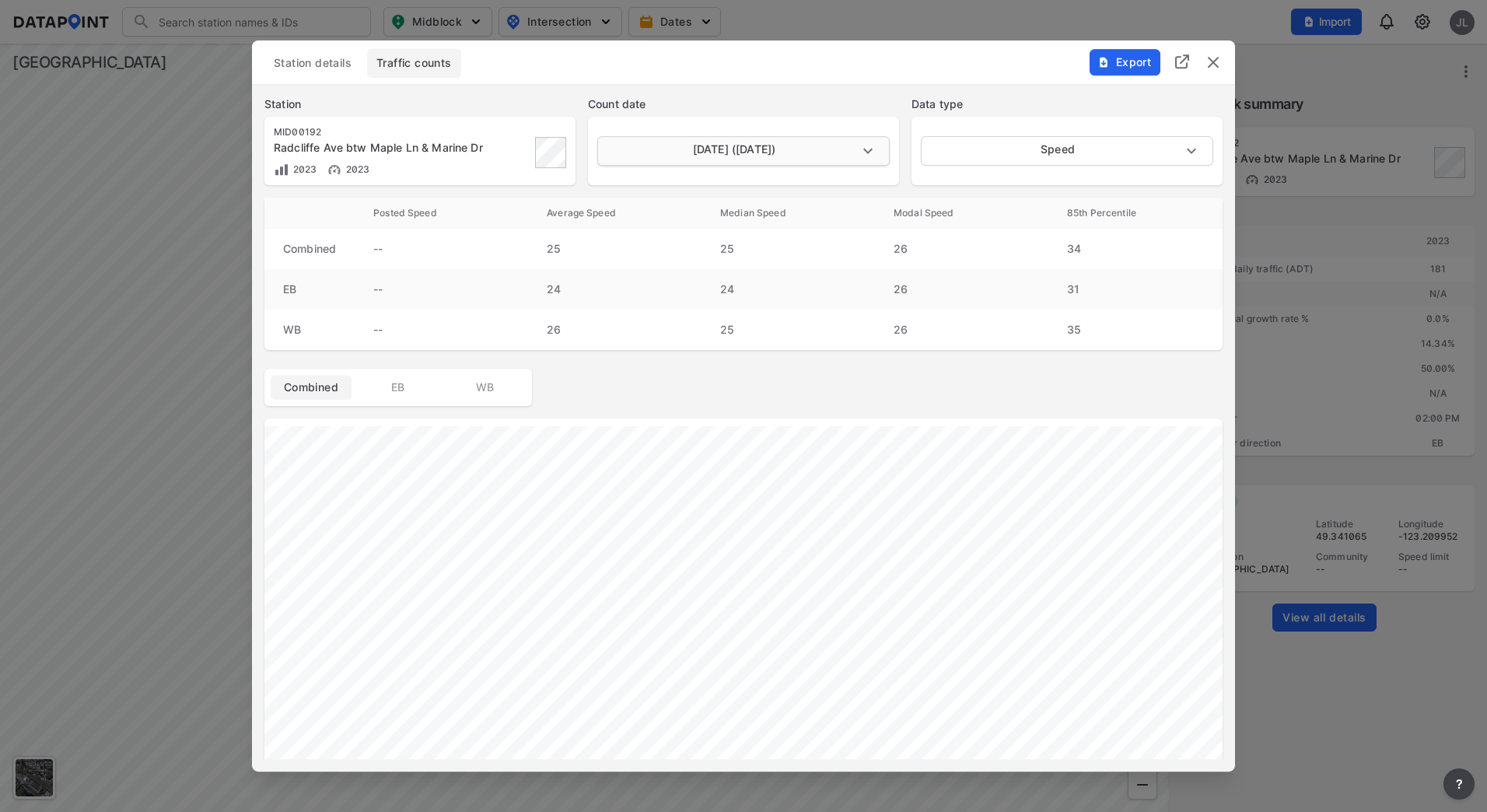
click at [778, 166] on body "Search Please enter a search term. Midblock Intersection Dates Import JL Import…" at bounding box center [744, 406] width 1487 height 812
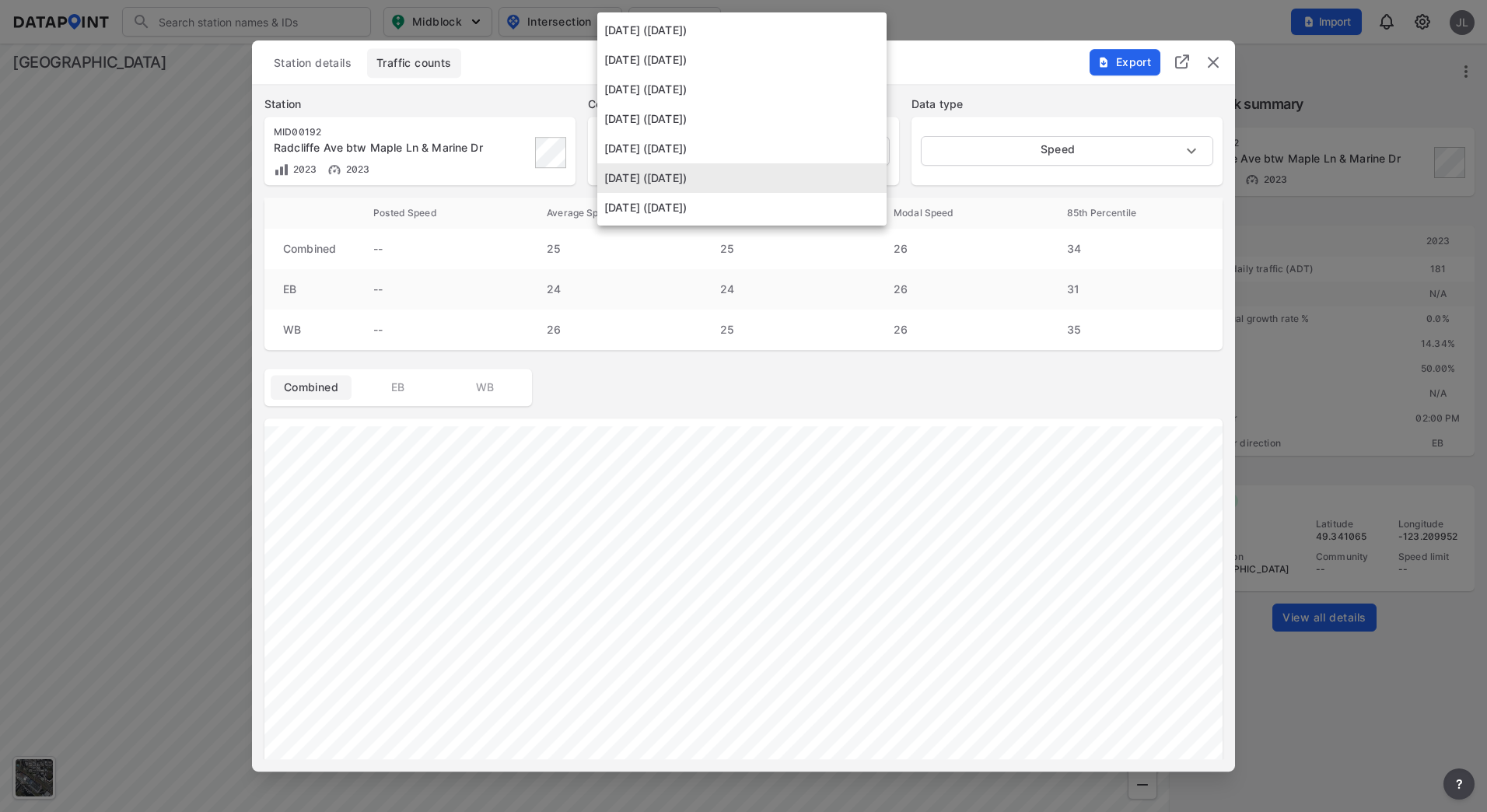
click at [767, 219] on li "[DATE] ([DATE])" at bounding box center [742, 207] width 290 height 29
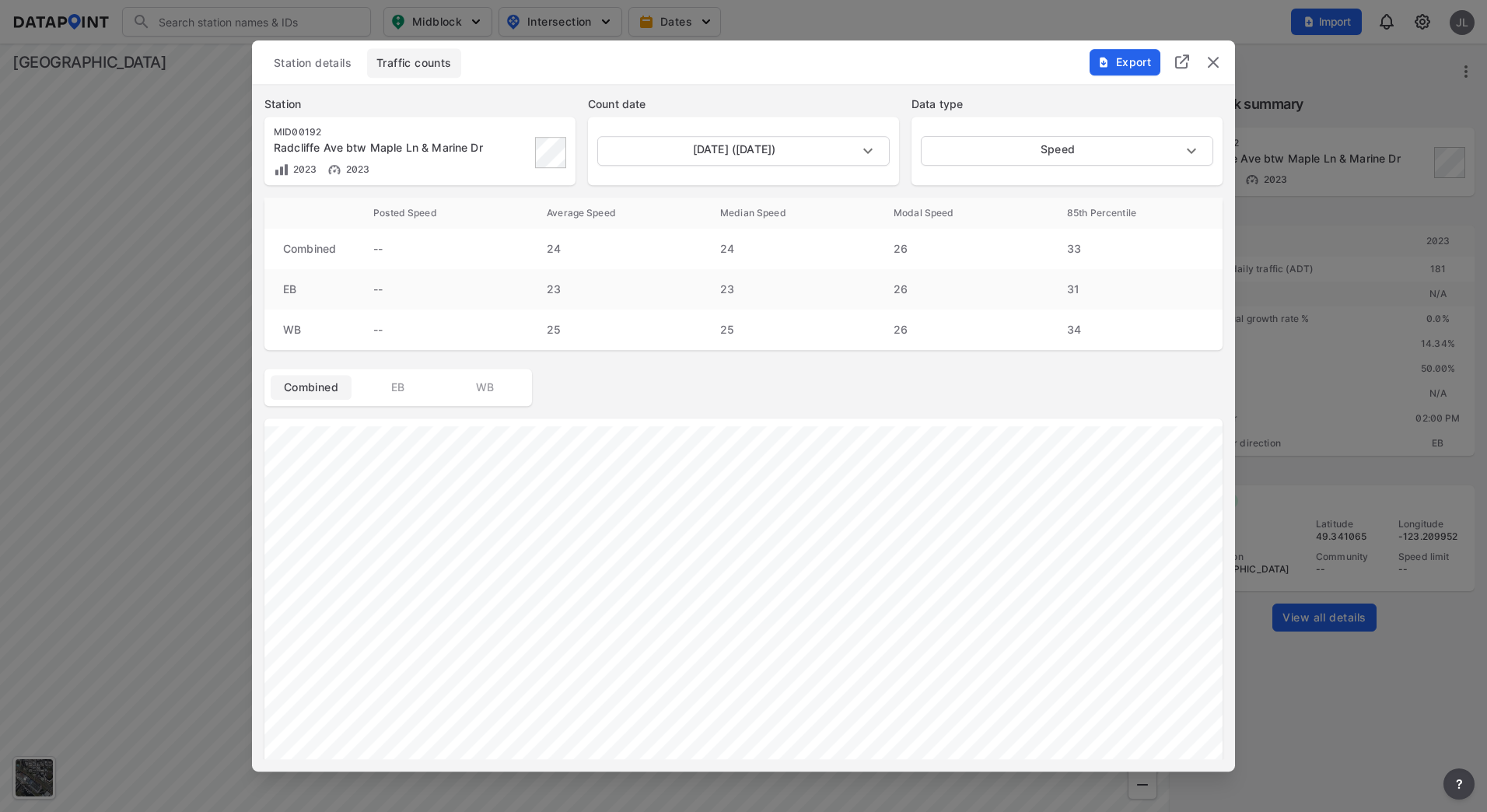
click at [779, 176] on div "[DATE] ([DATE]) [DATE]" at bounding box center [744, 151] width 311 height 69
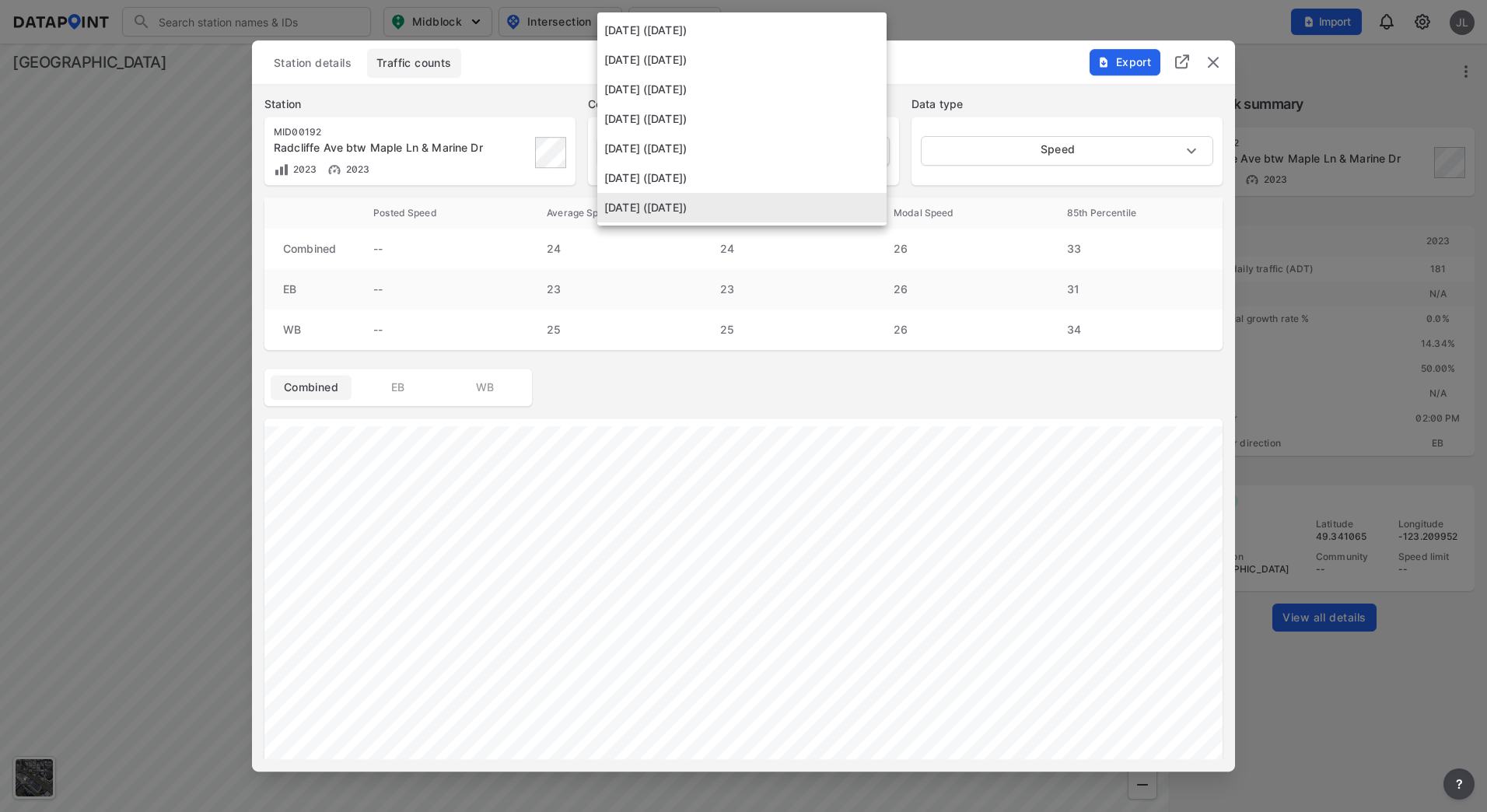
click at [753, 150] on body "Search Please enter a search term. Midblock Intersection Dates Import JL Import…" at bounding box center [744, 406] width 1487 height 812
click at [715, 140] on li "[DATE] ([DATE])" at bounding box center [742, 149] width 290 height 29
type input "[DATE]"
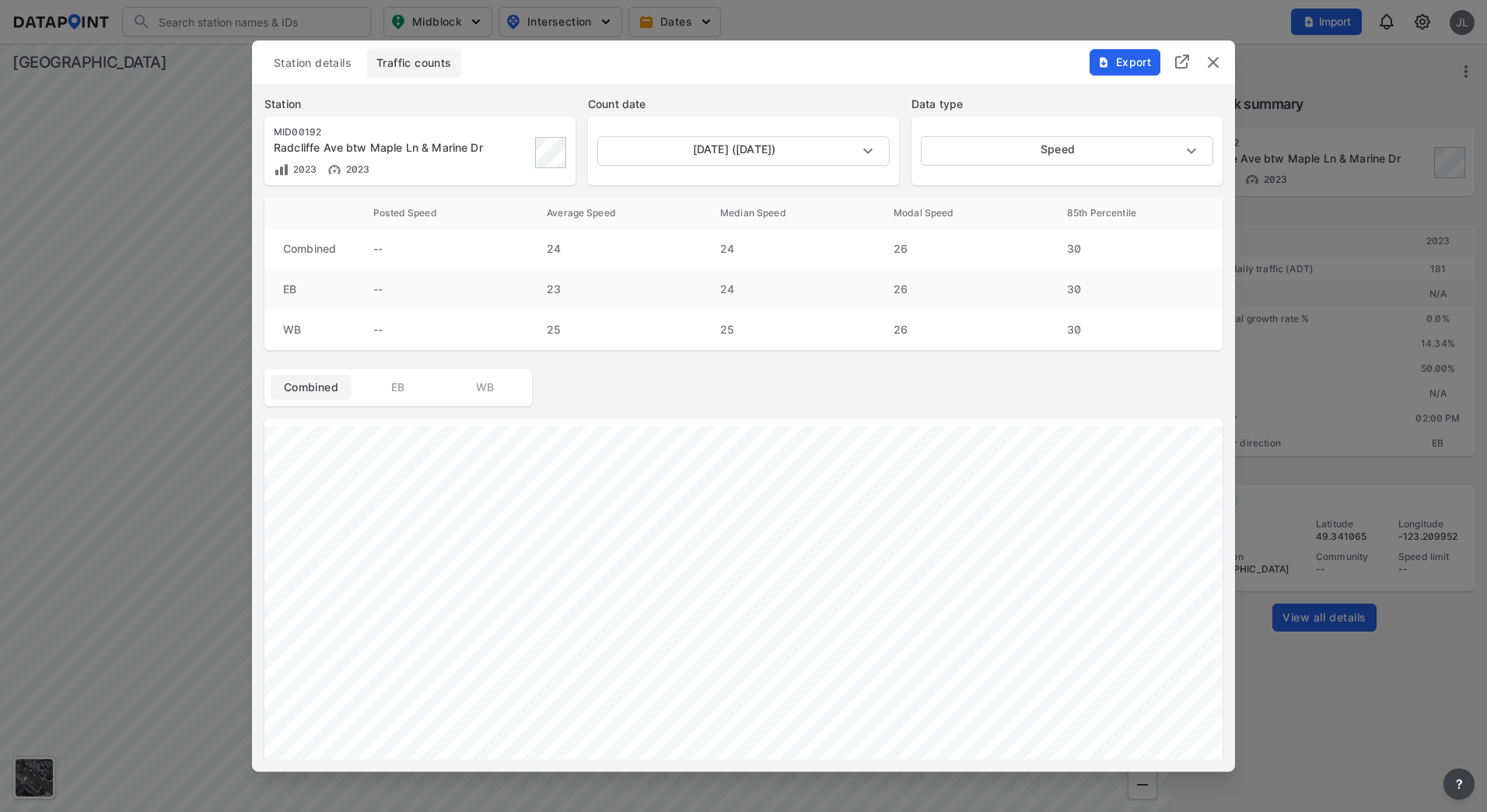
drag, startPoint x: 1272, startPoint y: 279, endPoint x: 1270, endPoint y: 268, distance: 11.2
click at [1272, 279] on div at bounding box center [744, 406] width 1487 height 812
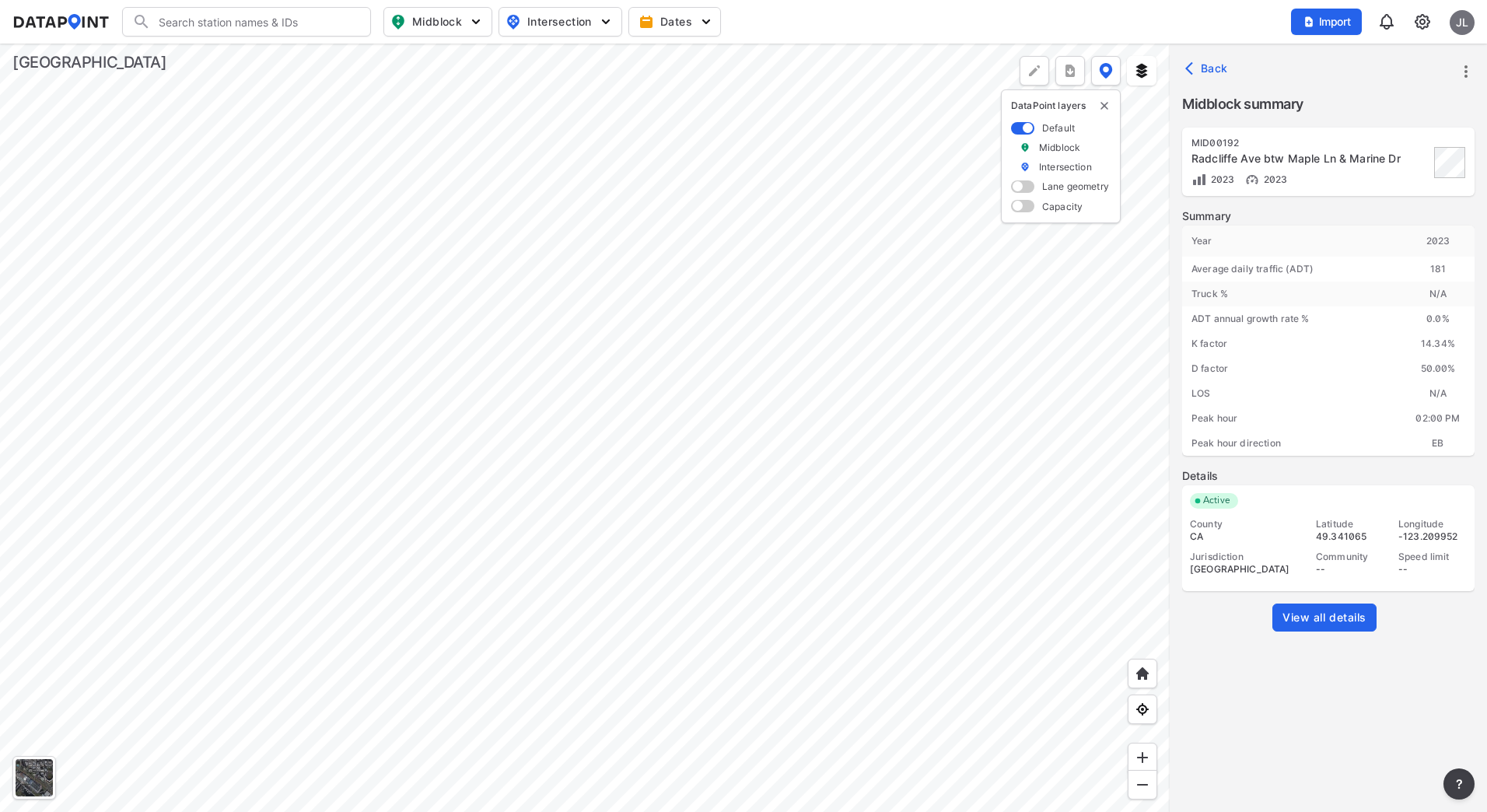
click at [389, 332] on div at bounding box center [584, 428] width 1170 height 768
click at [572, 406] on div at bounding box center [584, 428] width 1170 height 768
click at [789, 523] on div at bounding box center [584, 428] width 1170 height 768
click at [865, 177] on div at bounding box center [584, 428] width 1170 height 768
click at [1331, 608] on link "View all details" at bounding box center [1325, 617] width 104 height 28
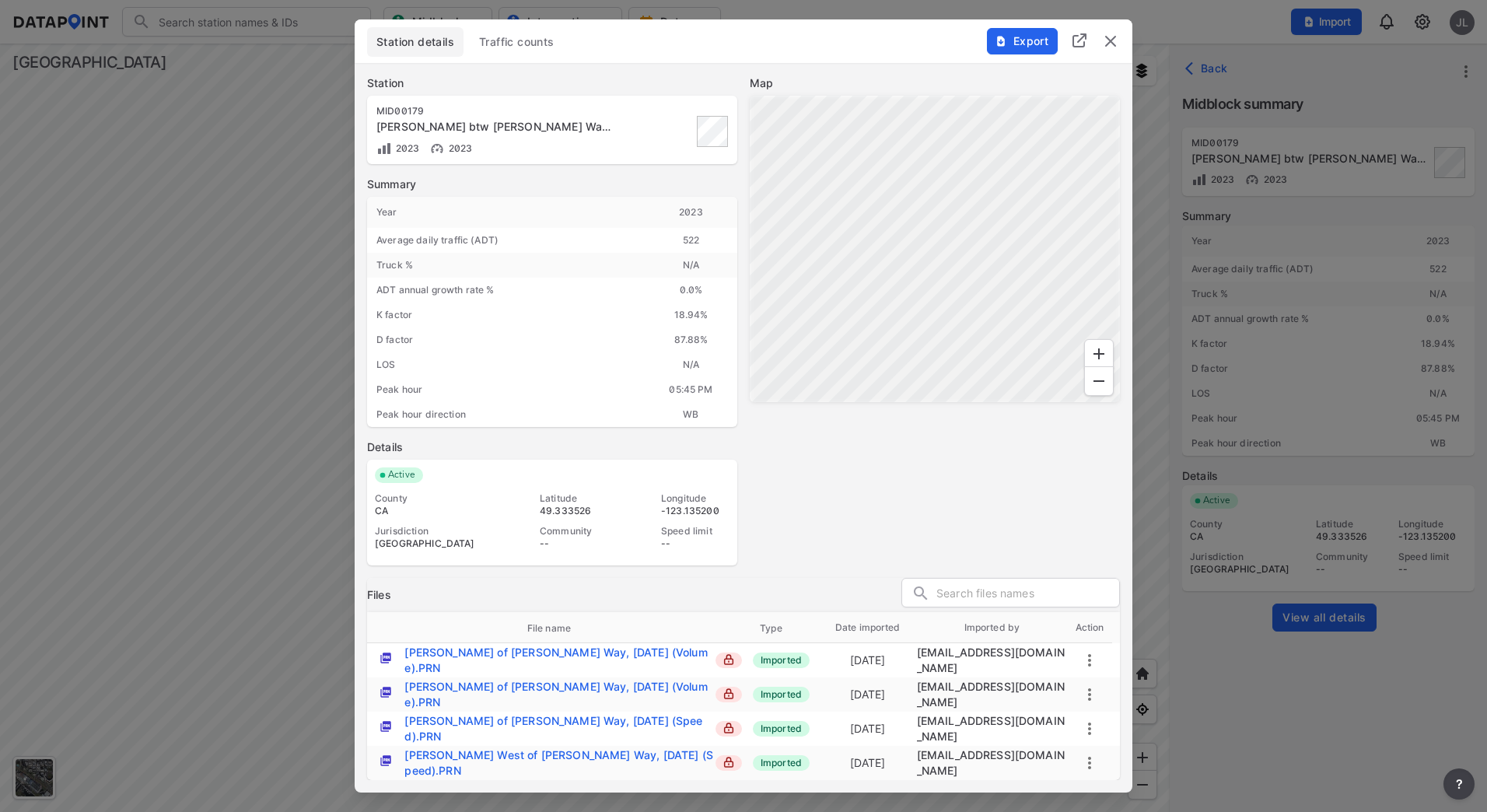
click at [528, 50] on span "Traffic counts" at bounding box center [517, 42] width 76 height 15
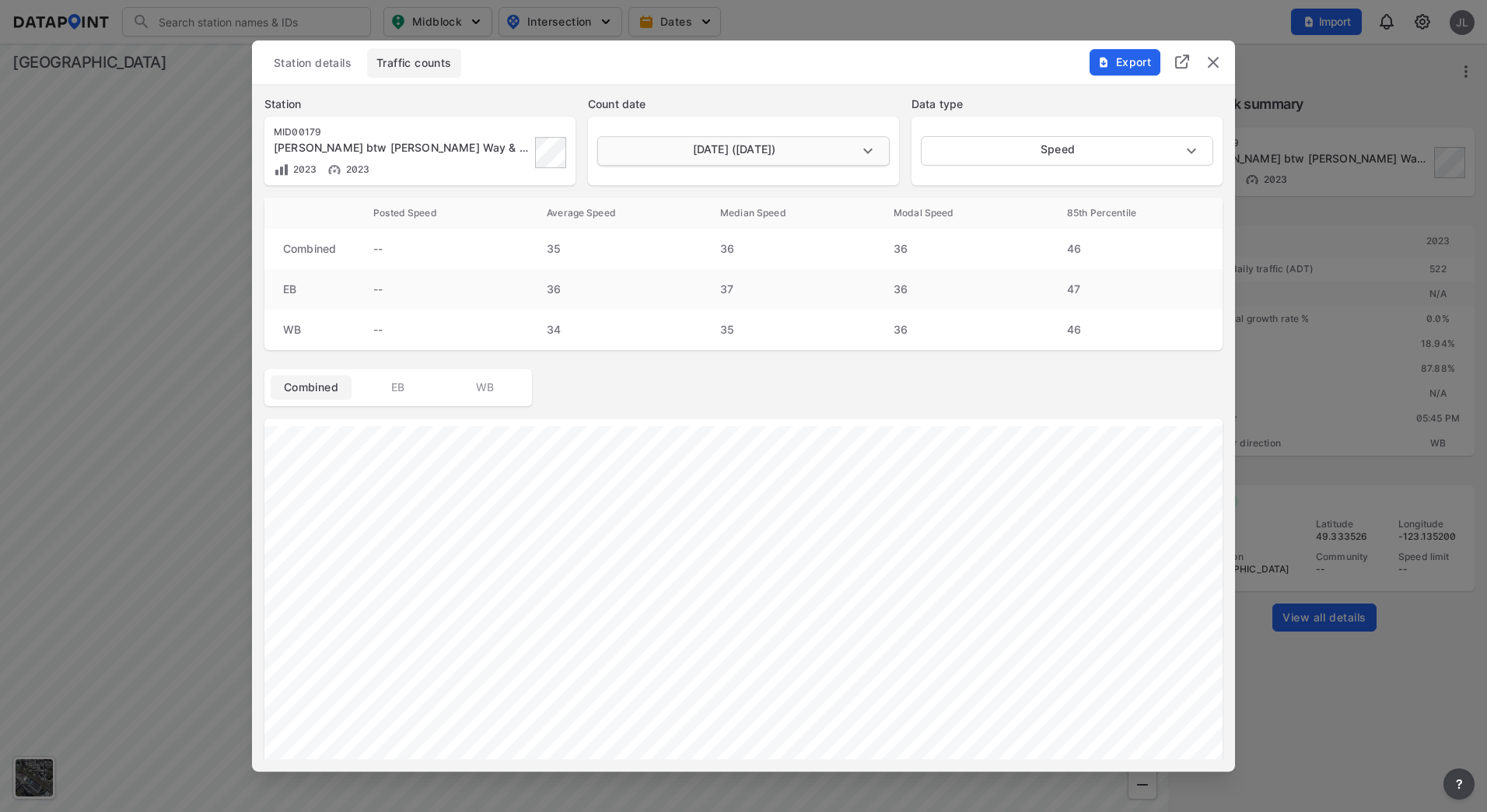
click at [765, 155] on body "Search Please enter a search term. Midblock Intersection Dates Import JL Import…" at bounding box center [744, 406] width 1487 height 812
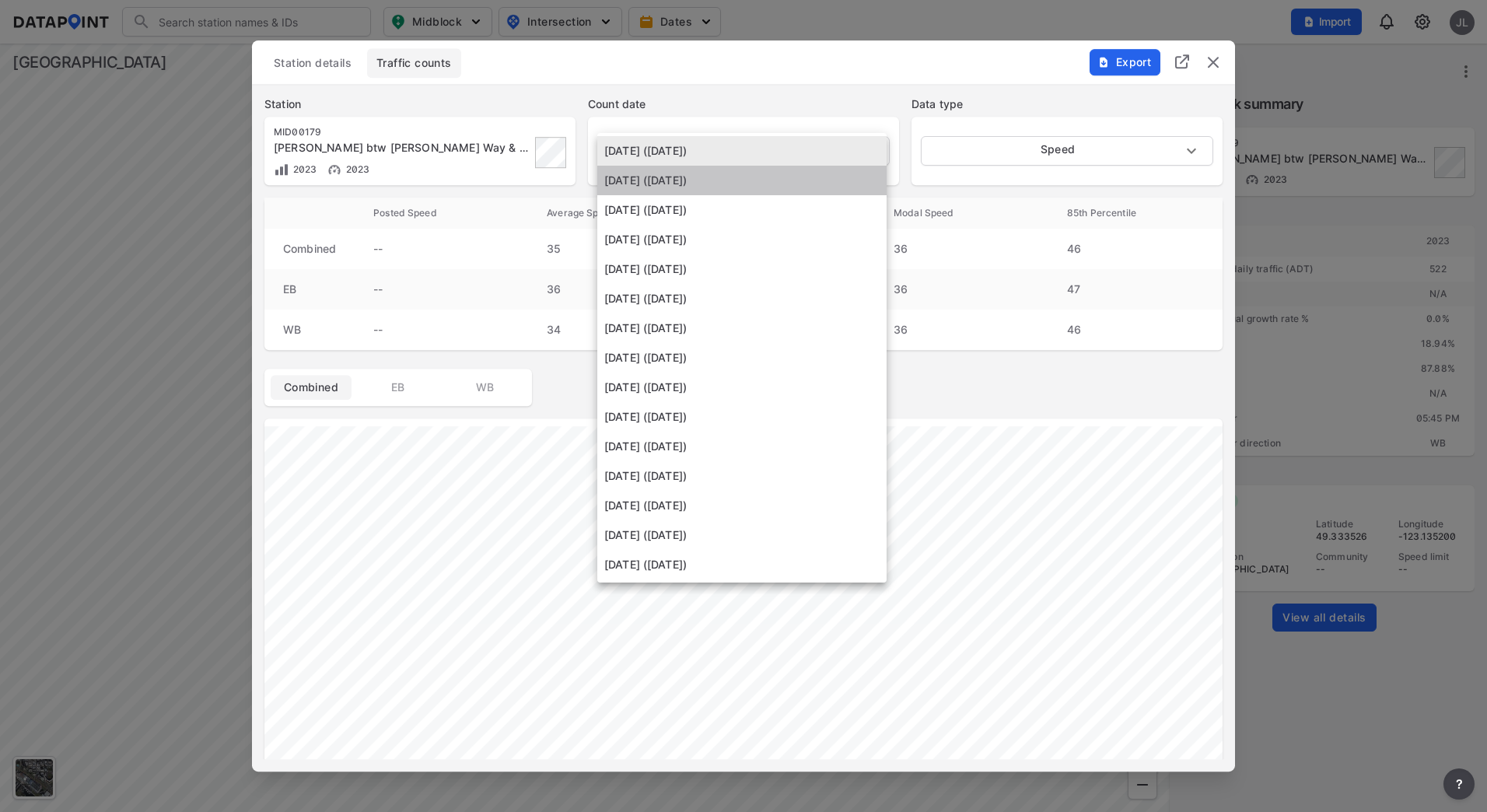
click at [748, 186] on li "[DATE] ([DATE])" at bounding box center [742, 180] width 290 height 29
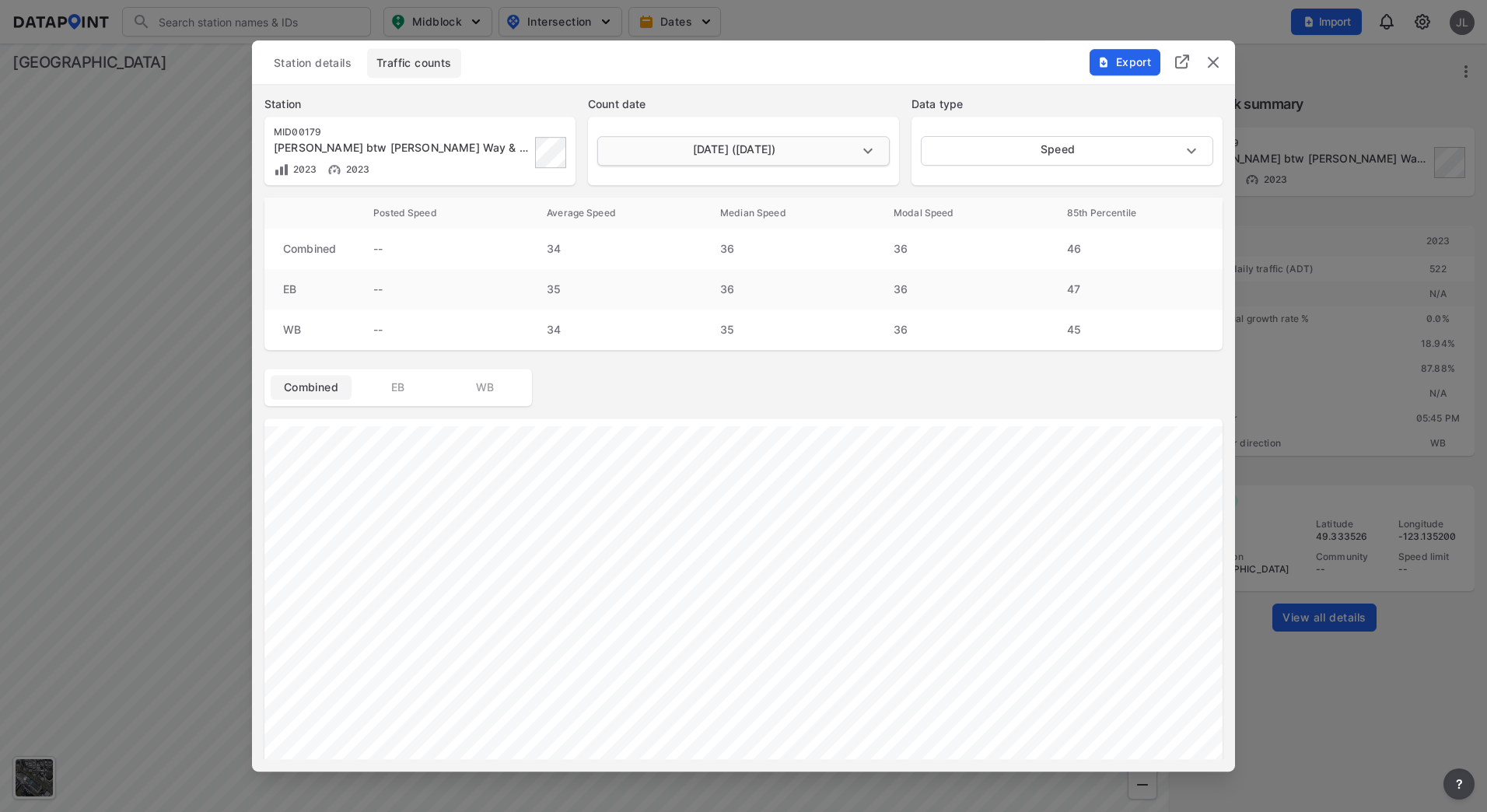
click at [760, 150] on body "Search Please enter a search term. Midblock Intersection Dates Import JL Import…" at bounding box center [744, 406] width 1487 height 812
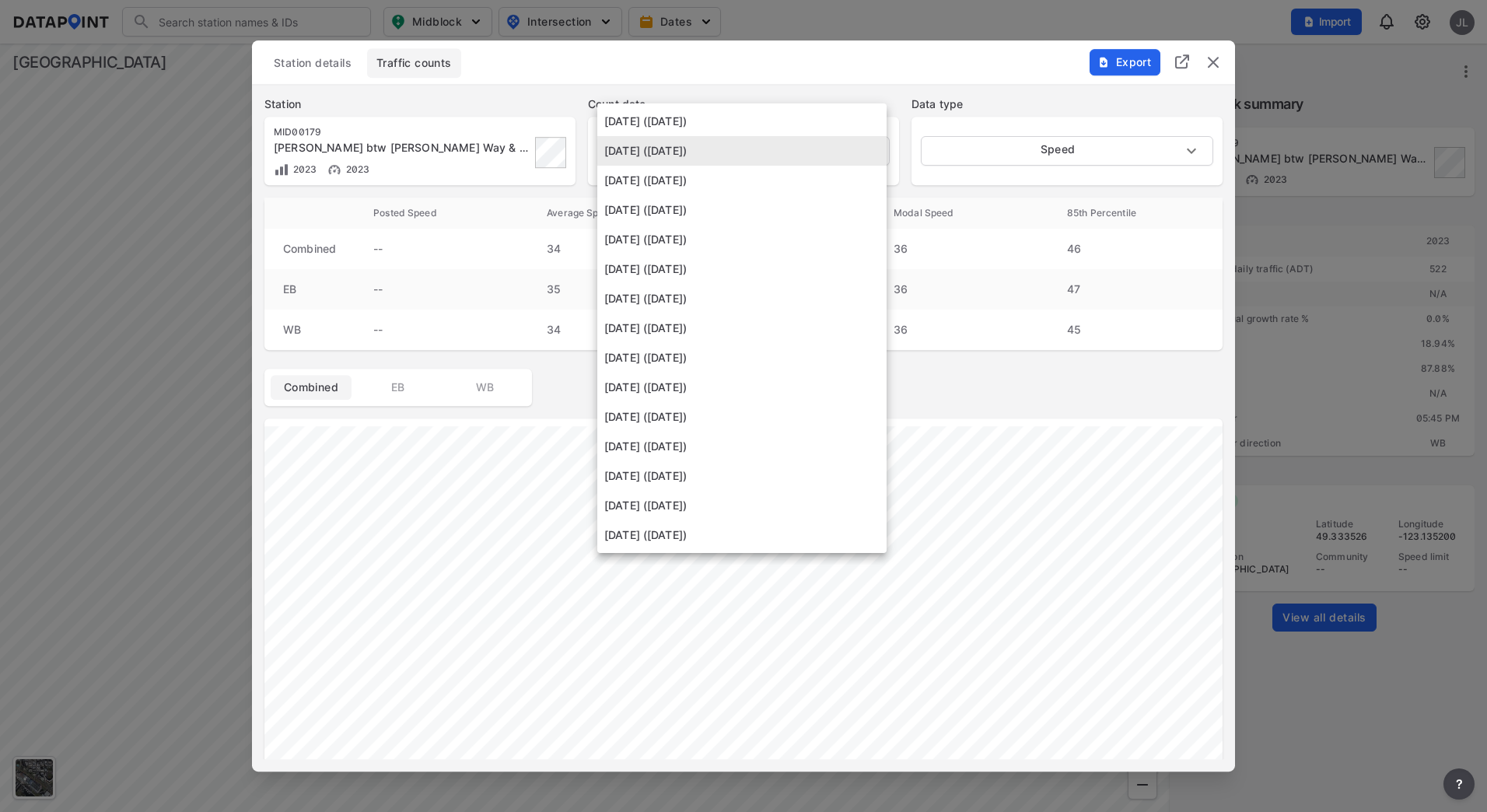
click at [746, 198] on li "[DATE] ([DATE])" at bounding box center [742, 210] width 290 height 29
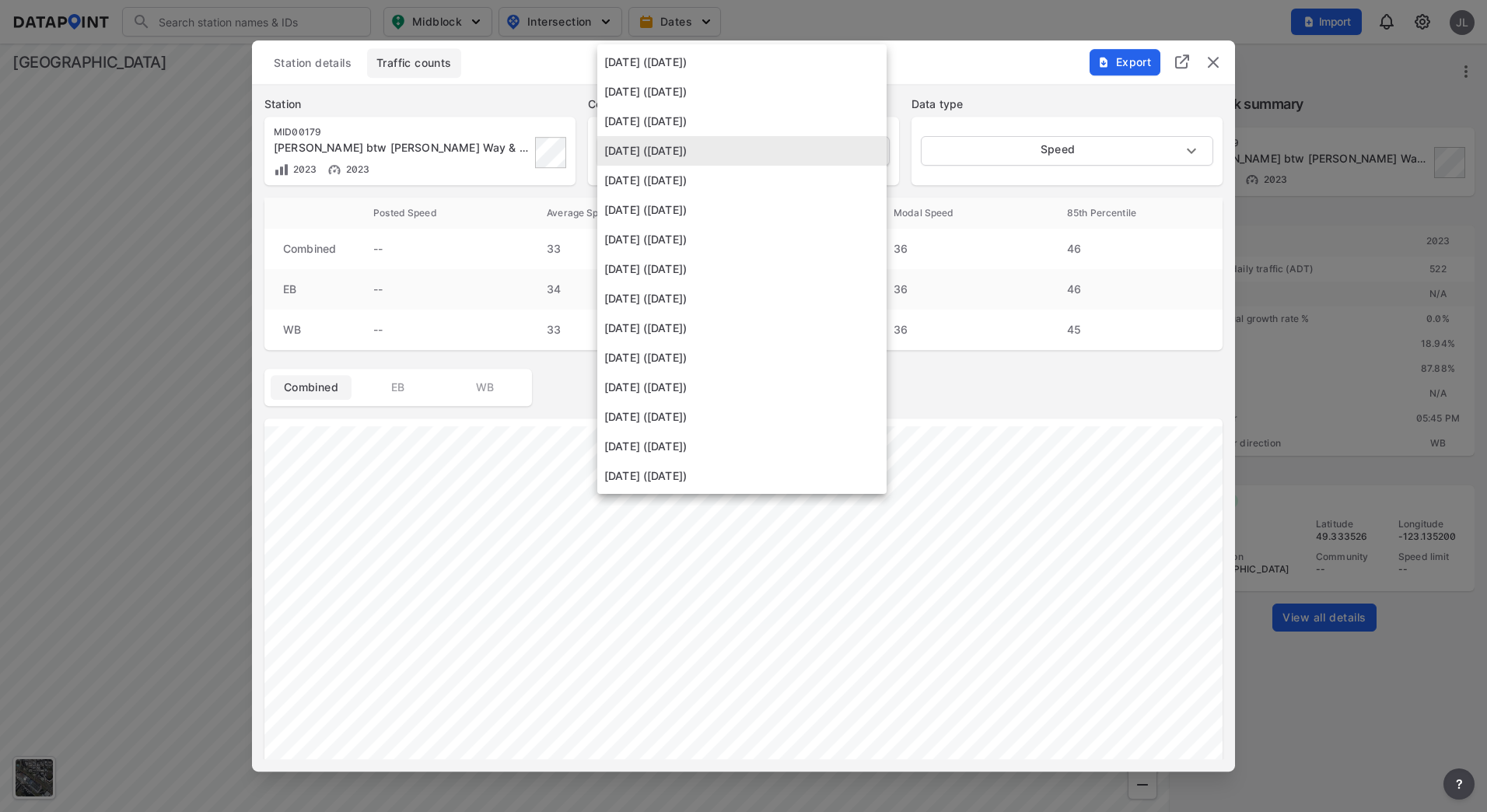
click at [764, 158] on body "Search Please enter a search term. Midblock Intersection Dates Import JL Import…" at bounding box center [744, 406] width 1487 height 812
click at [745, 222] on li "[DATE] ([DATE])" at bounding box center [742, 210] width 290 height 29
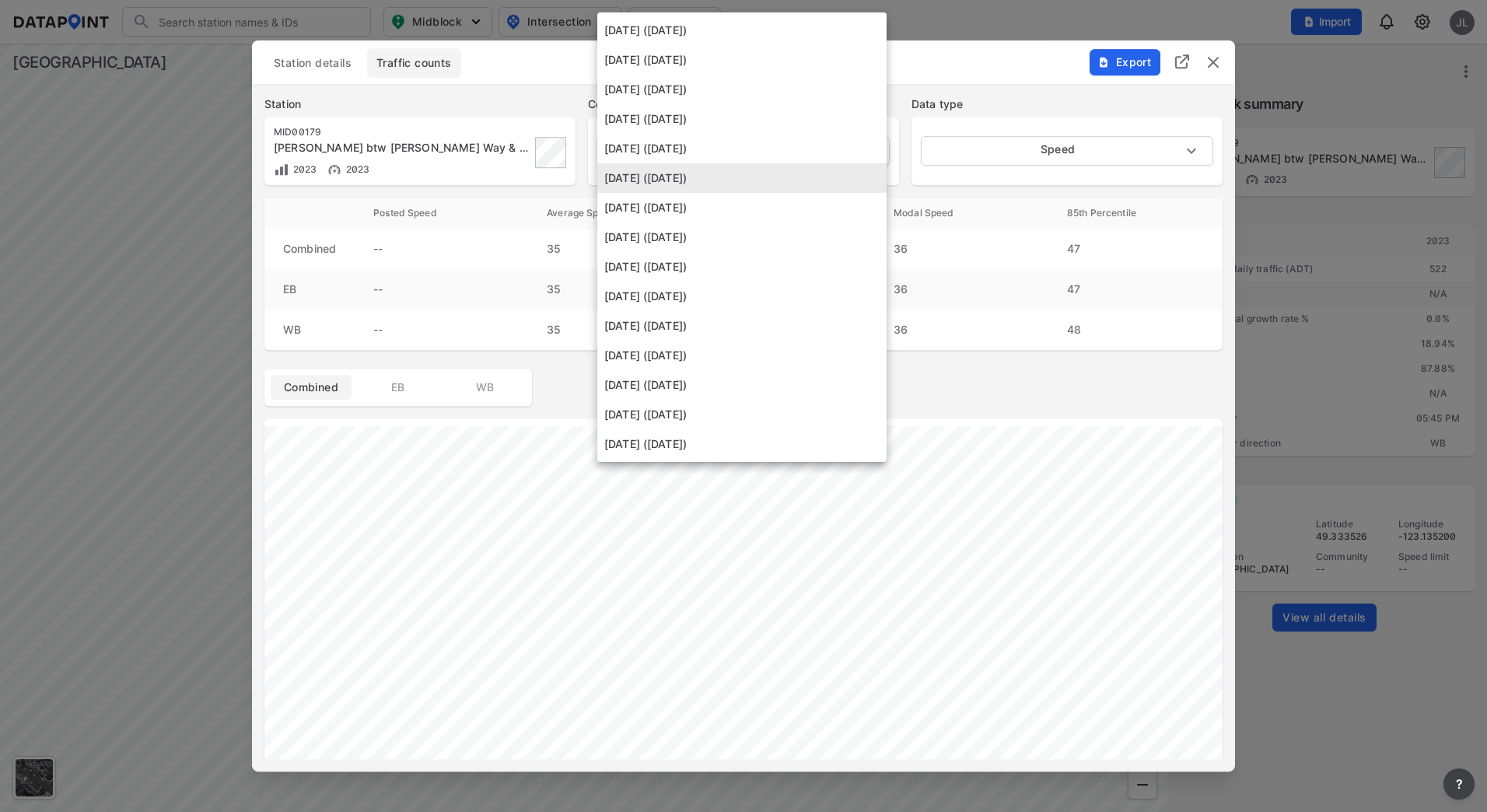
click at [785, 162] on body "Search Please enter a search term. Midblock Intersection Dates Import JL Import…" at bounding box center [744, 406] width 1487 height 812
click at [768, 204] on li "[DATE] ([DATE])" at bounding box center [742, 207] width 290 height 29
click at [795, 162] on body "Search Please enter a search term. Midblock Intersection Dates Import JL Import…" at bounding box center [744, 406] width 1487 height 812
click at [762, 235] on li "[DATE] ([DATE])" at bounding box center [742, 237] width 290 height 29
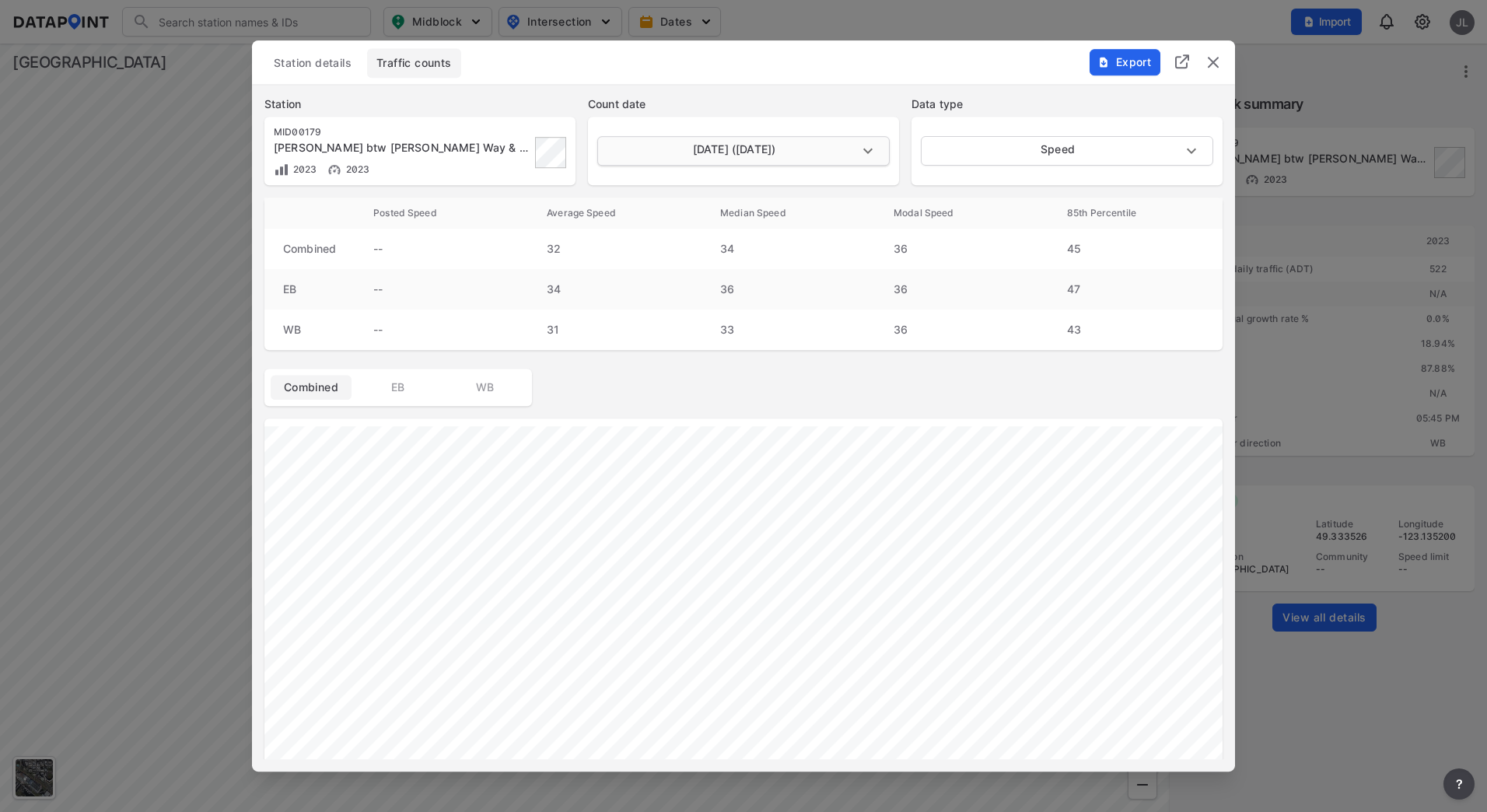
click at [781, 162] on body "Search Please enter a search term. Midblock Intersection Dates Import JL Import…" at bounding box center [744, 406] width 1487 height 812
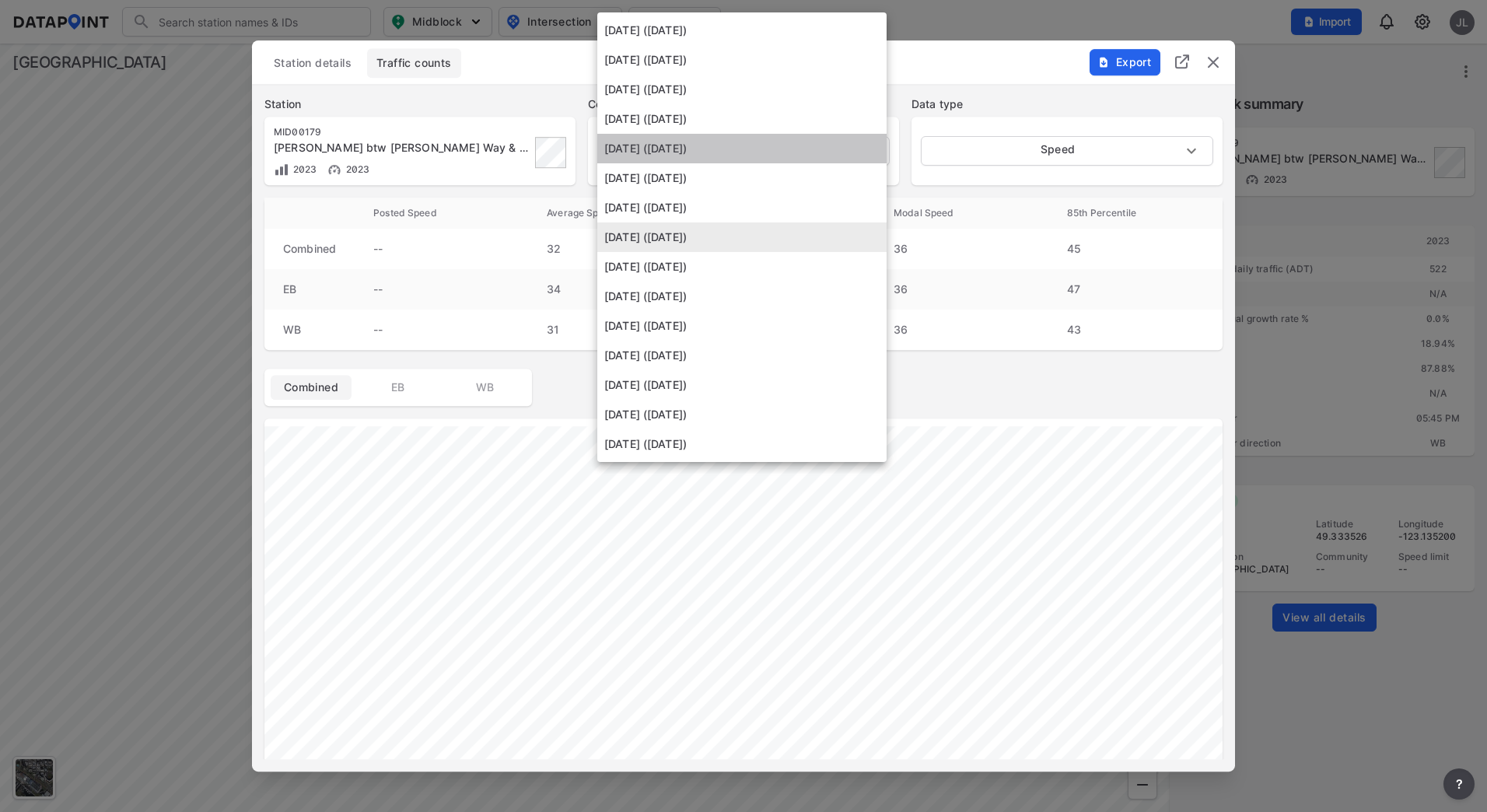
click at [737, 141] on li "[DATE] ([DATE])" at bounding box center [742, 149] width 290 height 29
type input "[DATE]"
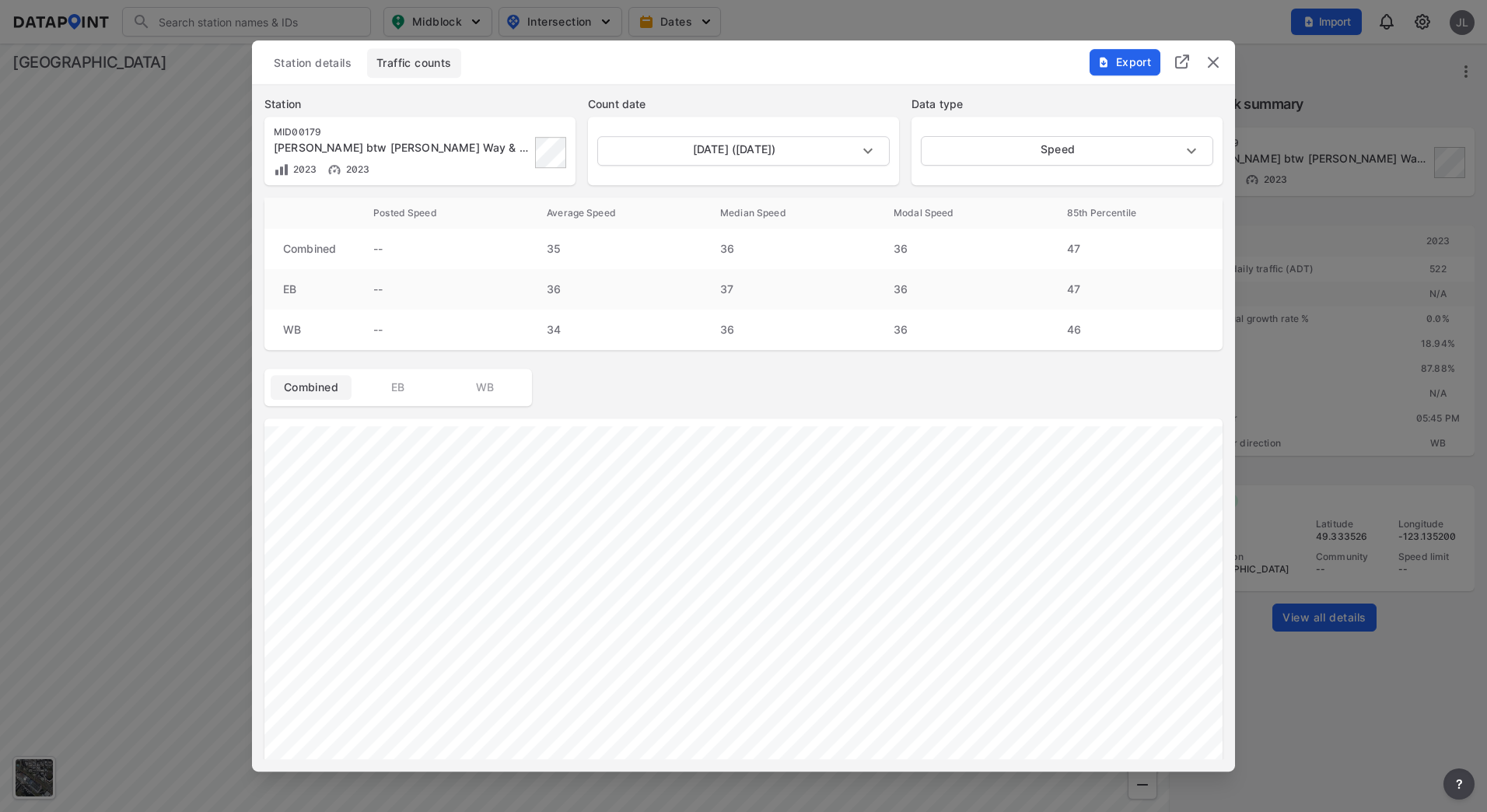
click at [1129, 64] on span "Export" at bounding box center [1124, 62] width 52 height 15
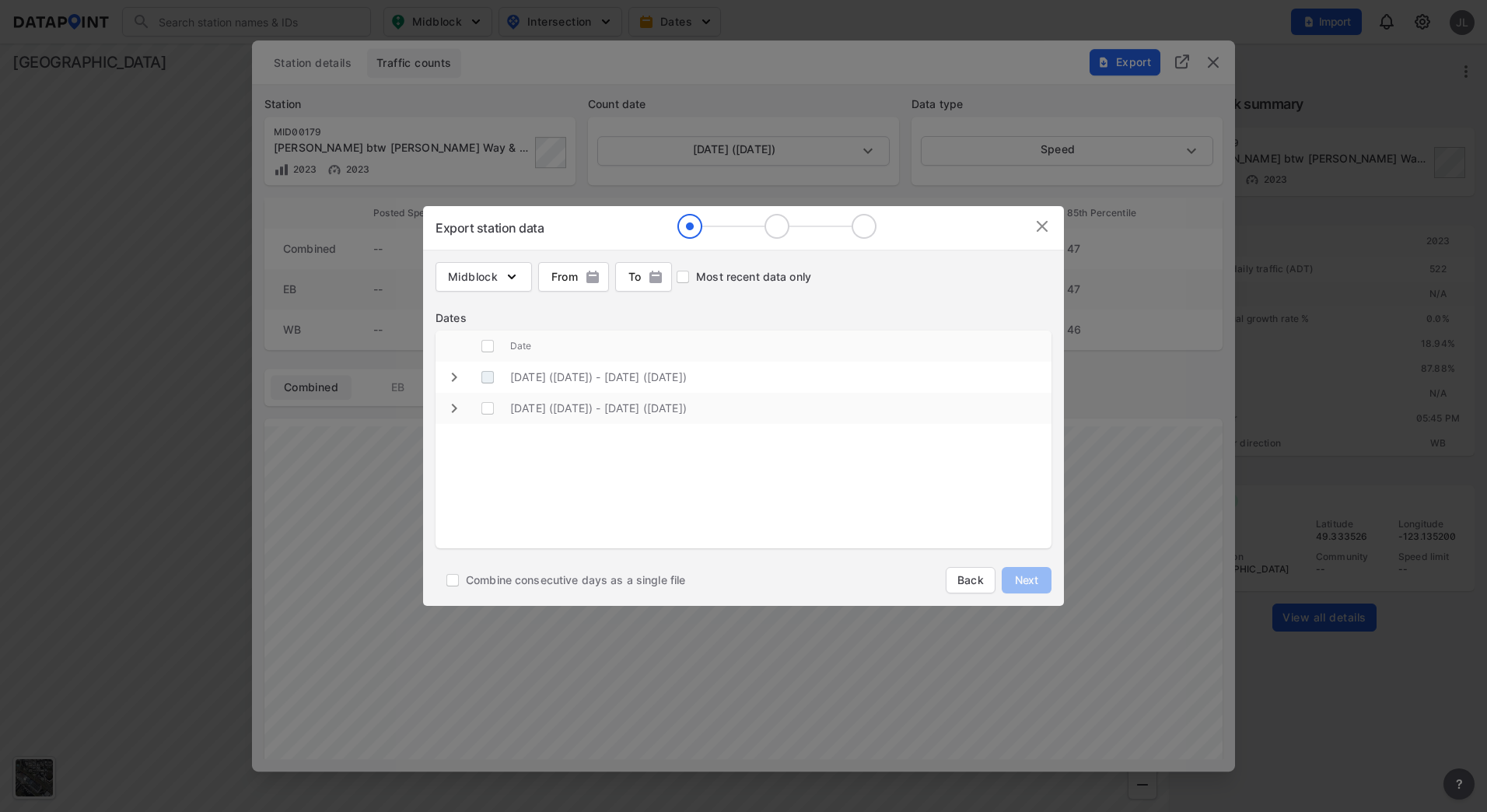
click at [498, 379] on \(Sunday\) "decorative checkbox" at bounding box center [487, 377] width 29 height 29
checkbox \(Sunday\) "false"
click at [1039, 229] on img at bounding box center [1043, 226] width 19 height 19
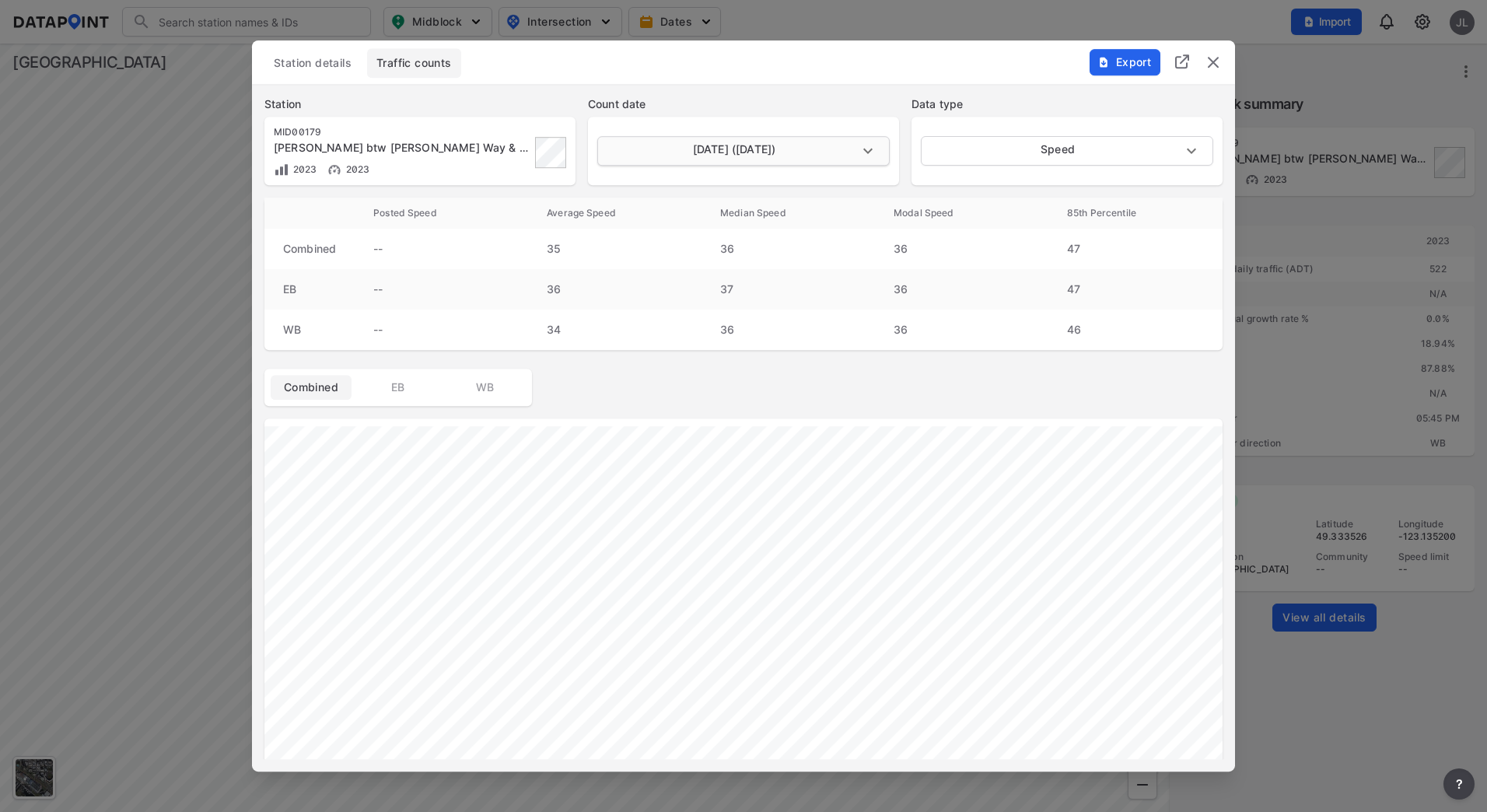
click at [831, 160] on body "Search Please enter a search term. Midblock Intersection Dates Import JL Import…" at bounding box center [744, 406] width 1487 height 812
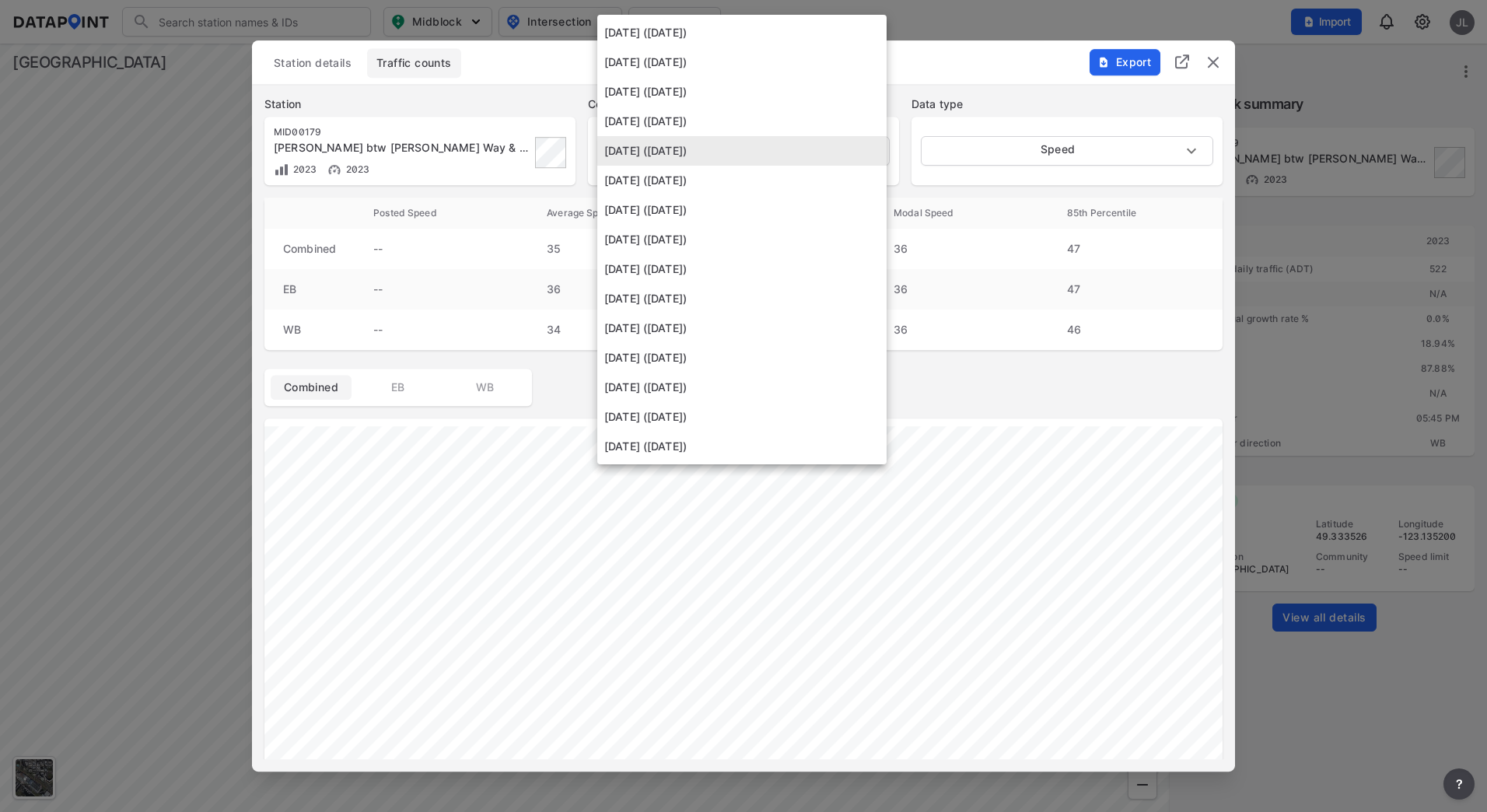
click at [701, 296] on li "[DATE] ([DATE])" at bounding box center [742, 298] width 290 height 29
type input "[DATE]"
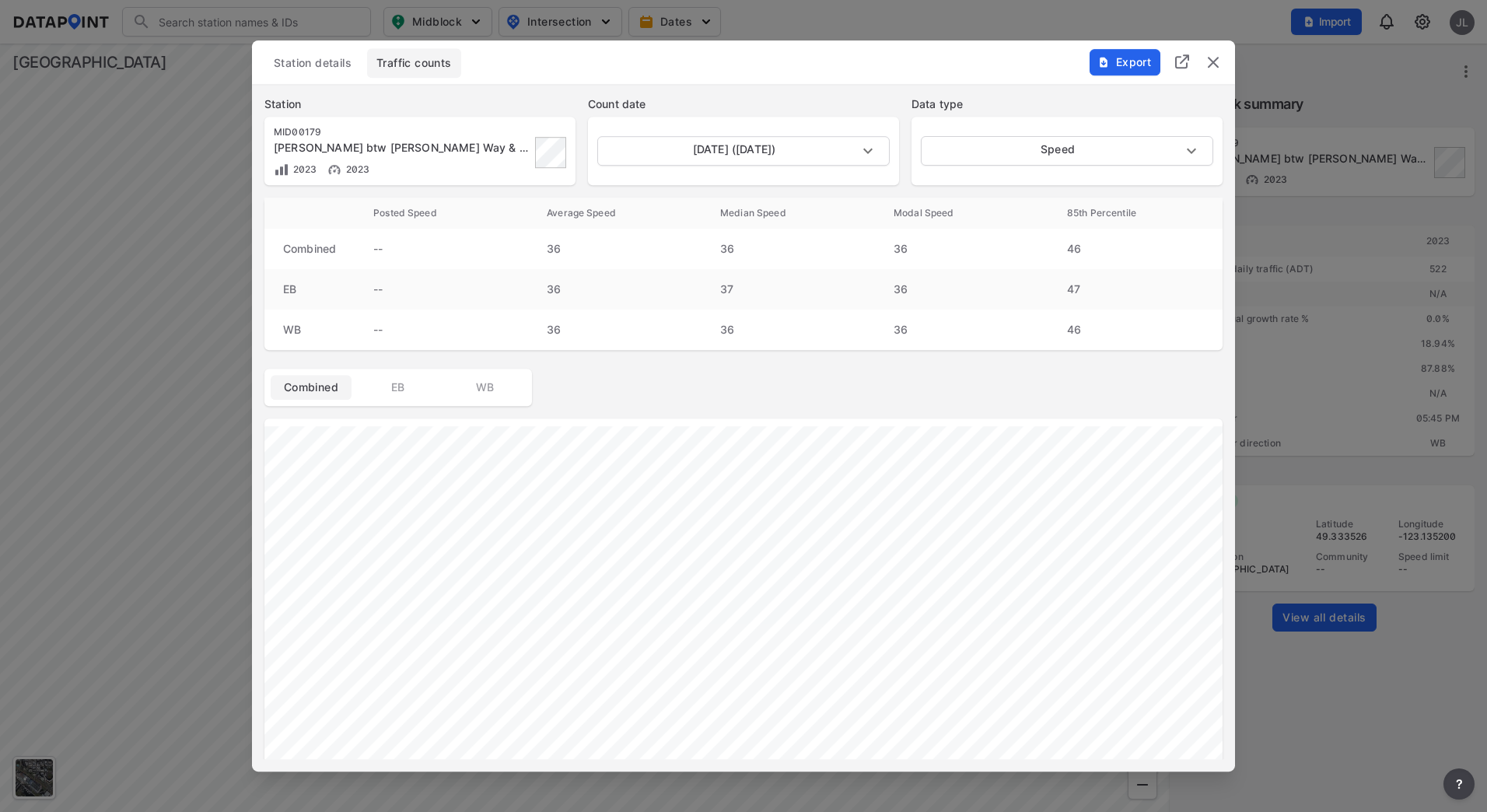
click at [1209, 61] on img "delete" at bounding box center [1214, 63] width 19 height 19
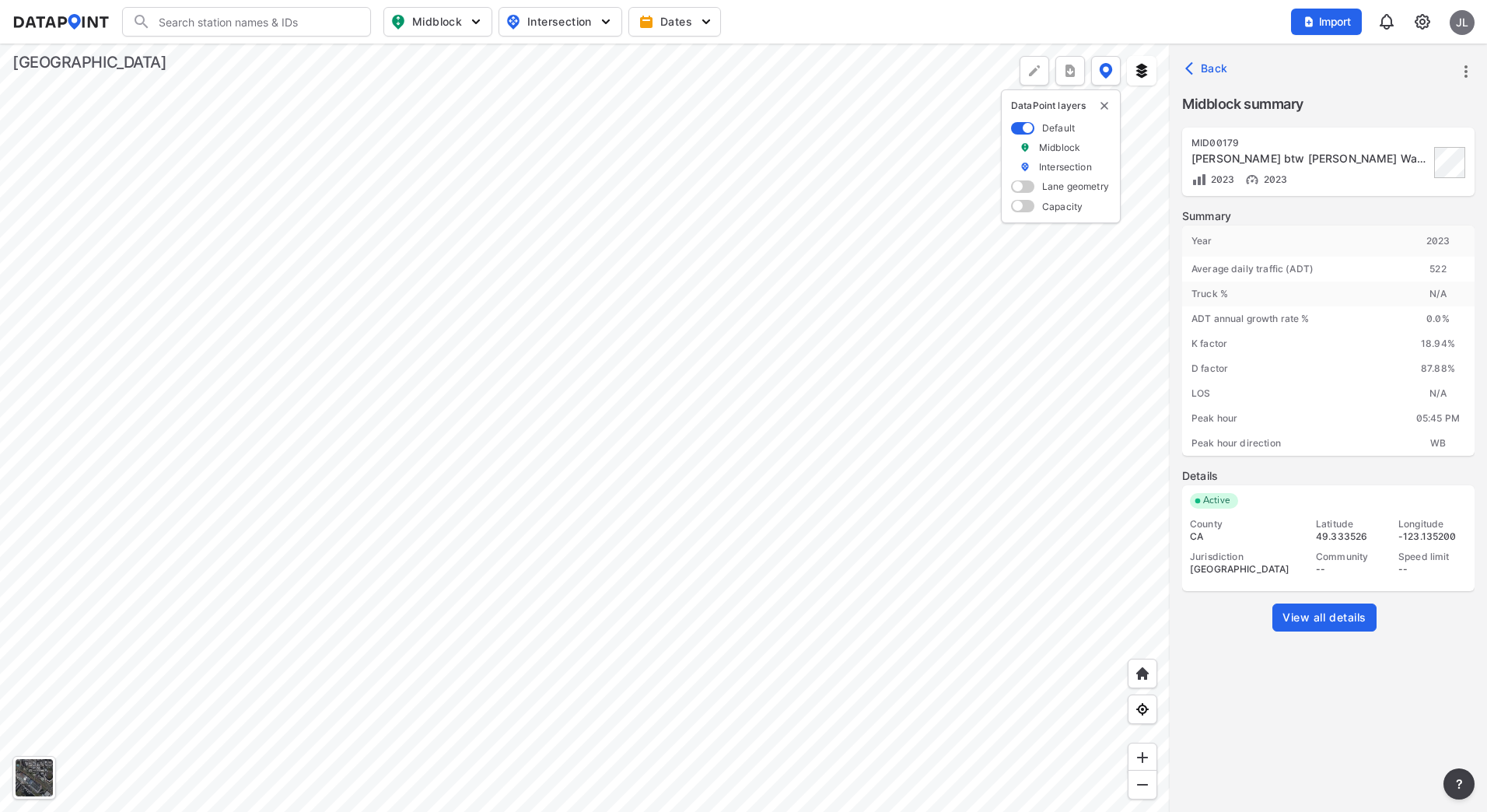
click at [1339, 618] on span "View all details" at bounding box center [1325, 618] width 84 height 15
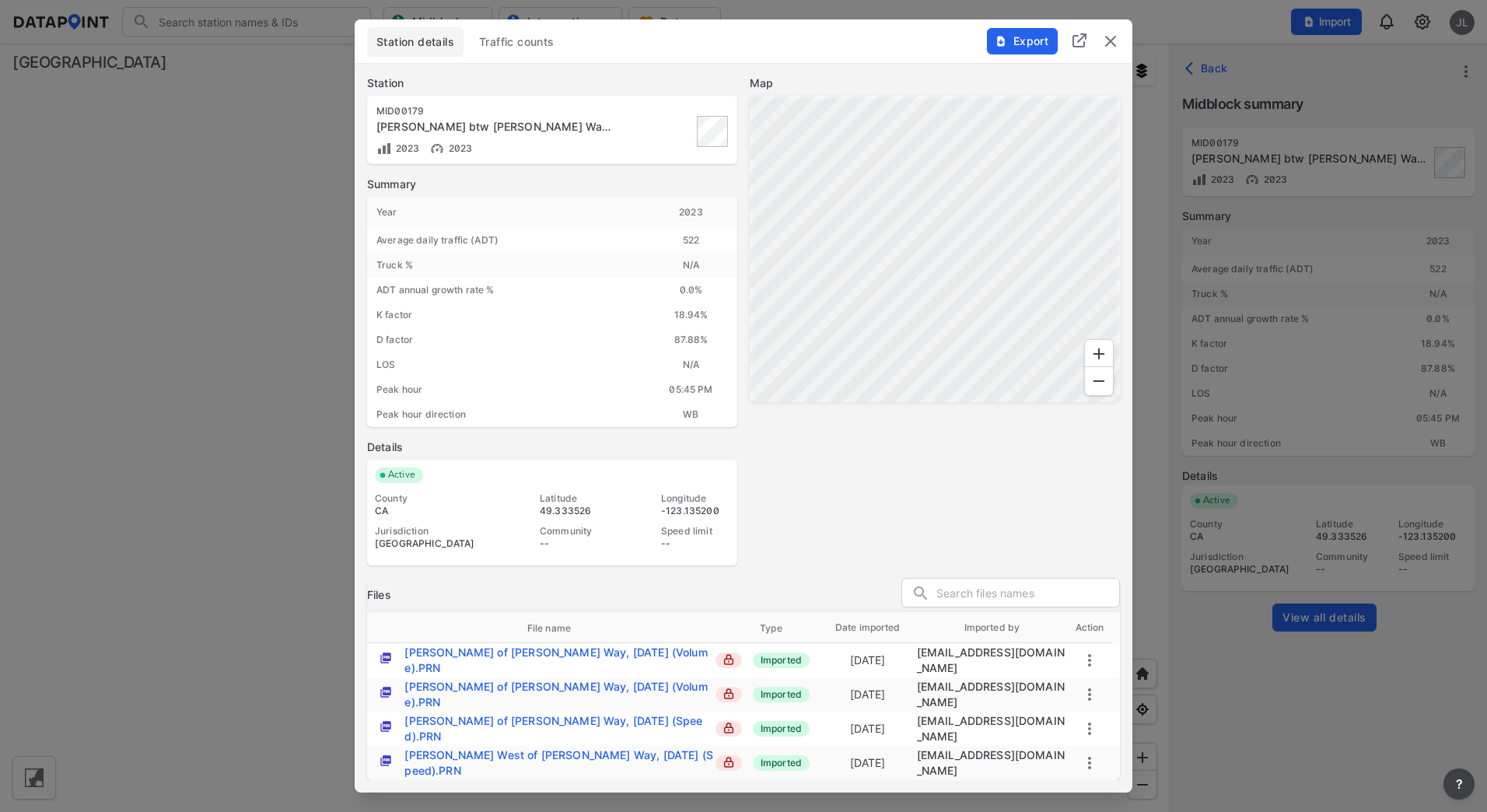
click at [504, 50] on span "Traffic counts" at bounding box center [517, 42] width 76 height 15
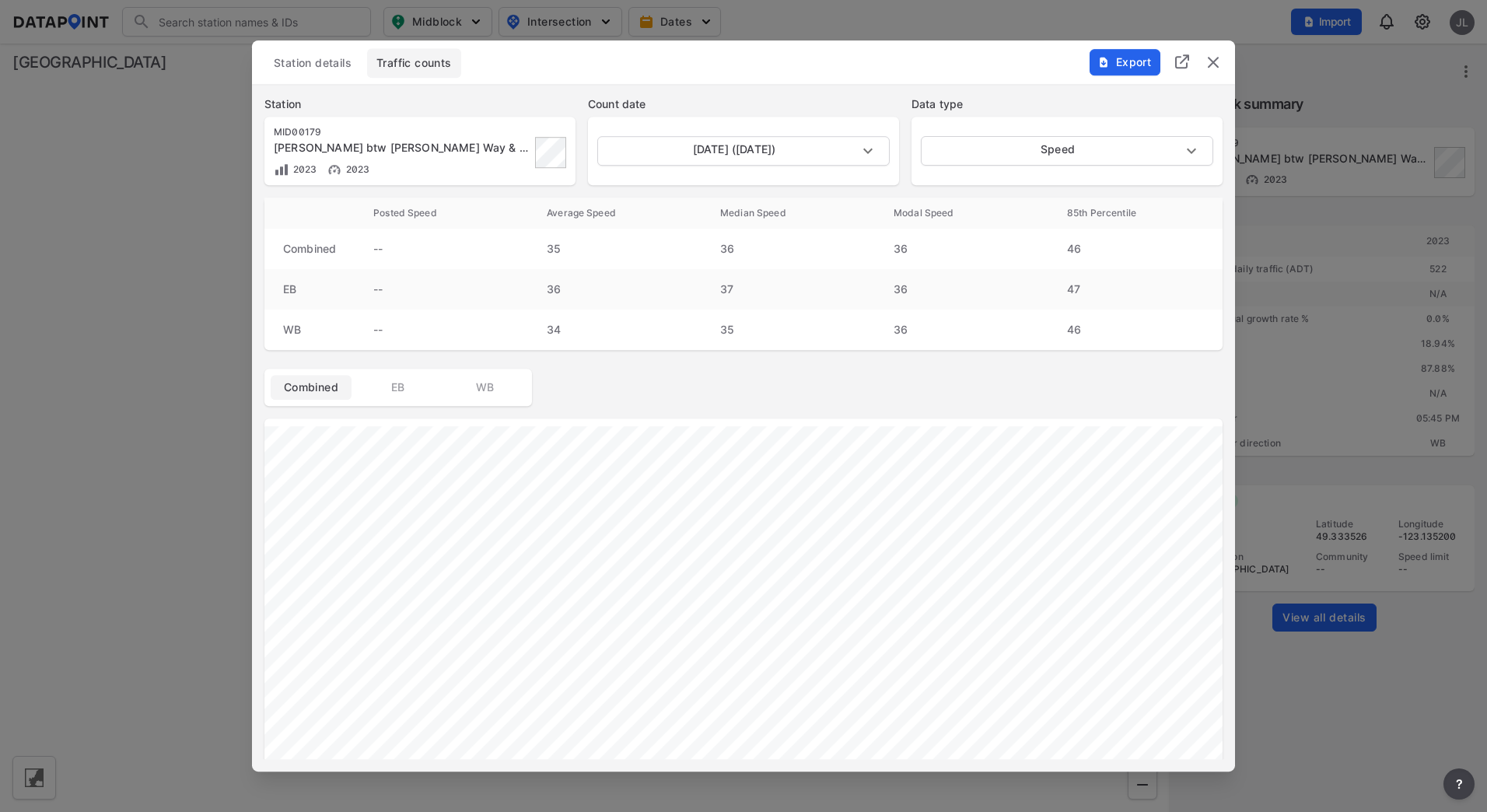
click at [315, 60] on span "Station details" at bounding box center [313, 63] width 78 height 15
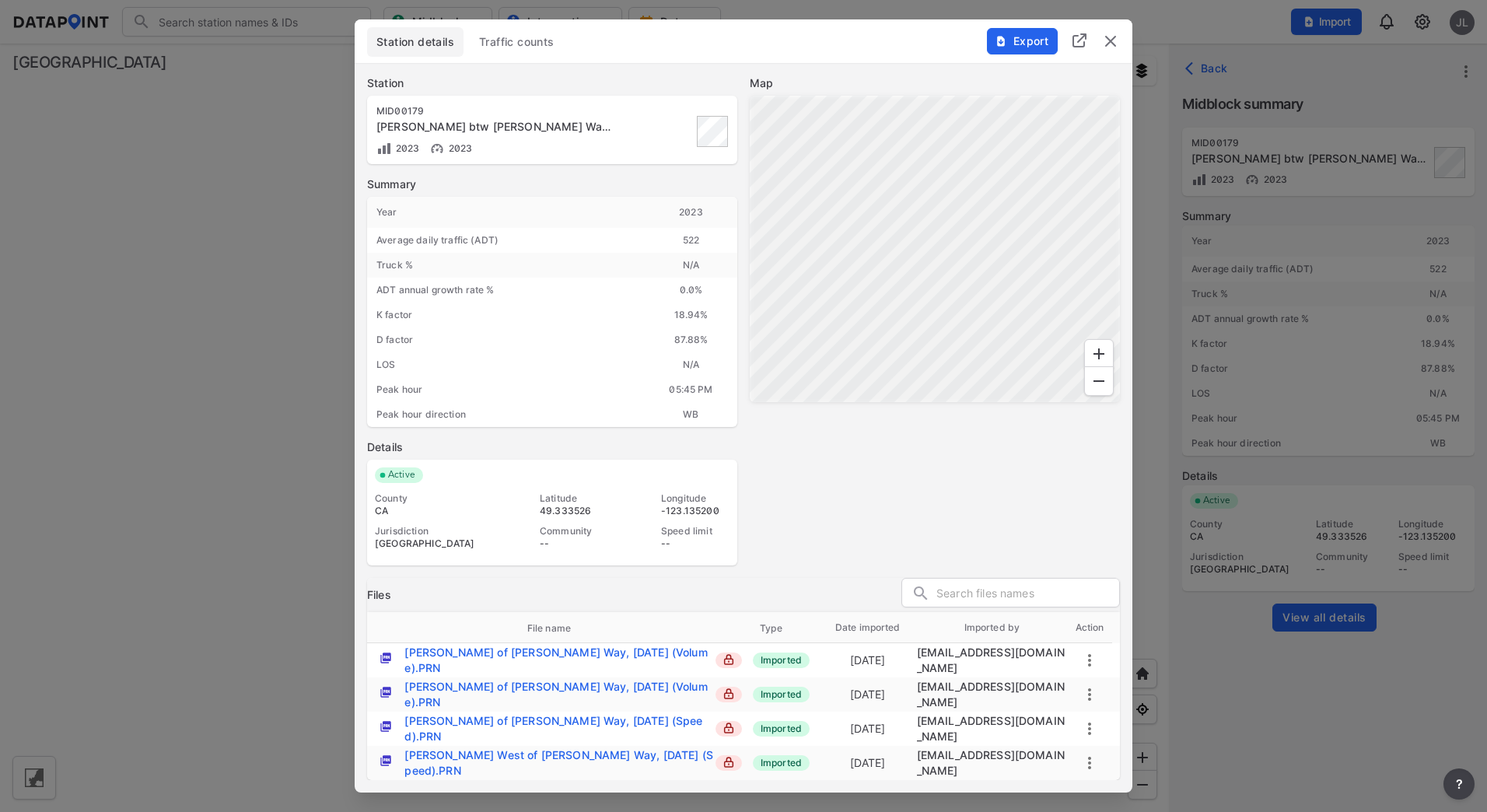
click at [1110, 51] on img "delete" at bounding box center [1111, 41] width 19 height 19
